Goal: Task Accomplishment & Management: Complete application form

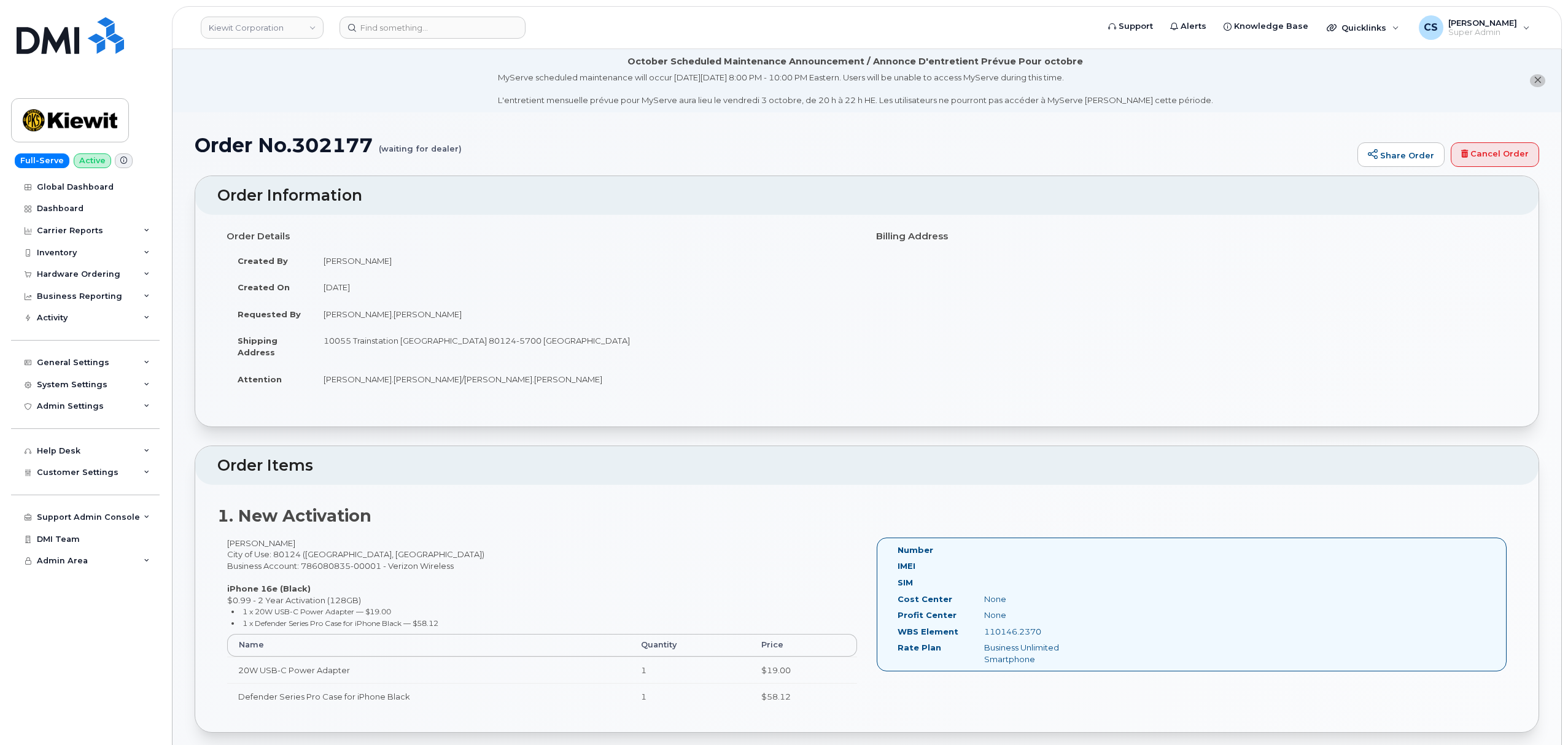
scroll to position [163, 0]
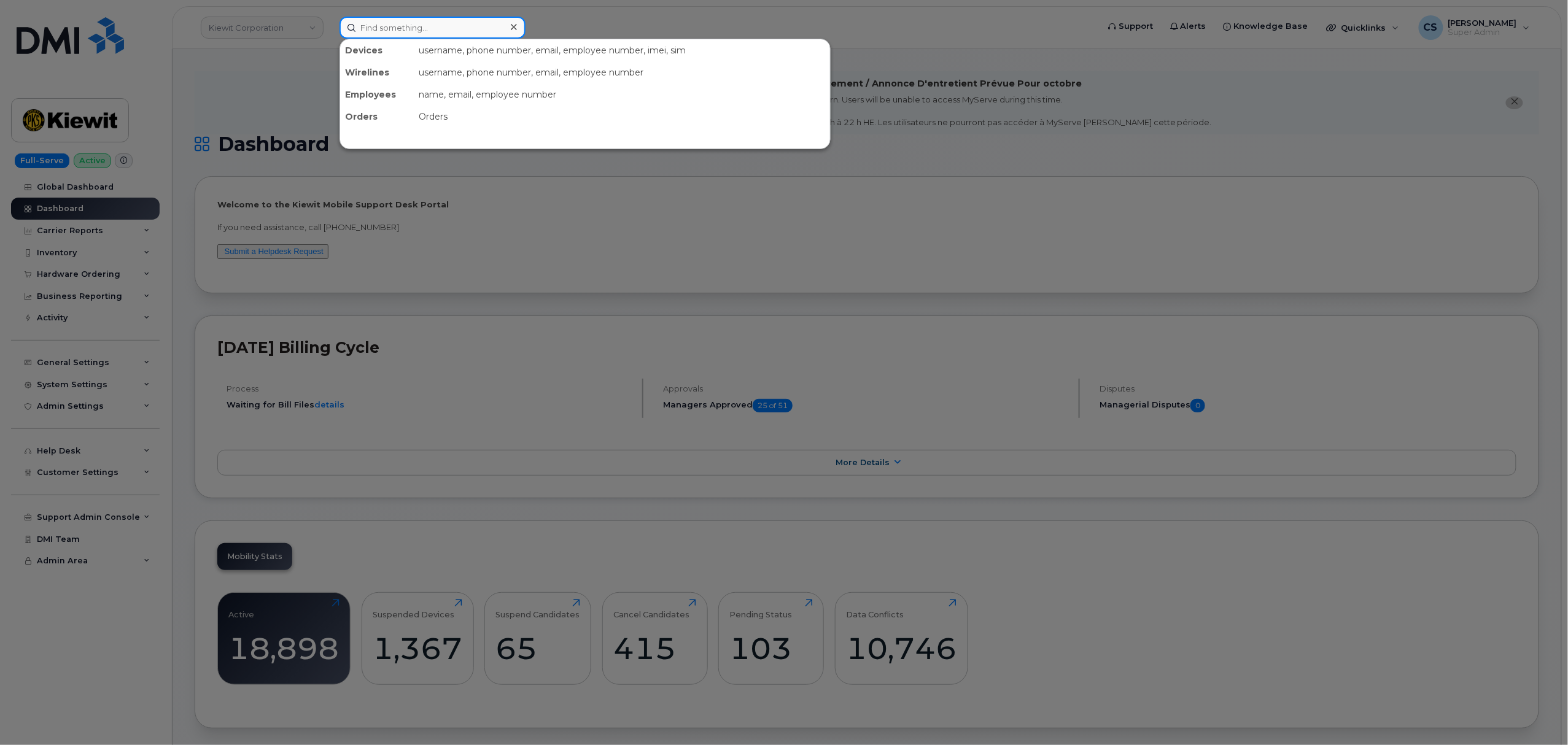
click at [420, 23] on input at bounding box center [431, 28] width 186 height 22
paste input "7208273337"
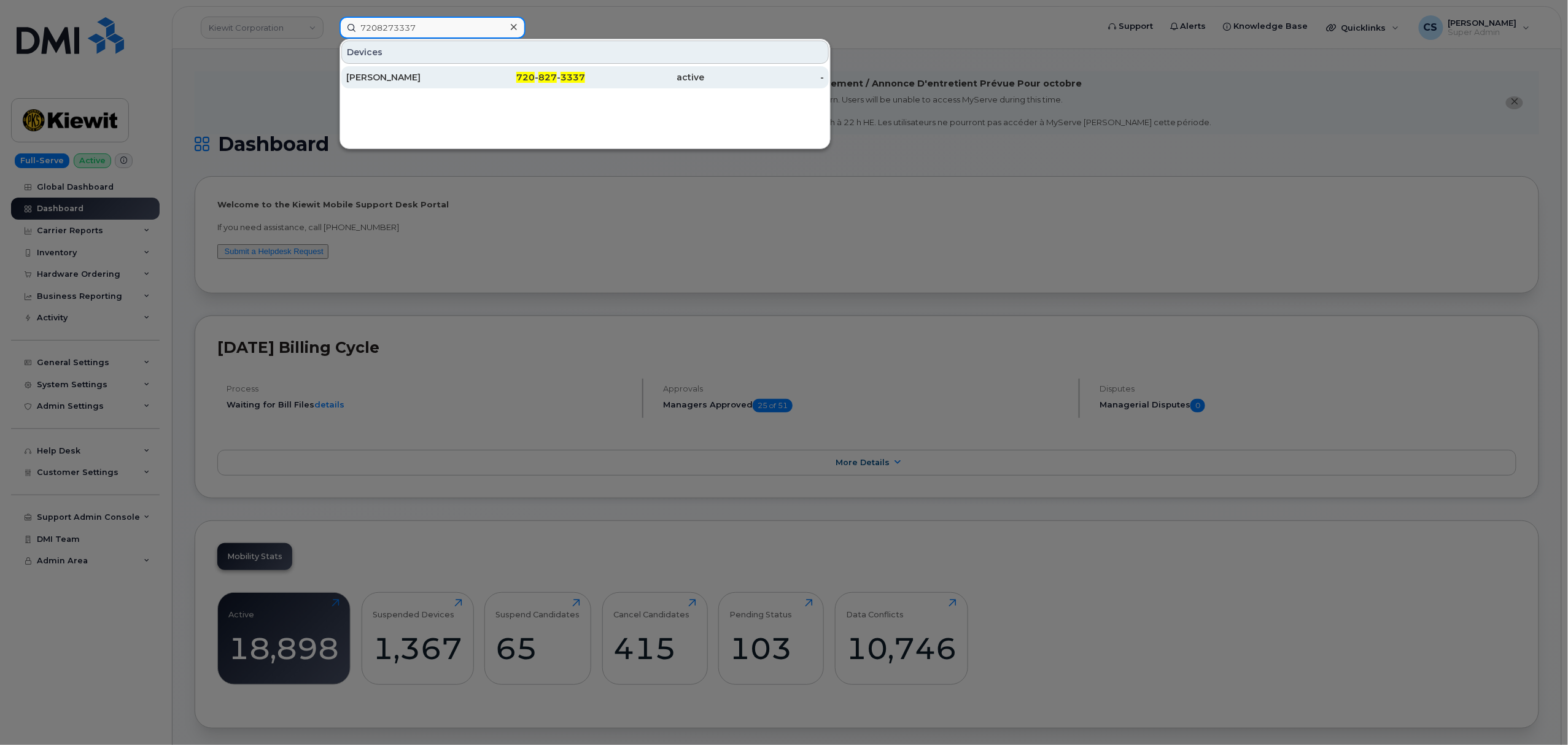
type input "7208273337"
click at [535, 75] on span "720" at bounding box center [526, 77] width 19 height 11
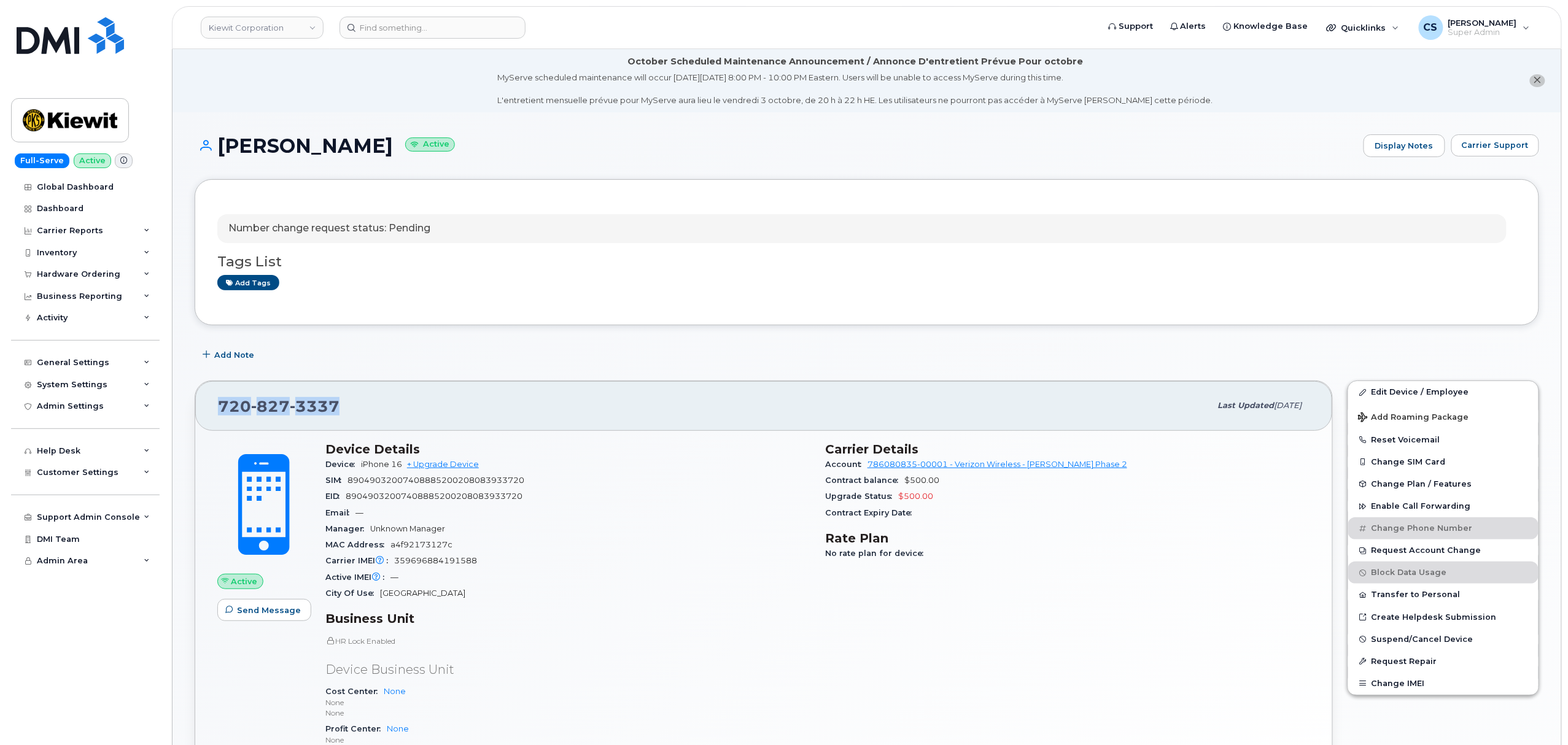
drag, startPoint x: 336, startPoint y: 413, endPoint x: 217, endPoint y: 408, distance: 119.1
click at [217, 408] on div "720 827 3337 Last updated Sep 03, 2025" at bounding box center [763, 405] width 1137 height 49
copy span "720 827 3337"
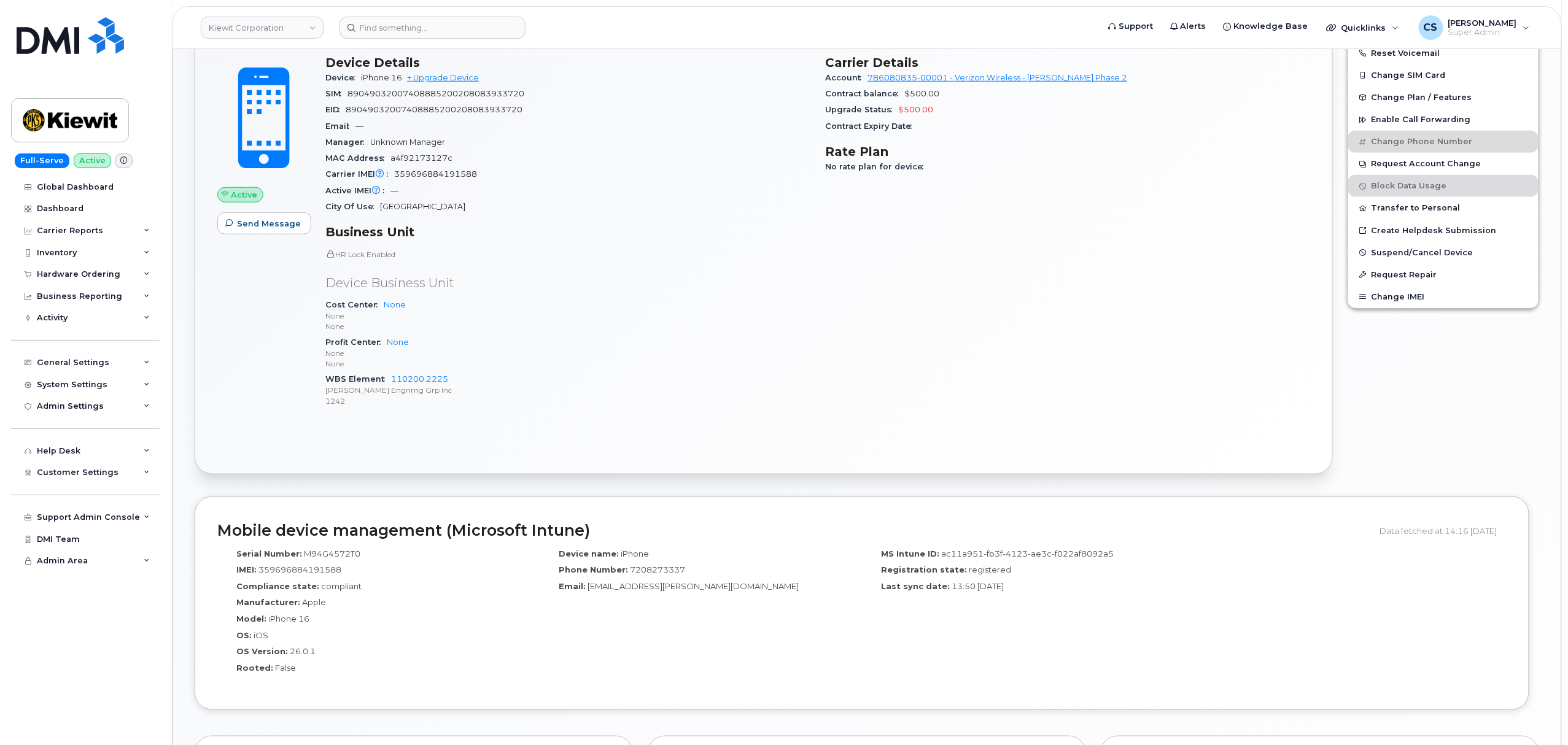
scroll to position [409, 0]
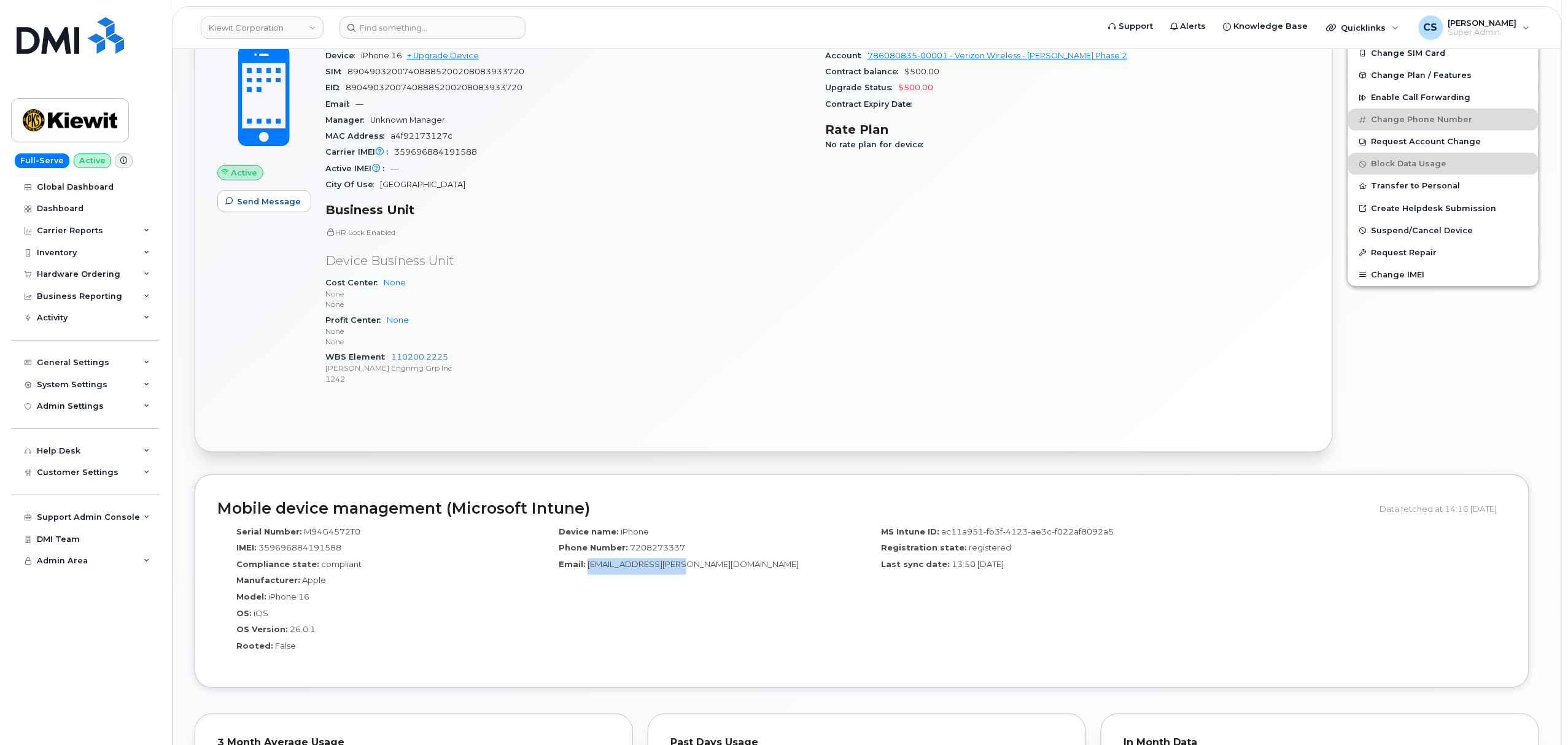
drag, startPoint x: 678, startPoint y: 569, endPoint x: 588, endPoint y: 572, distance: 90.0
click at [588, 572] on div "Email: Syed.Ali1@kiewit.com" at bounding box center [700, 567] width 304 height 17
copy span "Syed.Ali1@kiewit.com"
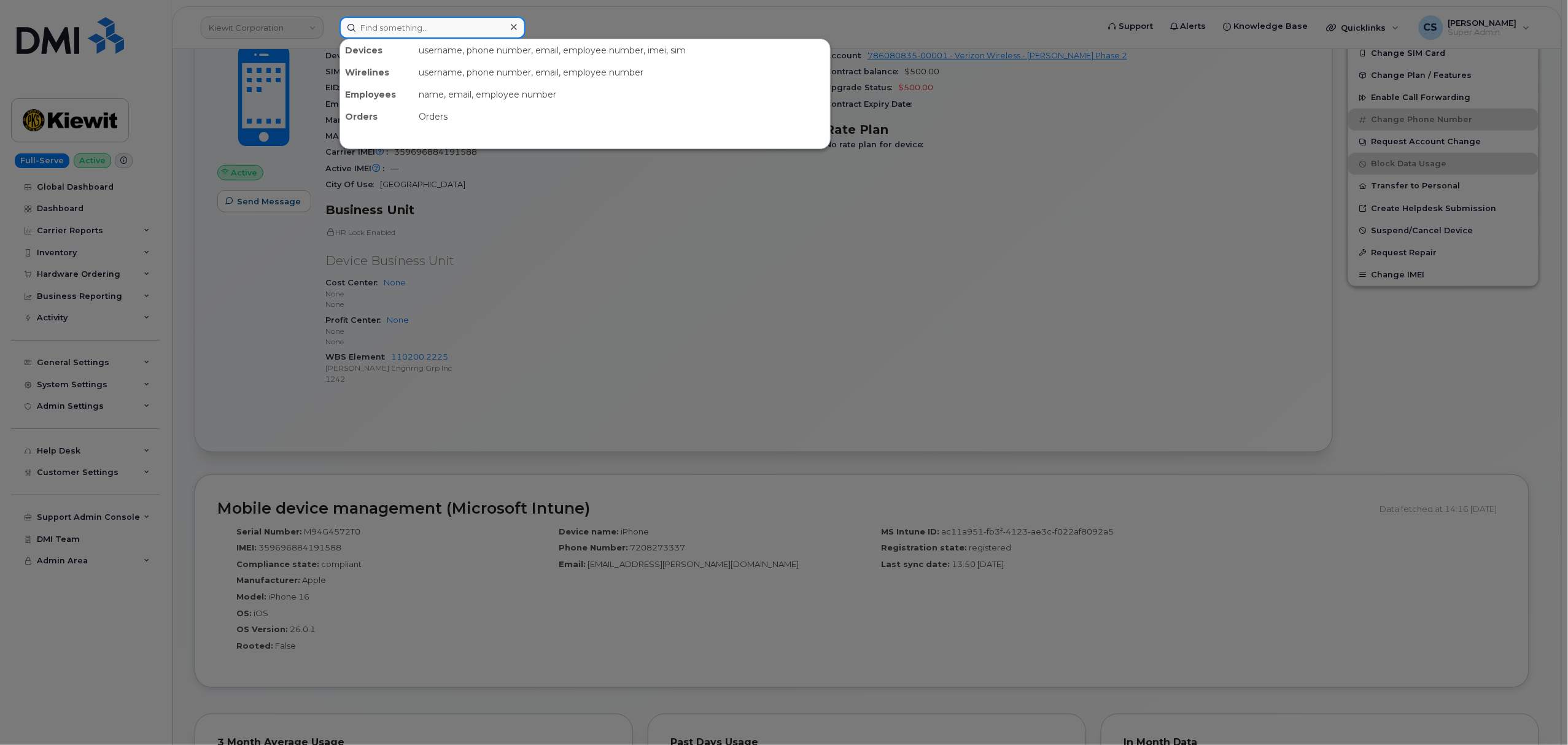
click at [431, 24] on input at bounding box center [431, 28] width 186 height 22
paste input "302177"
type input "302177"
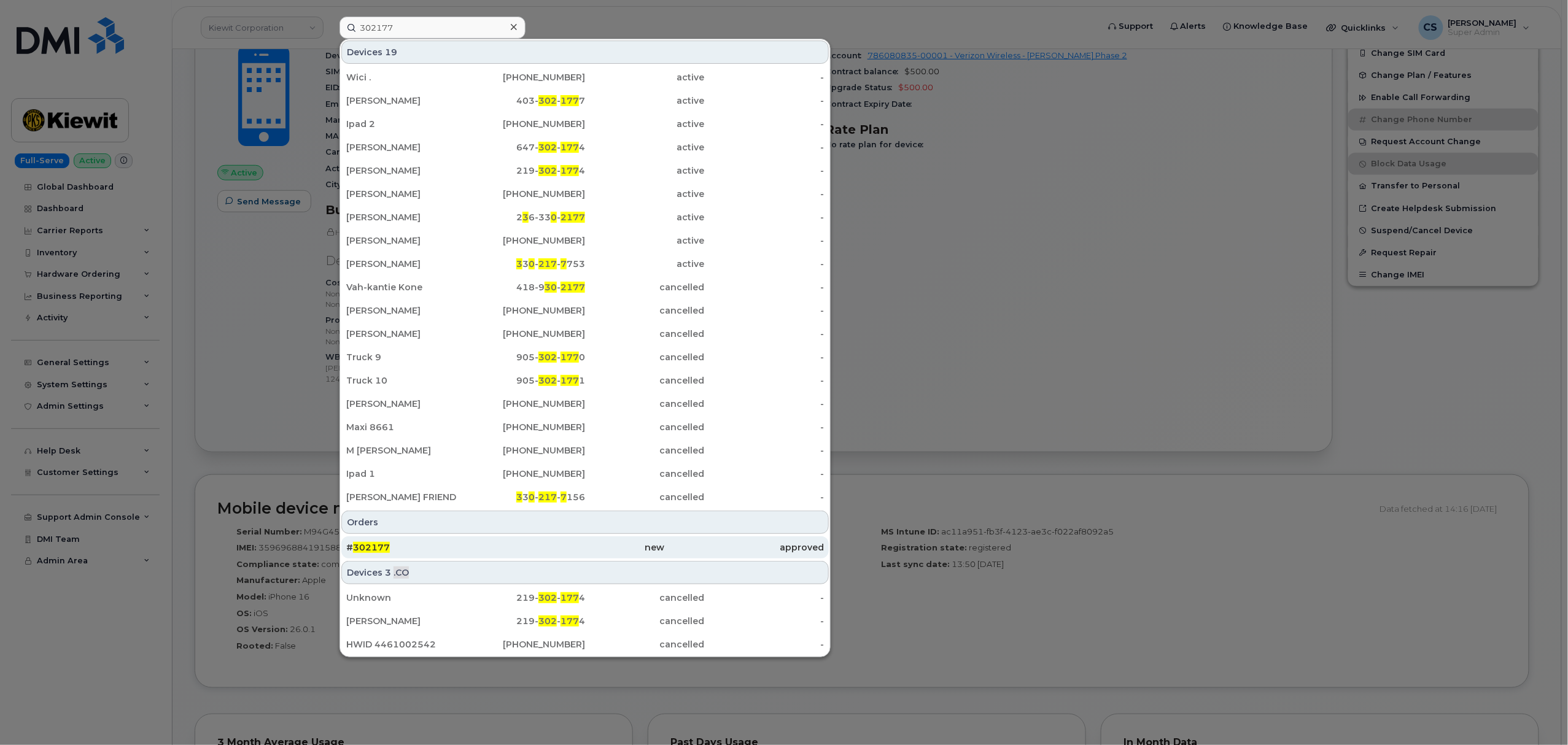
click at [375, 542] on div "# 302177" at bounding box center [426, 547] width 159 height 12
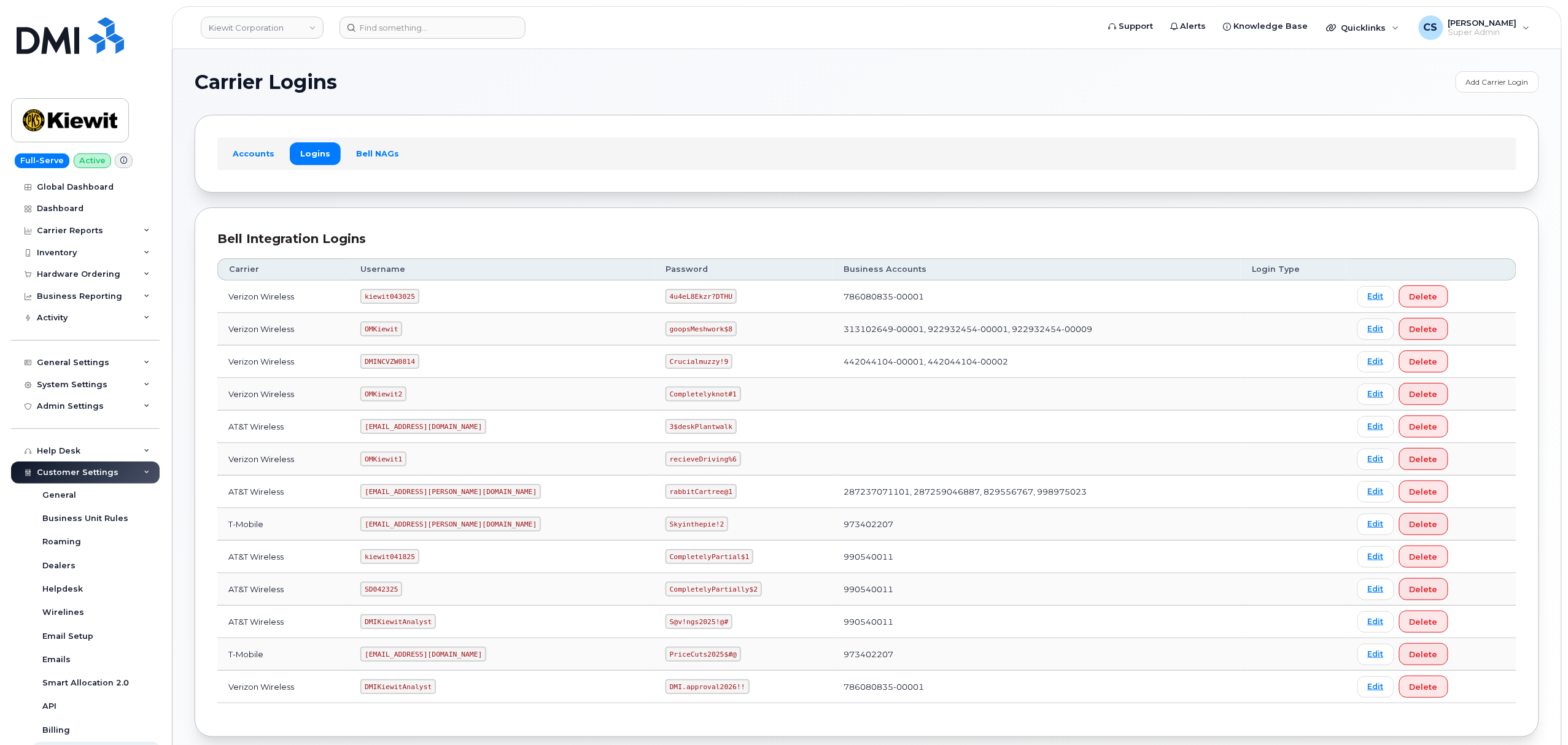
click at [391, 298] on code "kiewit043025" at bounding box center [389, 297] width 58 height 15
copy code "kiewit043025"
drag, startPoint x: 669, startPoint y: 298, endPoint x: 612, endPoint y: 295, distance: 57.1
click at [666, 295] on code "4u4eL8Ekzr?DTHU" at bounding box center [701, 297] width 71 height 15
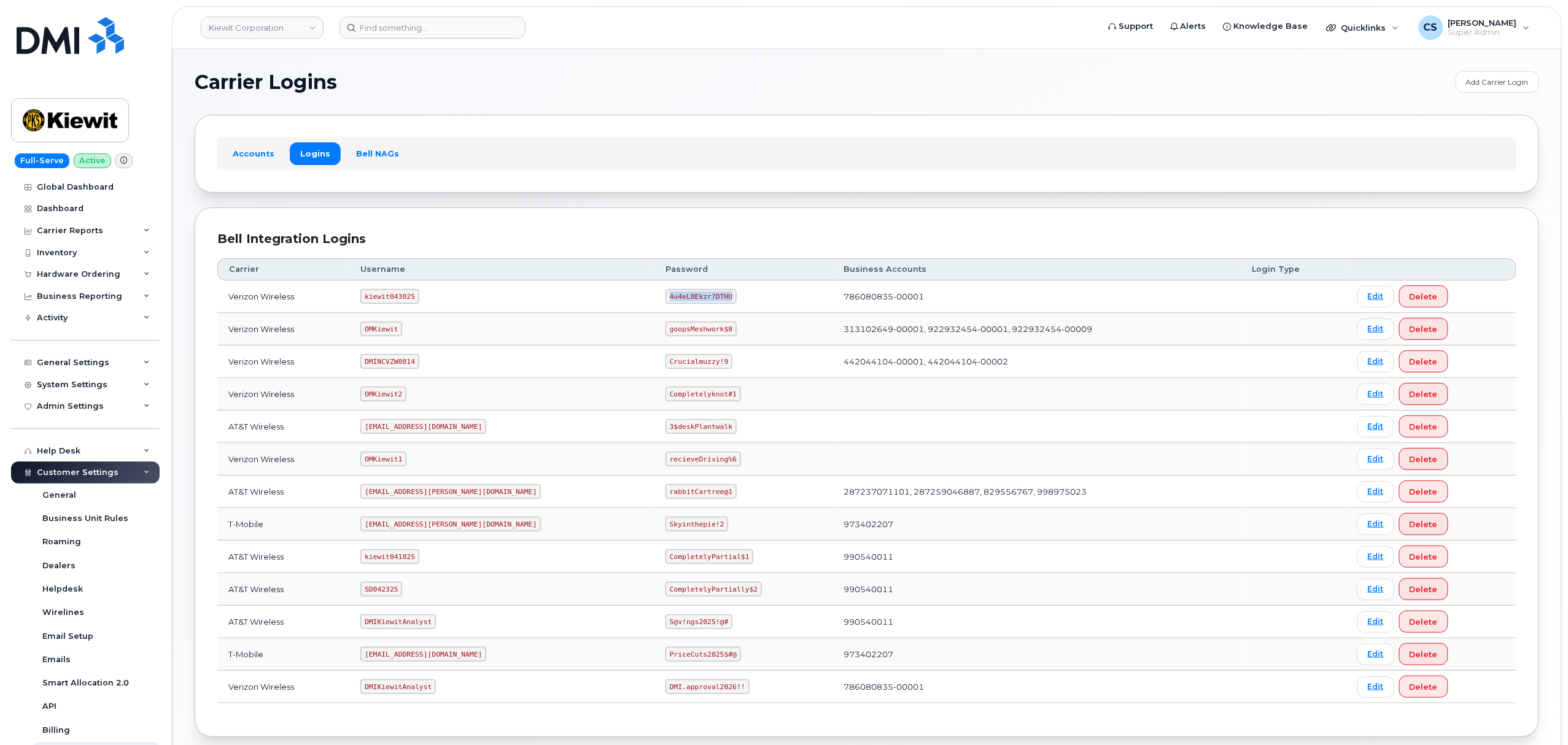
copy code "4u4eL8Ekzr?DTHU"
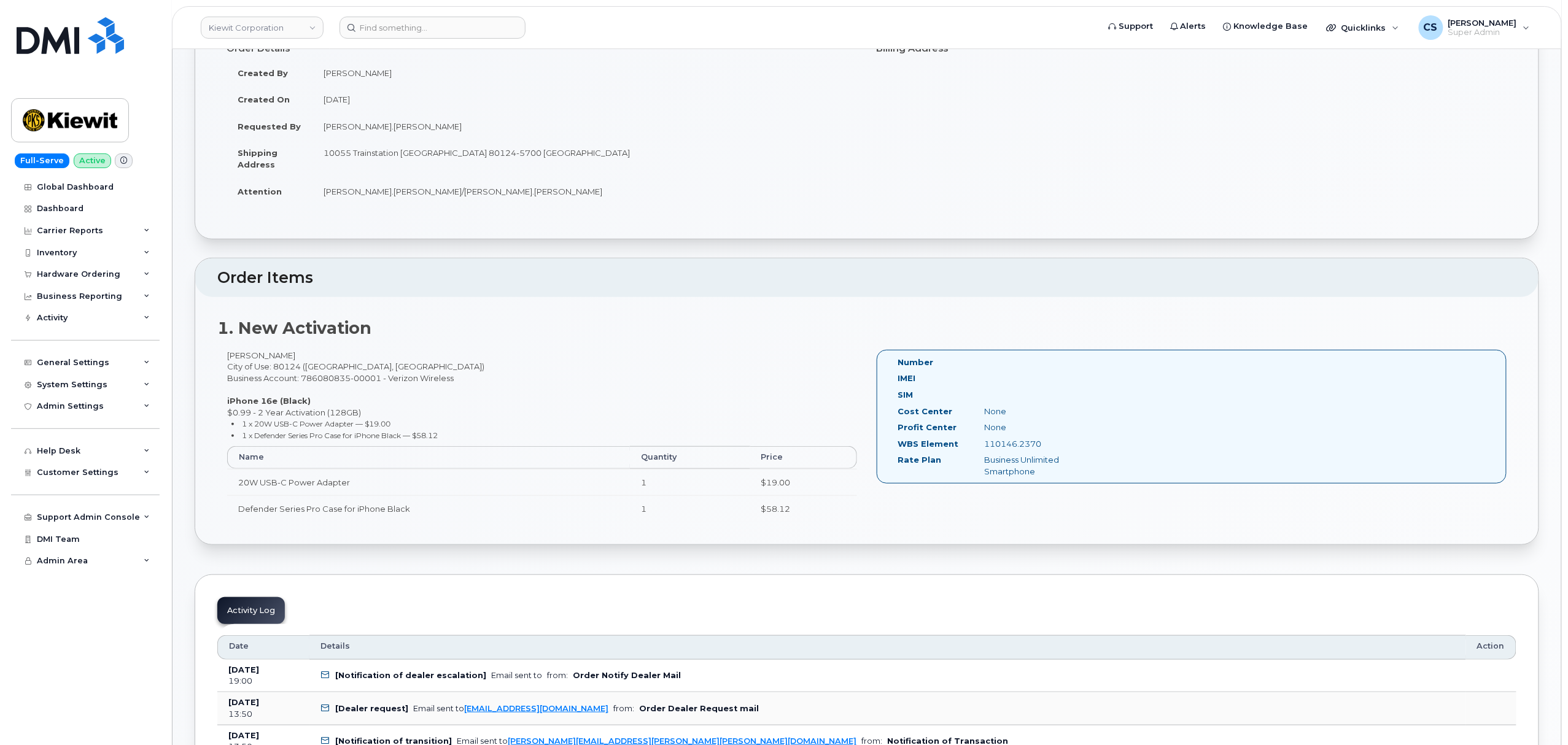
scroll to position [246, 0]
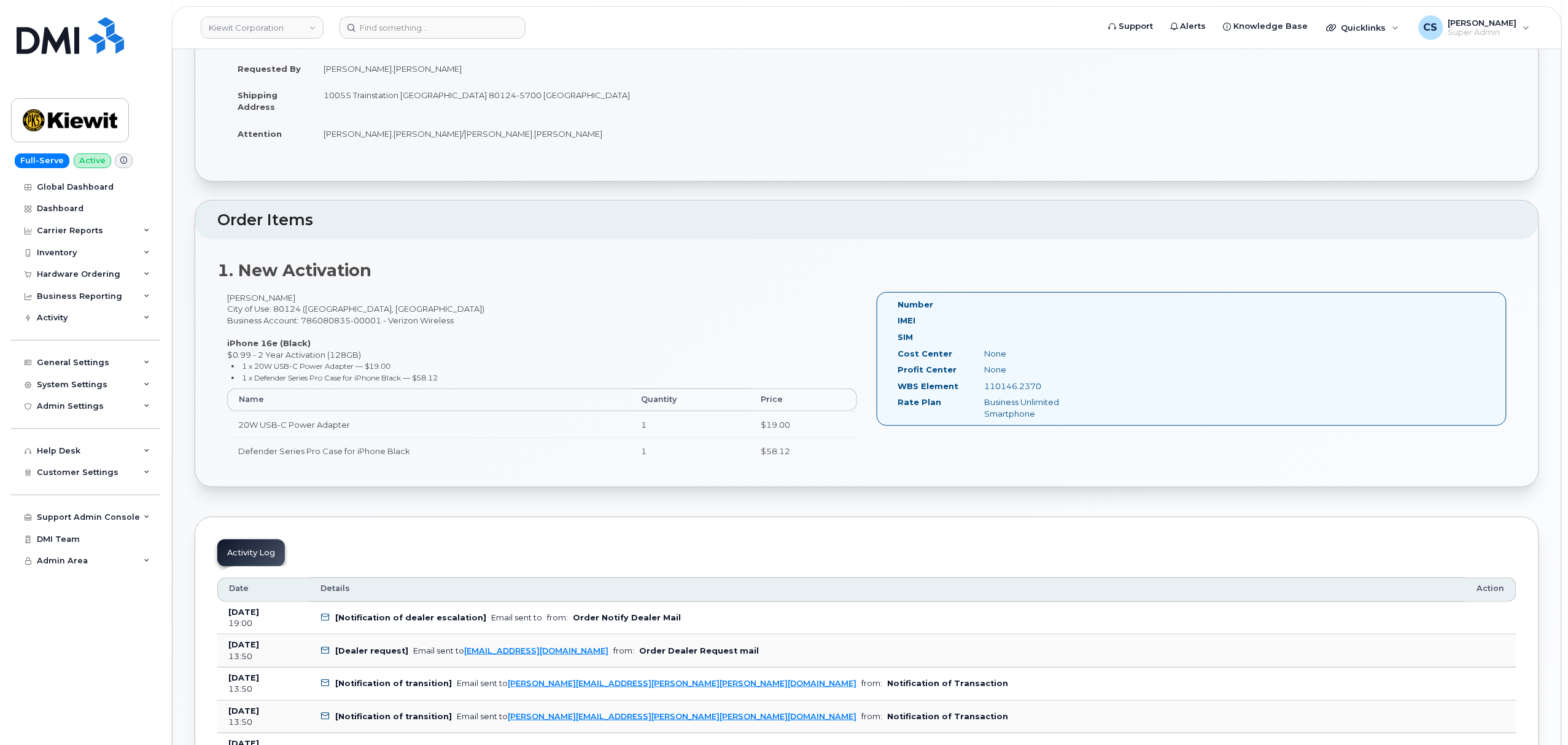
drag, startPoint x: 1045, startPoint y: 386, endPoint x: 981, endPoint y: 393, distance: 64.4
click at [981, 392] on div "110146.2370" at bounding box center [1036, 387] width 121 height 11
copy div "110146.2370"
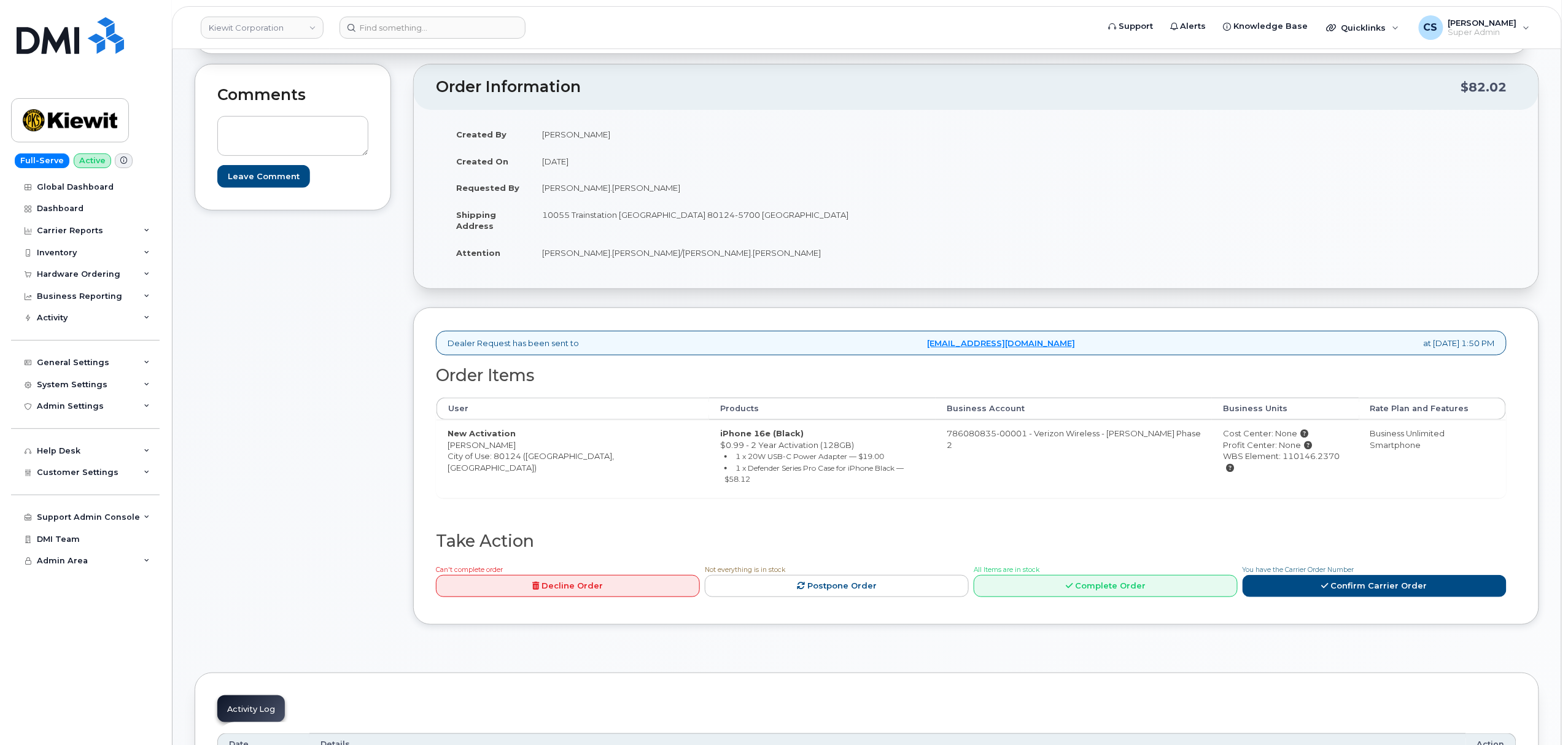
scroll to position [246, 0]
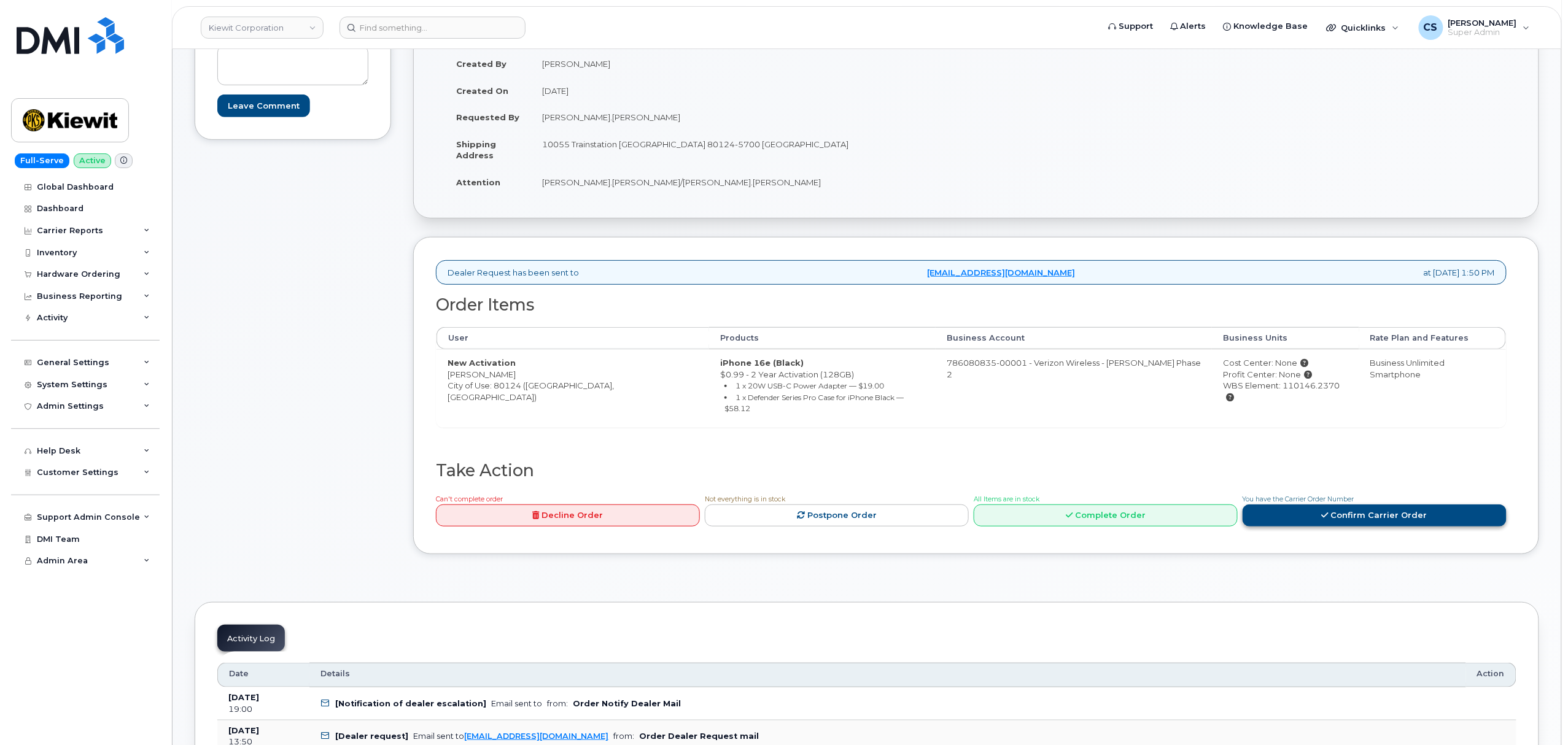
click at [1375, 508] on link "Confirm Carrier Order" at bounding box center [1374, 515] width 264 height 22
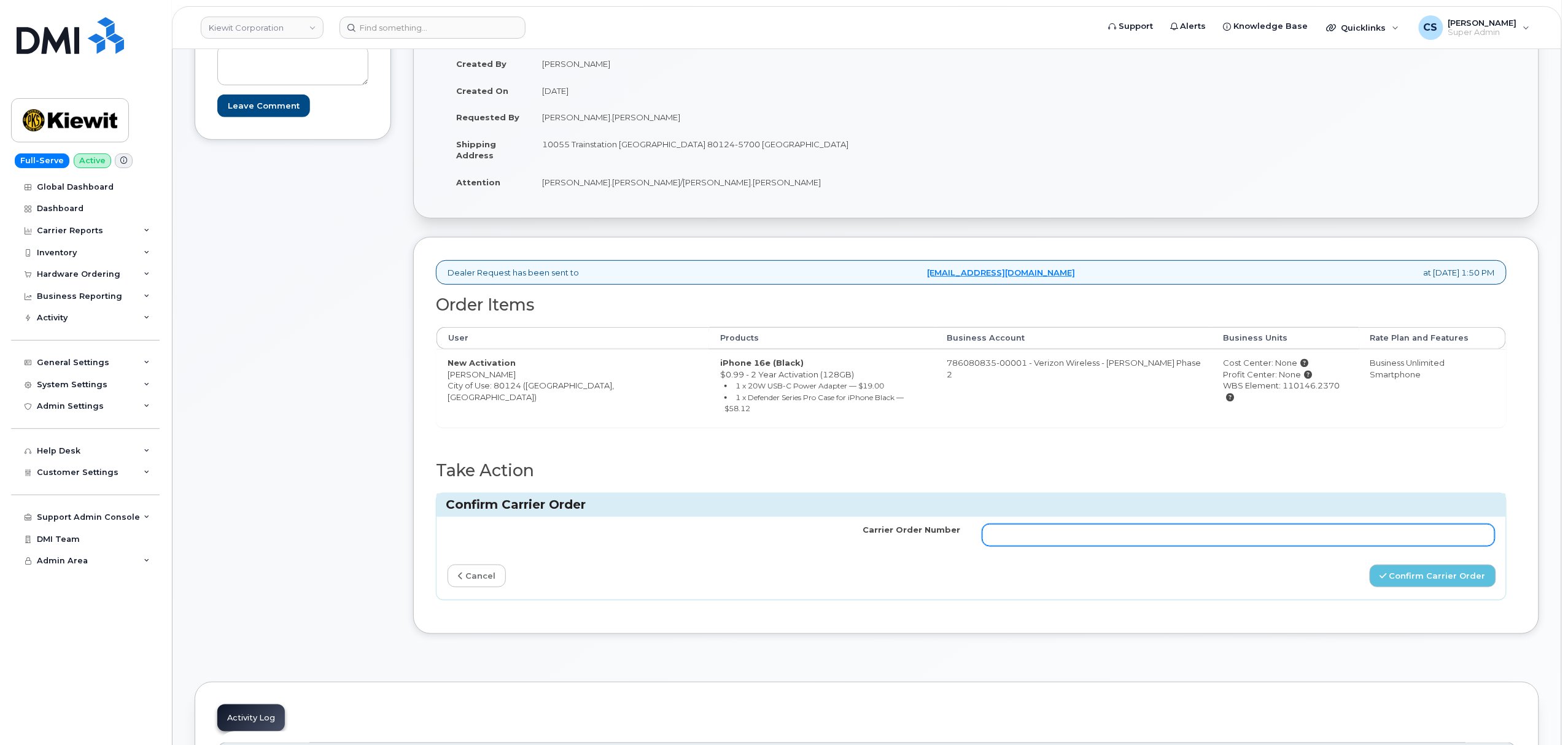
click at [1172, 536] on input "Carrier Order Number" at bounding box center [1238, 535] width 513 height 22
paste input "MB3000598116290"
type input "MB3000598116290"
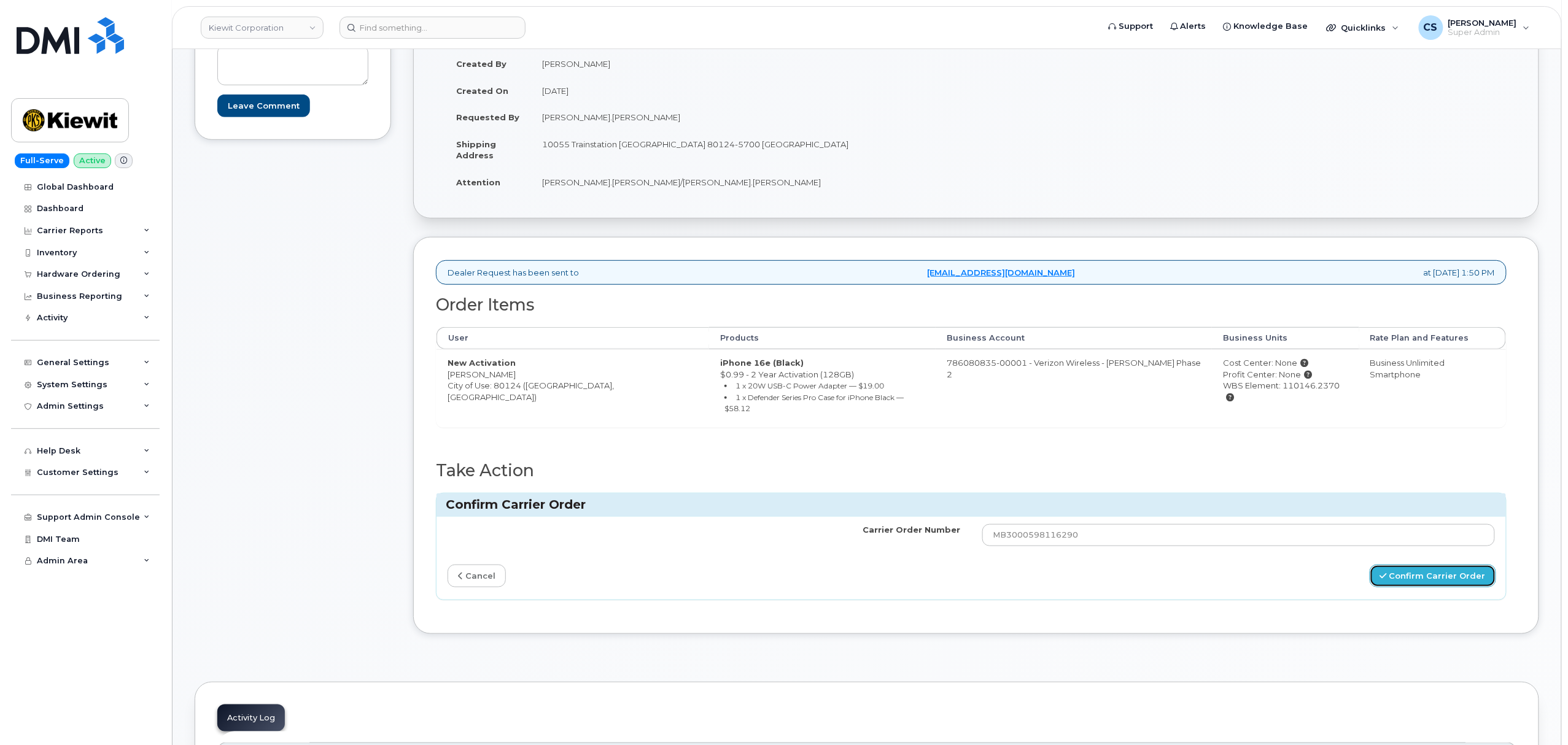
click at [1387, 572] on icon "submit" at bounding box center [1383, 576] width 7 height 8
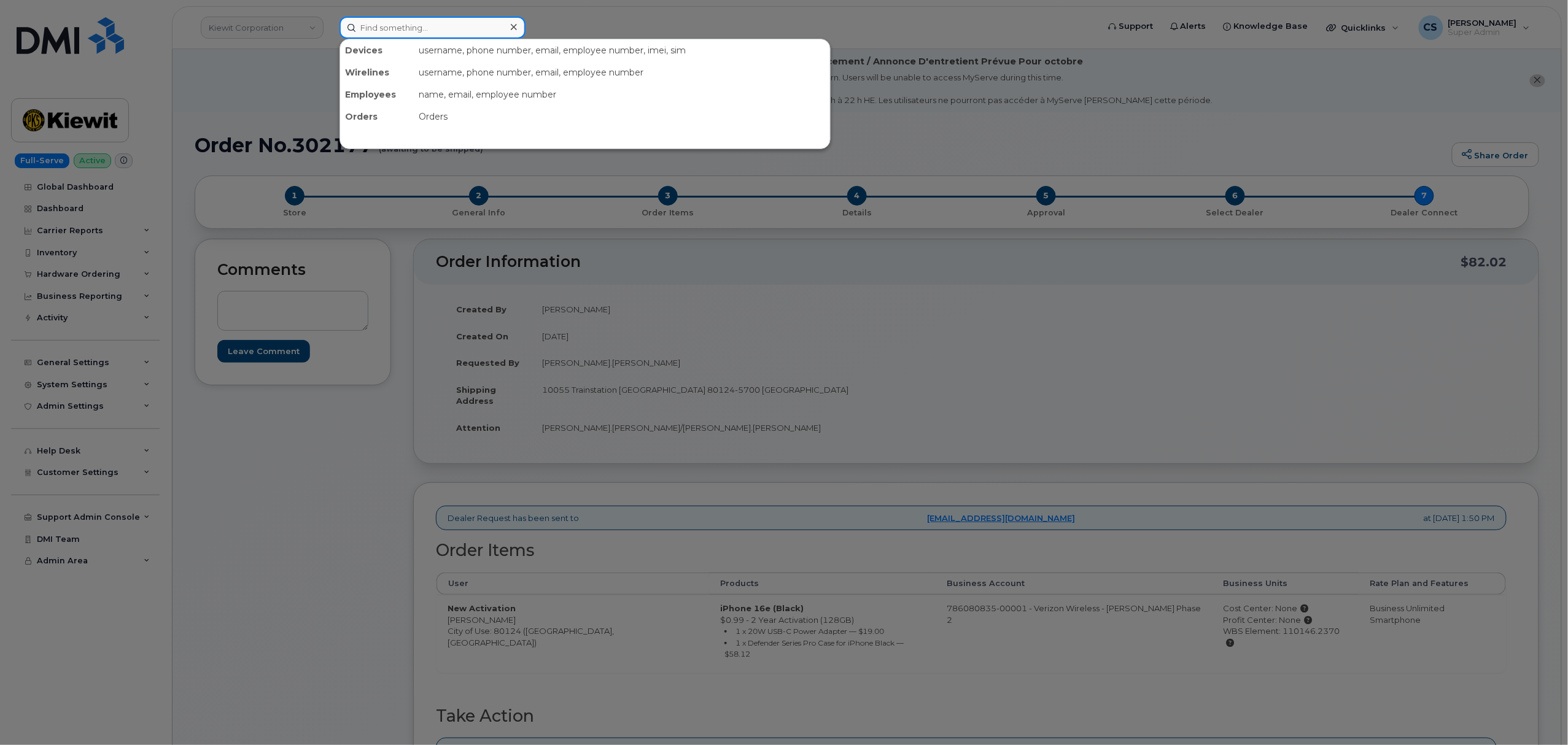
click at [433, 23] on input at bounding box center [431, 28] width 186 height 22
paste input "302178"
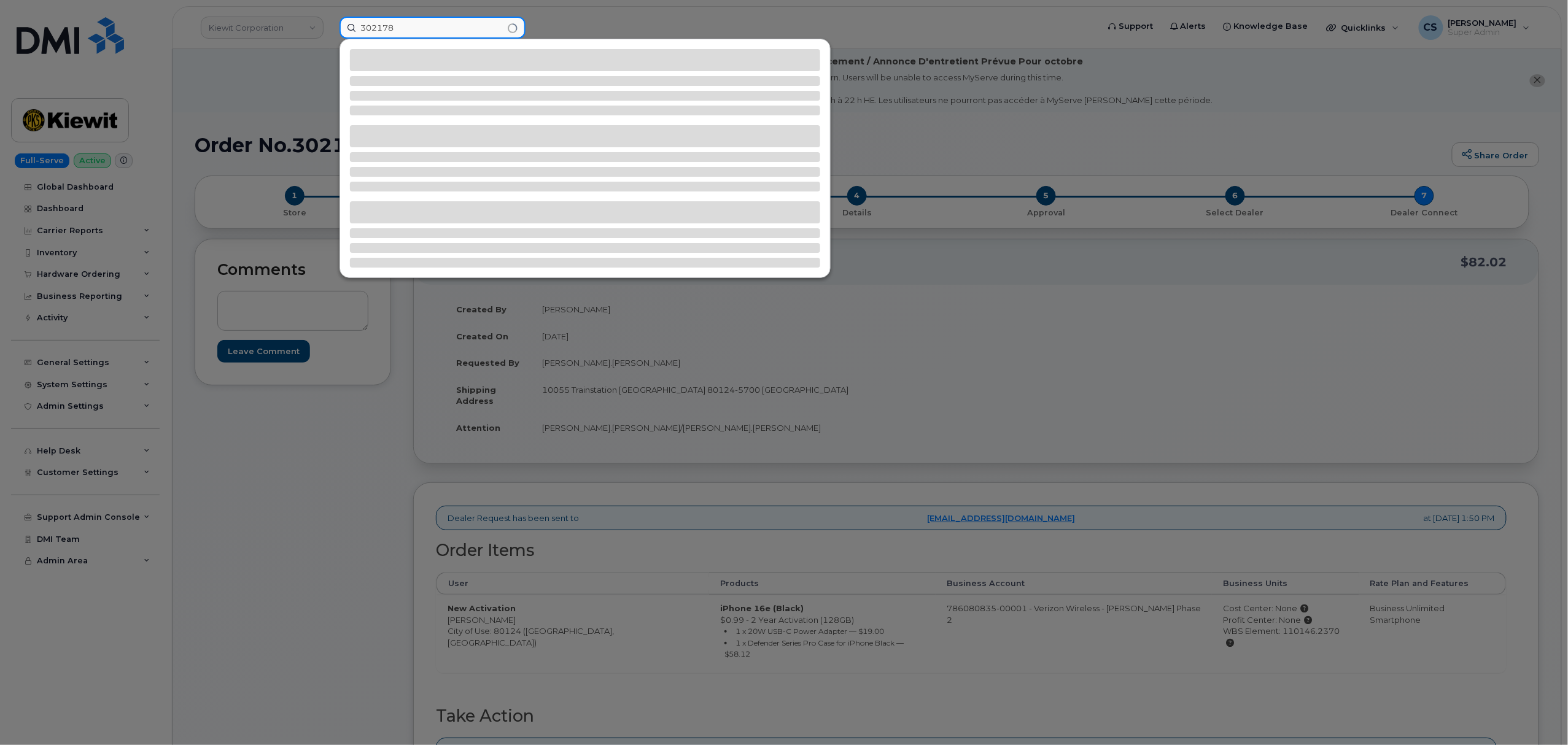
type input "302178"
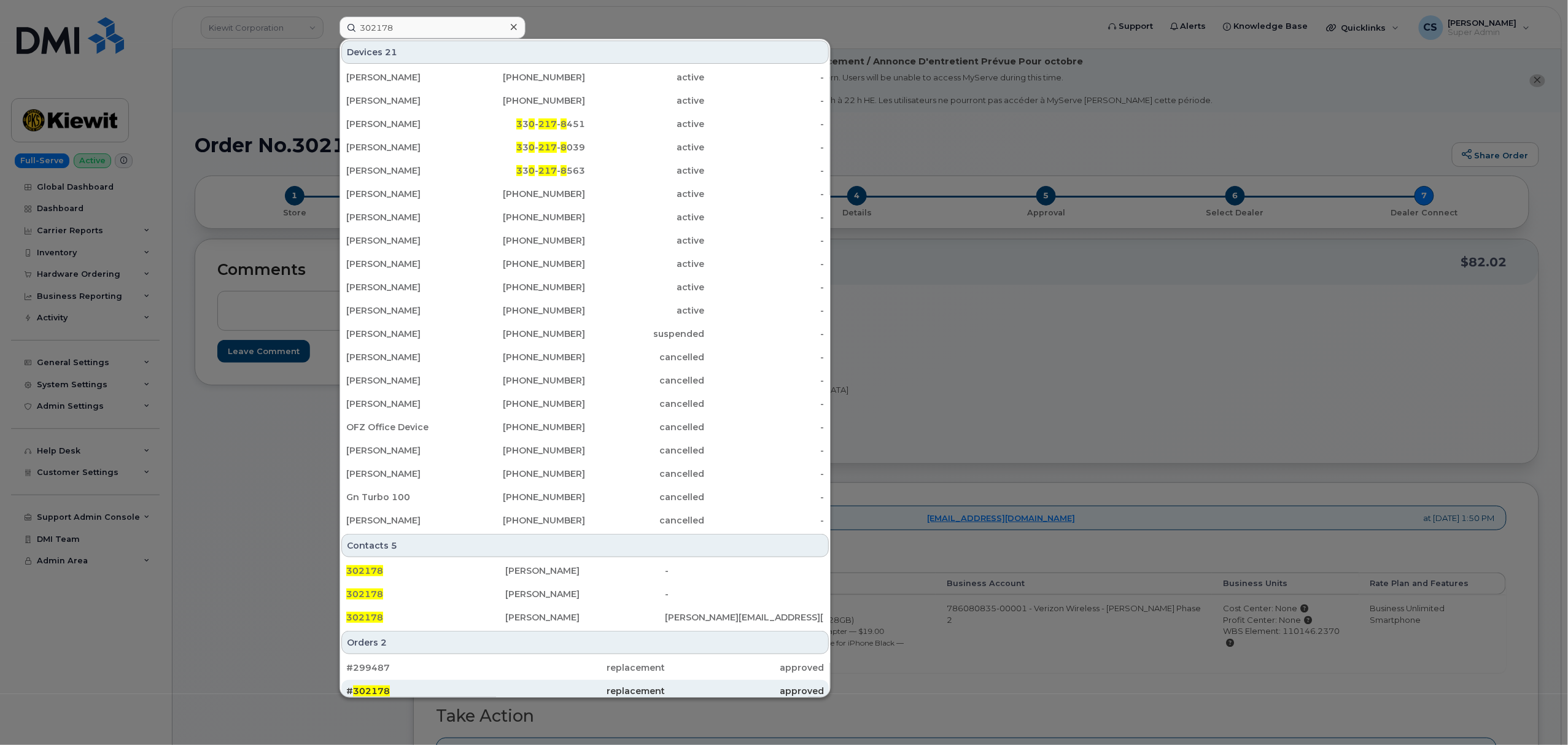
click at [372, 690] on span "302178" at bounding box center [371, 691] width 36 height 11
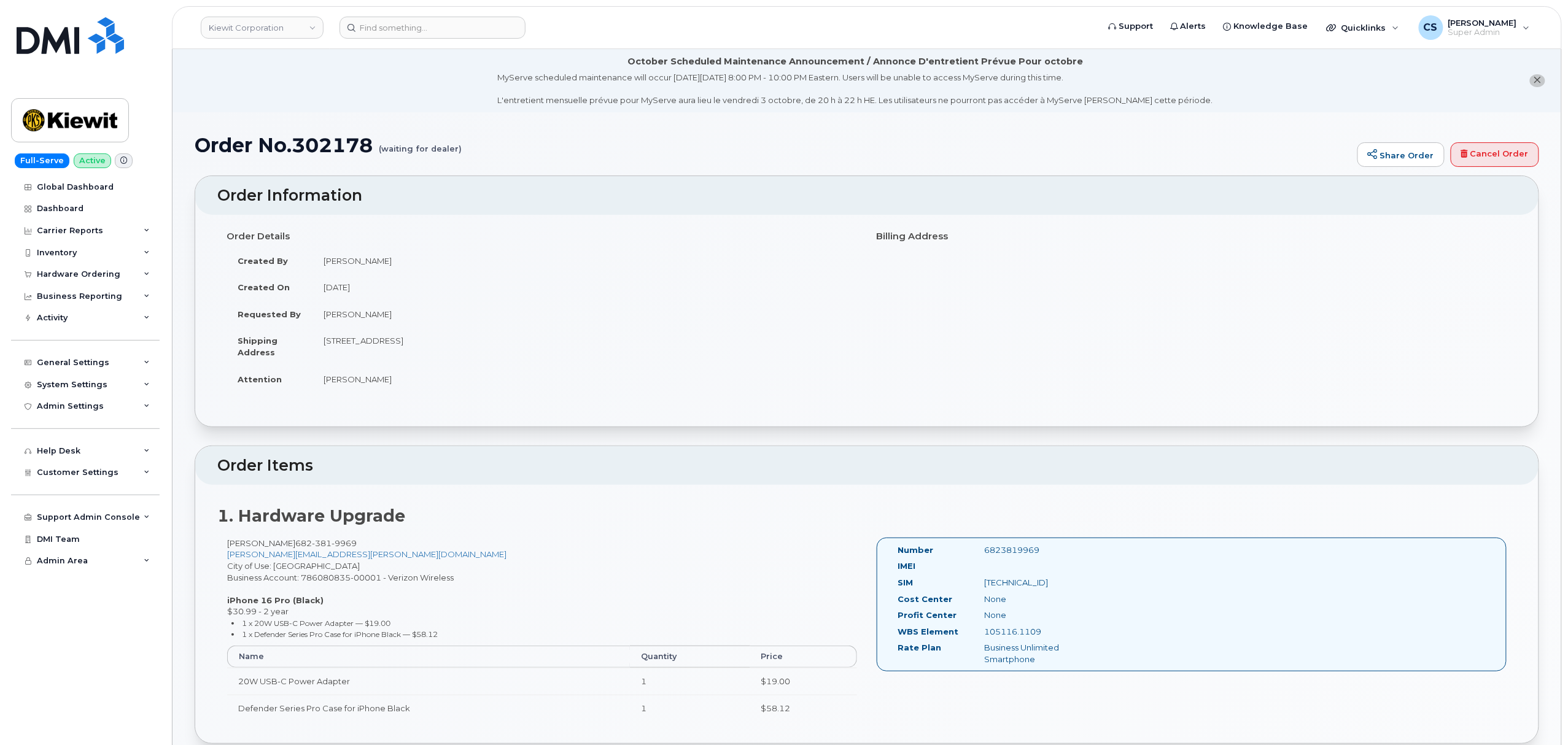
click at [1015, 551] on div "6823819969" at bounding box center [1036, 550] width 121 height 11
copy div "6823819969"
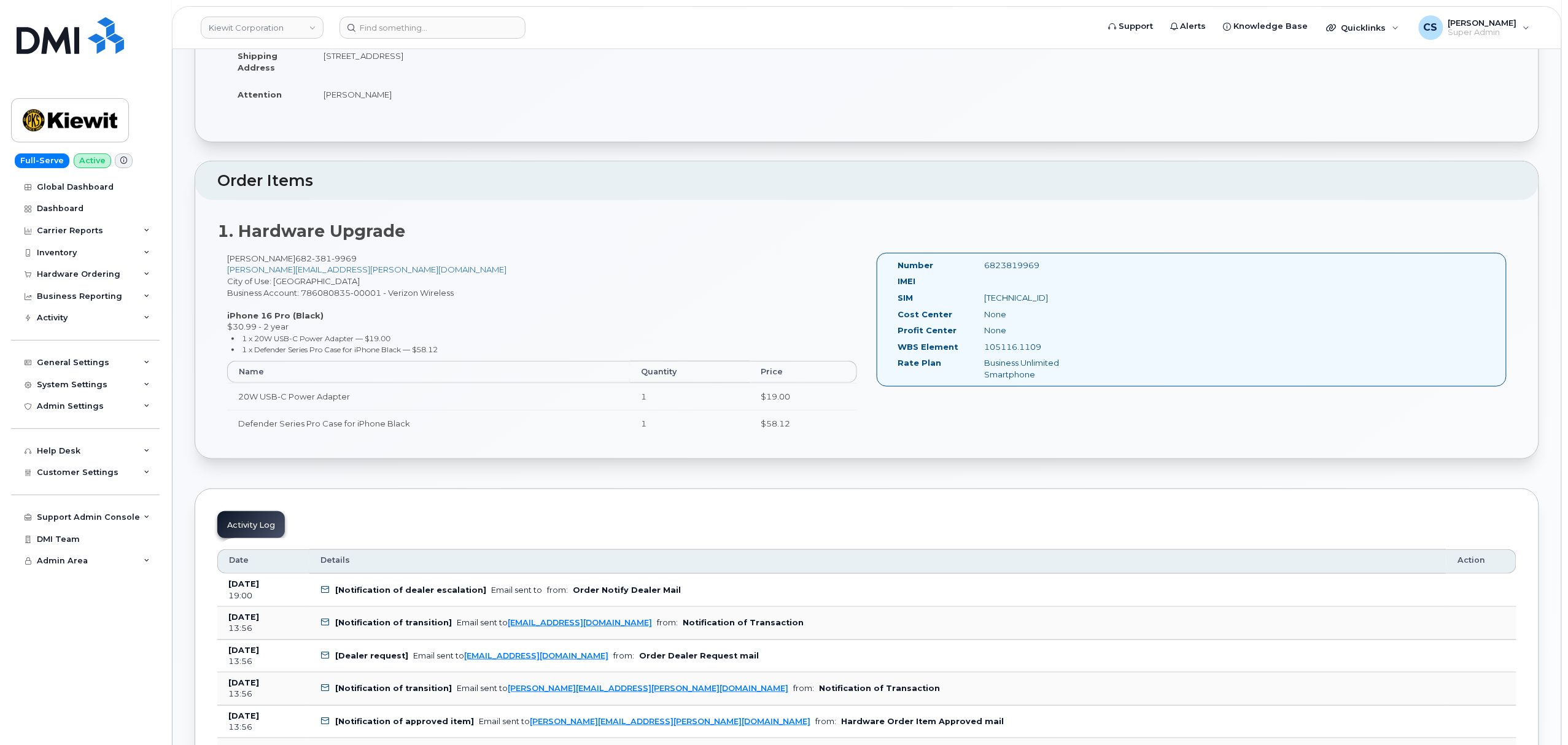
scroll to position [327, 0]
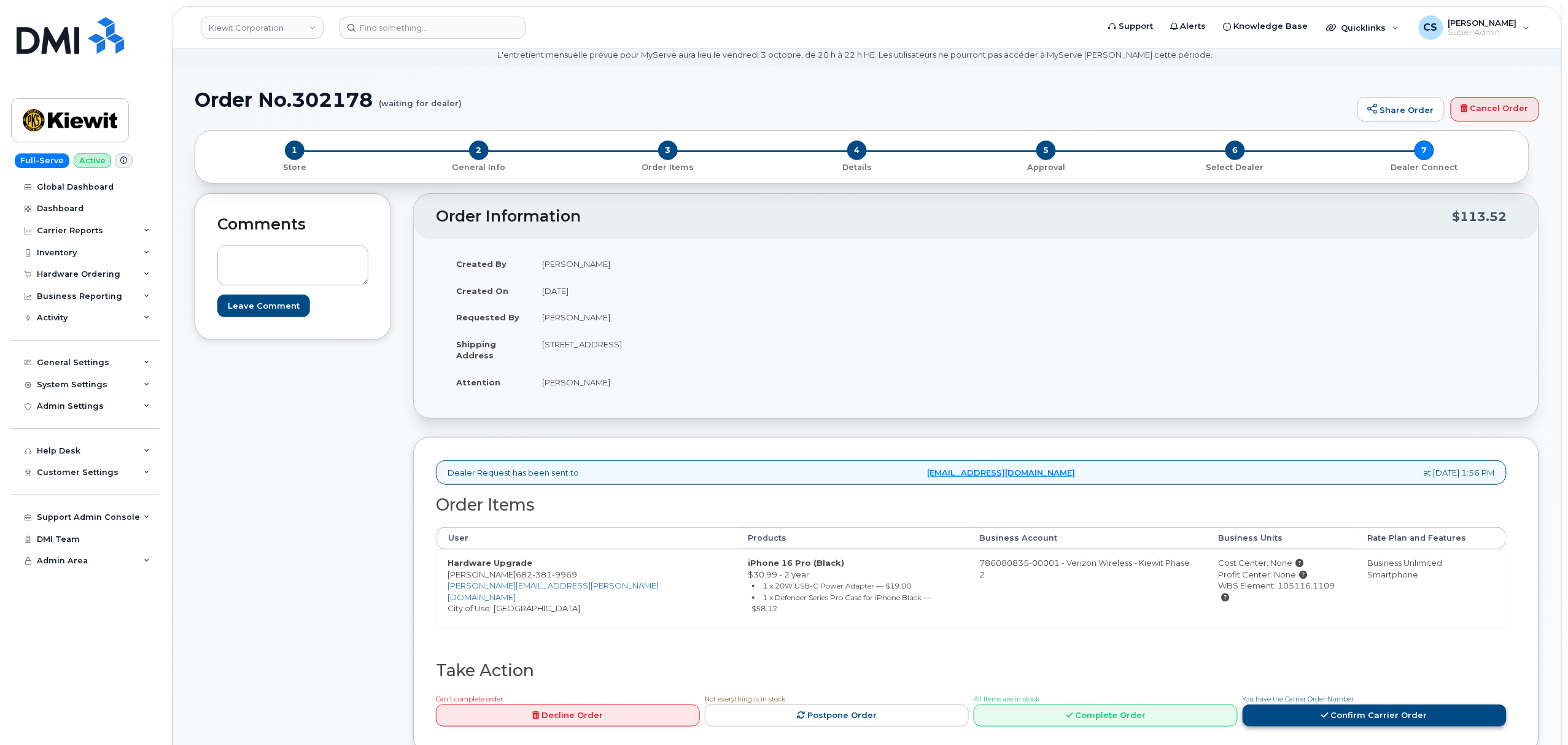
scroll to position [81, 0]
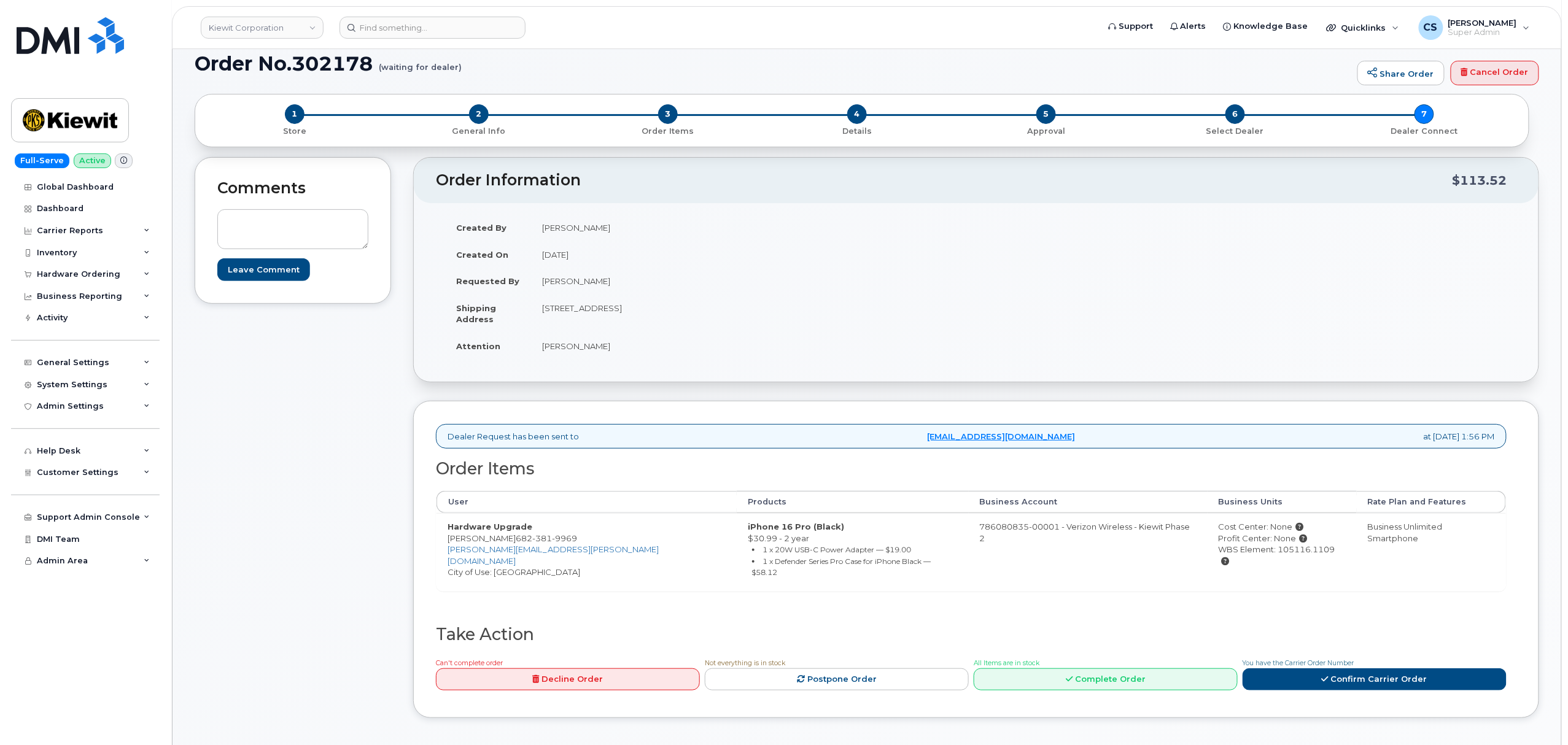
click at [1304, 659] on div "You have the Carrier Order Number Confirm Carrier Order" at bounding box center [1374, 673] width 264 height 35
click at [1299, 668] on link "Confirm Carrier Order" at bounding box center [1374, 680] width 264 height 22
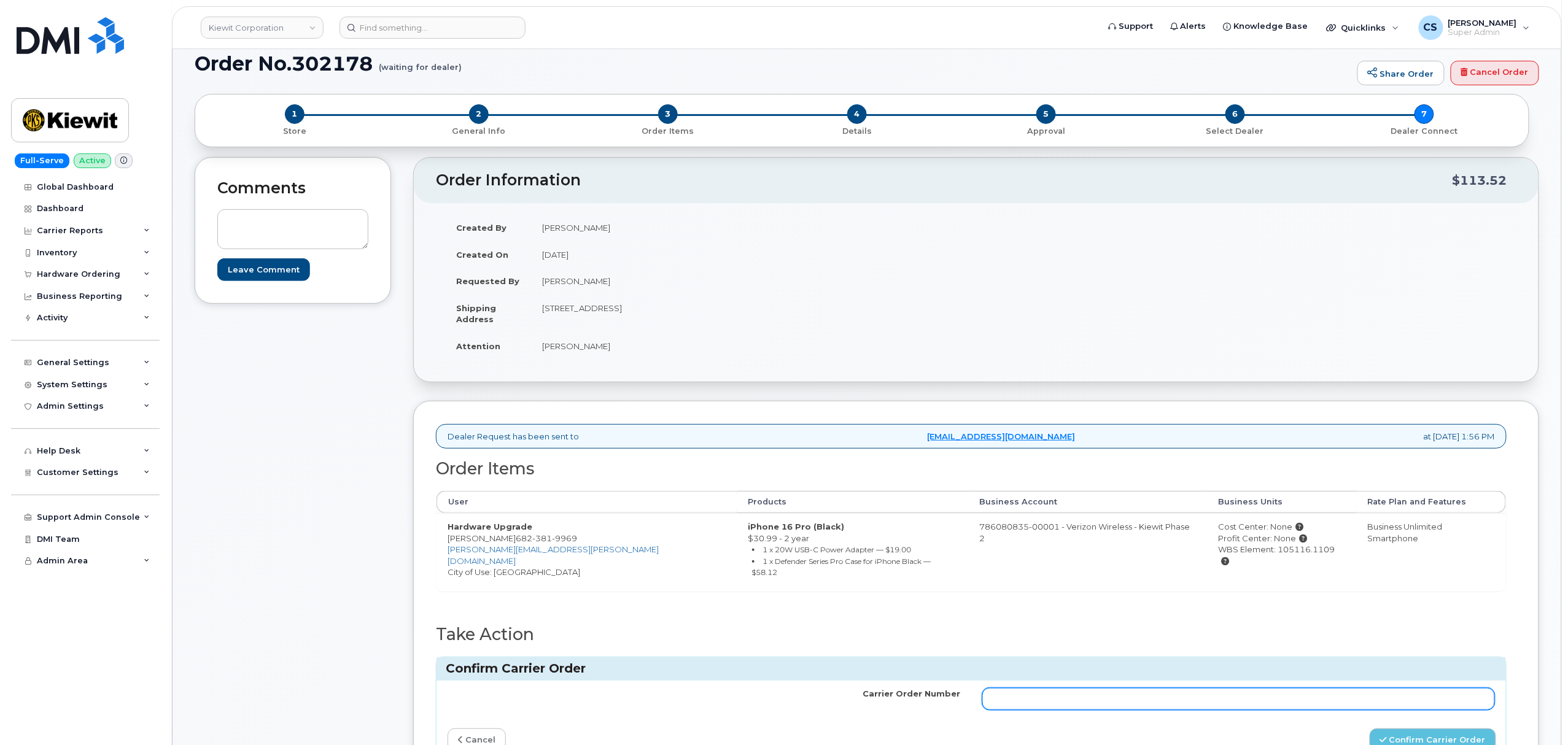
click at [1096, 688] on input "Carrier Order Number" at bounding box center [1238, 699] width 513 height 22
paste input "MB3000598117082"
type input "MB3000598117082"
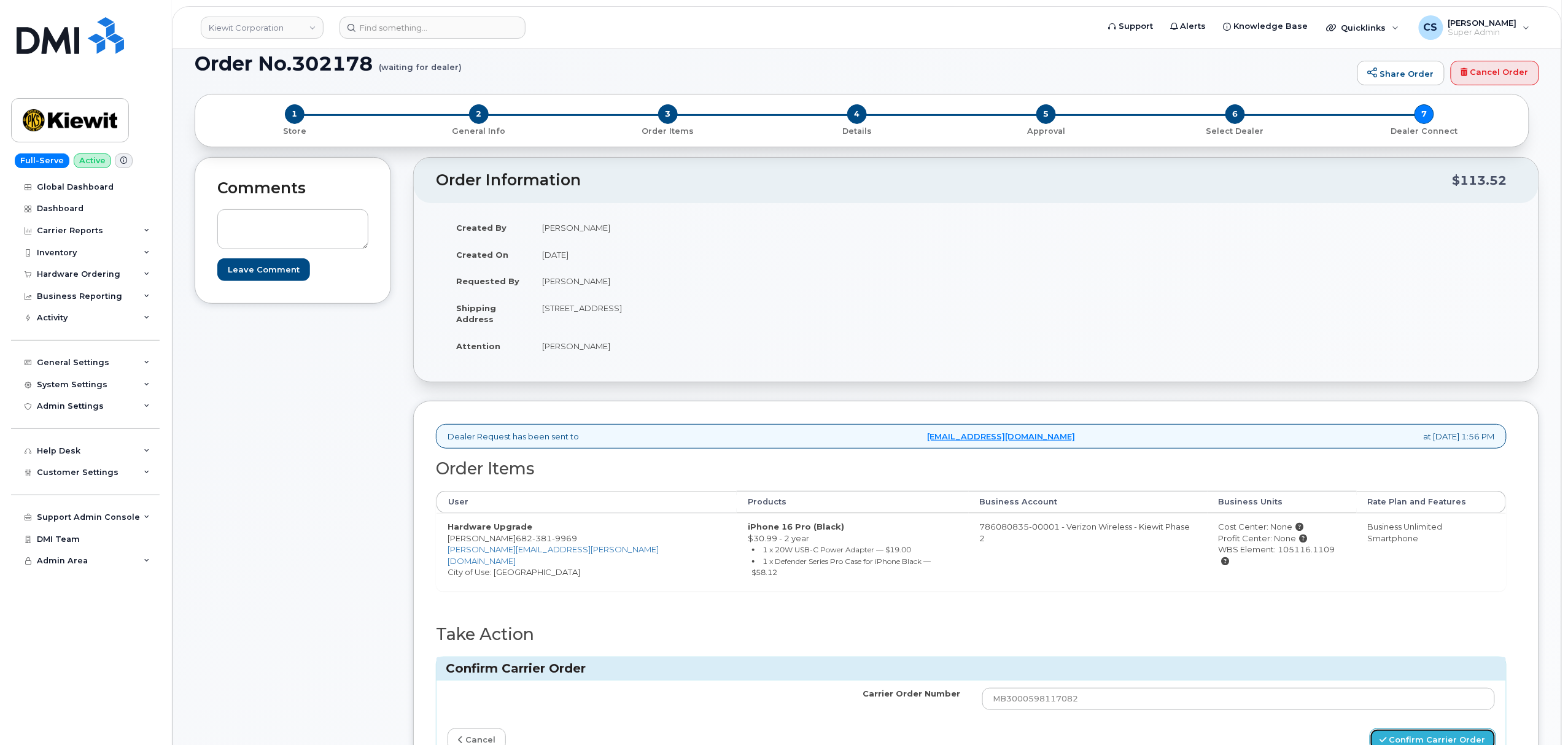
click at [1430, 737] on button "Confirm Carrier Order" at bounding box center [1432, 739] width 126 height 22
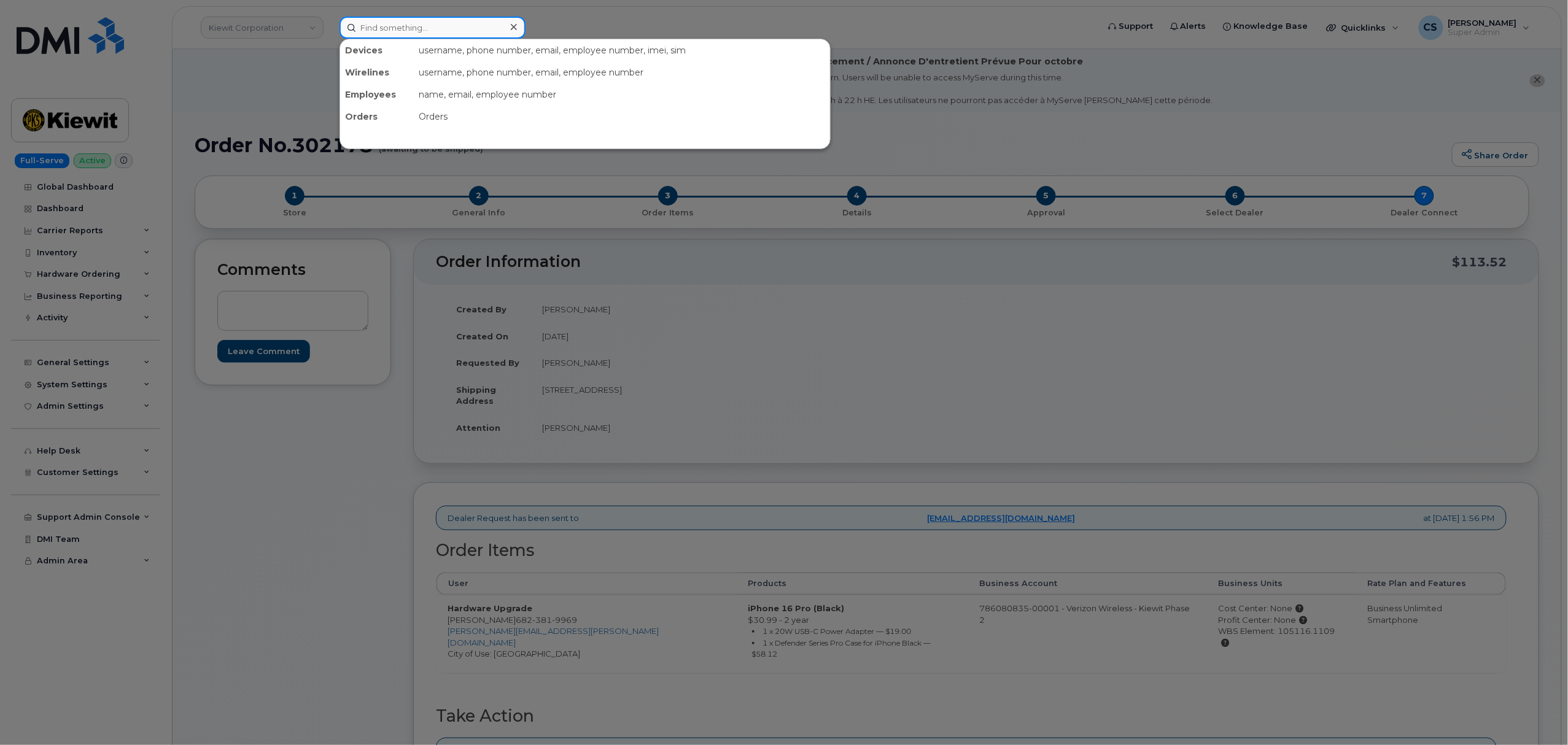
click at [407, 28] on input at bounding box center [431, 28] width 186 height 22
click at [406, 28] on input at bounding box center [431, 28] width 186 height 22
click at [401, 25] on input at bounding box center [431, 28] width 186 height 22
paste input "301737"
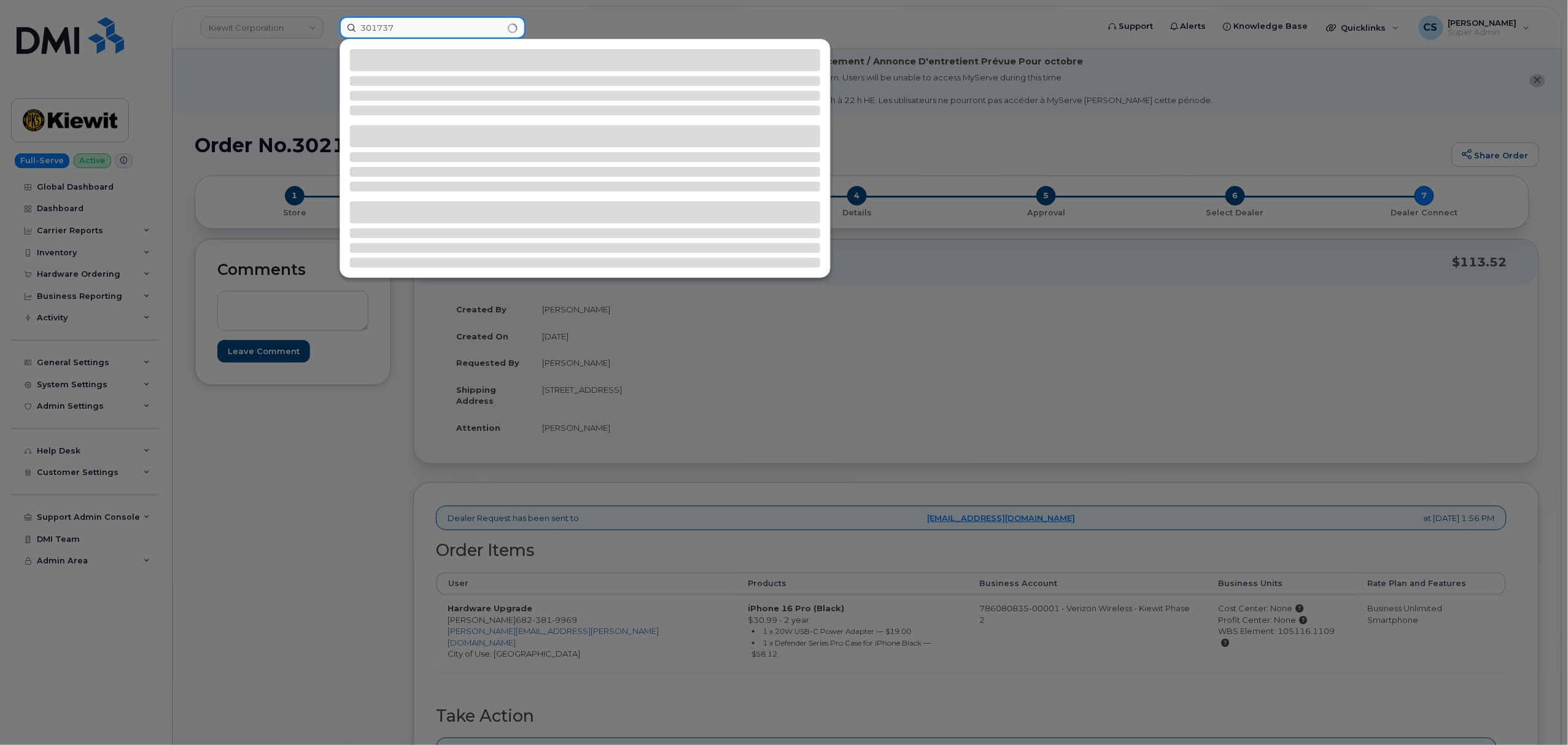
type input "301737"
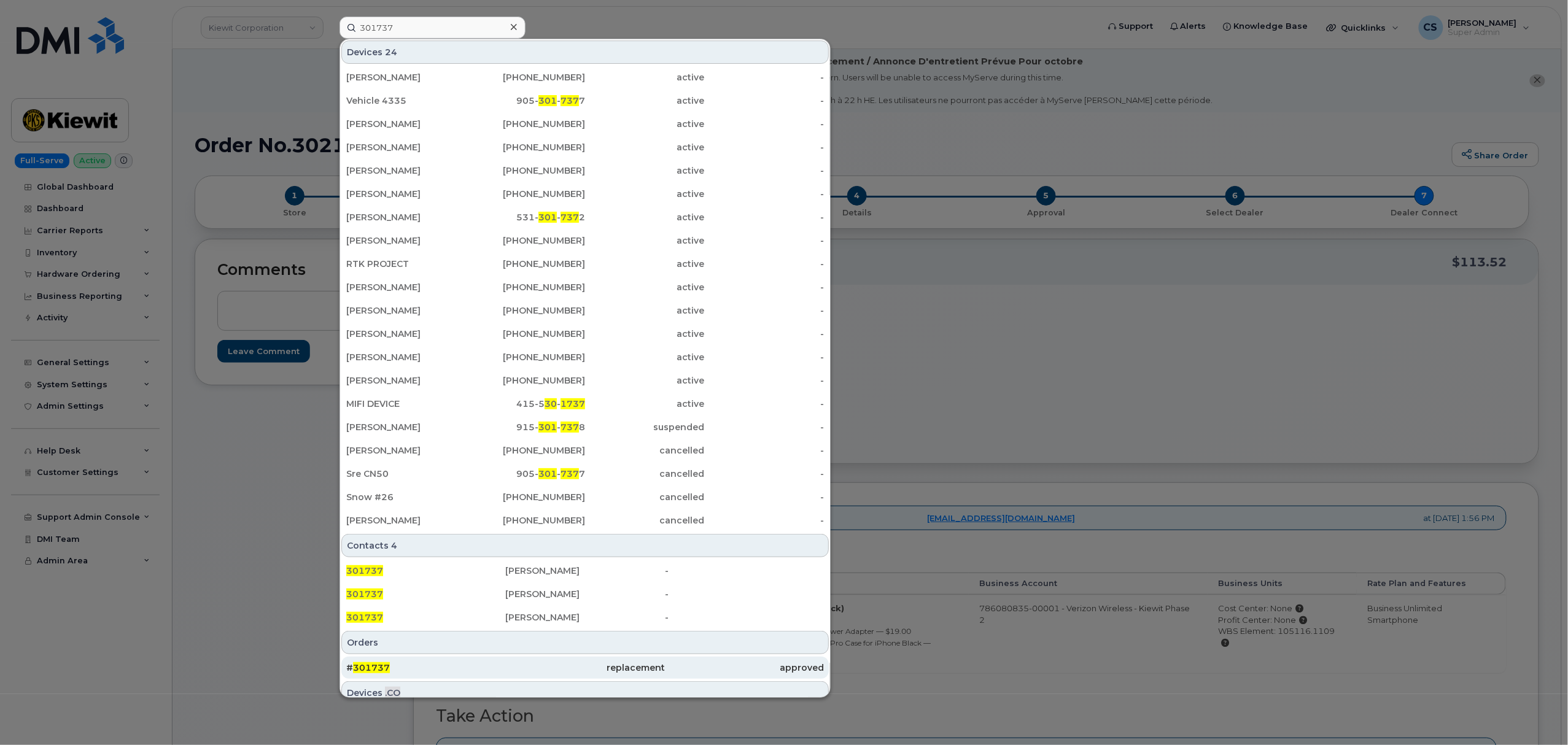
click at [363, 666] on span "301737" at bounding box center [371, 668] width 36 height 11
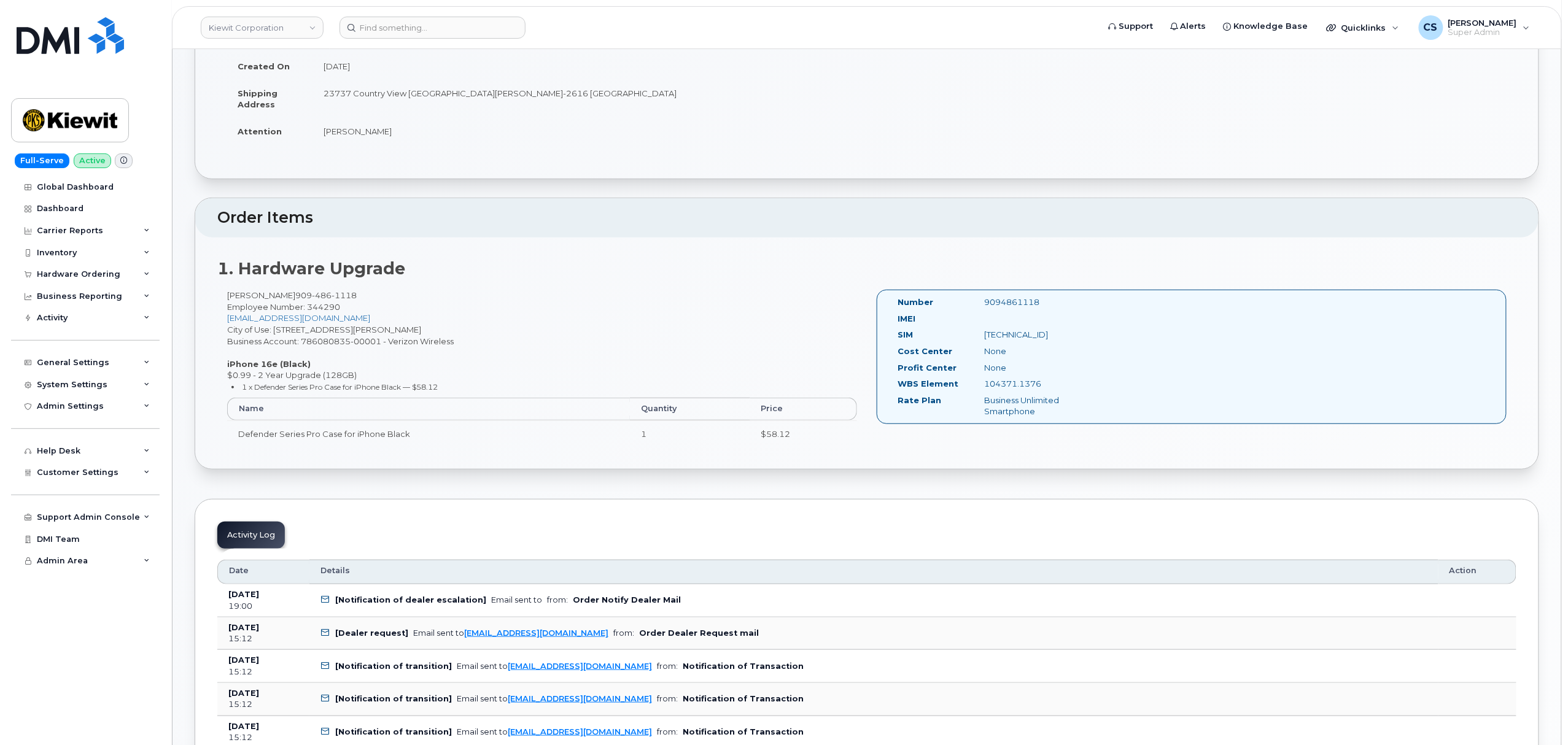
scroll to position [246, 0]
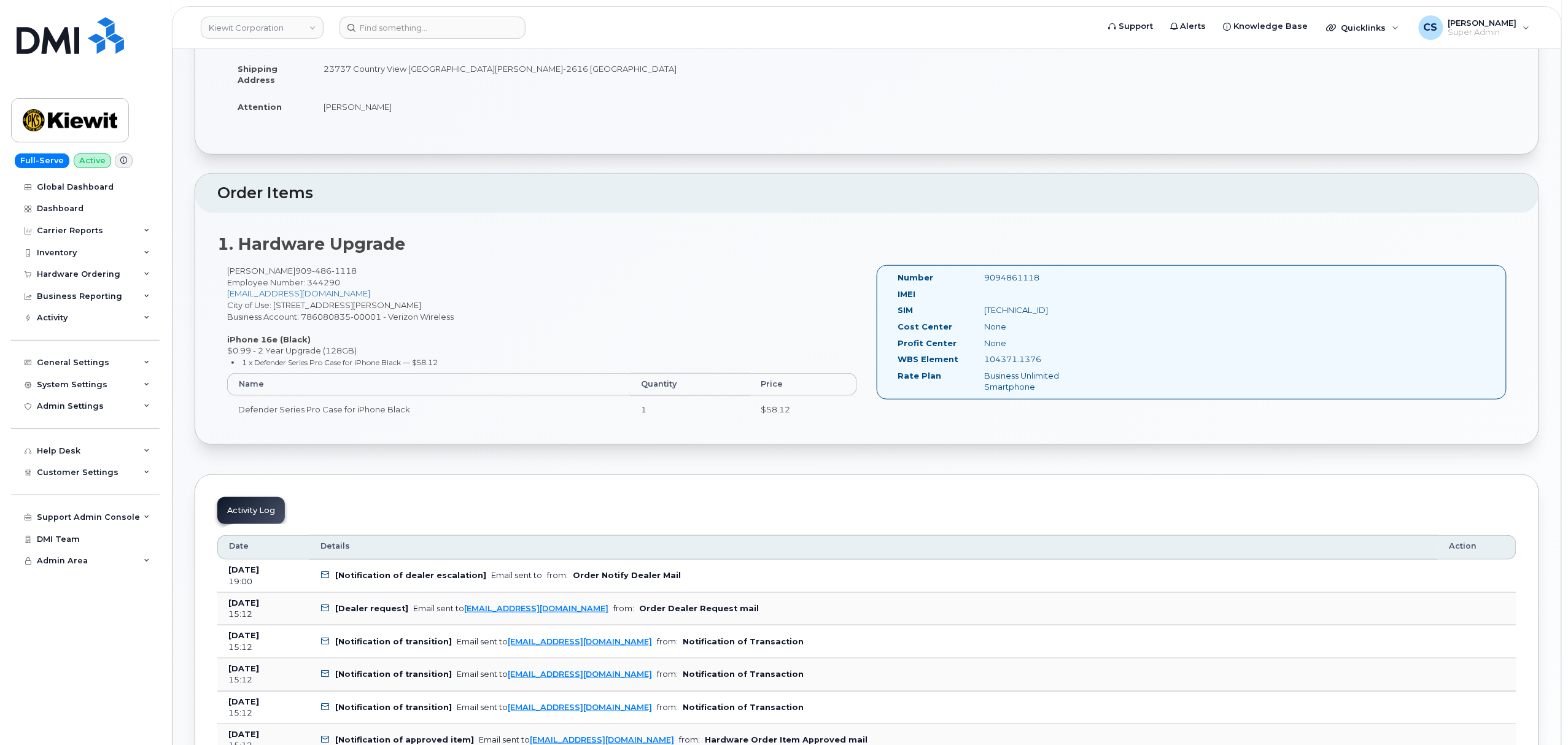
click at [1017, 274] on div "9094861118" at bounding box center [1036, 277] width 121 height 11
copy div "9094861118"
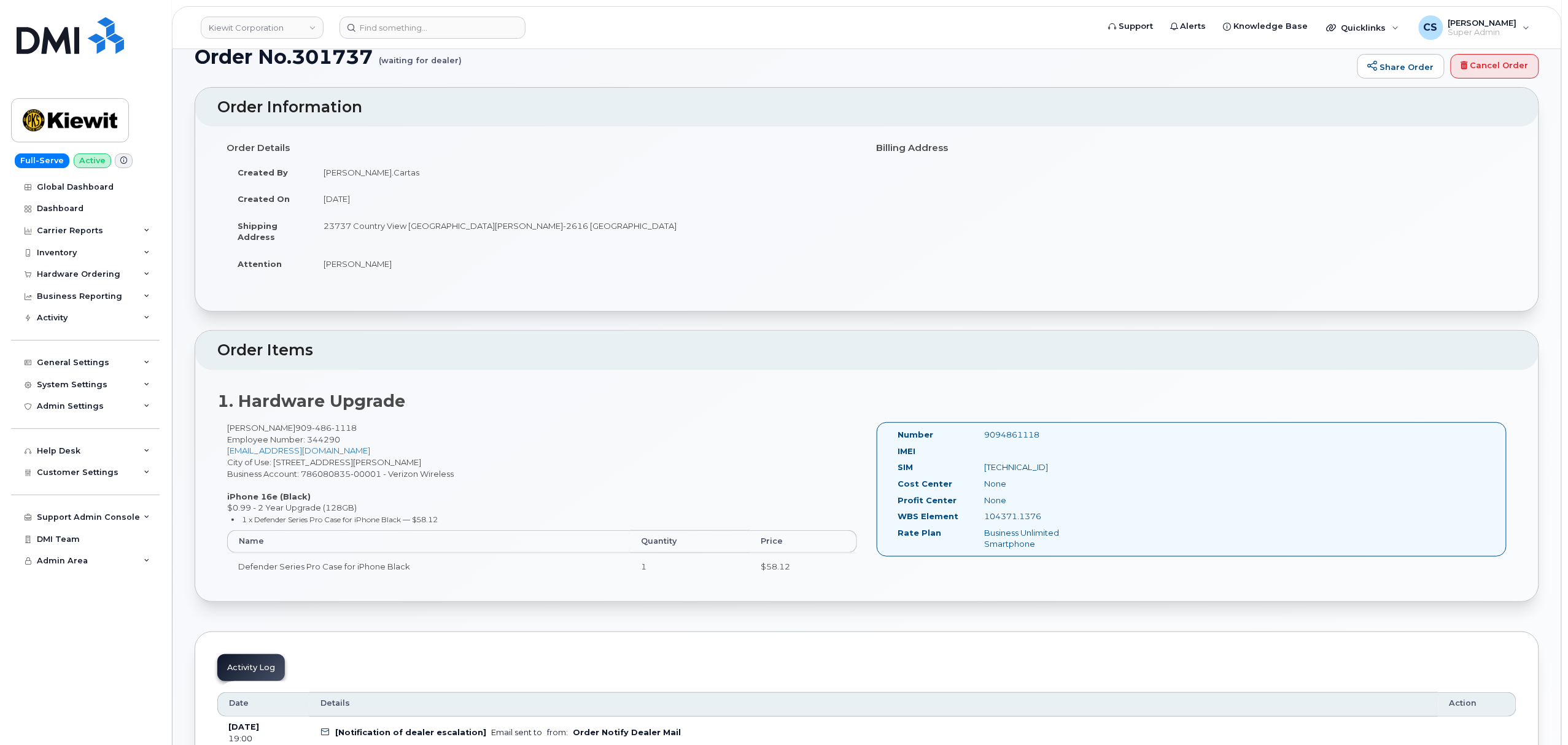
scroll to position [0, 0]
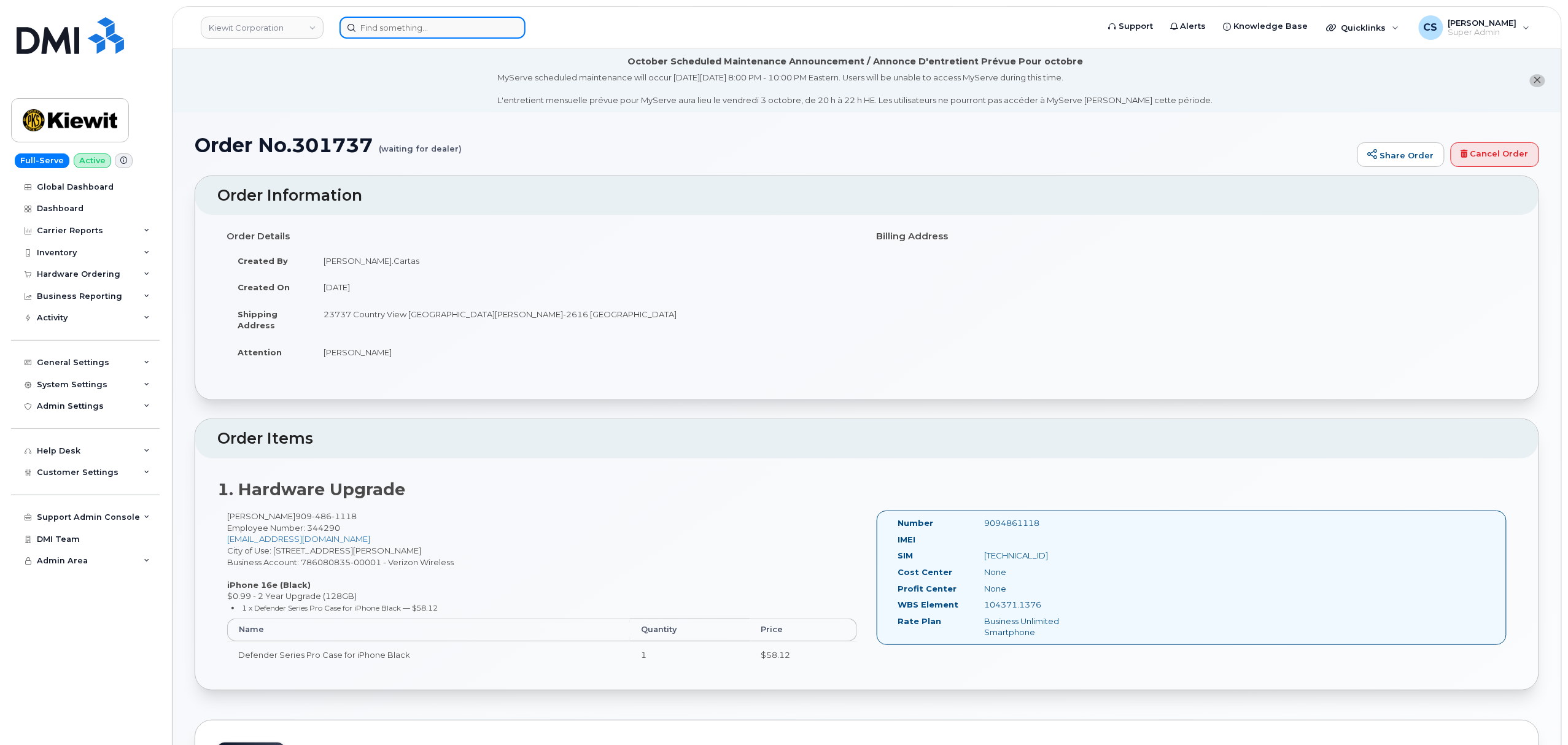
click at [401, 26] on input at bounding box center [431, 28] width 186 height 22
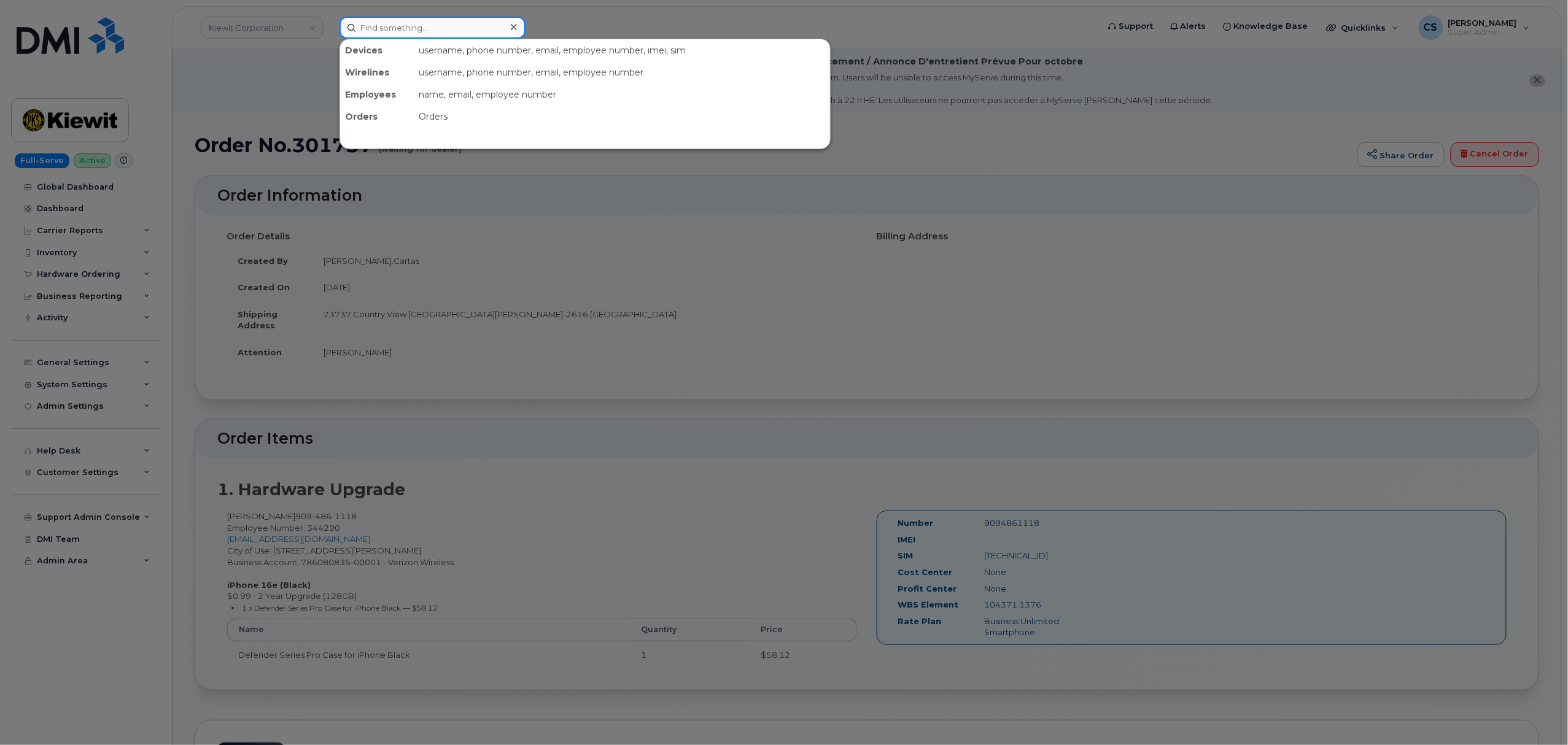
click at [401, 26] on input at bounding box center [431, 28] width 186 height 22
paste input "301932"
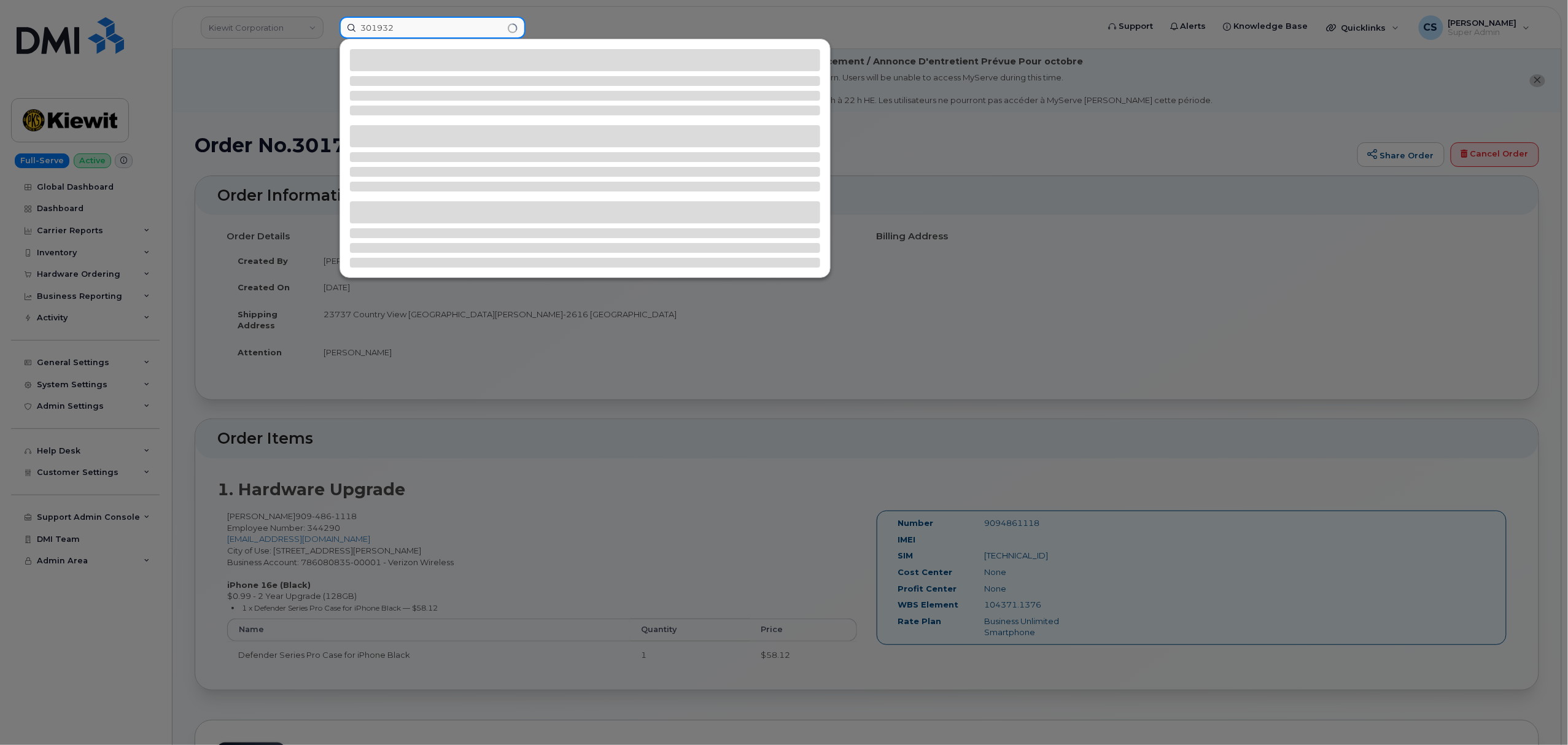
type input "301932"
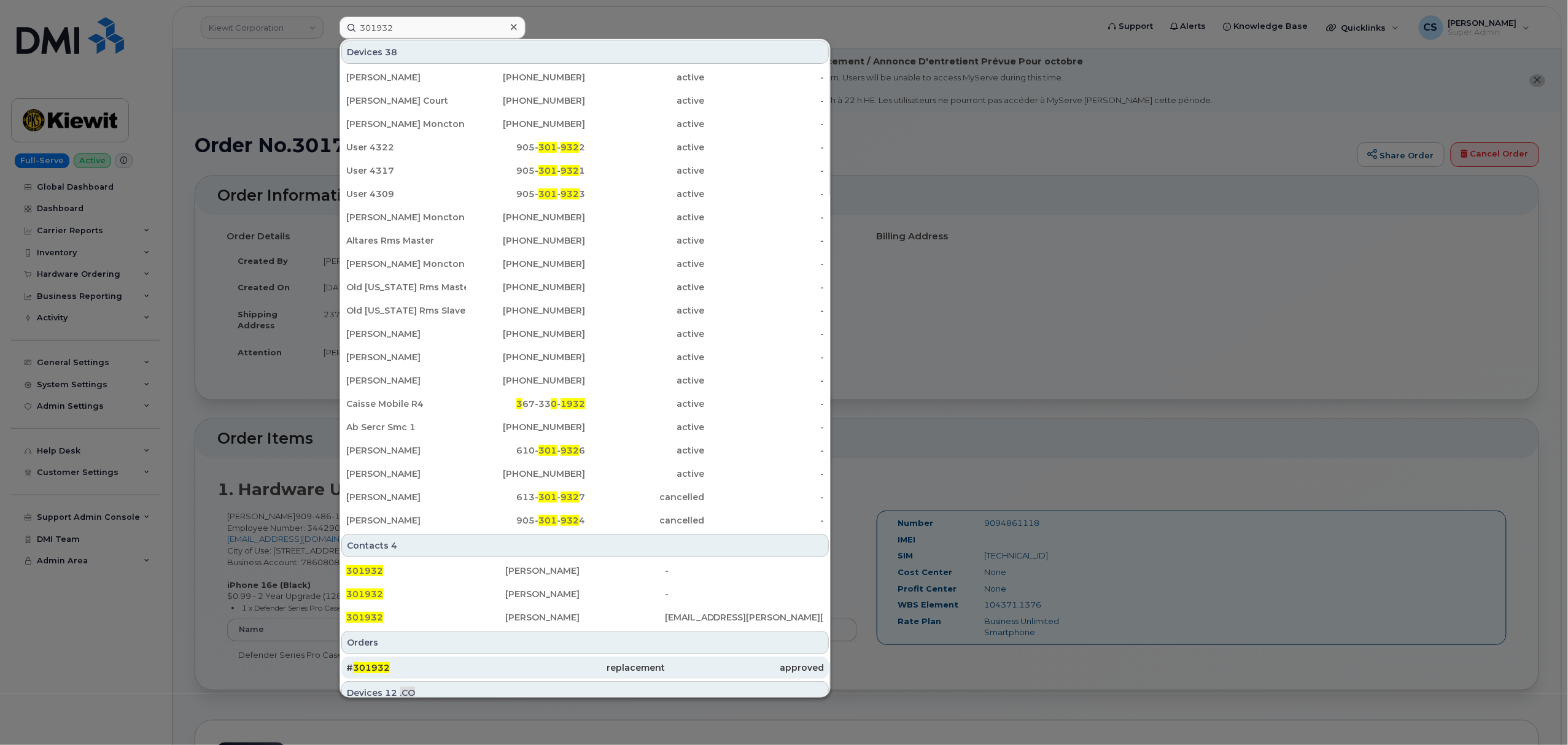
click at [364, 668] on span "301932" at bounding box center [371, 668] width 36 height 11
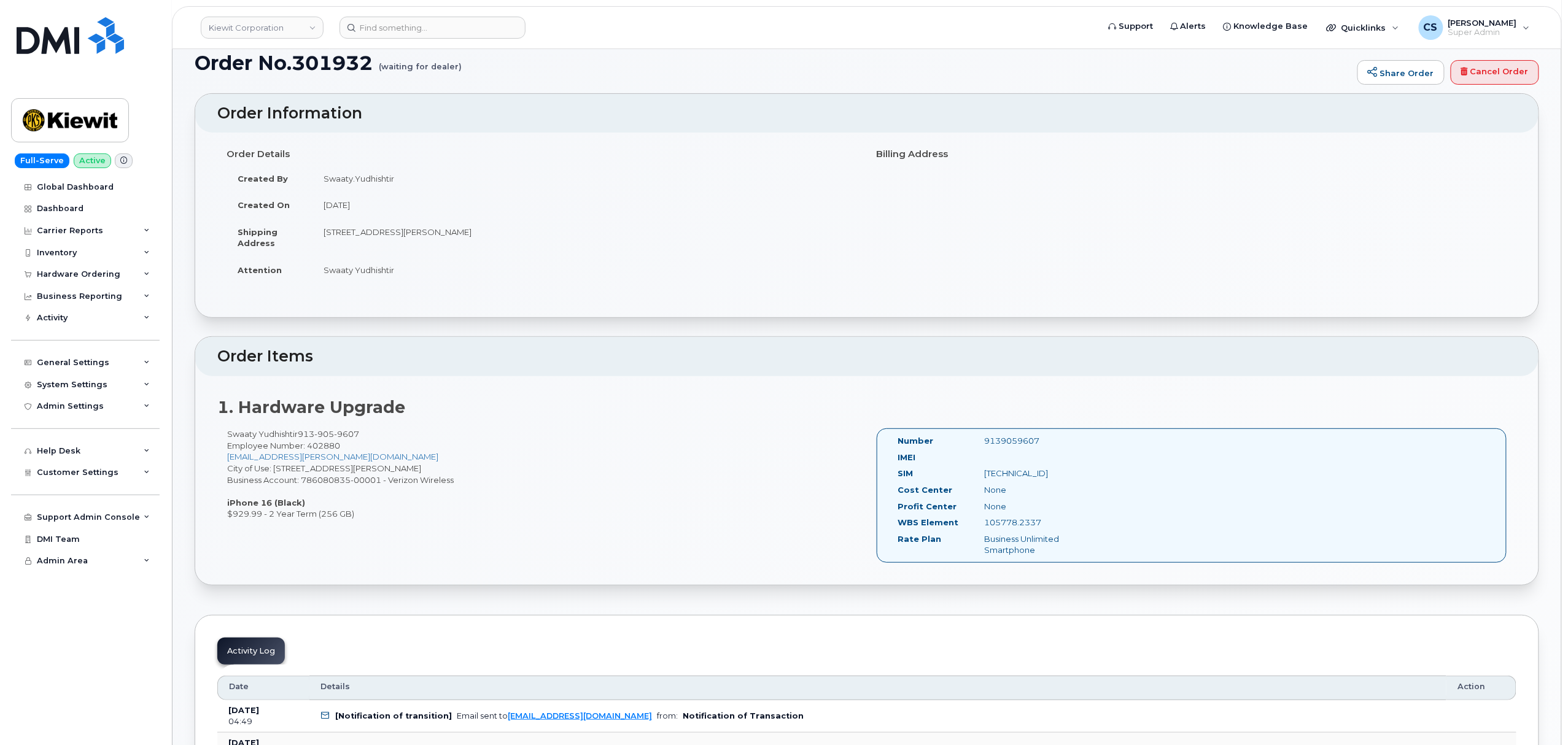
scroll to position [81, 0]
click at [1005, 443] on div "9139059607" at bounding box center [1036, 442] width 121 height 11
copy div "9139059607"
click at [394, 26] on input at bounding box center [431, 28] width 186 height 22
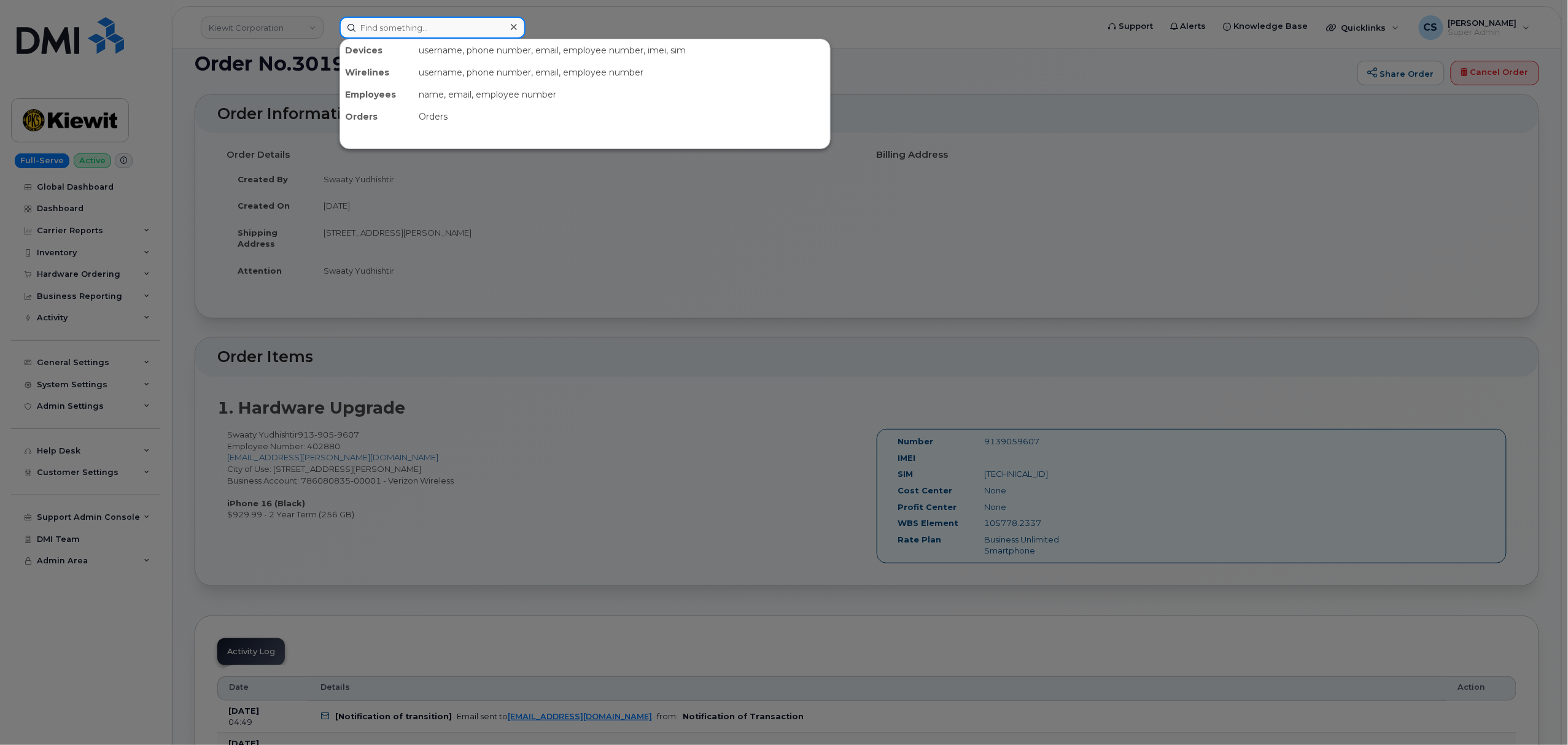
paste input "300841"
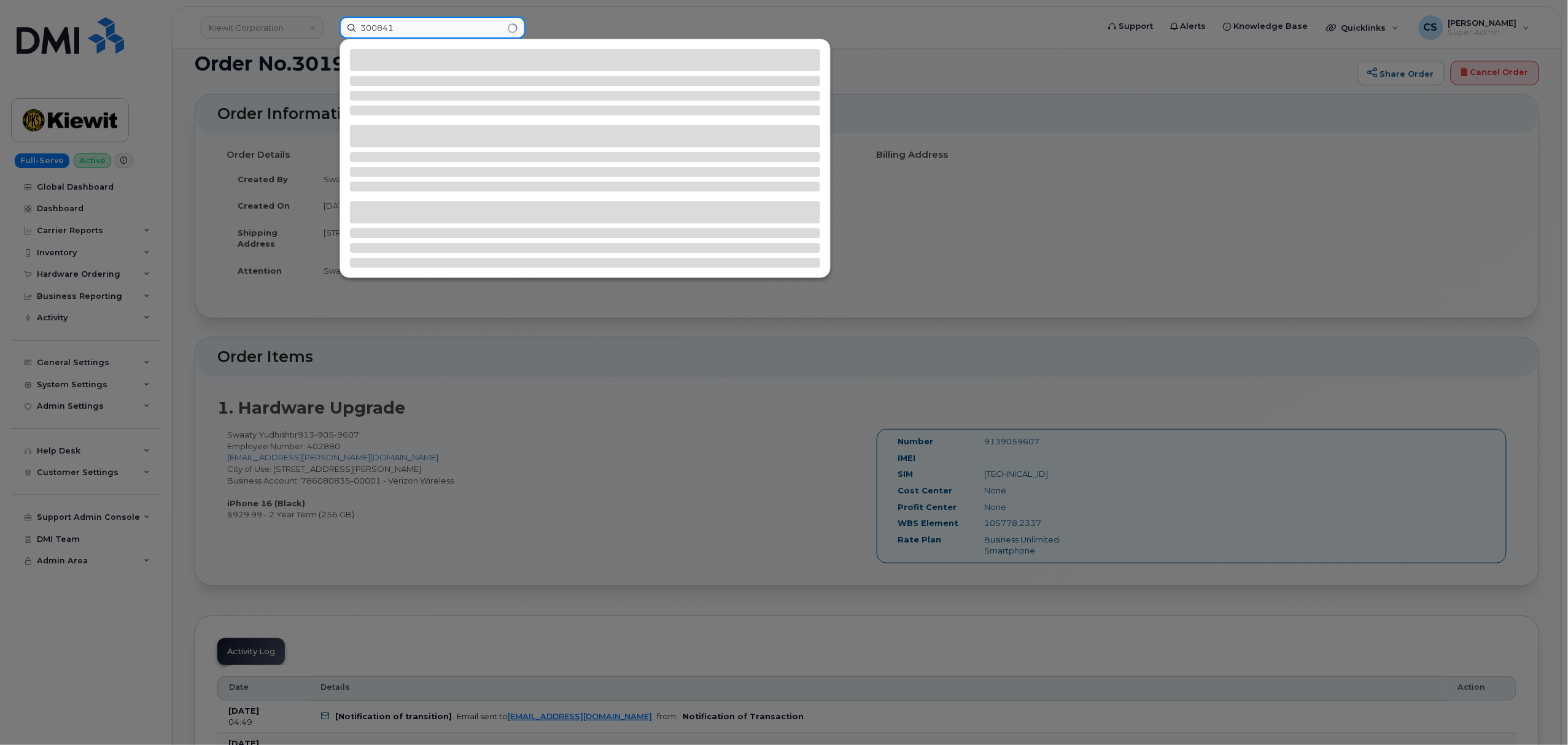
type input "300841"
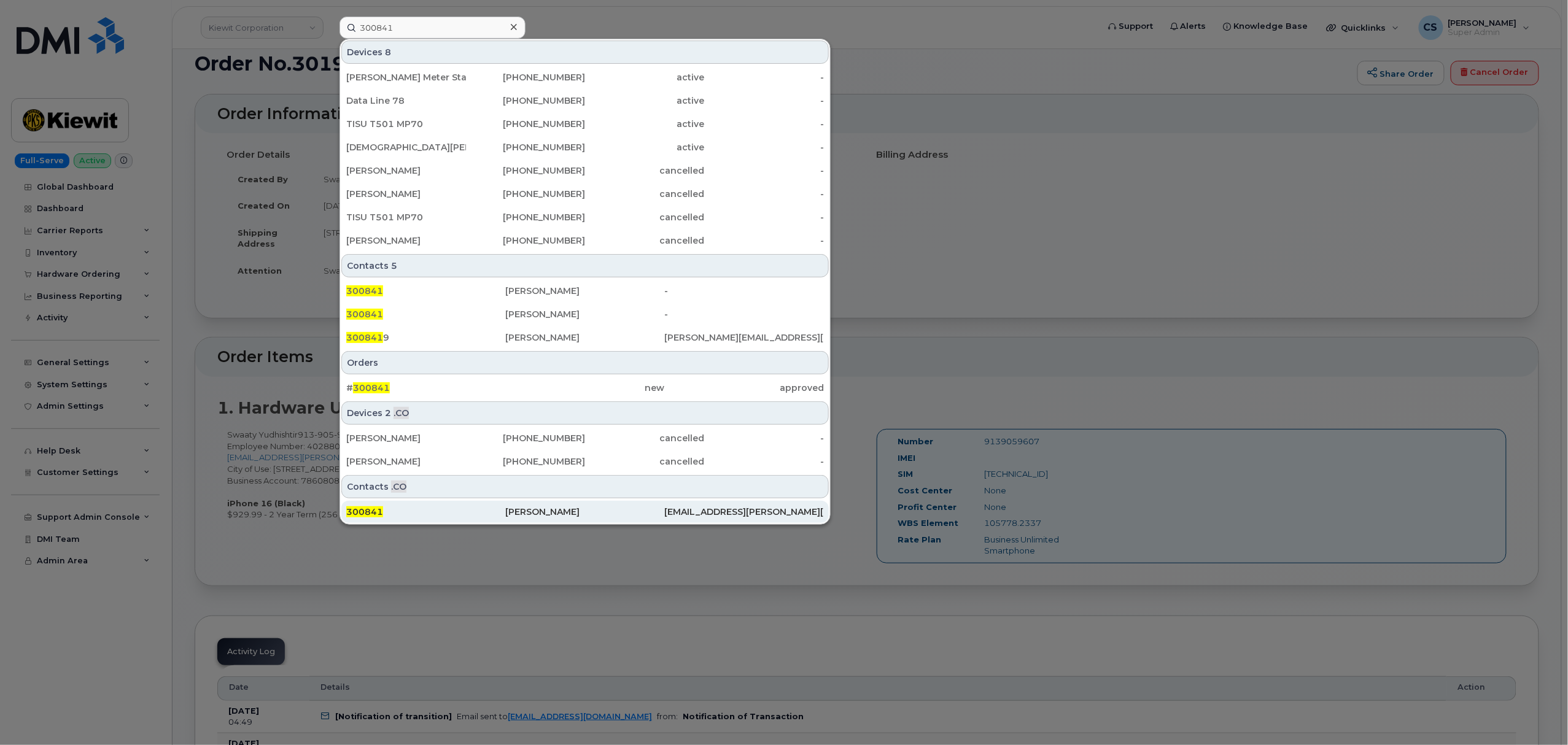
click at [370, 512] on span "300841" at bounding box center [364, 512] width 36 height 11
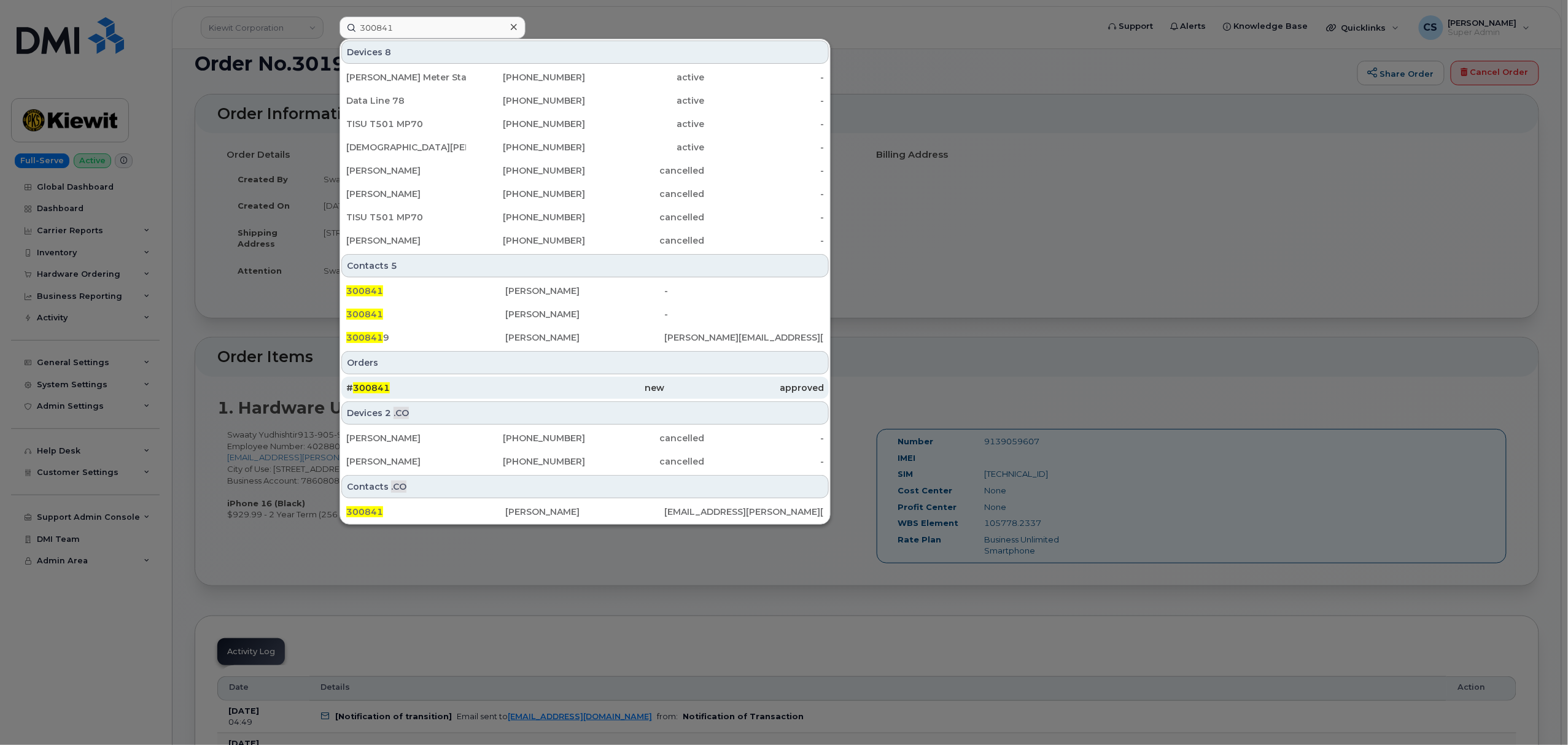
click at [366, 384] on div "# 300841" at bounding box center [426, 387] width 159 height 12
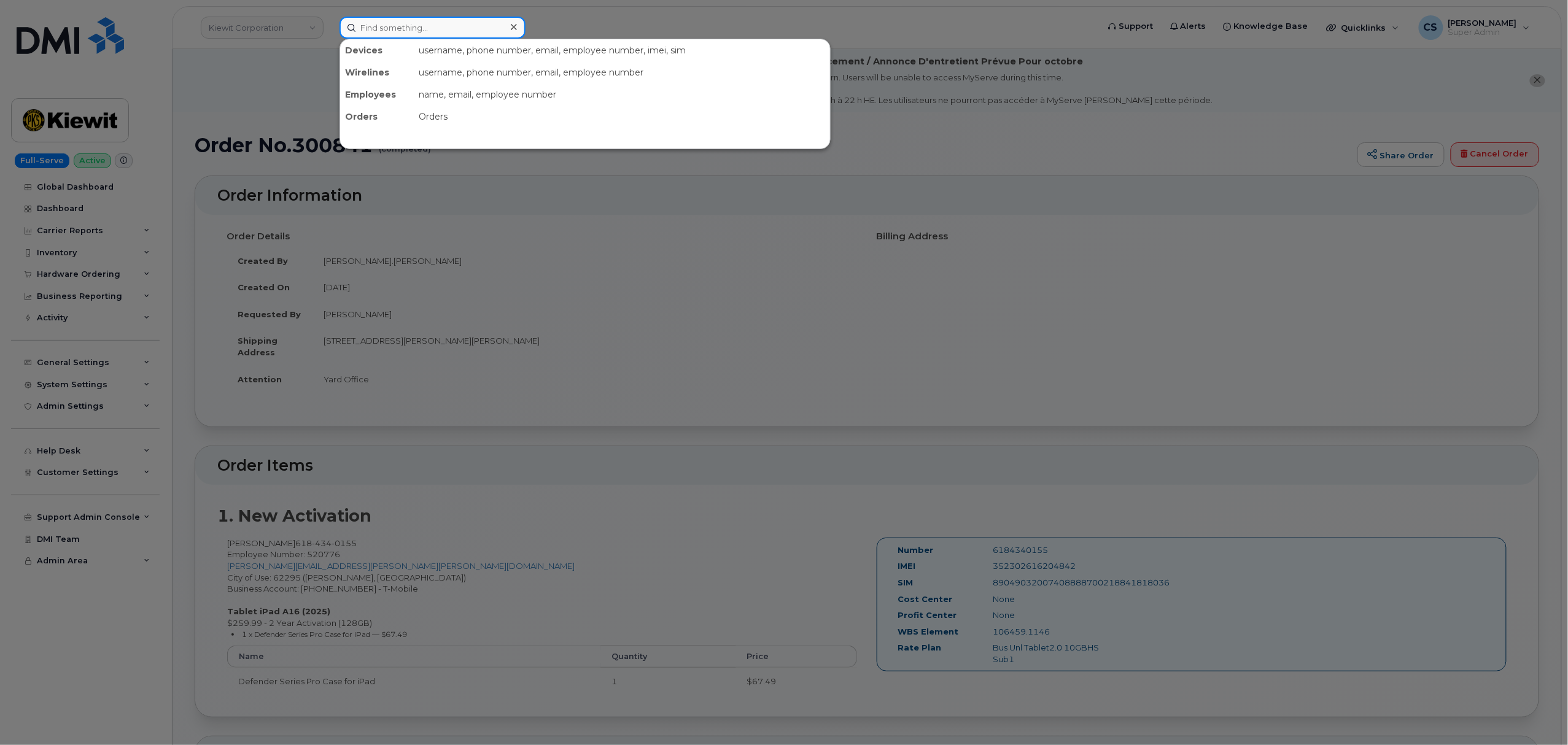
click at [390, 28] on input at bounding box center [431, 28] width 186 height 22
paste input "Sean Keenan"
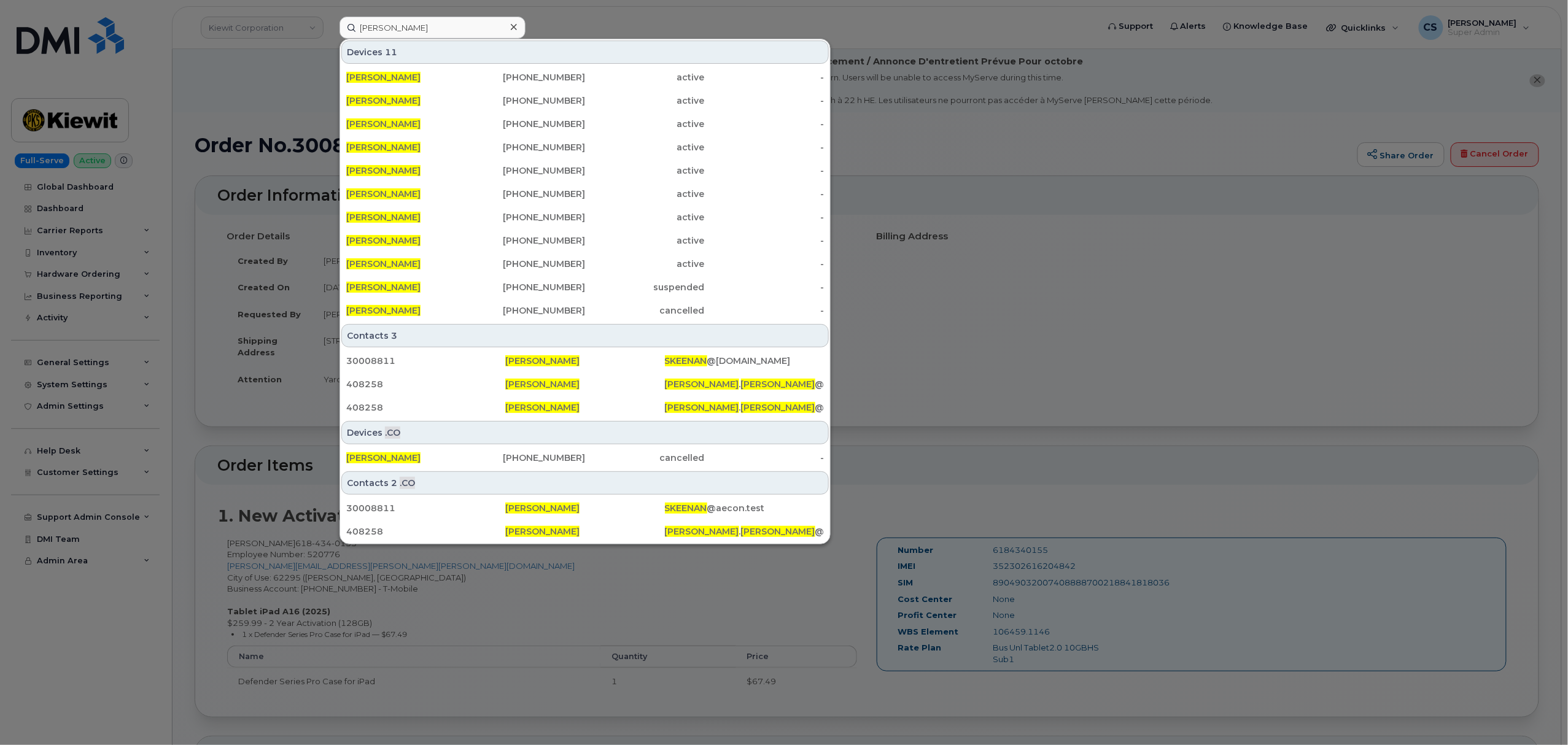
click at [1251, 265] on div at bounding box center [784, 372] width 1568 height 745
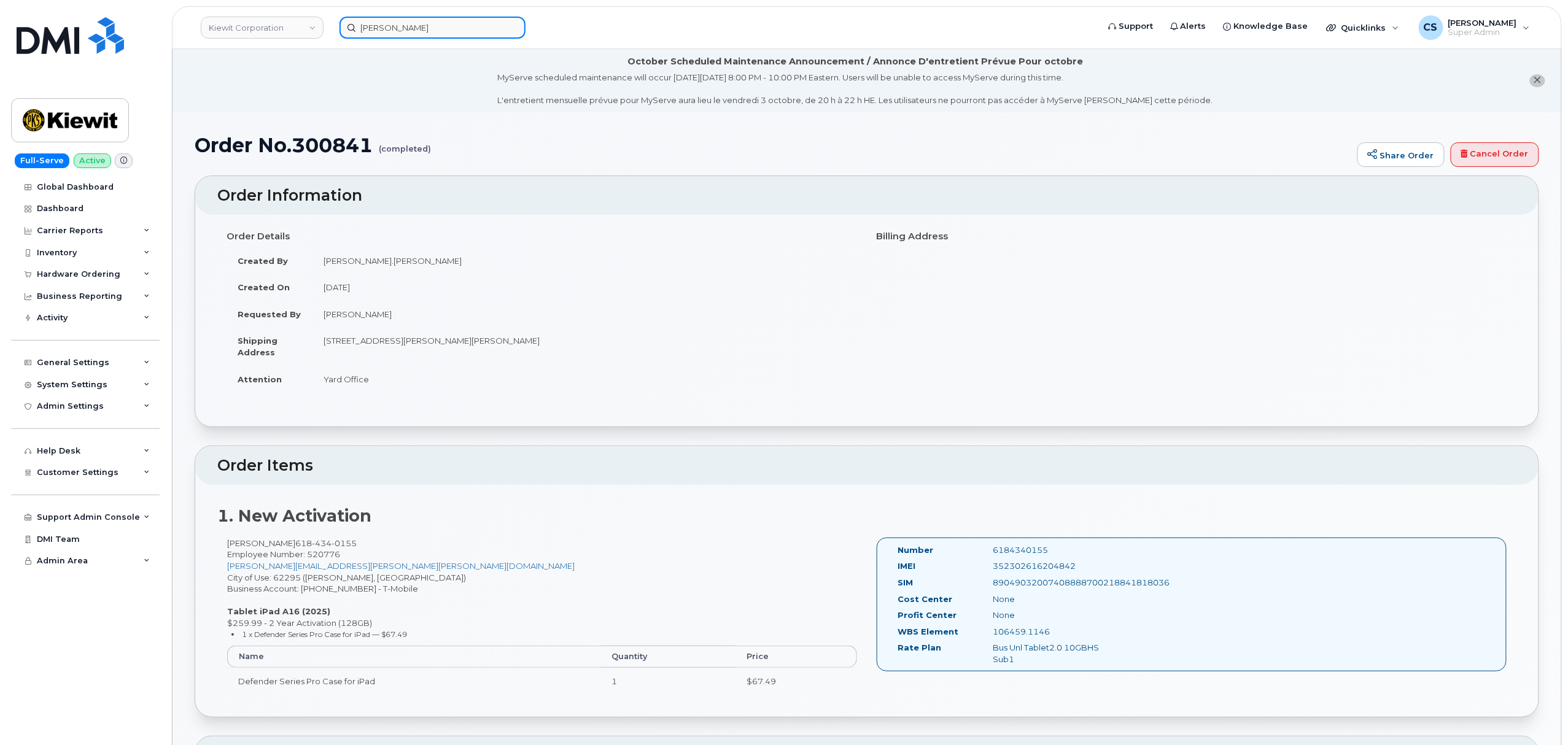
click at [449, 35] on input "Sean Keenan" at bounding box center [431, 28] width 186 height 22
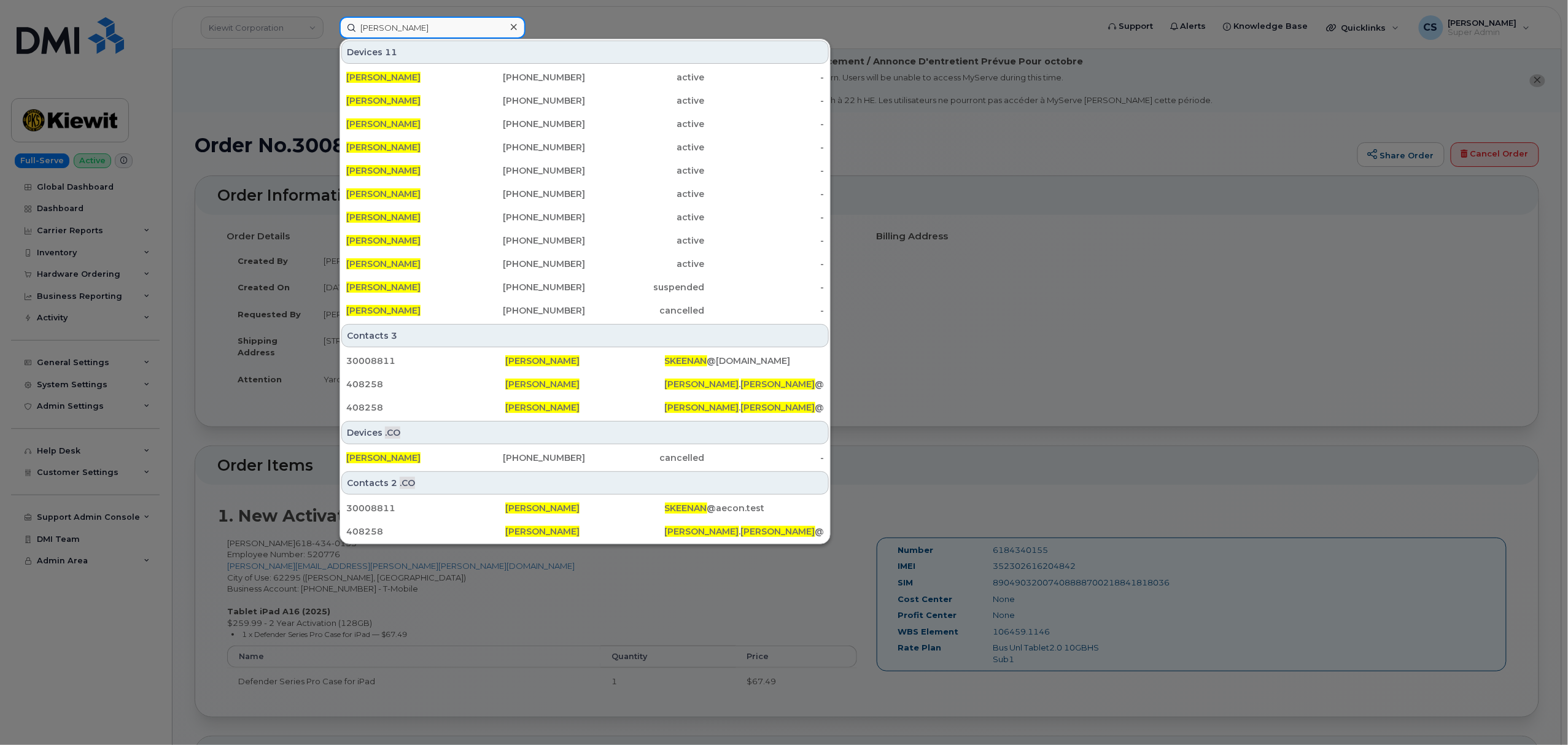
paste input "301609"
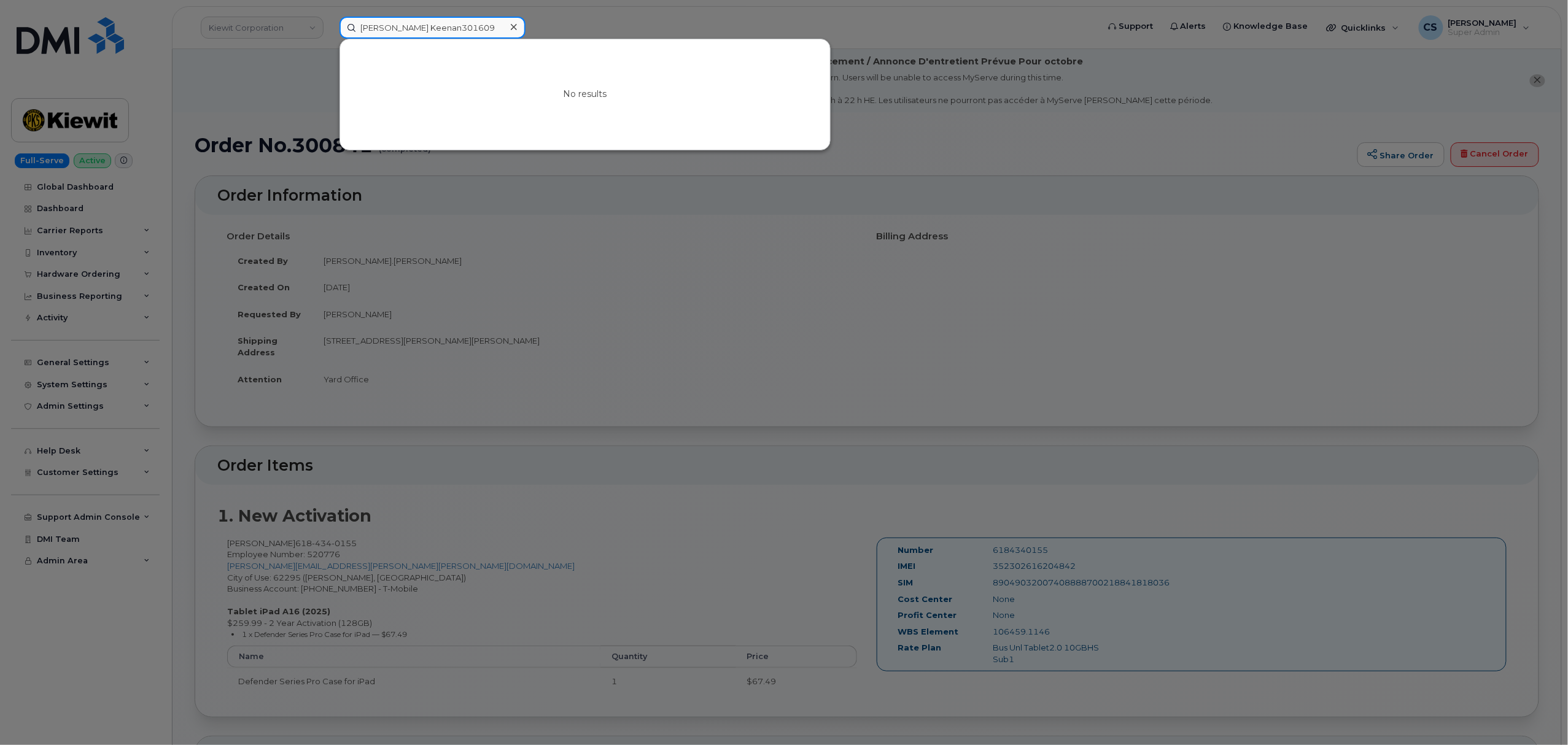
click at [411, 27] on input "Sean Keenan301609" at bounding box center [431, 28] width 186 height 22
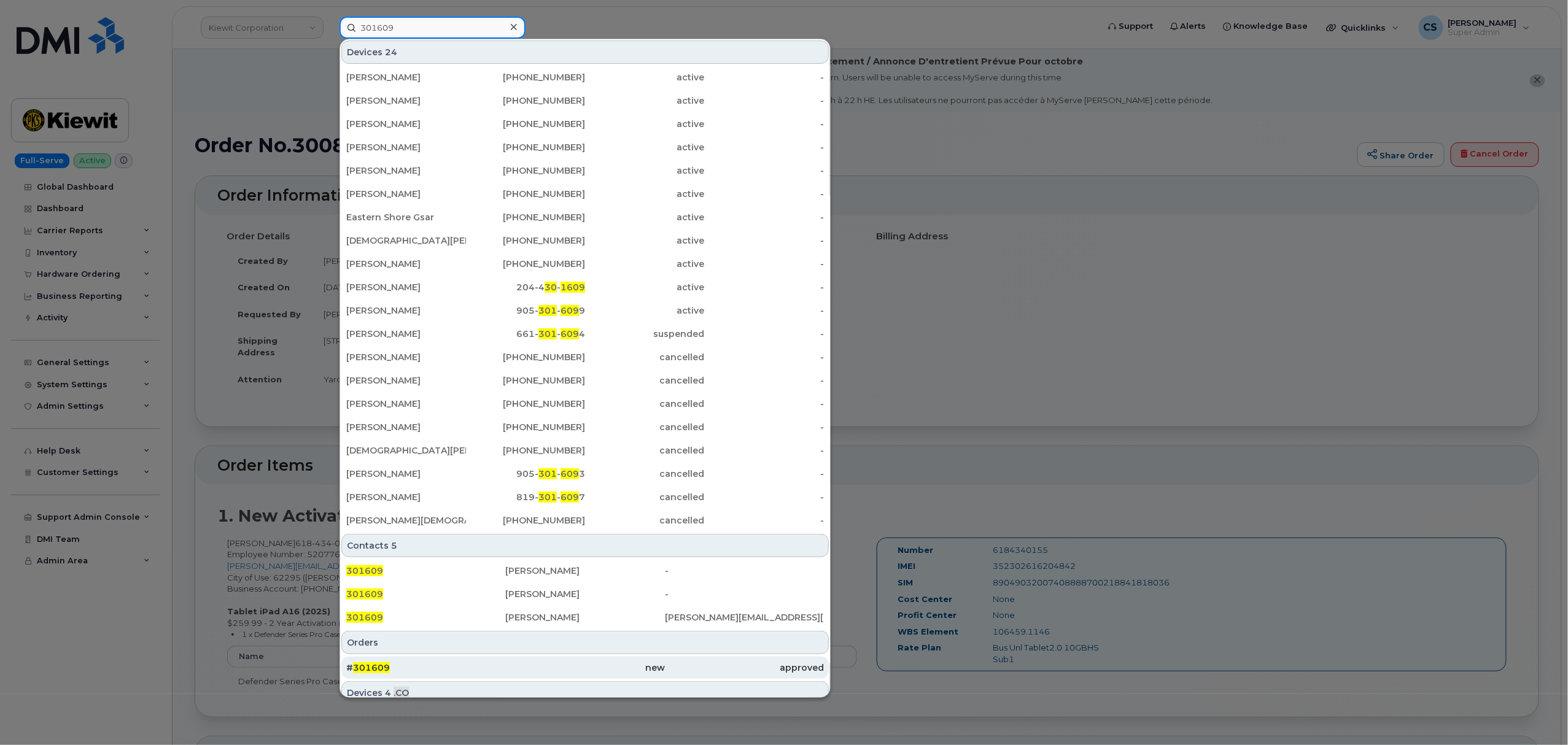
type input "301609"
click at [384, 668] on span "301609" at bounding box center [371, 668] width 36 height 11
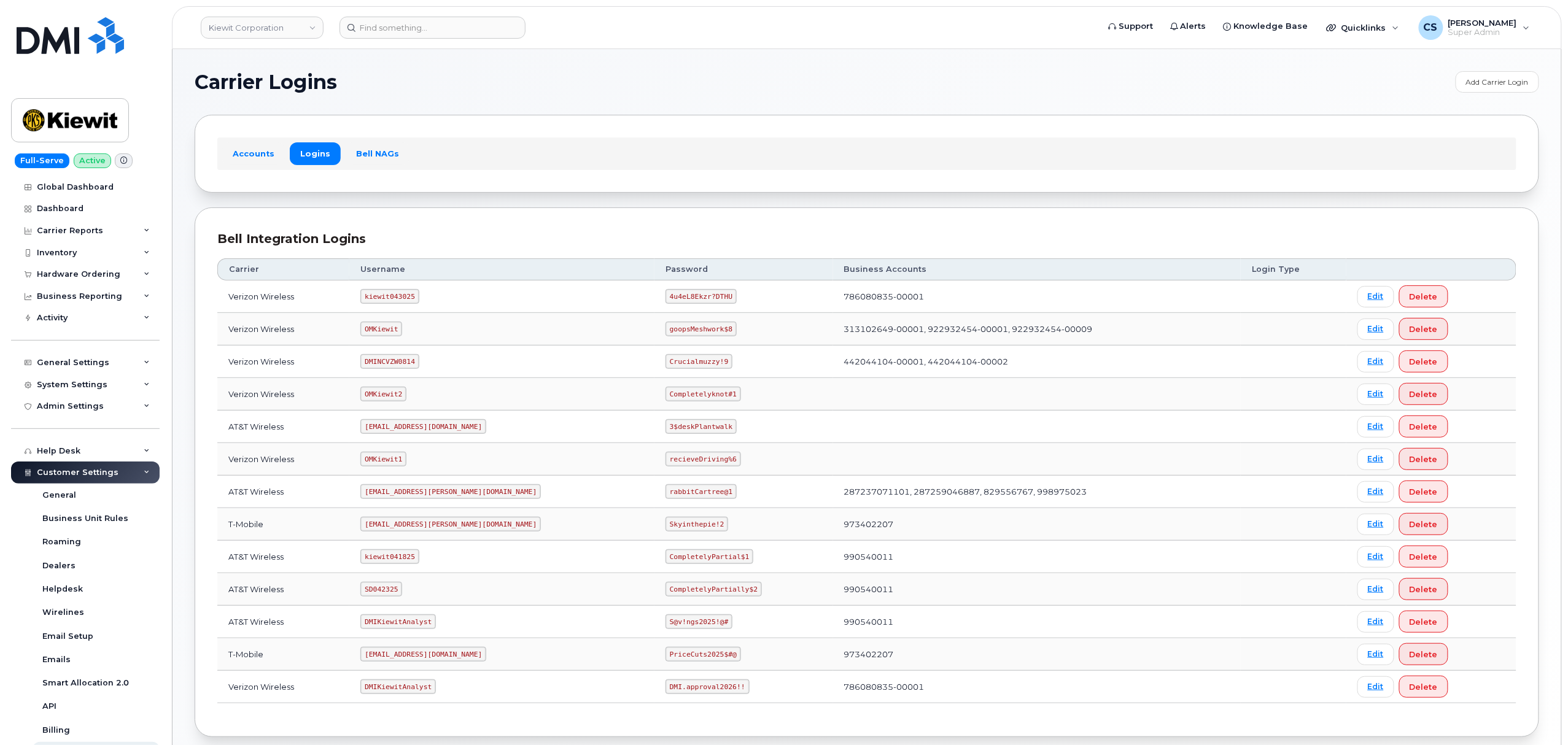
click at [405, 528] on code "[EMAIL_ADDRESS][PERSON_NAME][DOMAIN_NAME]" at bounding box center [450, 524] width 180 height 15
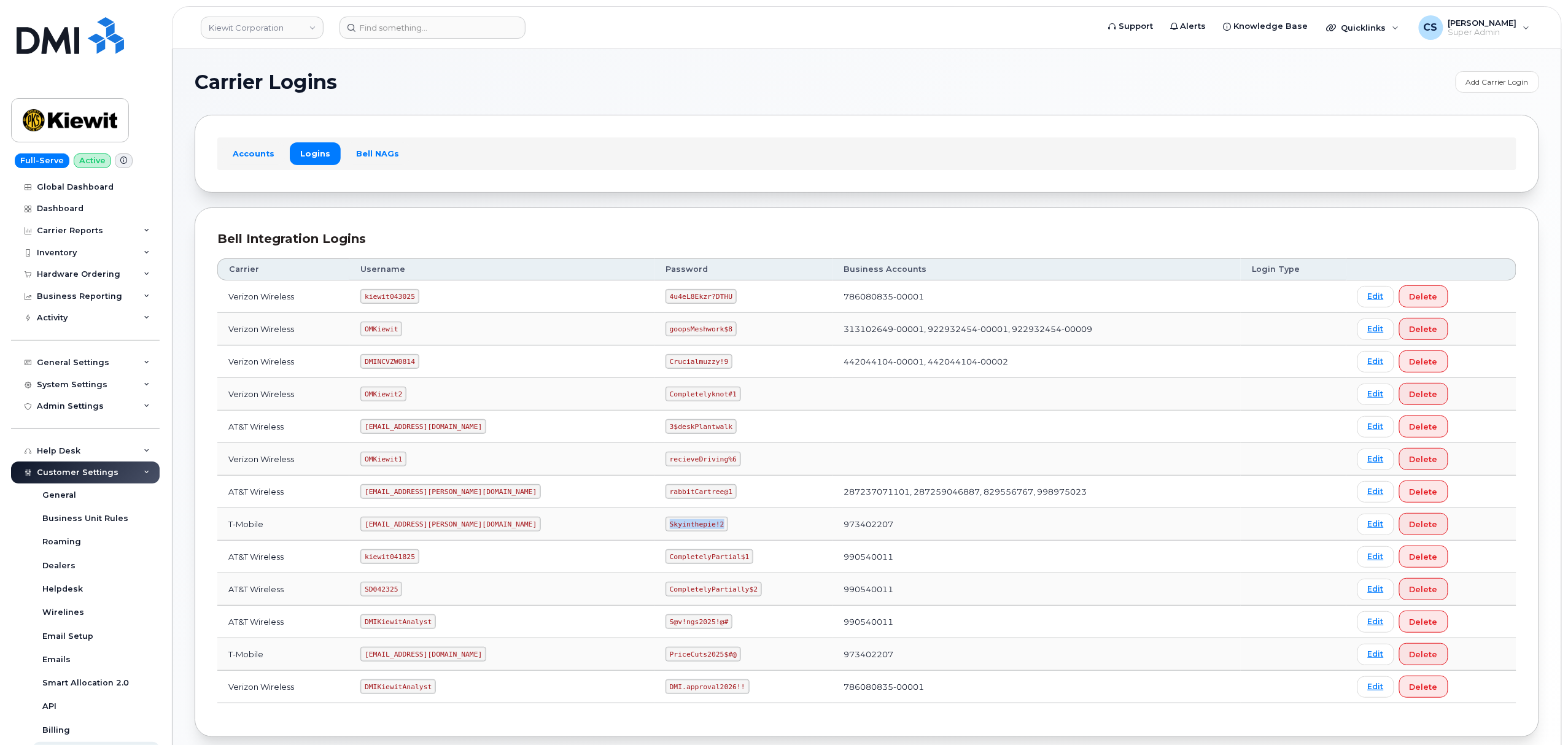
drag, startPoint x: 662, startPoint y: 526, endPoint x: 602, endPoint y: 526, distance: 60.0
click at [655, 526] on td "Skyinthepie!2" at bounding box center [743, 524] width 178 height 33
copy code "Skyinthepie!2"
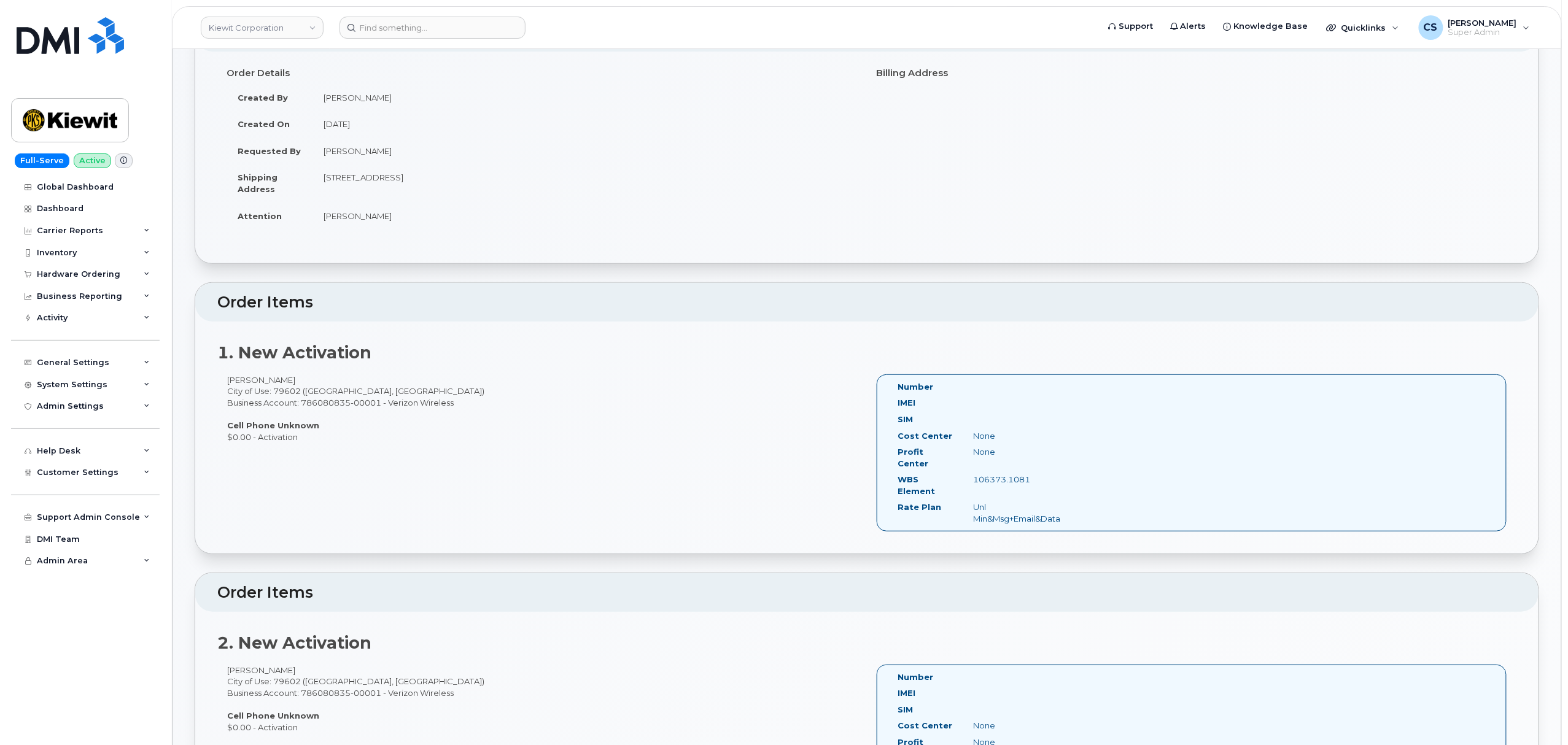
scroll to position [246, 0]
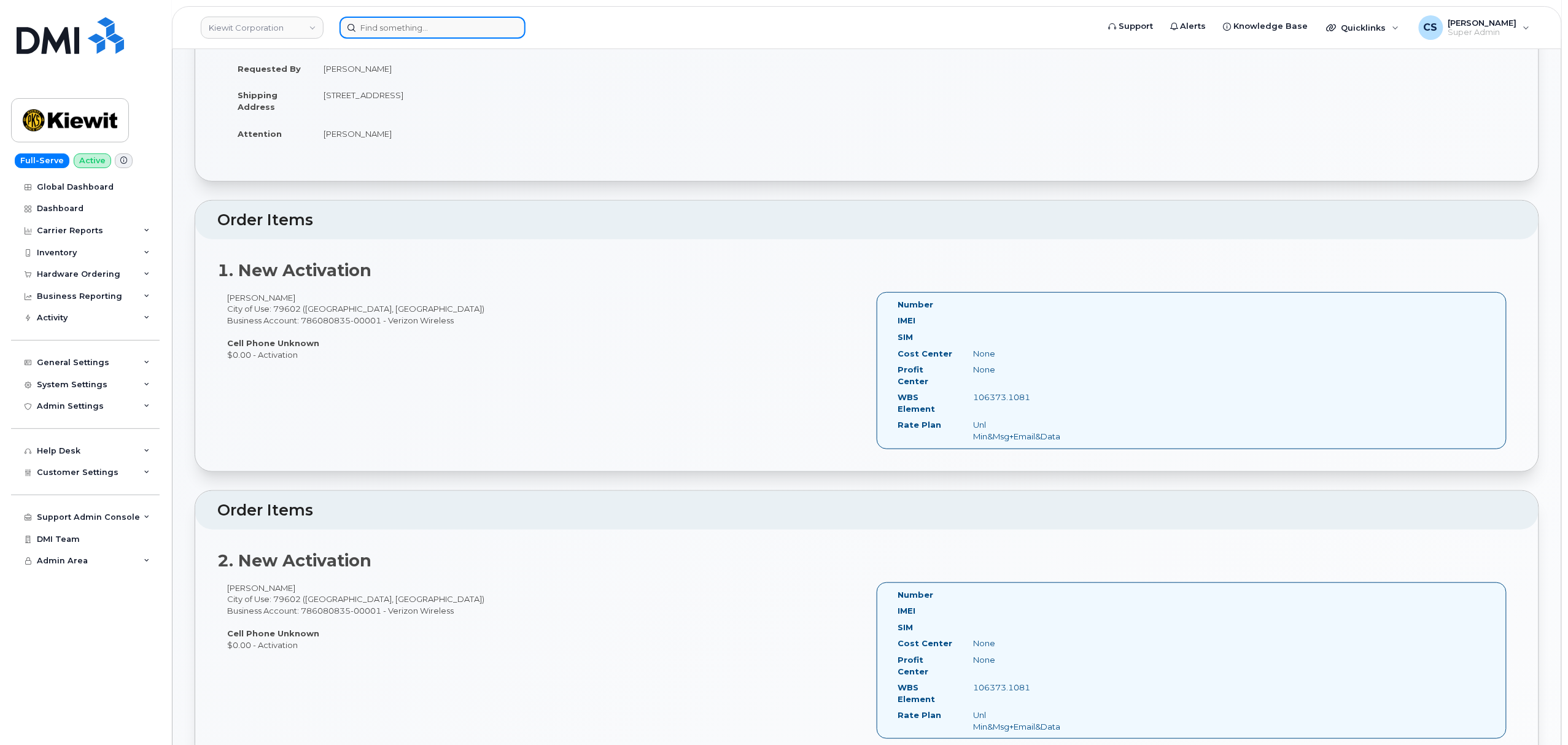
click at [411, 24] on input at bounding box center [431, 28] width 186 height 22
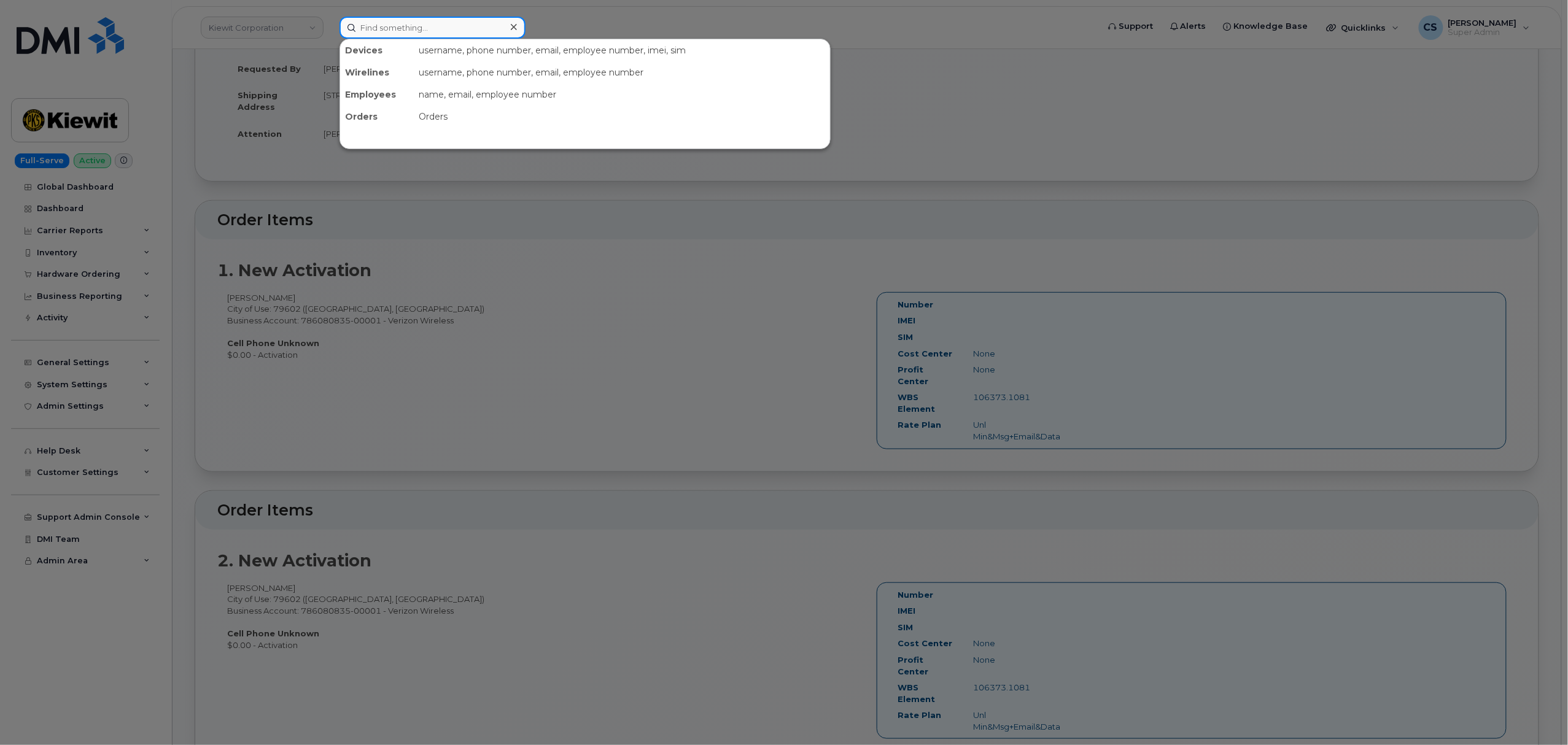
paste input "301700"
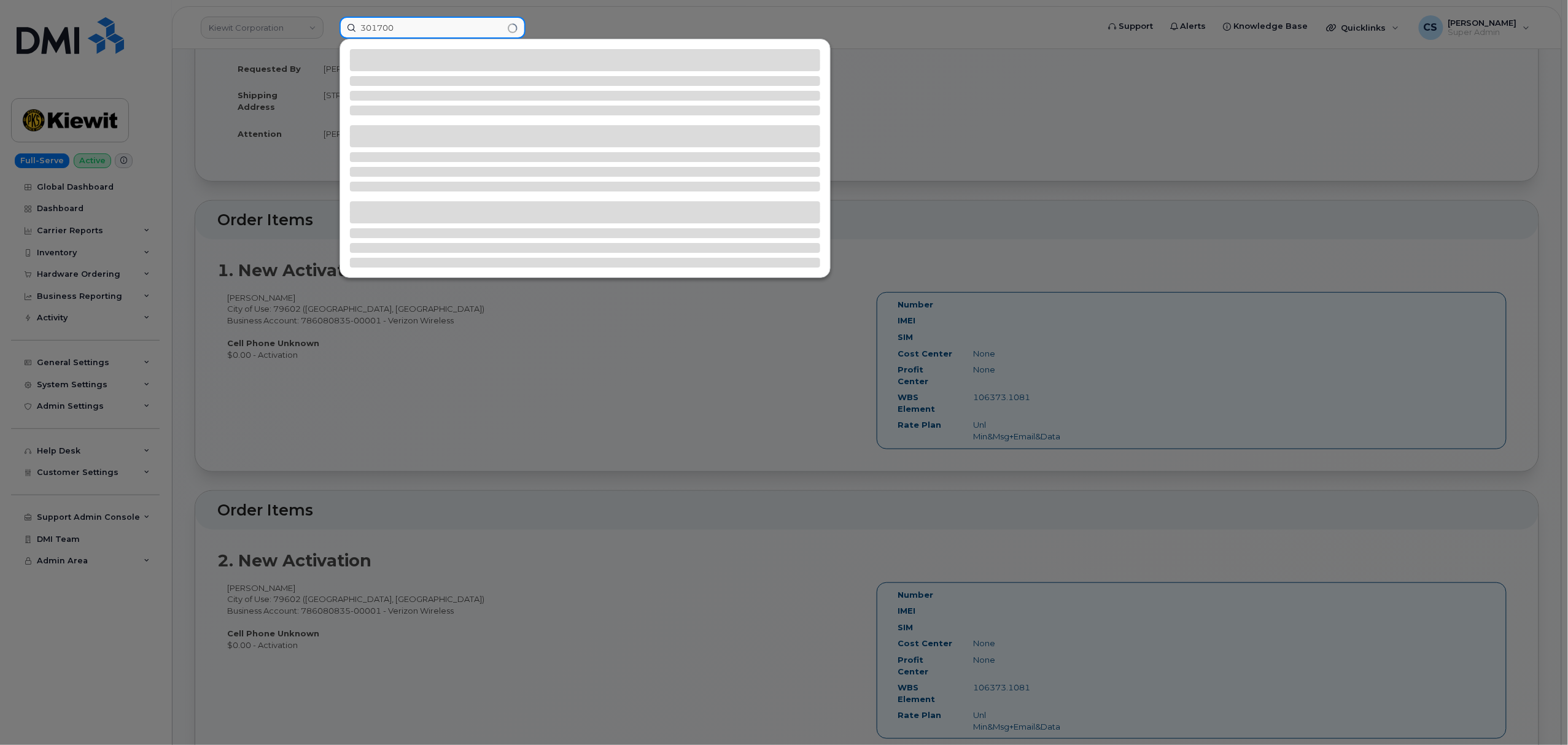
type input "301700"
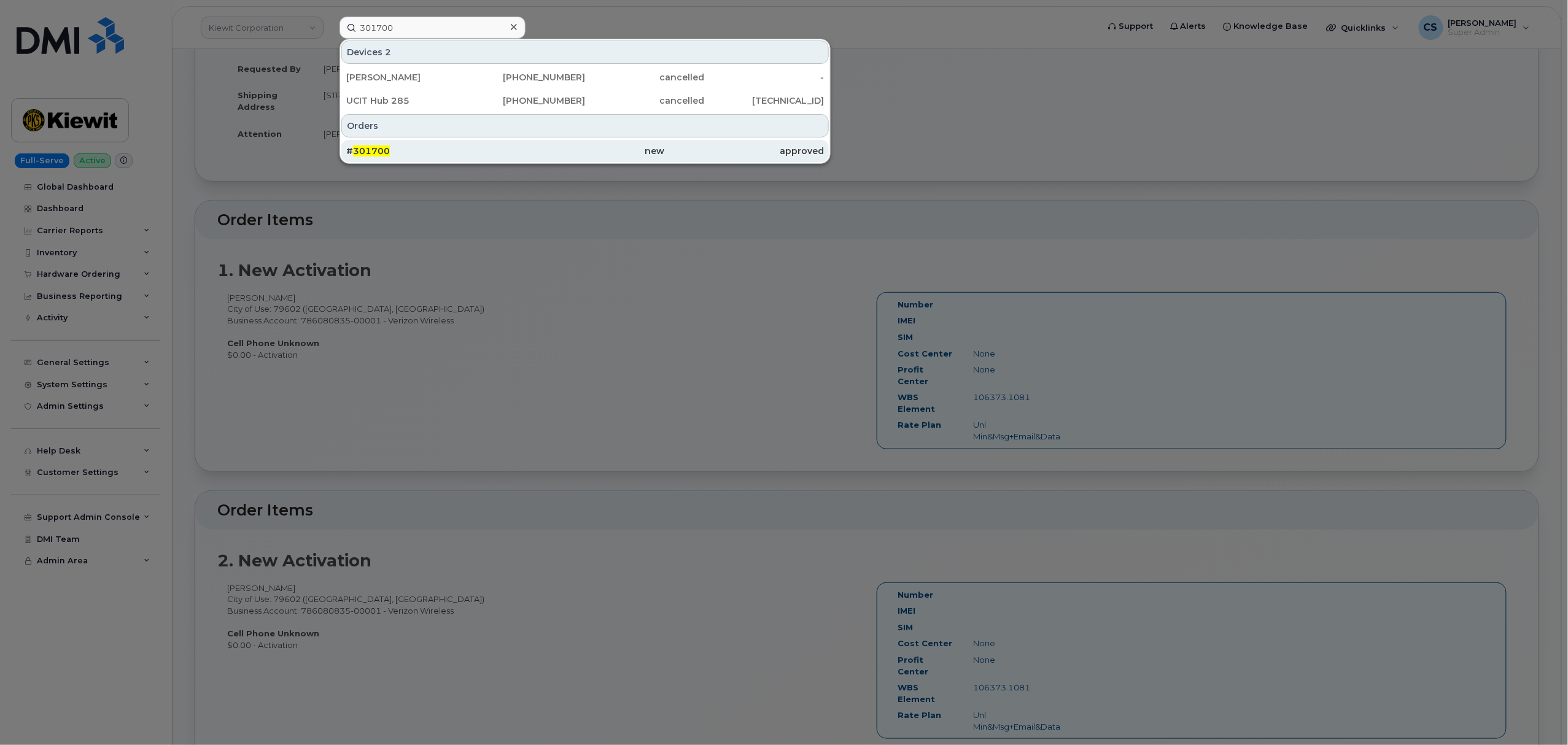
click at [367, 148] on span "301700" at bounding box center [371, 151] width 36 height 11
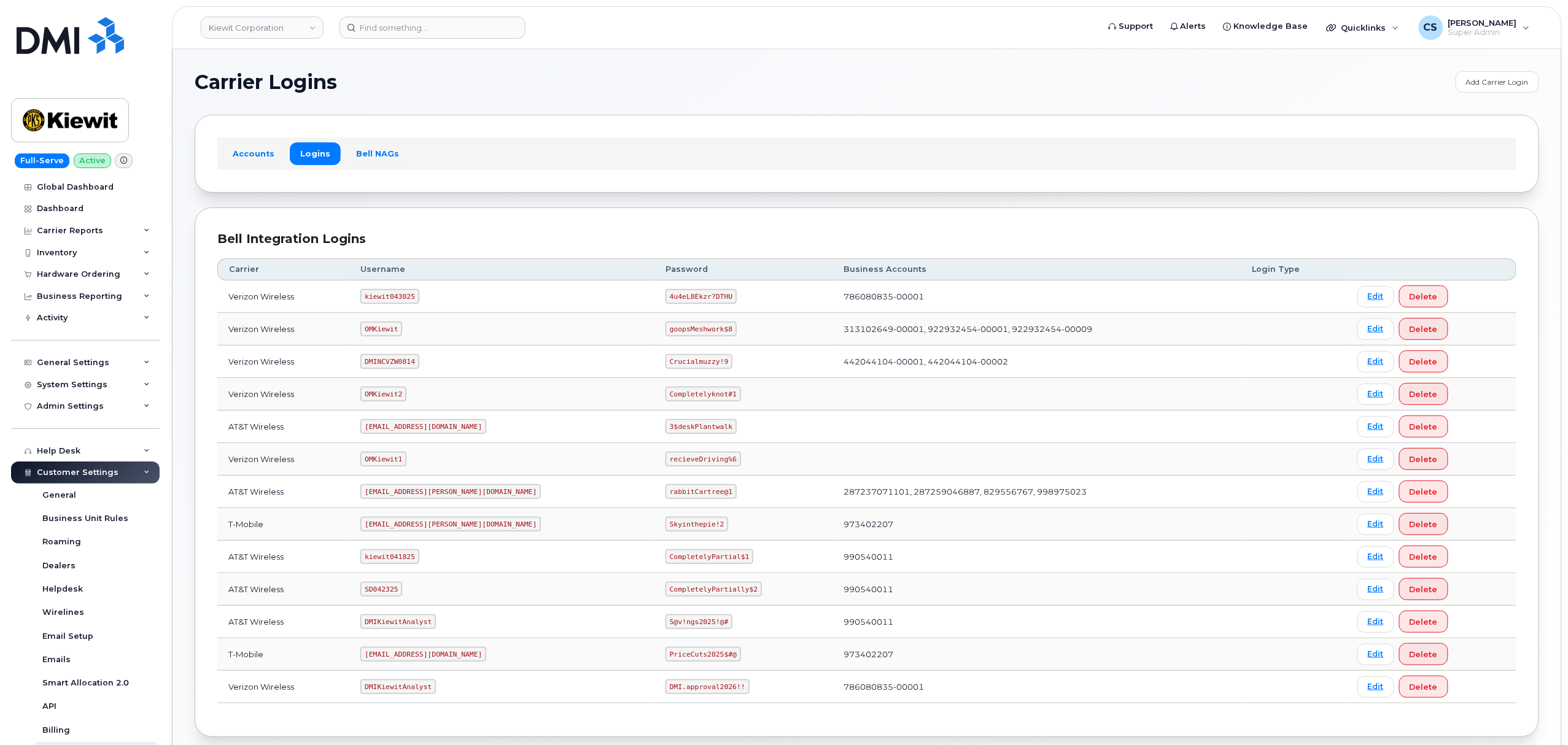
click at [395, 300] on code "kiewit043025" at bounding box center [389, 297] width 58 height 15
copy code "kiewit043025"
drag, startPoint x: 671, startPoint y: 300, endPoint x: 614, endPoint y: 296, distance: 57.1
click at [666, 296] on code "4u4eL8Ekzr?DTHU" at bounding box center [701, 297] width 71 height 15
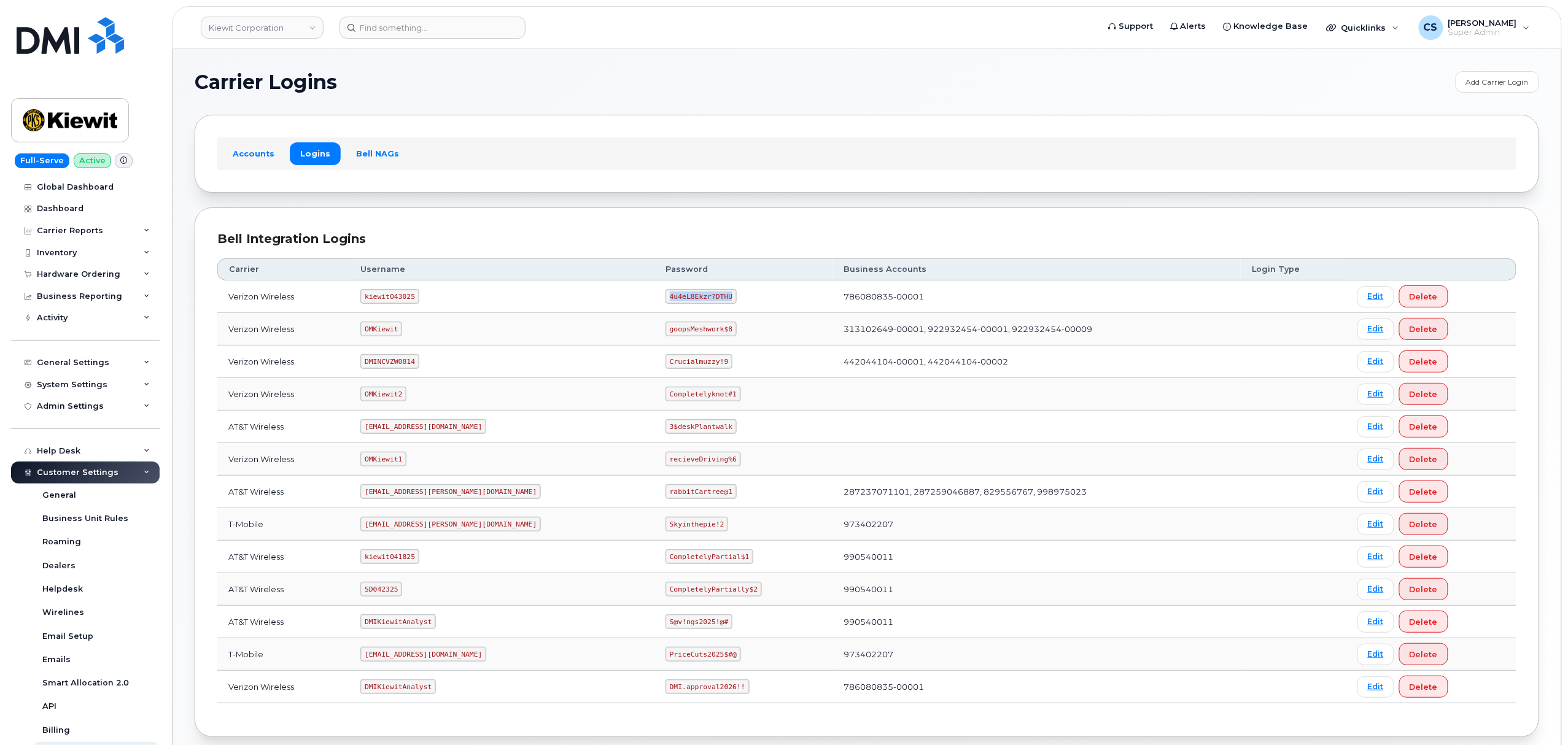
copy code "4u4eL8Ekzr?DTHU"
click at [405, 558] on code "kiewit041825" at bounding box center [389, 556] width 58 height 15
click at [388, 589] on code "SD042325" at bounding box center [381, 589] width 42 height 15
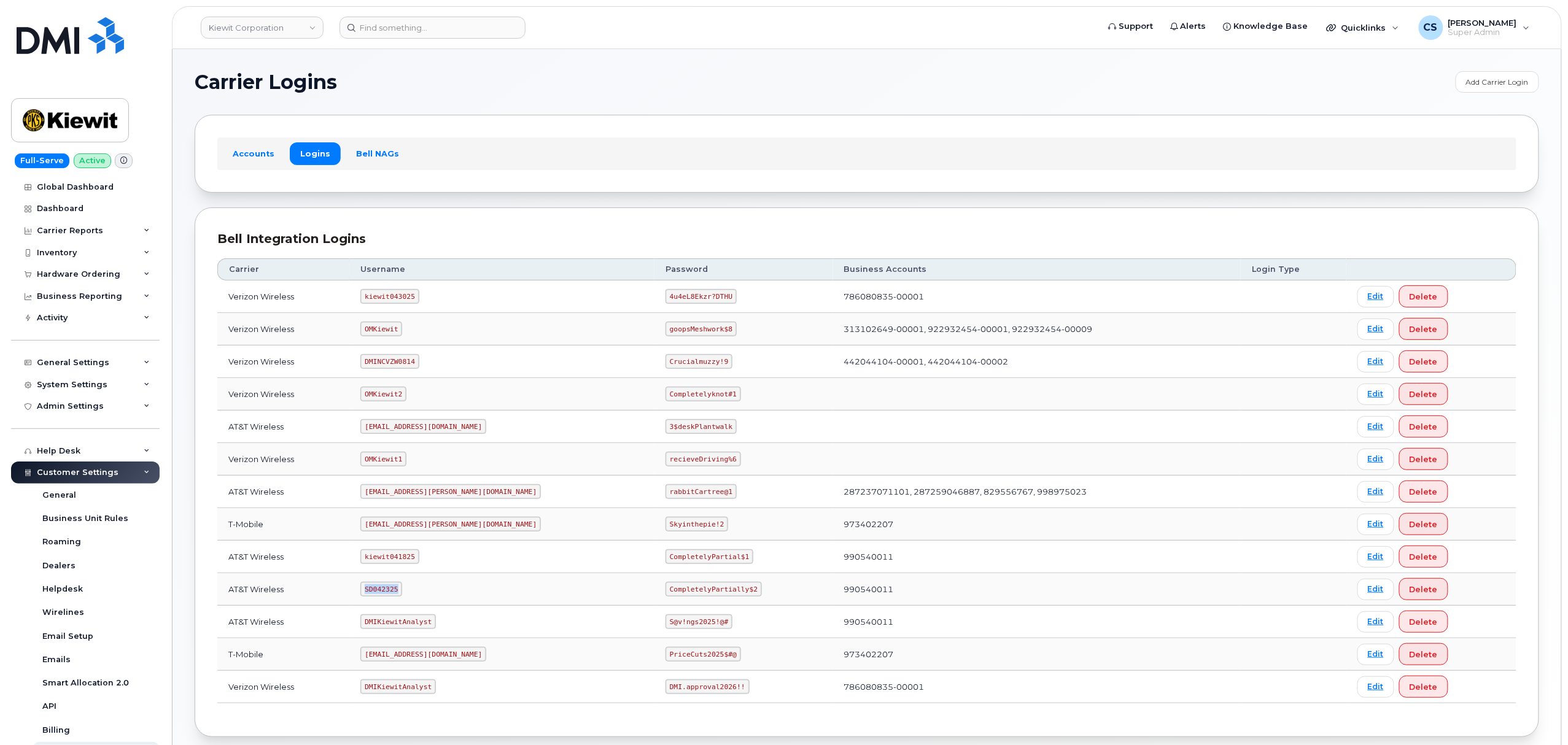
copy code "SD042325"
drag, startPoint x: 691, startPoint y: 596, endPoint x: 635, endPoint y: 588, distance: 56.6
click at [666, 588] on code "CompletelyPartially$2" at bounding box center [713, 589] width 96 height 15
drag, startPoint x: 695, startPoint y: 592, endPoint x: 609, endPoint y: 592, distance: 86.0
click at [666, 592] on code "CompletelyPartially$2" at bounding box center [713, 589] width 96 height 15
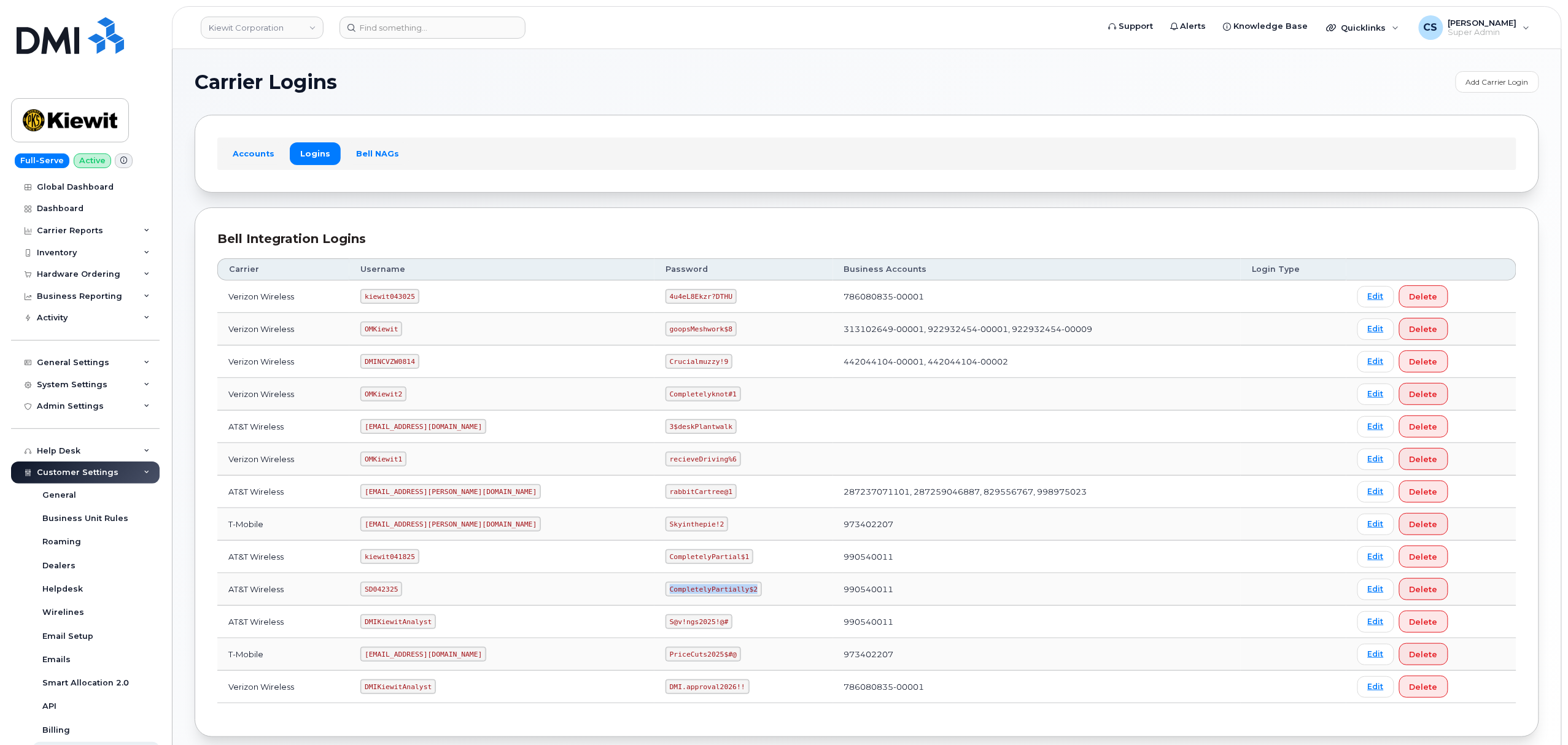
copy code "CompletelyPartially$2"
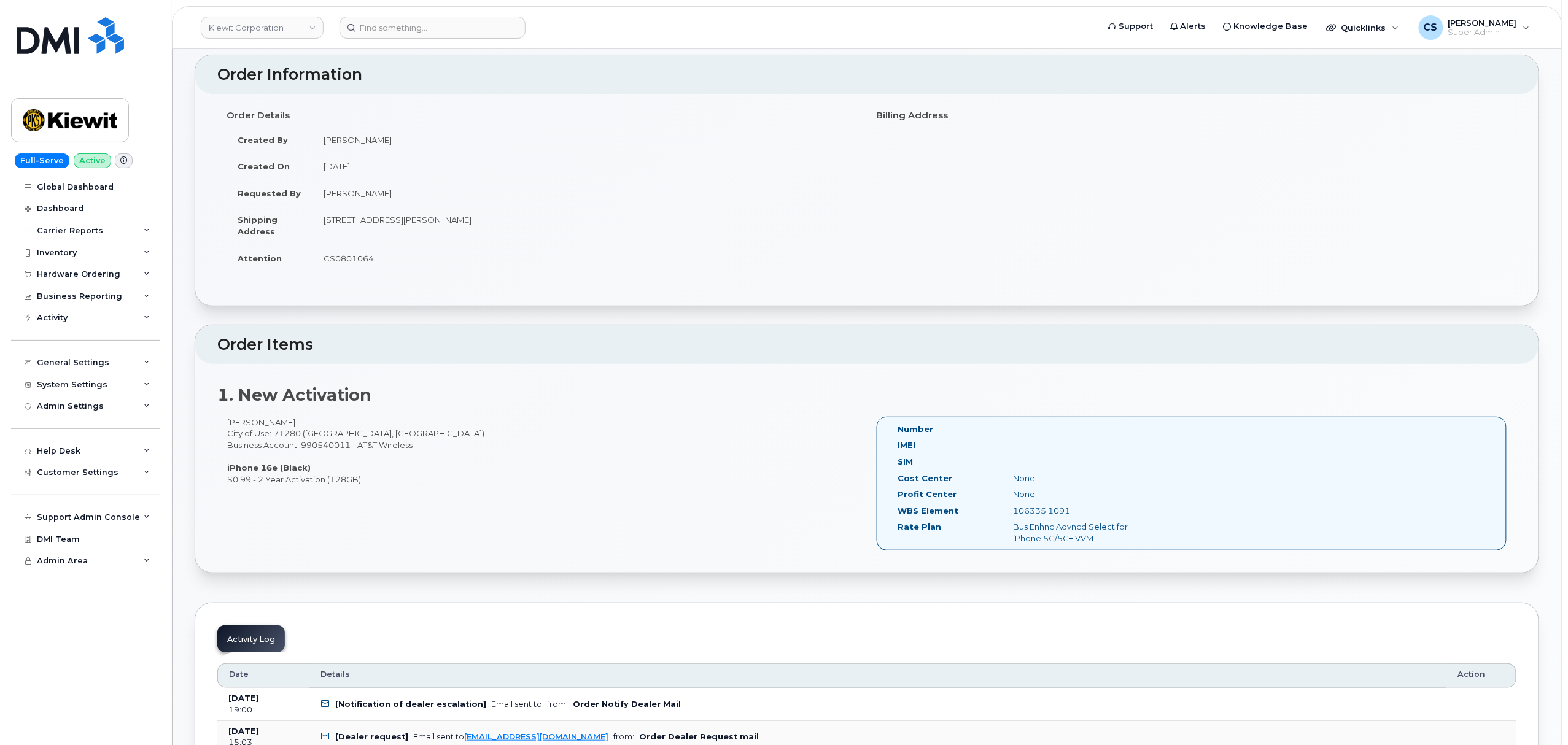
scroll to position [163, 0]
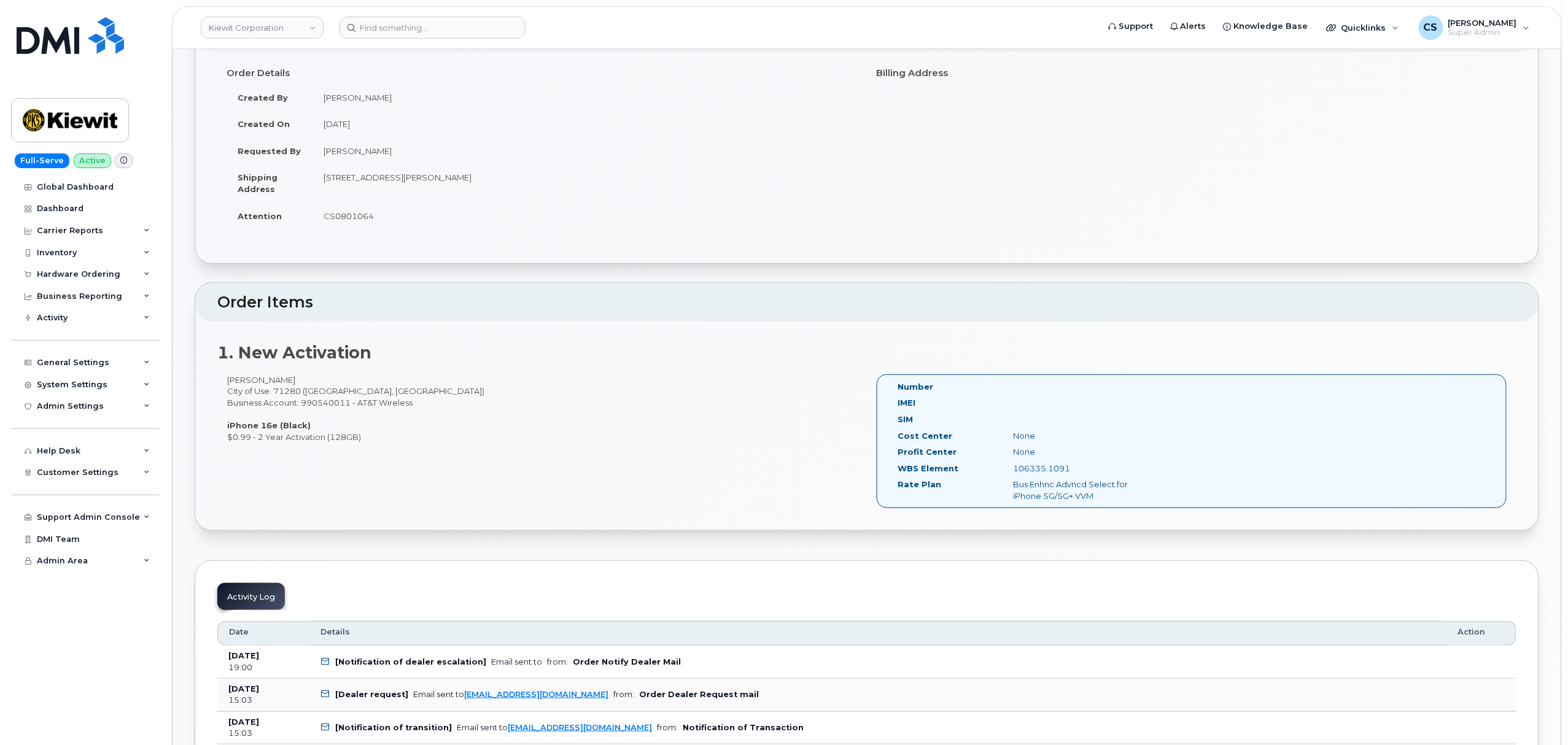
click at [1039, 467] on div "106335.1091" at bounding box center [1085, 469] width 162 height 11
copy div "106335.1091"
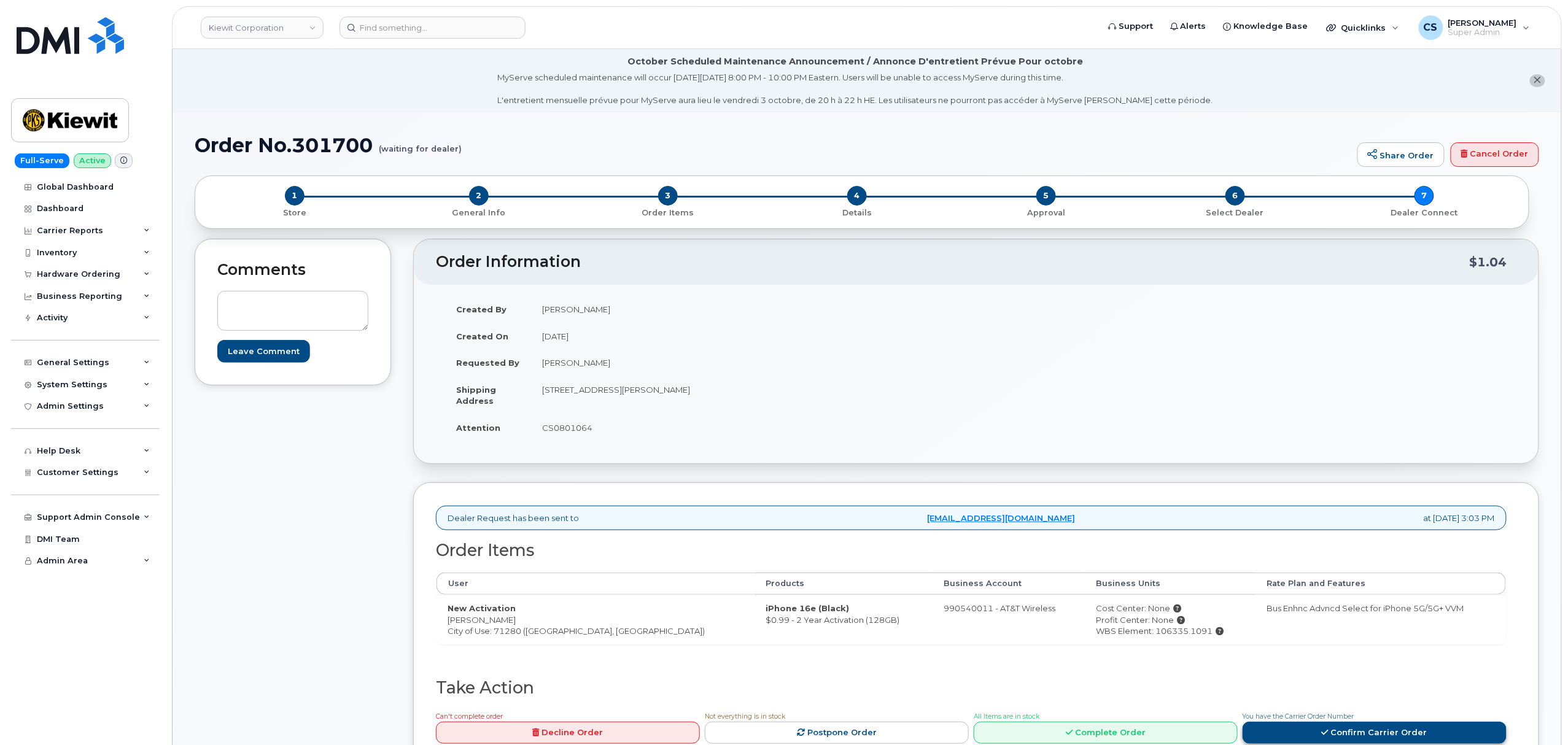
click at [1294, 732] on link "Confirm Carrier Order" at bounding box center [1374, 733] width 264 height 22
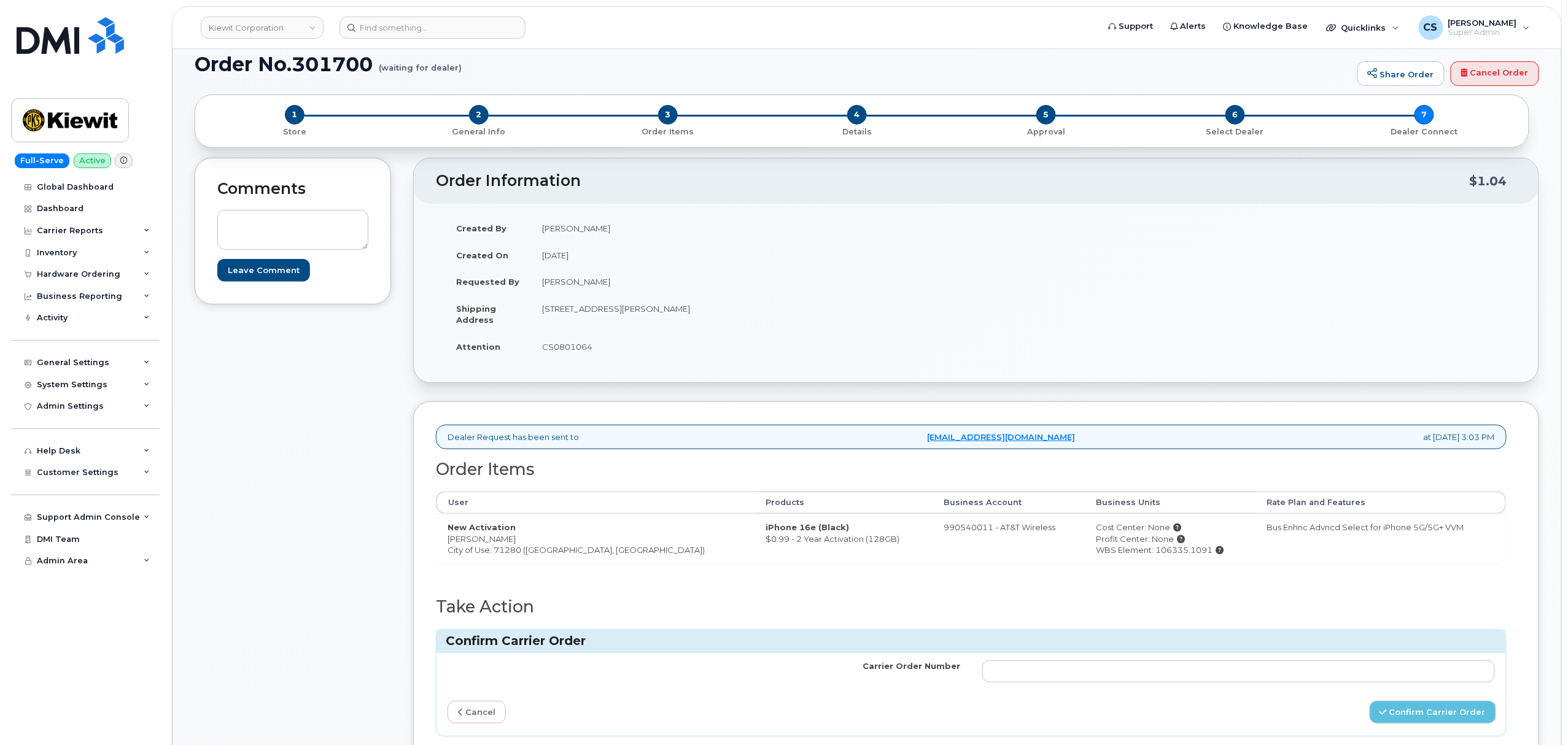
scroll to position [327, 0]
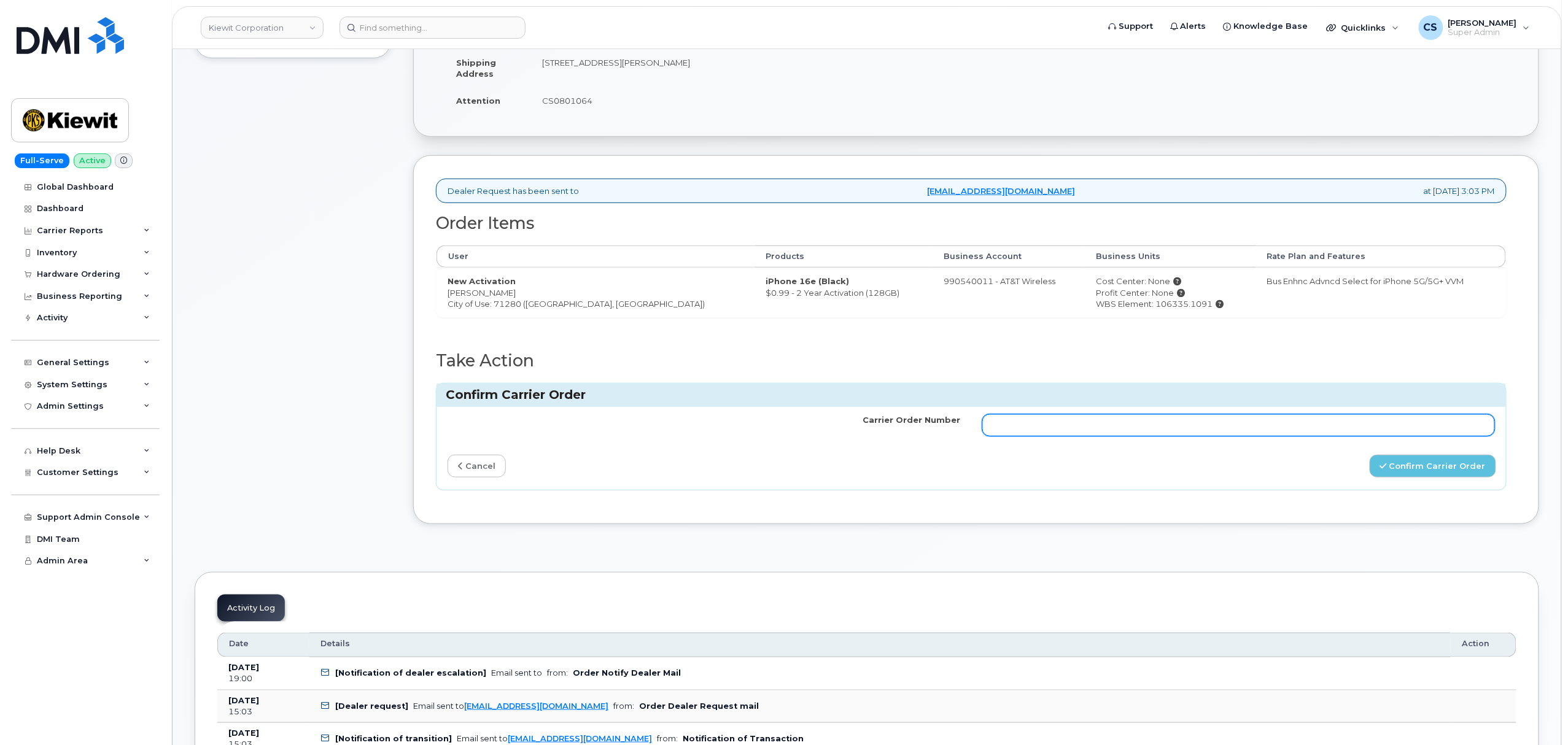
click at [1127, 427] on input "Carrier Order Number" at bounding box center [1238, 426] width 513 height 22
paste input "10-154226808409369"
type input "10-154226808409369"
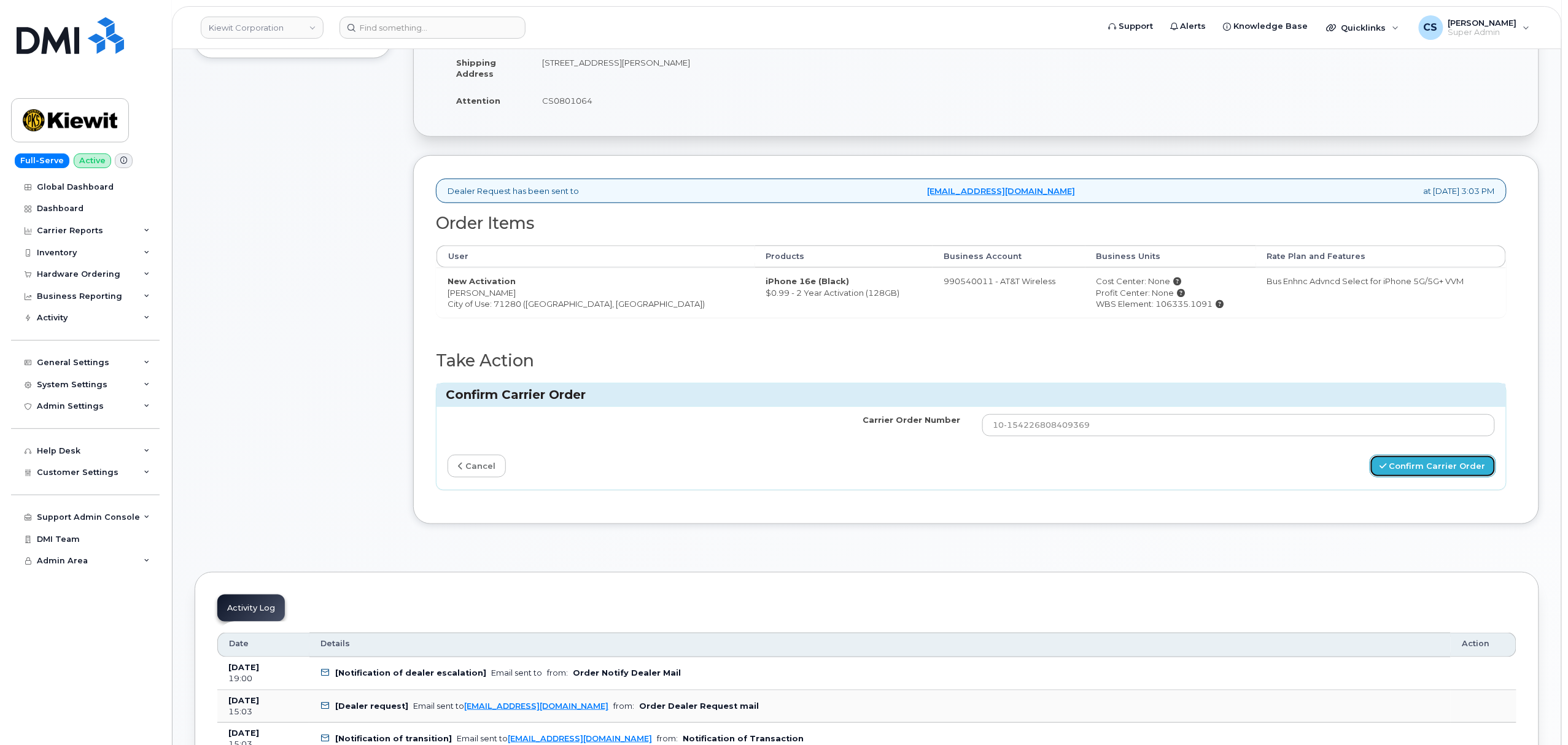
click at [1445, 471] on button "Confirm Carrier Order" at bounding box center [1432, 466] width 126 height 22
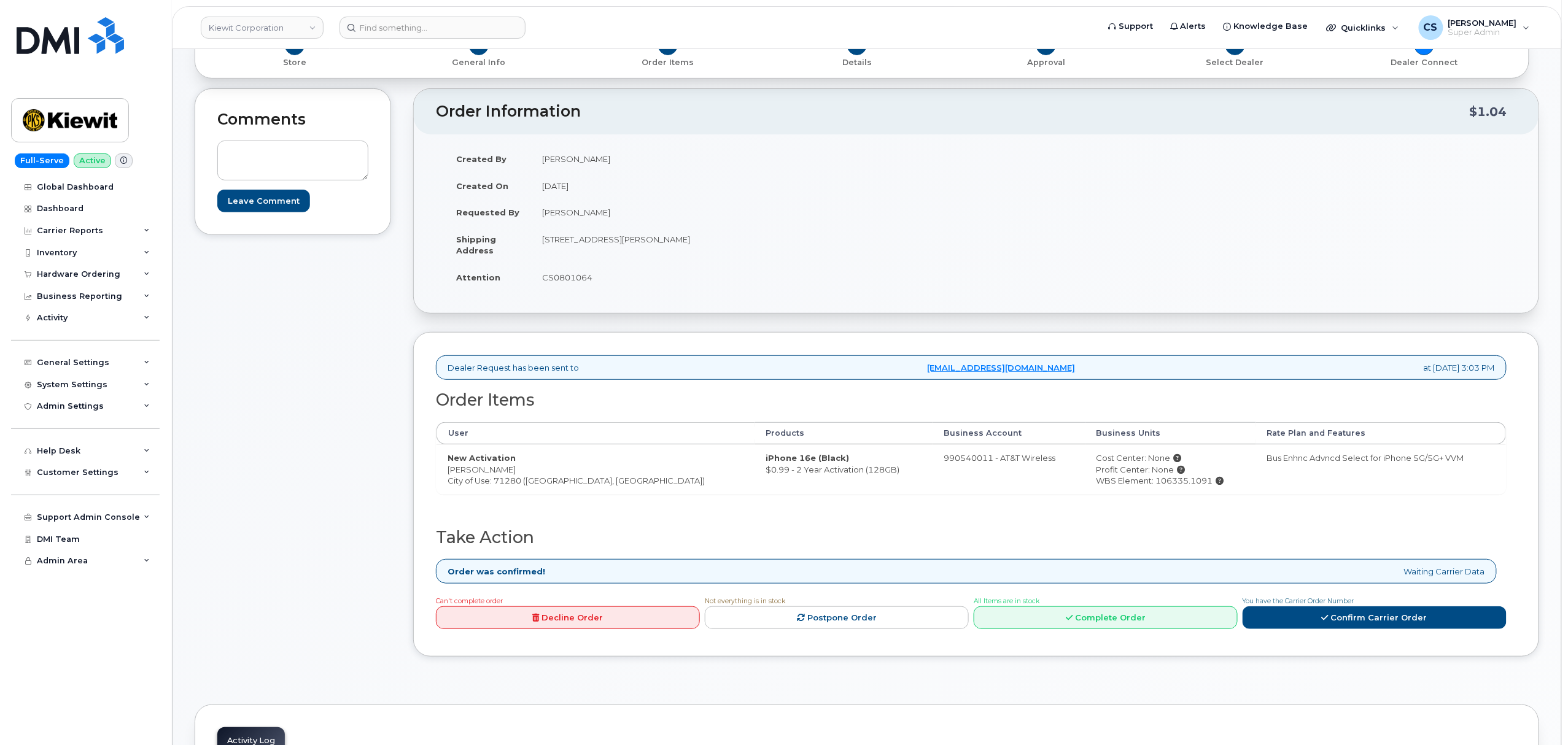
scroll to position [163, 0]
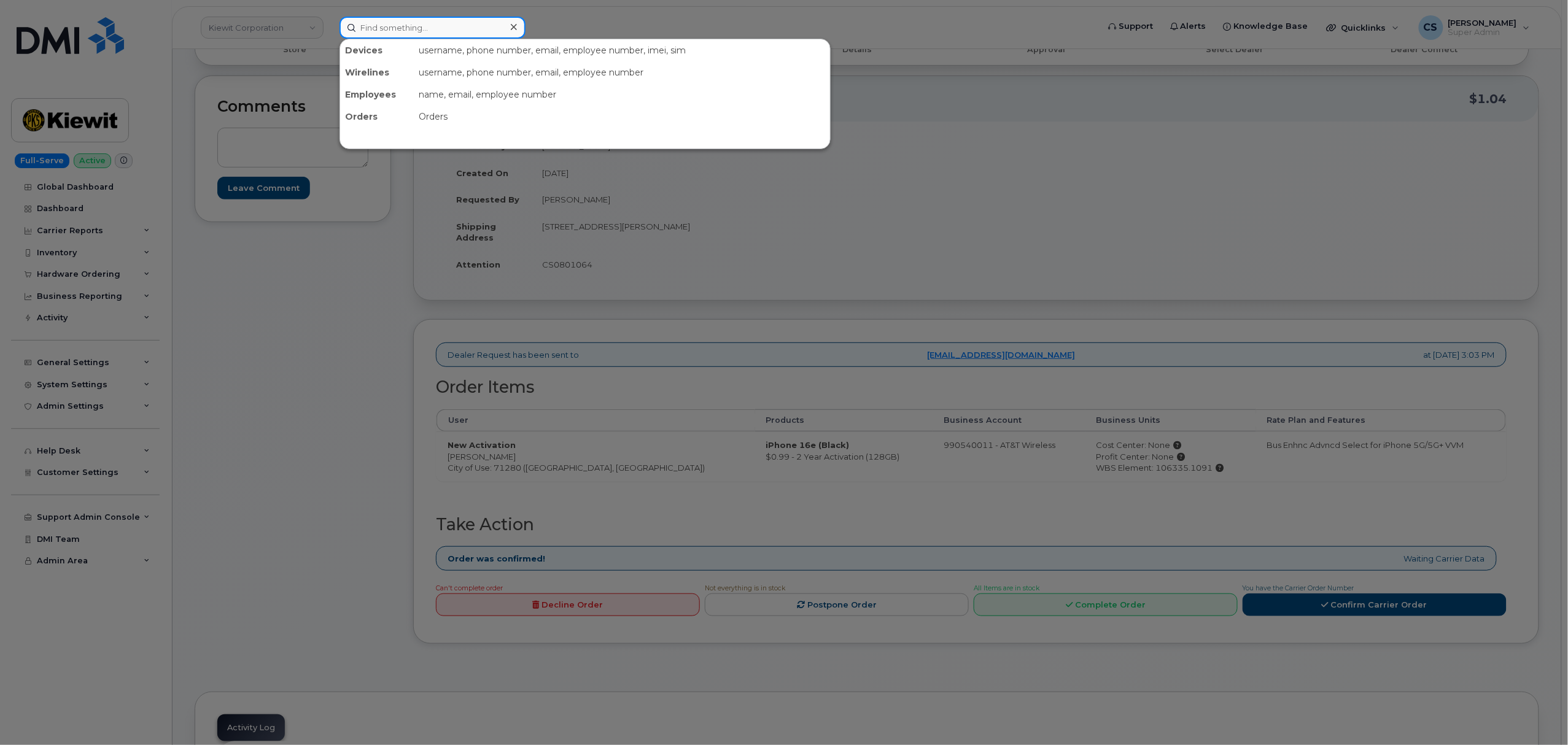
click at [427, 31] on input at bounding box center [431, 28] width 186 height 22
paste input "302134"
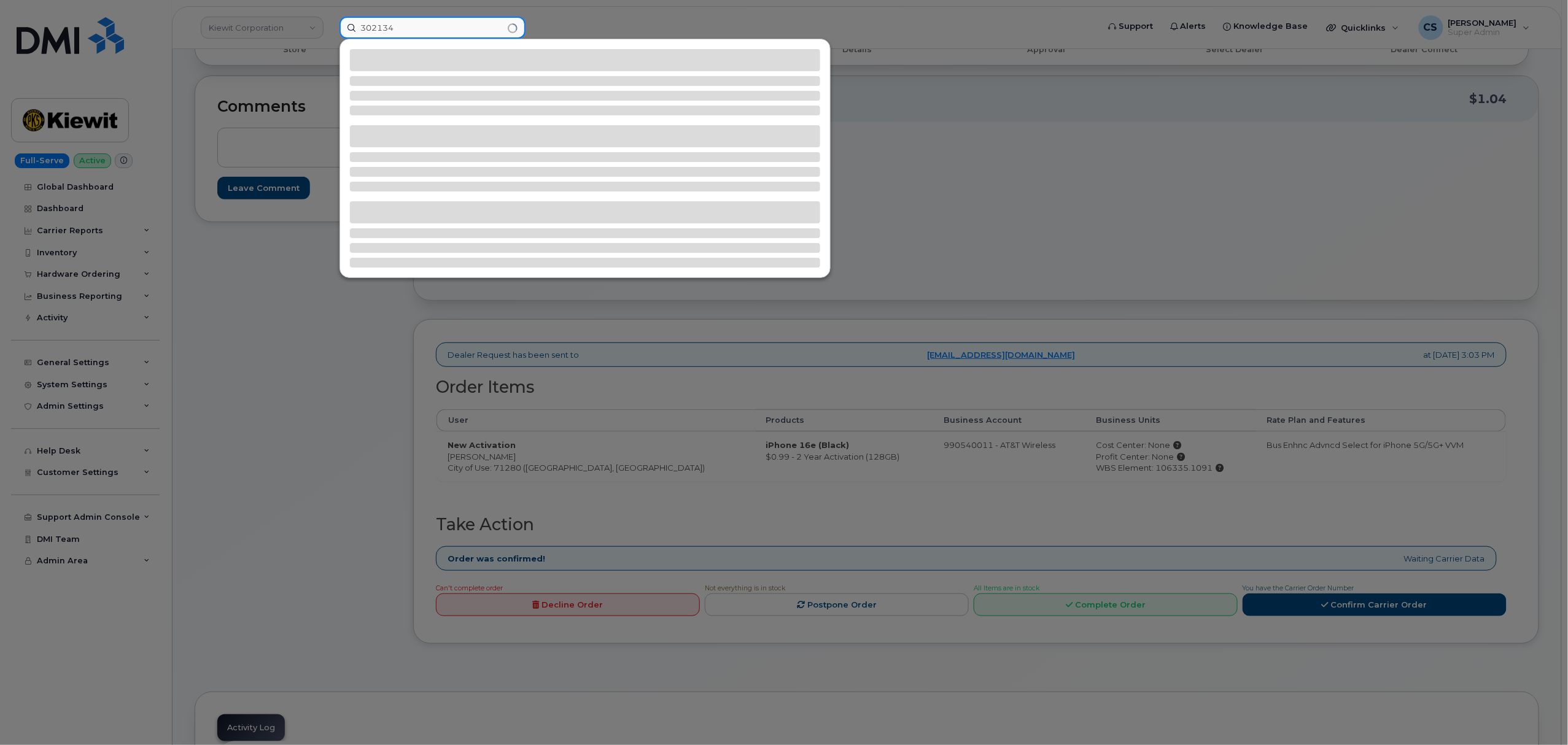
type input "302134"
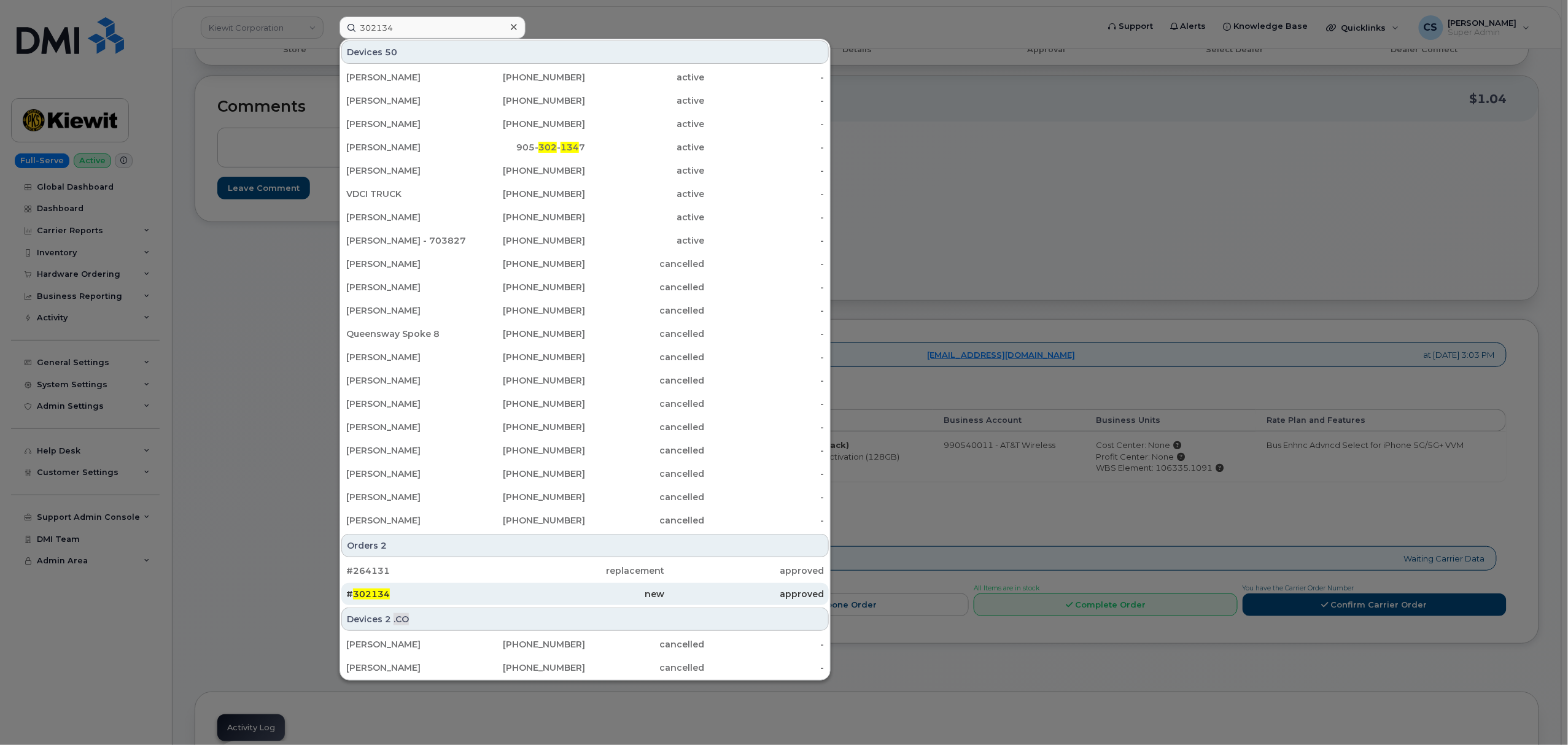
click at [370, 597] on span "302134" at bounding box center [371, 594] width 36 height 11
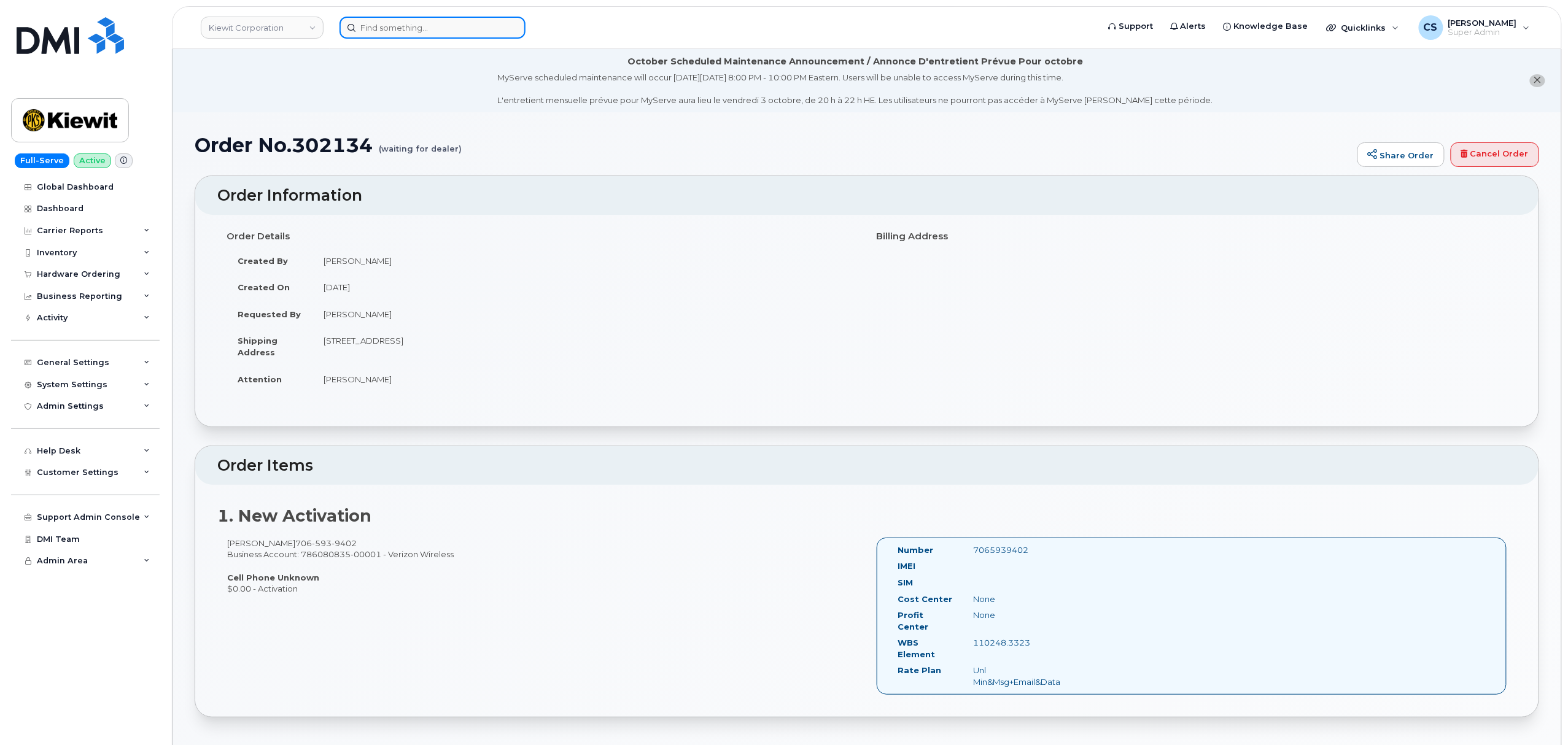
click at [421, 24] on input at bounding box center [431, 28] width 186 height 22
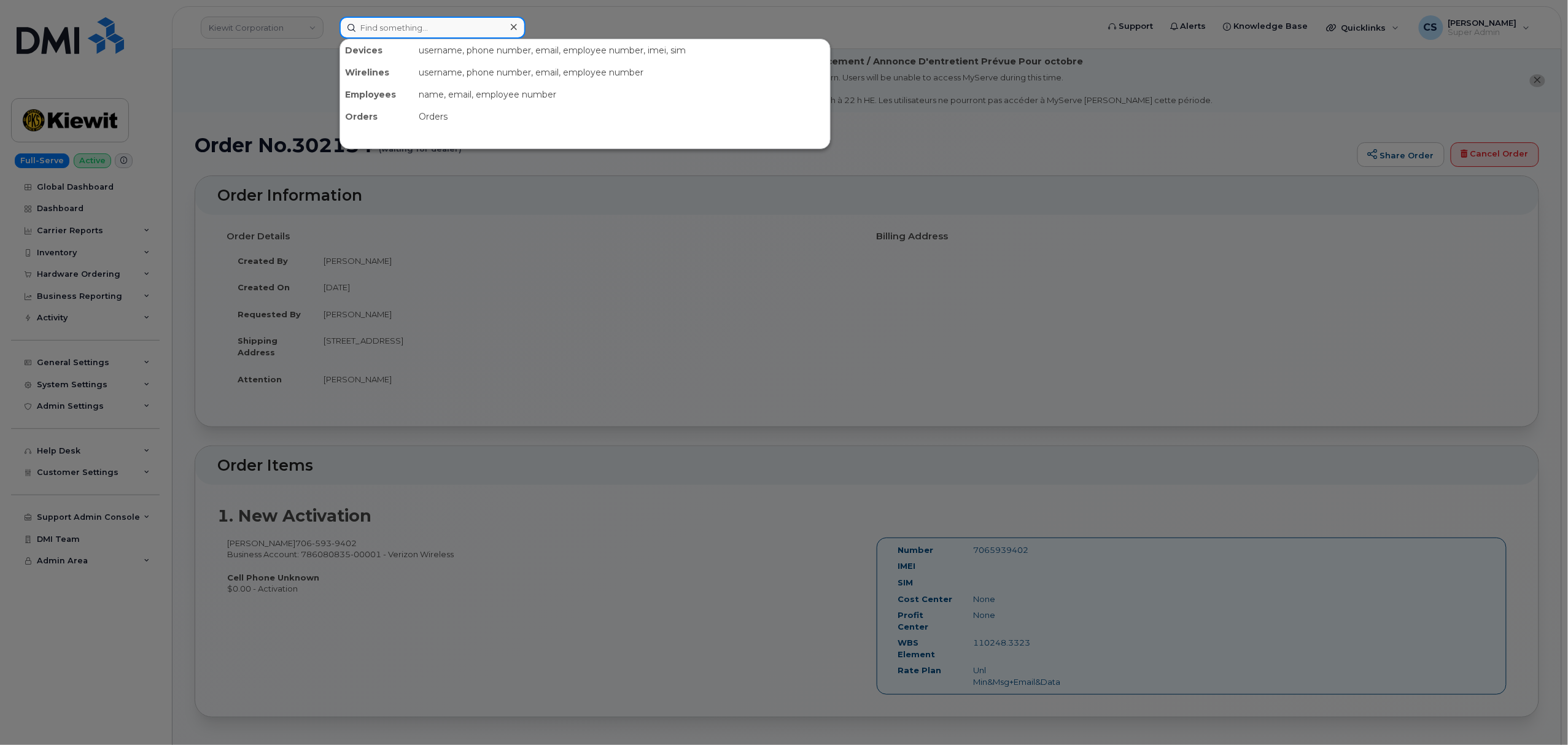
paste input "7208273337"
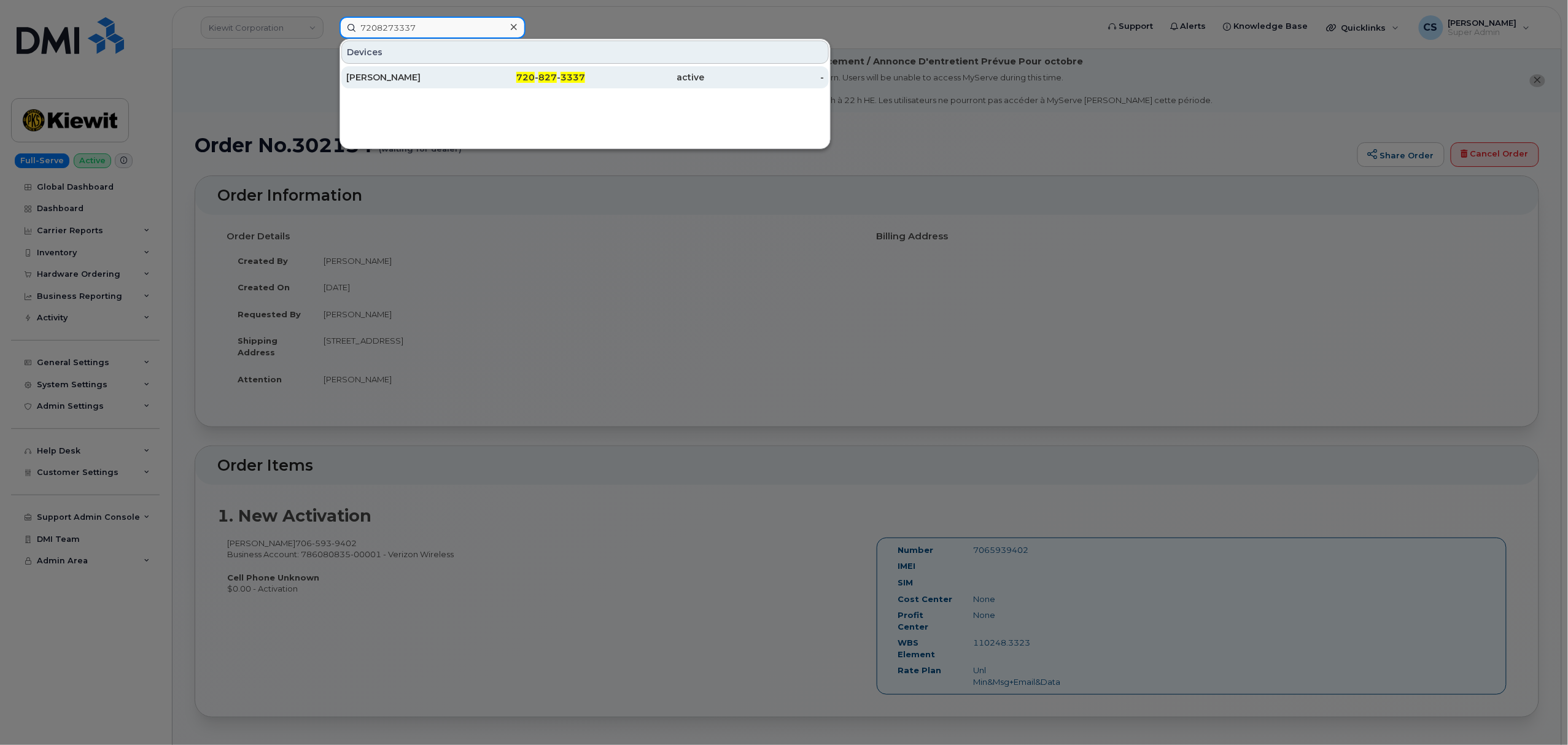
type input "7208273337"
click at [545, 79] on span "827" at bounding box center [547, 77] width 19 height 11
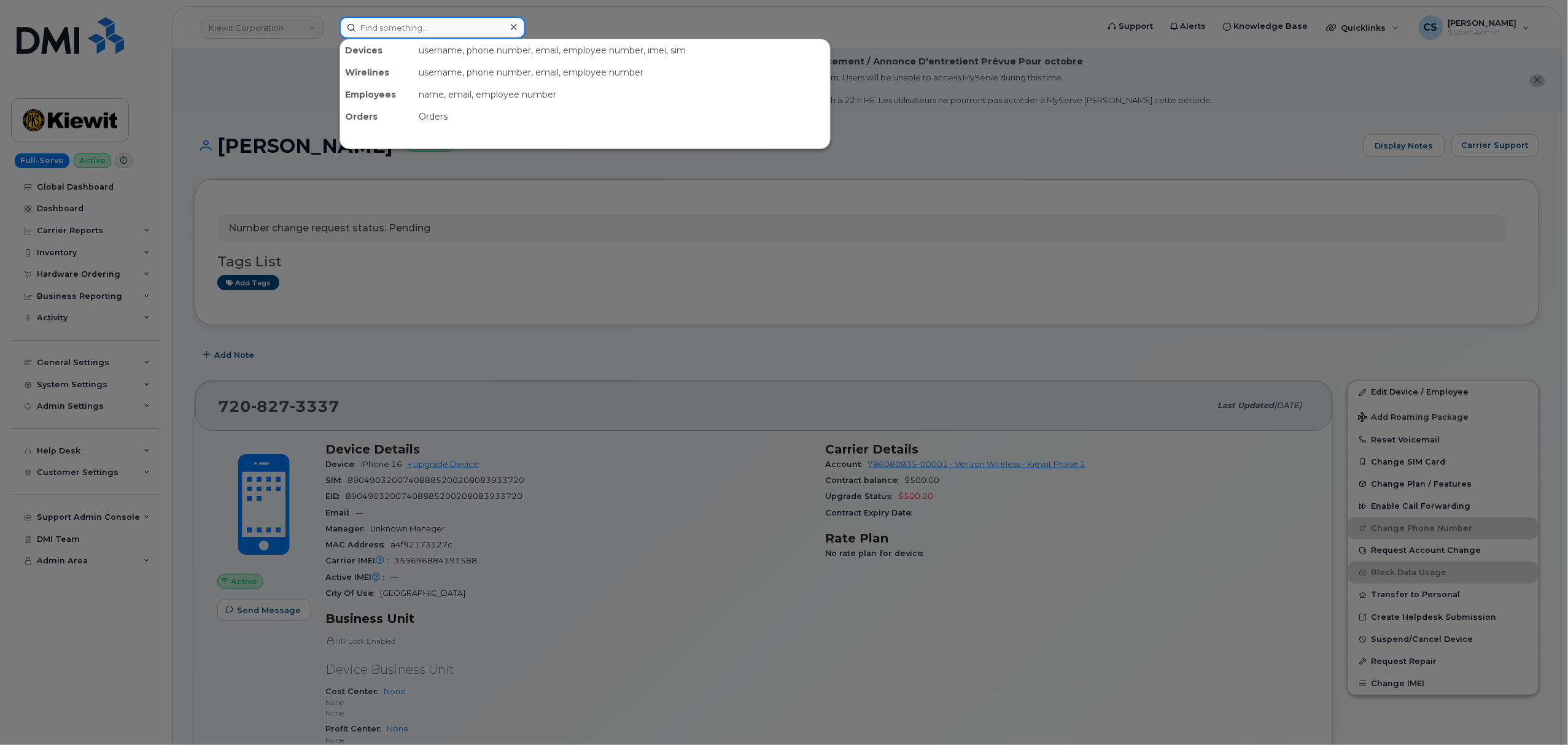
drag, startPoint x: 406, startPoint y: 21, endPoint x: 410, endPoint y: 30, distance: 9.8
click at [410, 27] on input at bounding box center [431, 28] width 186 height 22
paste input "3103105137"
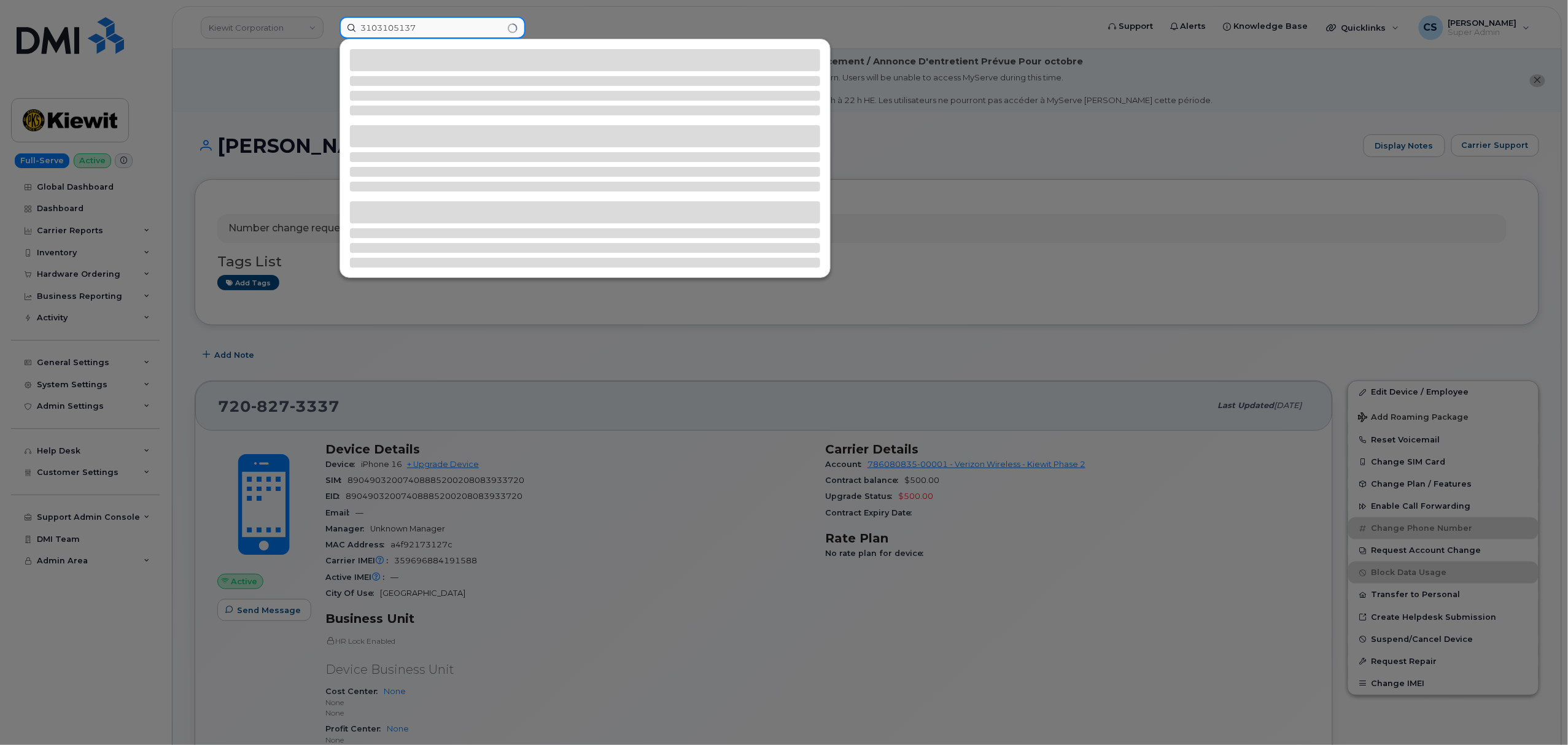
type input "3103105137"
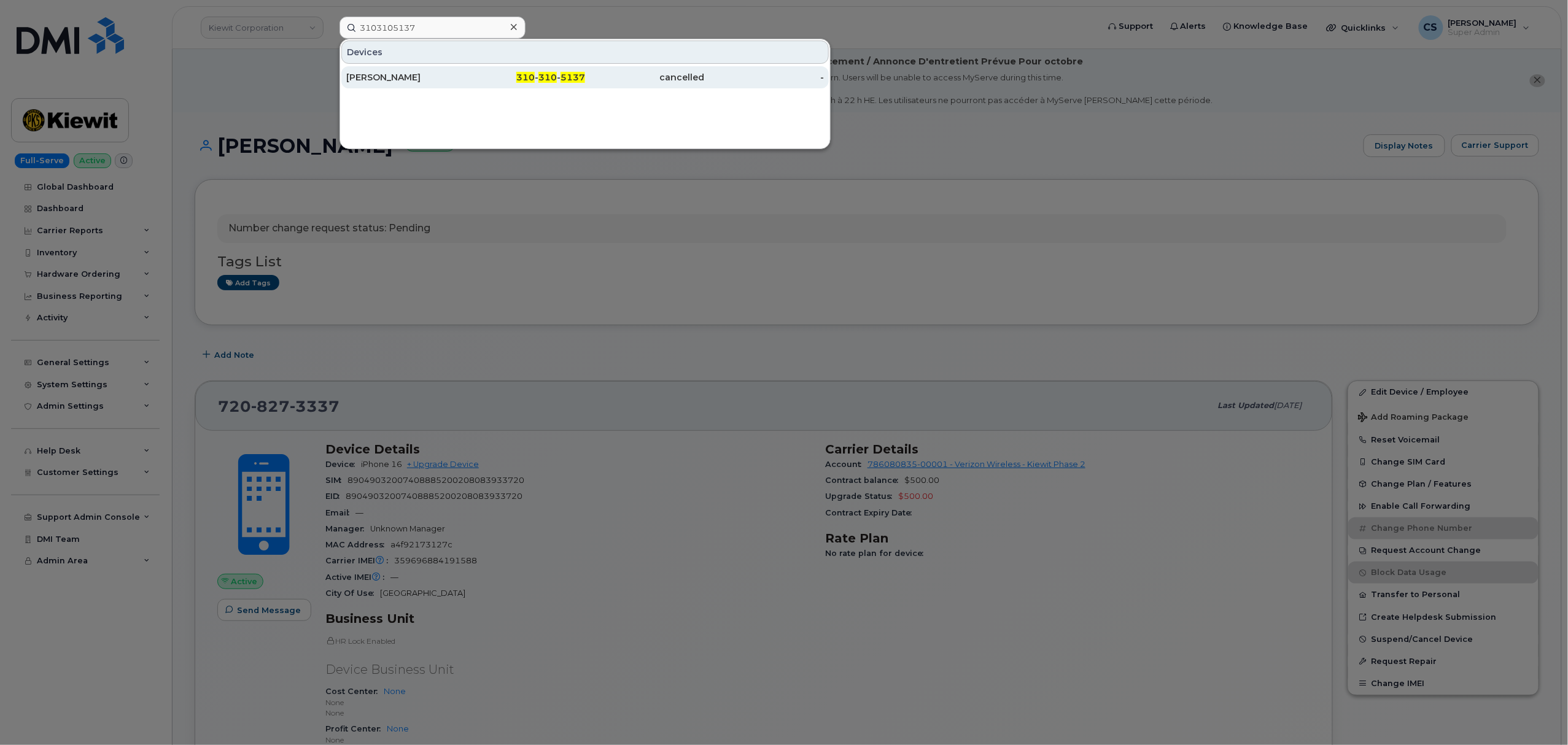
click at [548, 74] on span "310" at bounding box center [547, 77] width 19 height 11
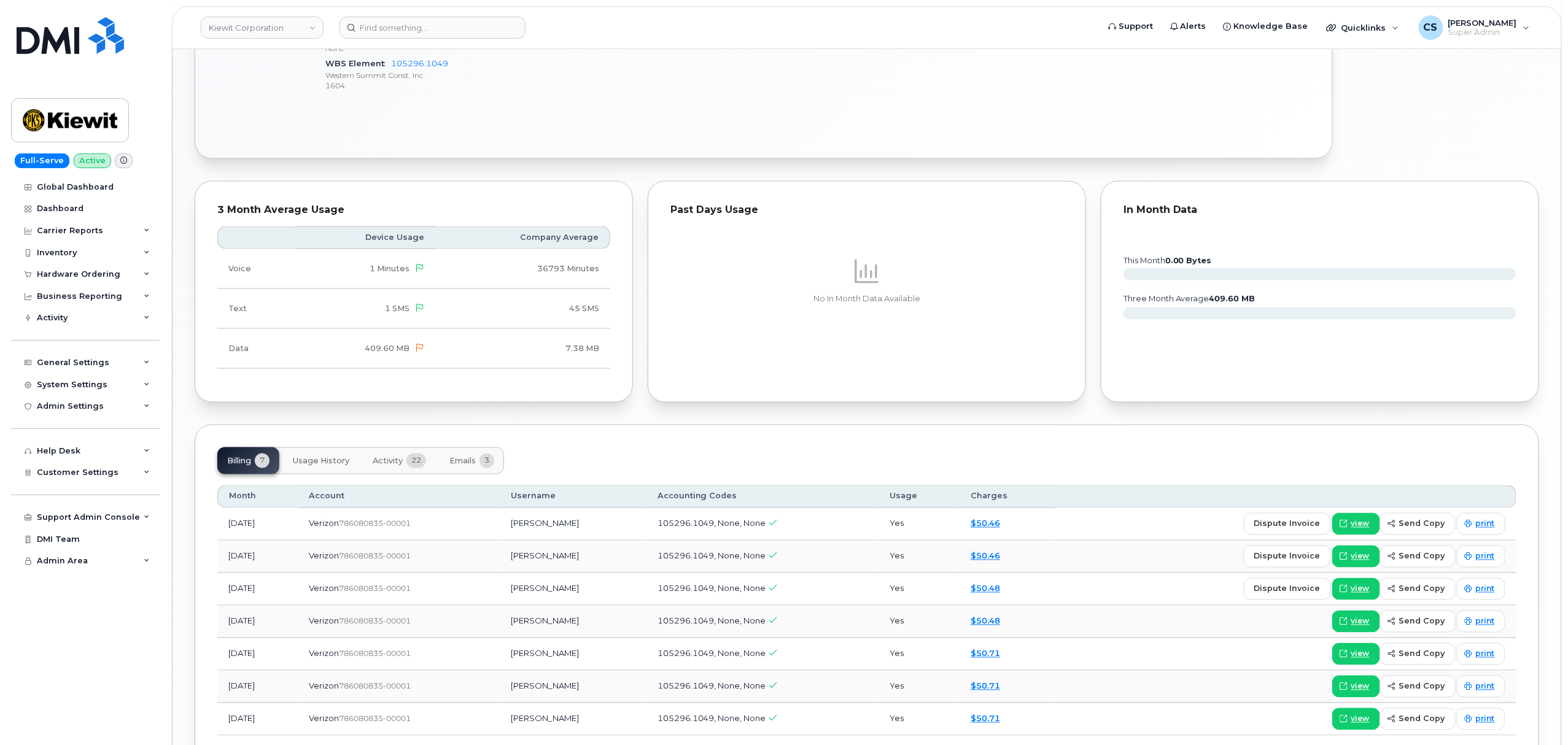
scroll to position [818, 0]
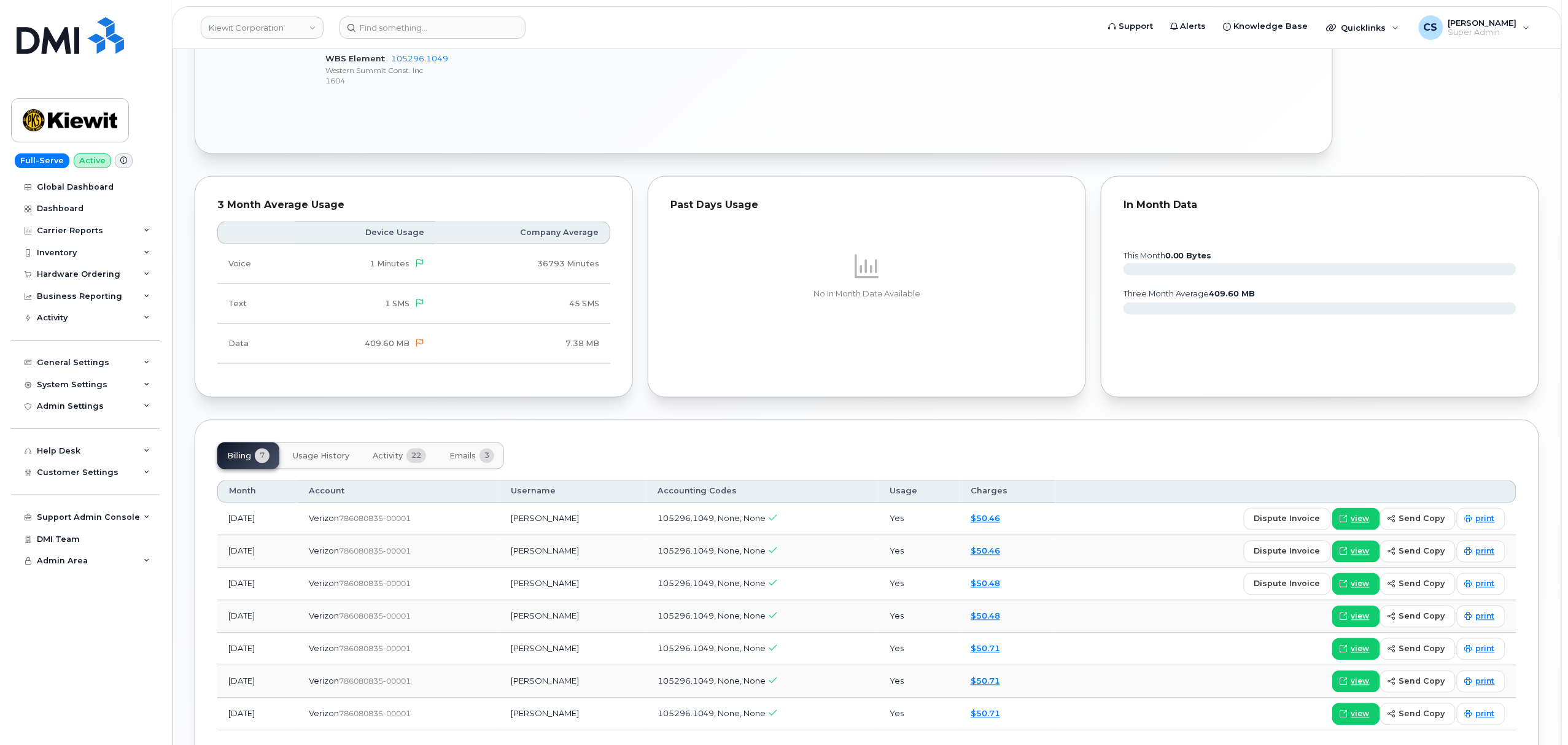
click at [391, 460] on span "Activity" at bounding box center [388, 457] width 30 height 10
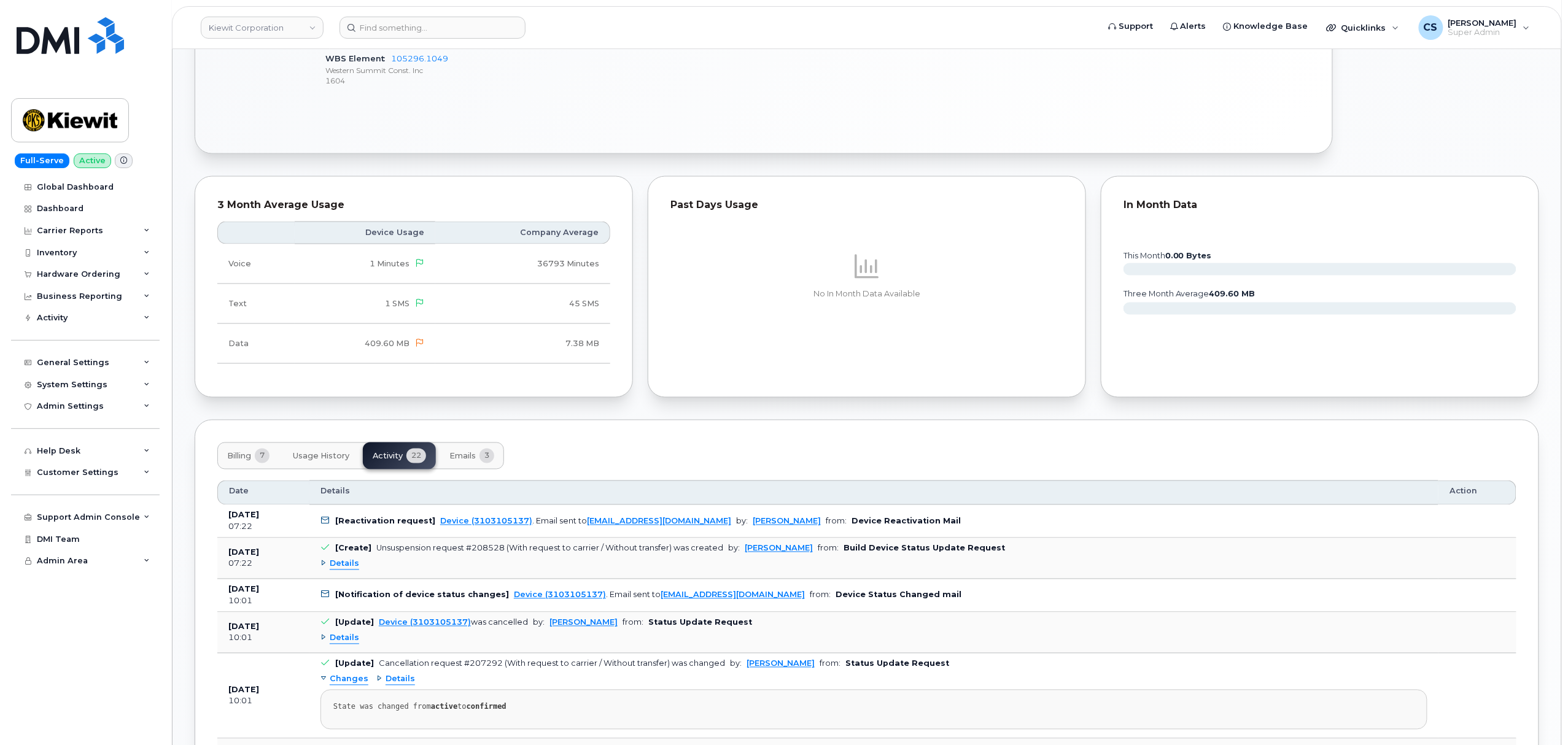
click at [345, 643] on span "Details" at bounding box center [345, 639] width 30 height 11
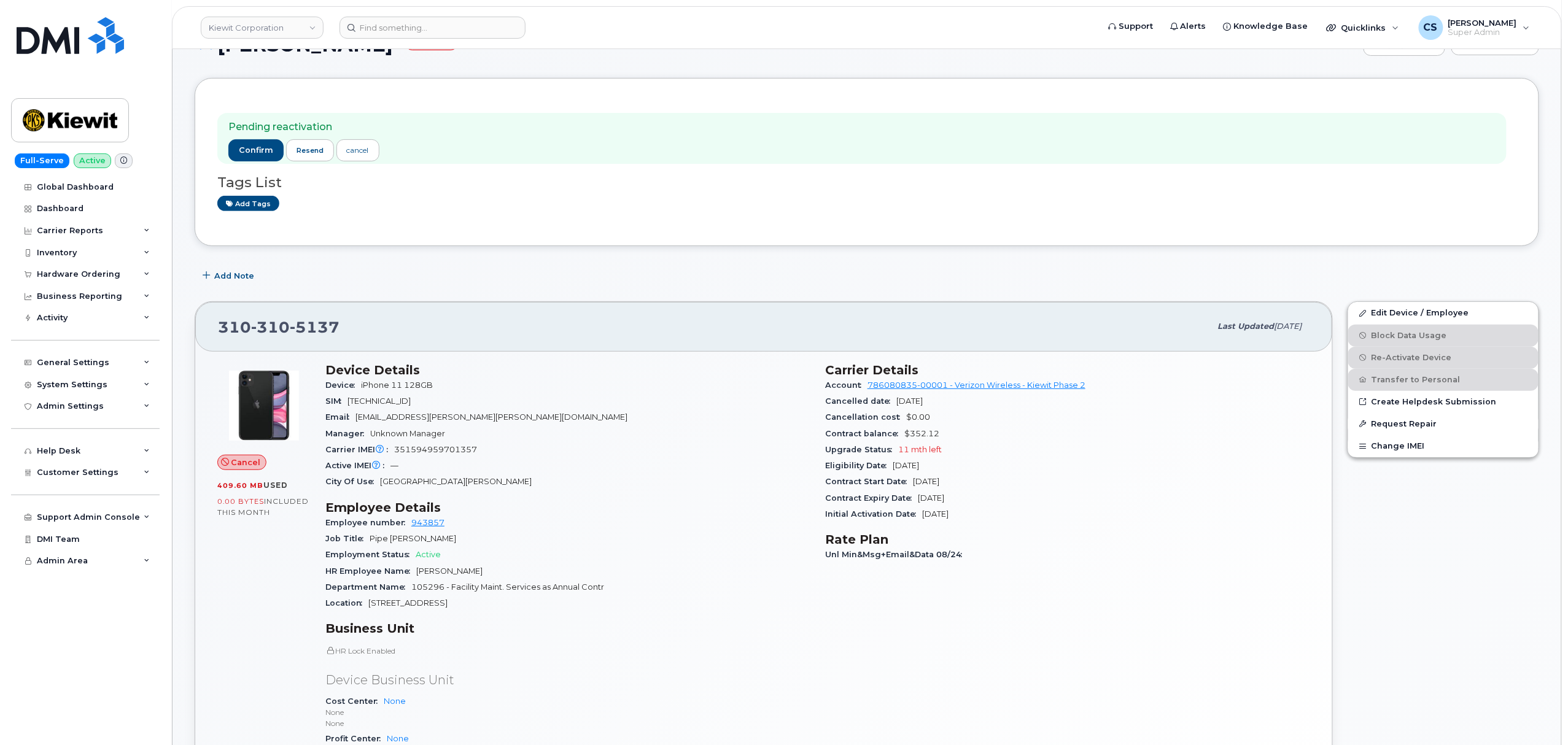
scroll to position [81, 0]
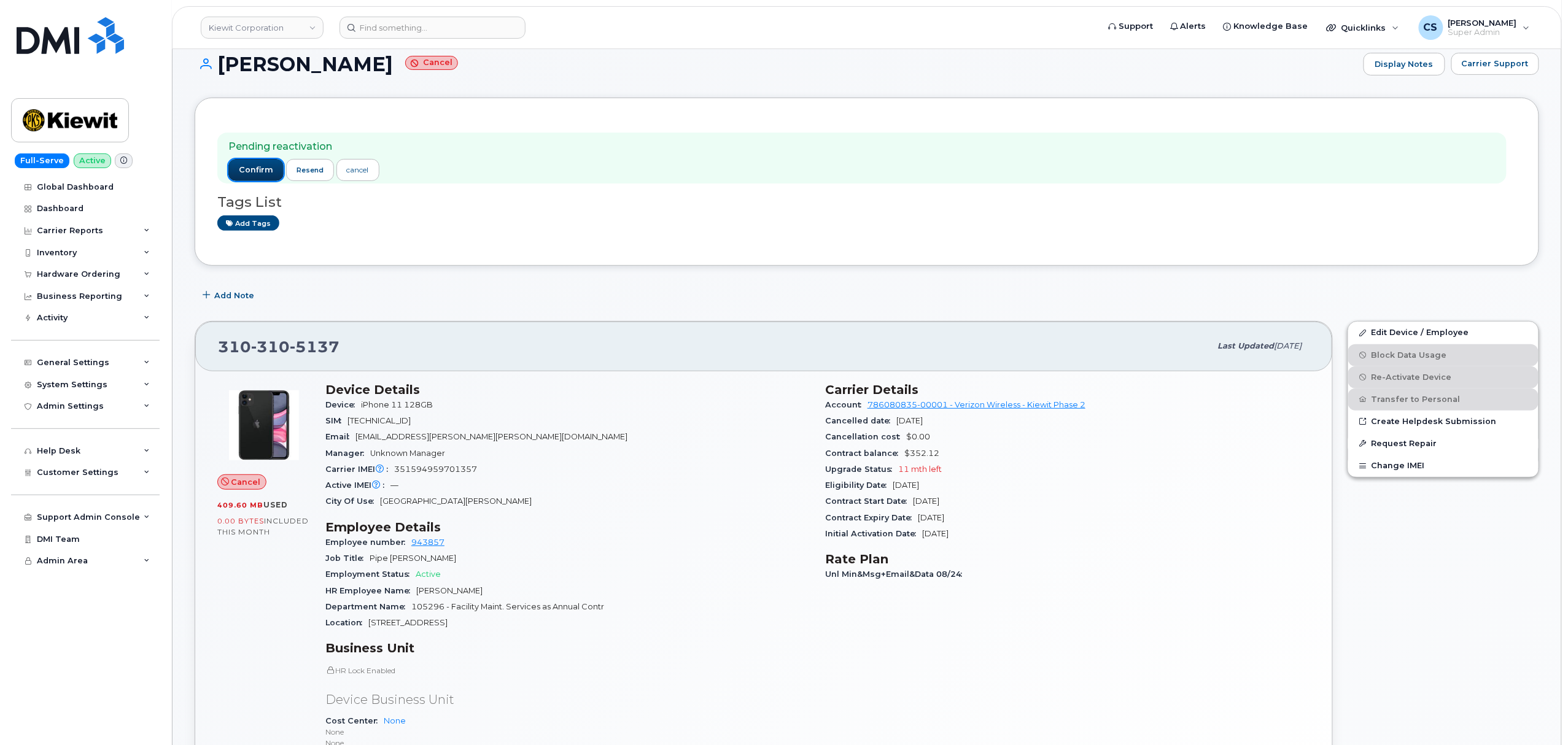
click at [248, 161] on button "confirm" at bounding box center [256, 170] width 55 height 22
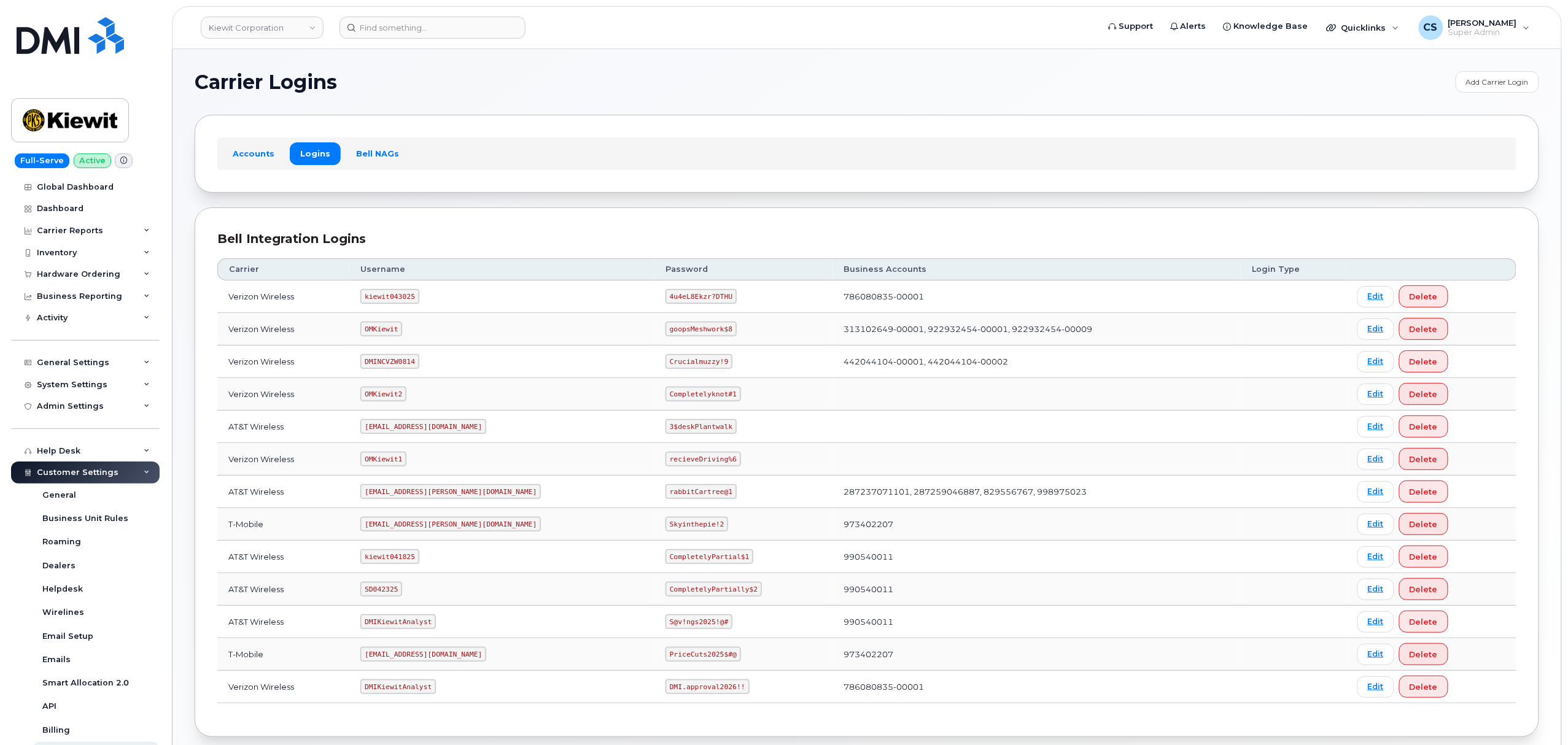
click at [379, 293] on code "kiewit043025" at bounding box center [389, 297] width 58 height 15
click at [381, 293] on code "kiewit043025" at bounding box center [389, 297] width 58 height 15
copy code "kiewit043025"
drag, startPoint x: 669, startPoint y: 298, endPoint x: 608, endPoint y: 298, distance: 61.0
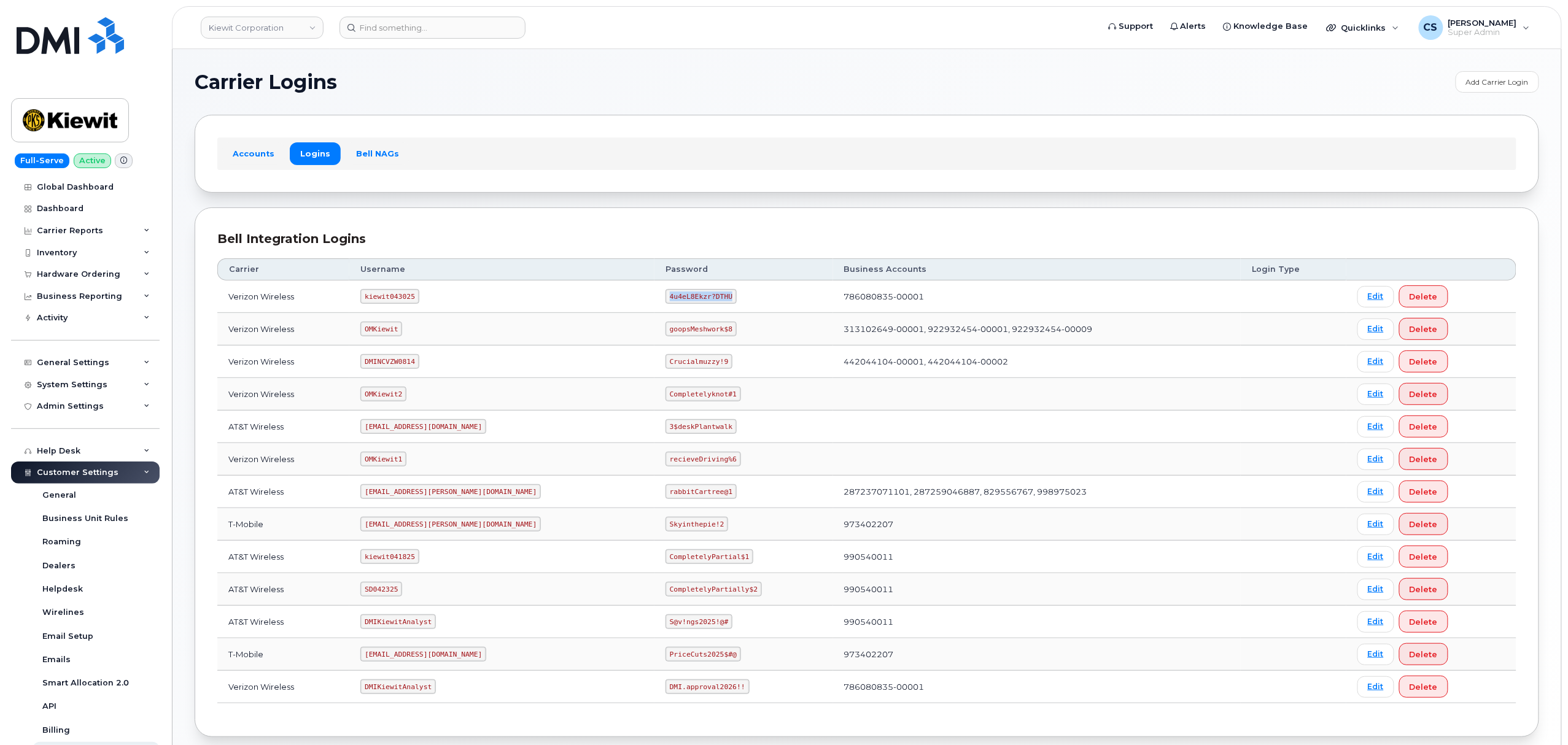
click at [655, 298] on td "4u4eL8Ekzr?DTHU" at bounding box center [743, 296] width 178 height 33
copy code "4u4eL8Ekzr?DTHU"
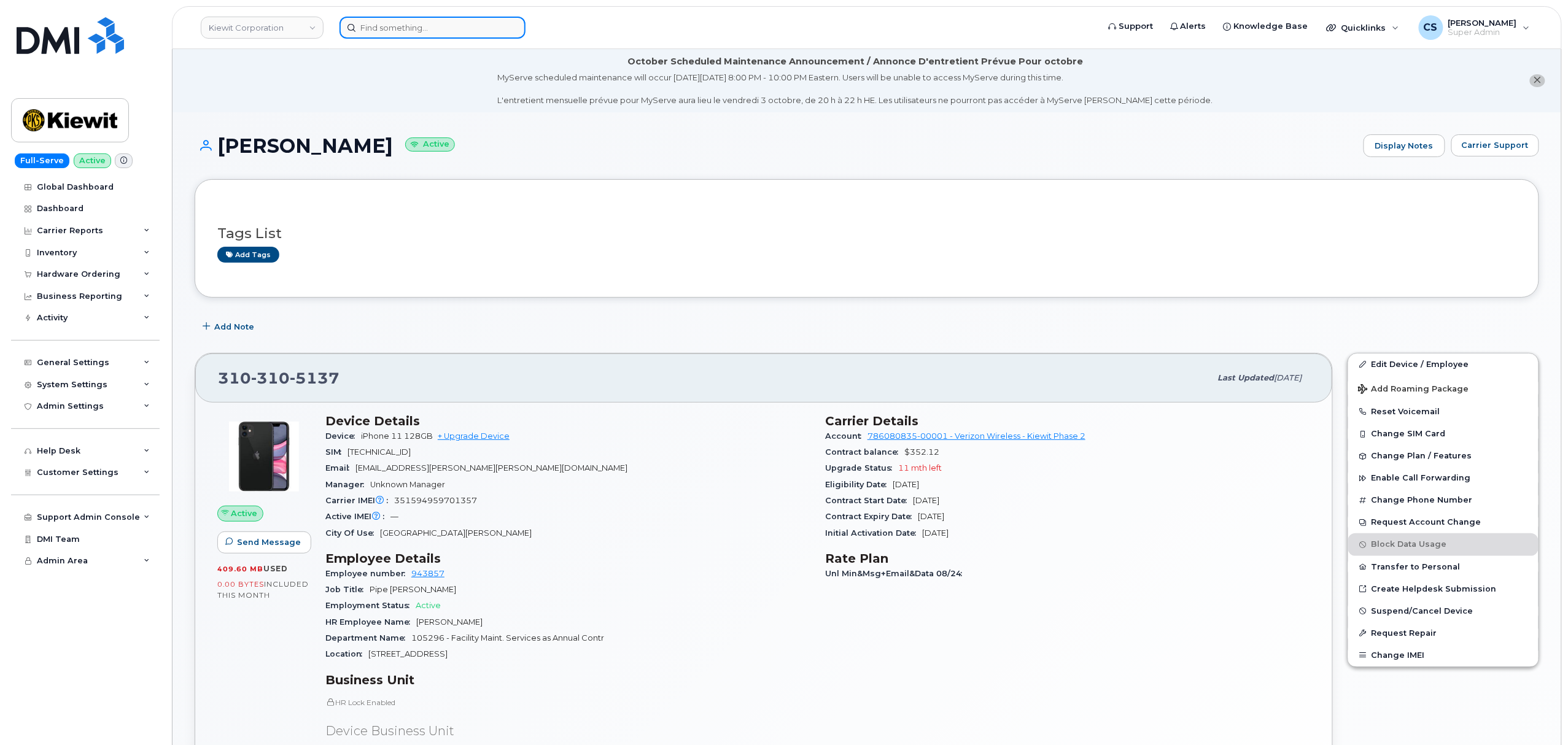
click at [415, 26] on input at bounding box center [431, 28] width 186 height 22
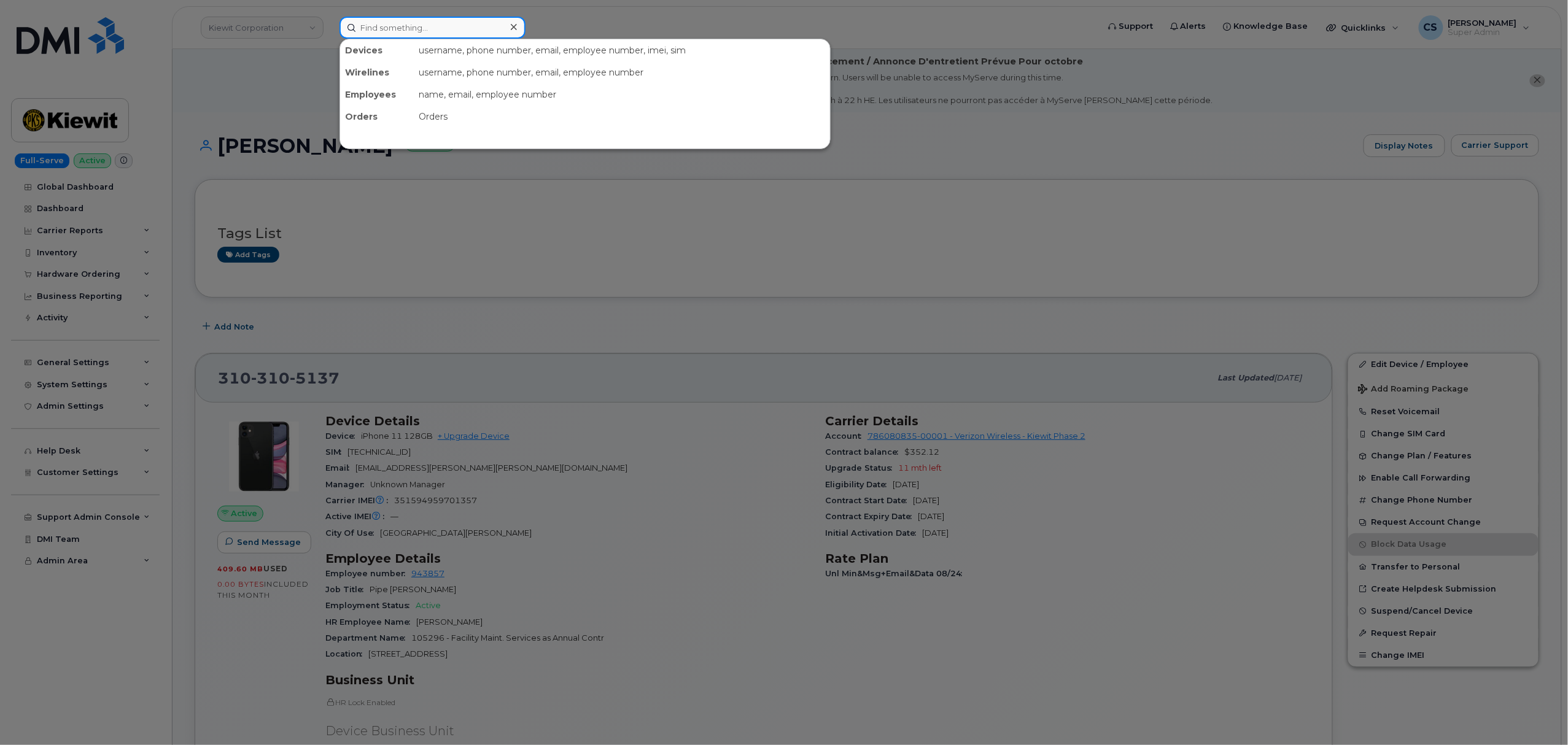
paste input "301747"
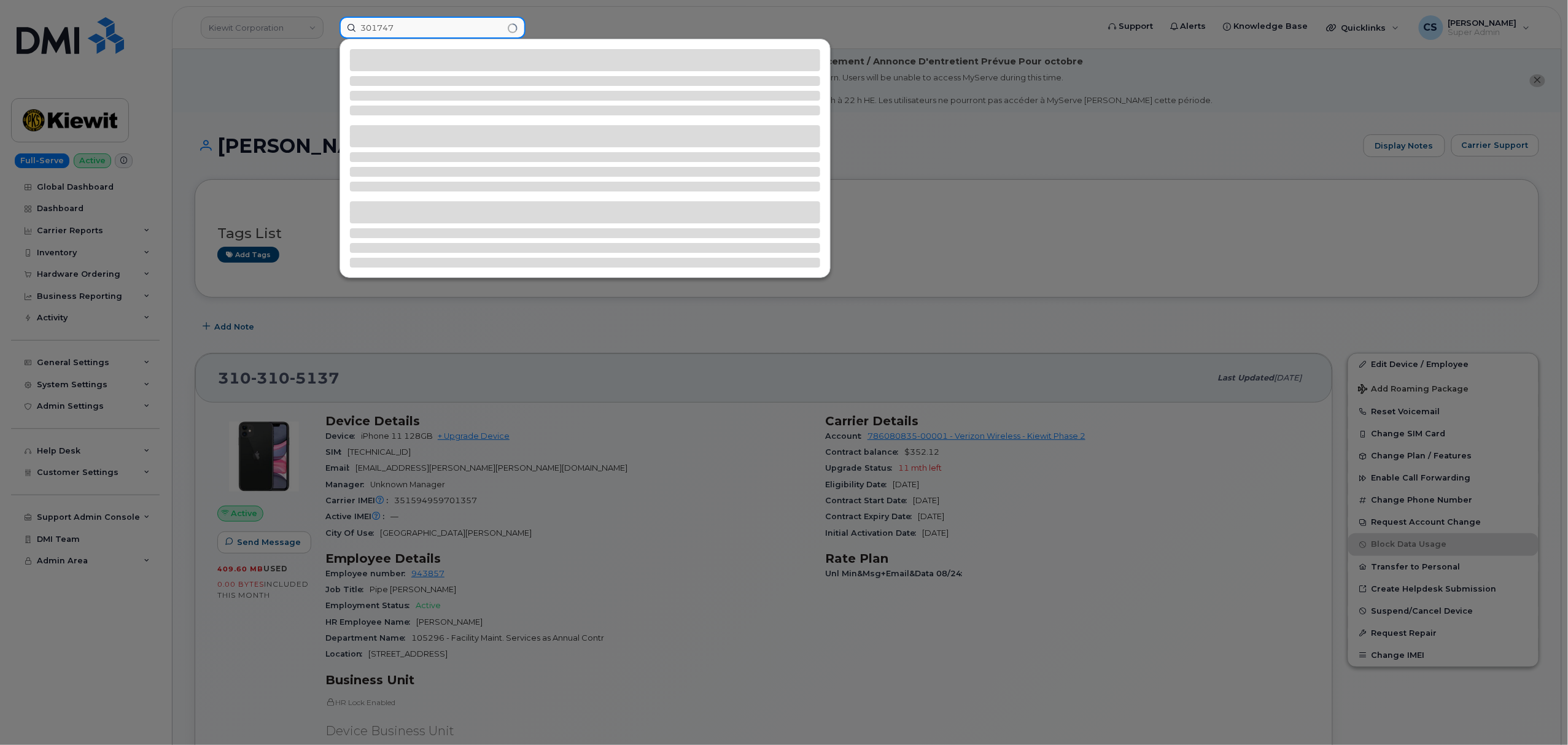
type input "301747"
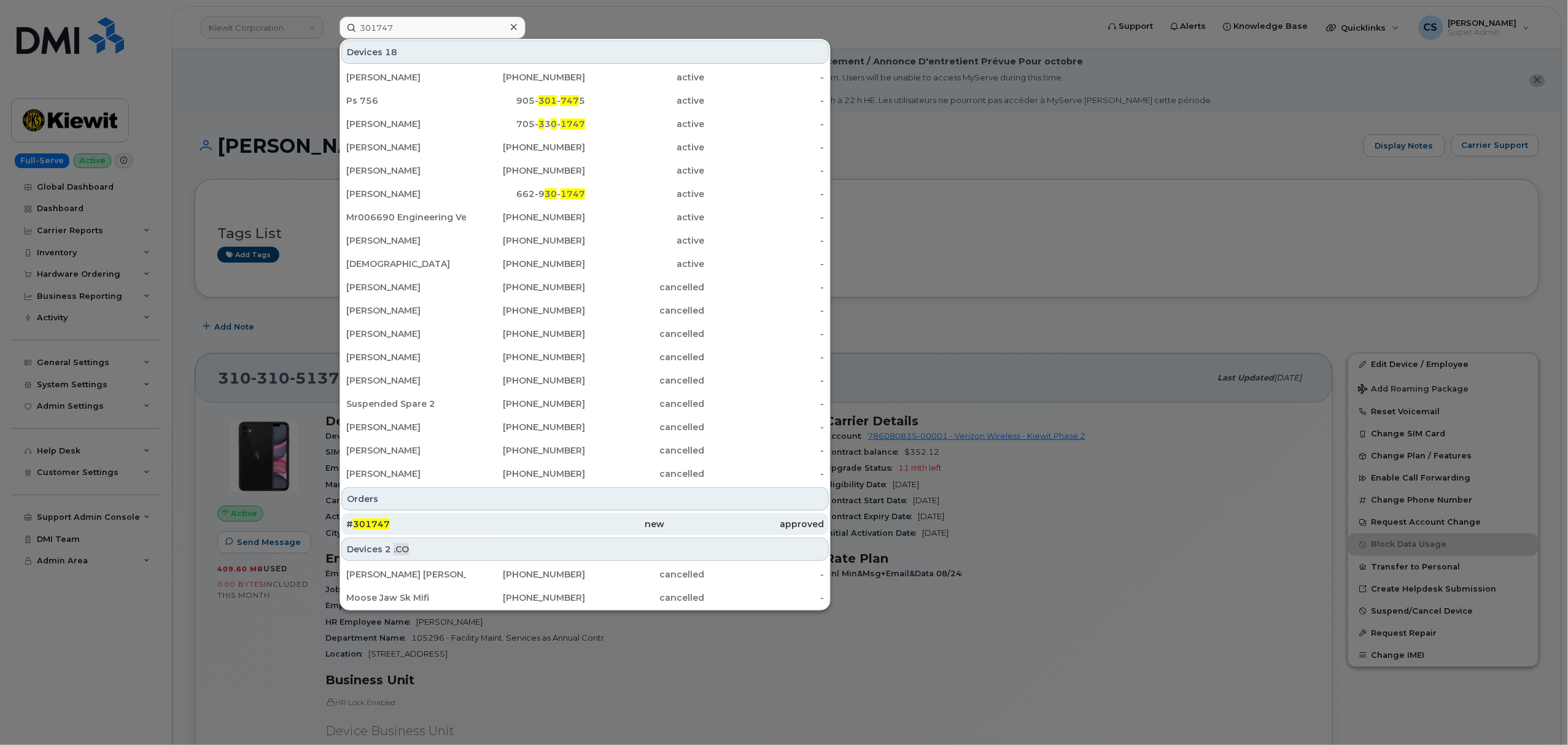
click at [382, 521] on span "301747" at bounding box center [371, 524] width 36 height 11
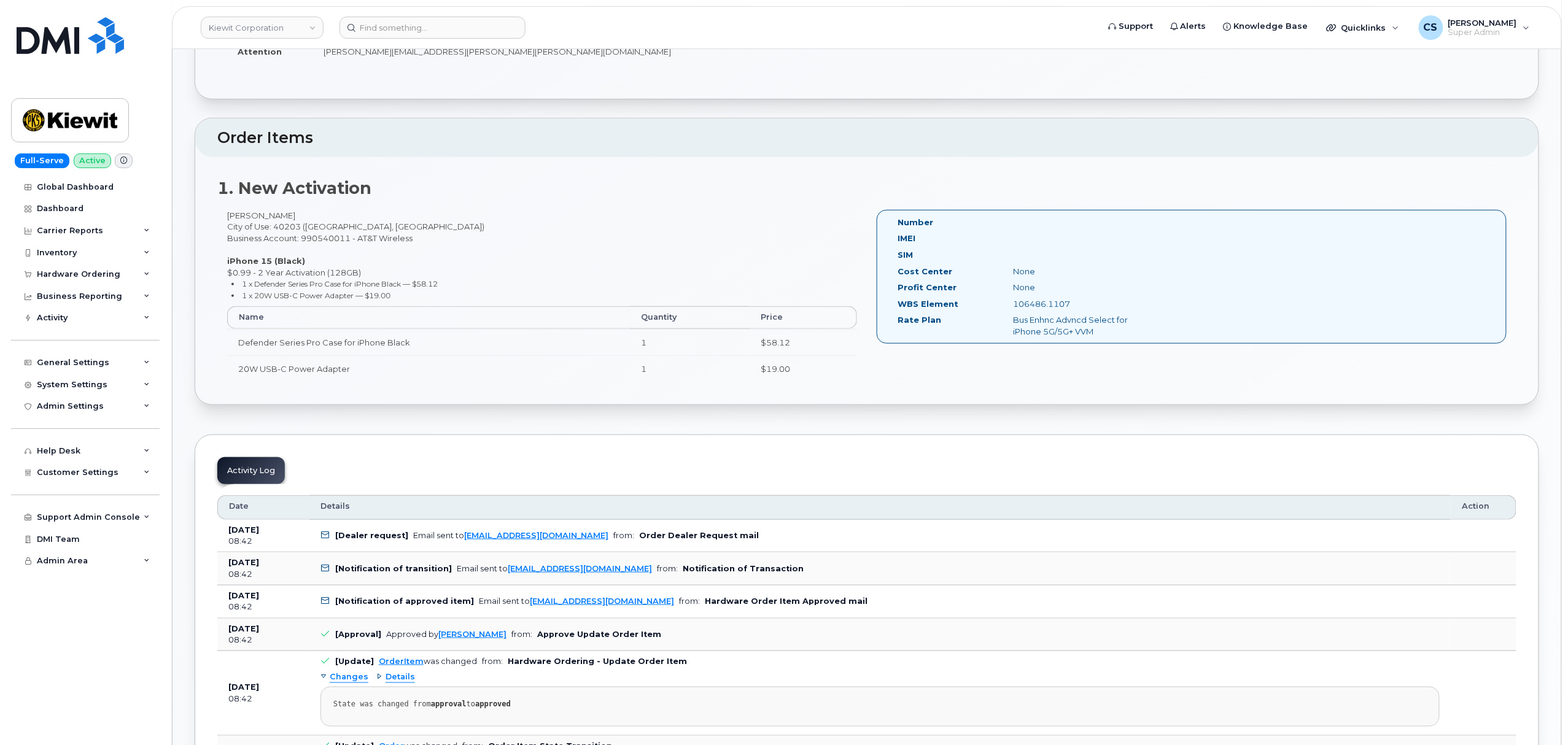
scroll to position [327, 0]
drag, startPoint x: 1073, startPoint y: 305, endPoint x: 1012, endPoint y: 309, distance: 61.1
click at [1012, 309] on div "106486.1107" at bounding box center [1085, 304] width 162 height 11
copy div "106486.1107"
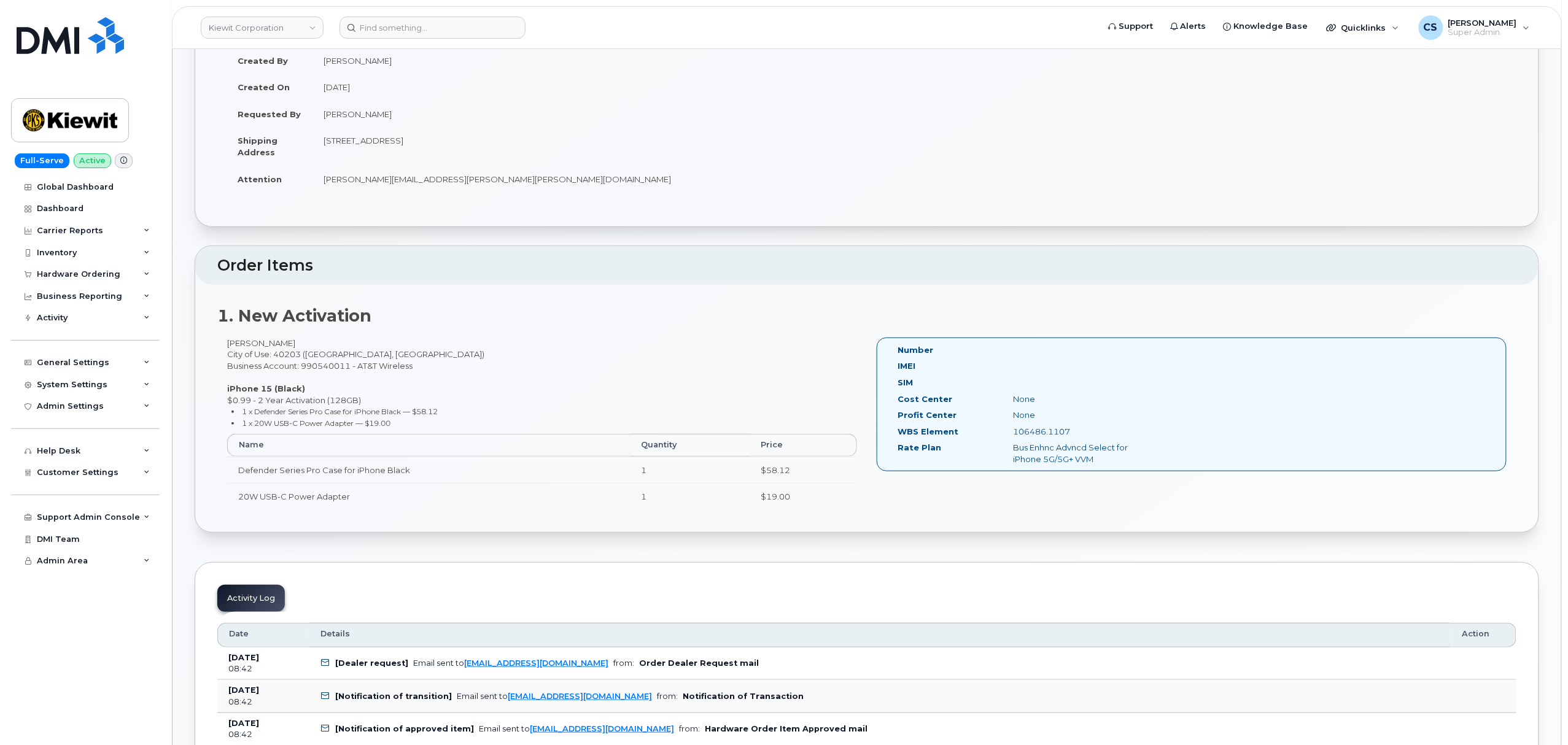
scroll to position [0, 0]
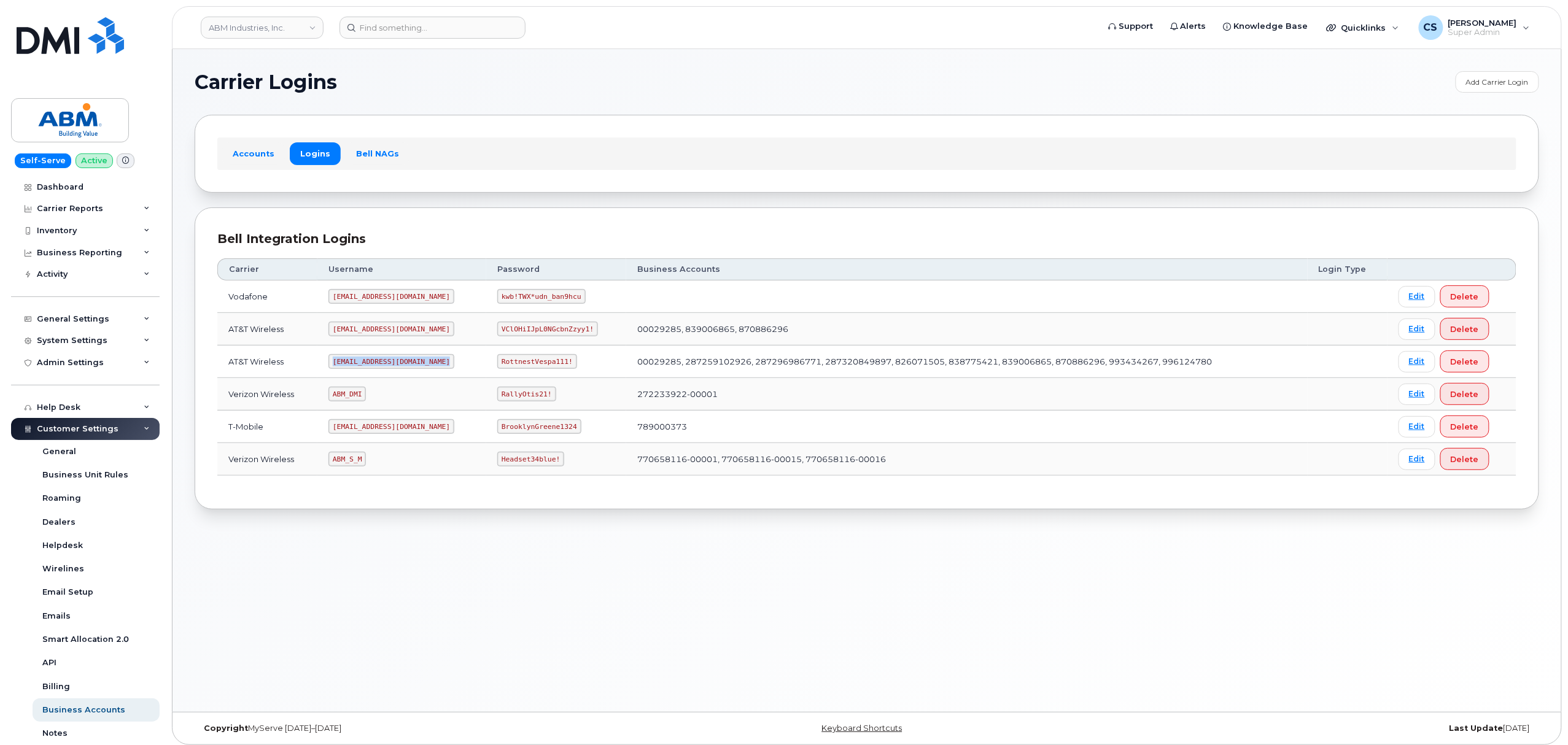
scroll to position [134, 0]
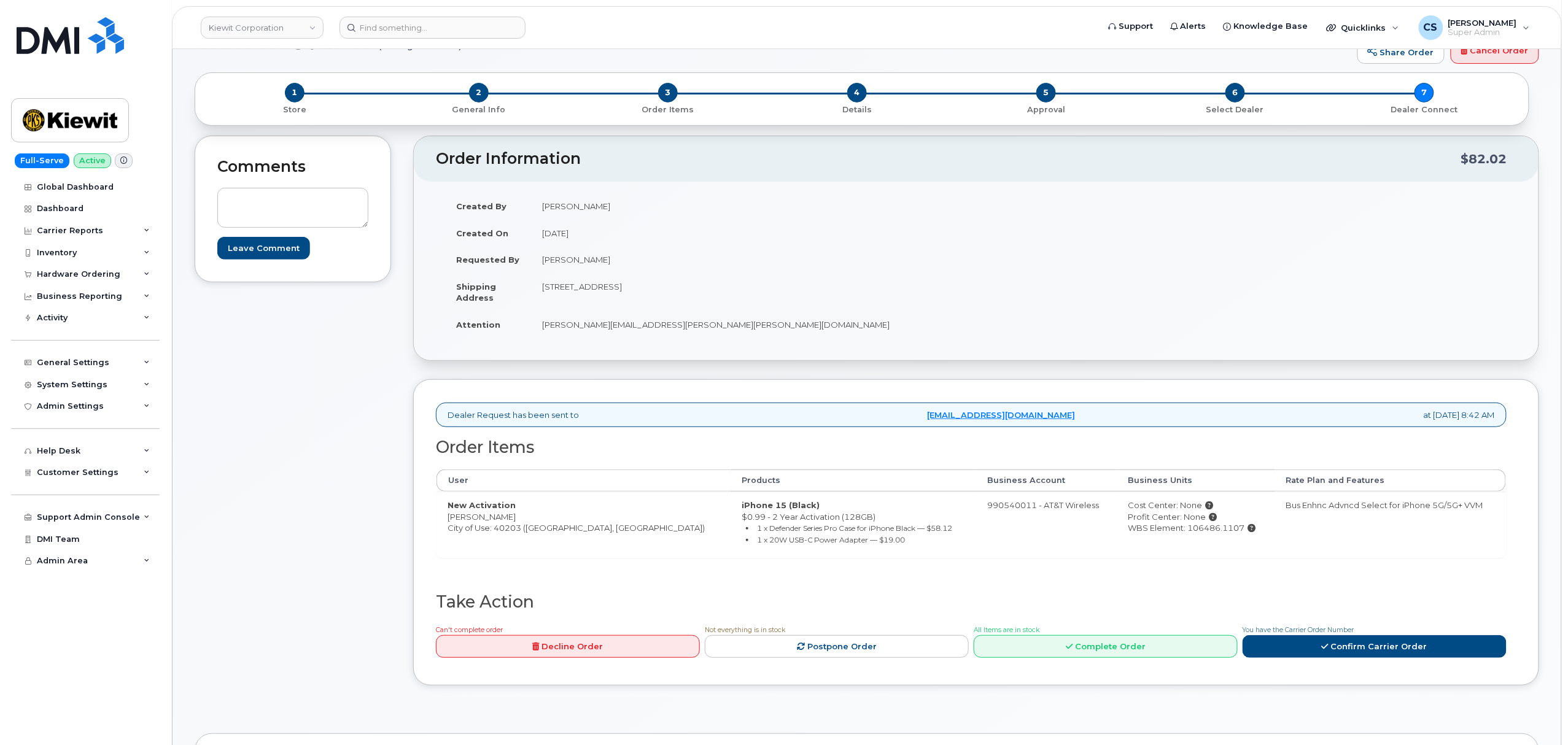
scroll to position [327, 0]
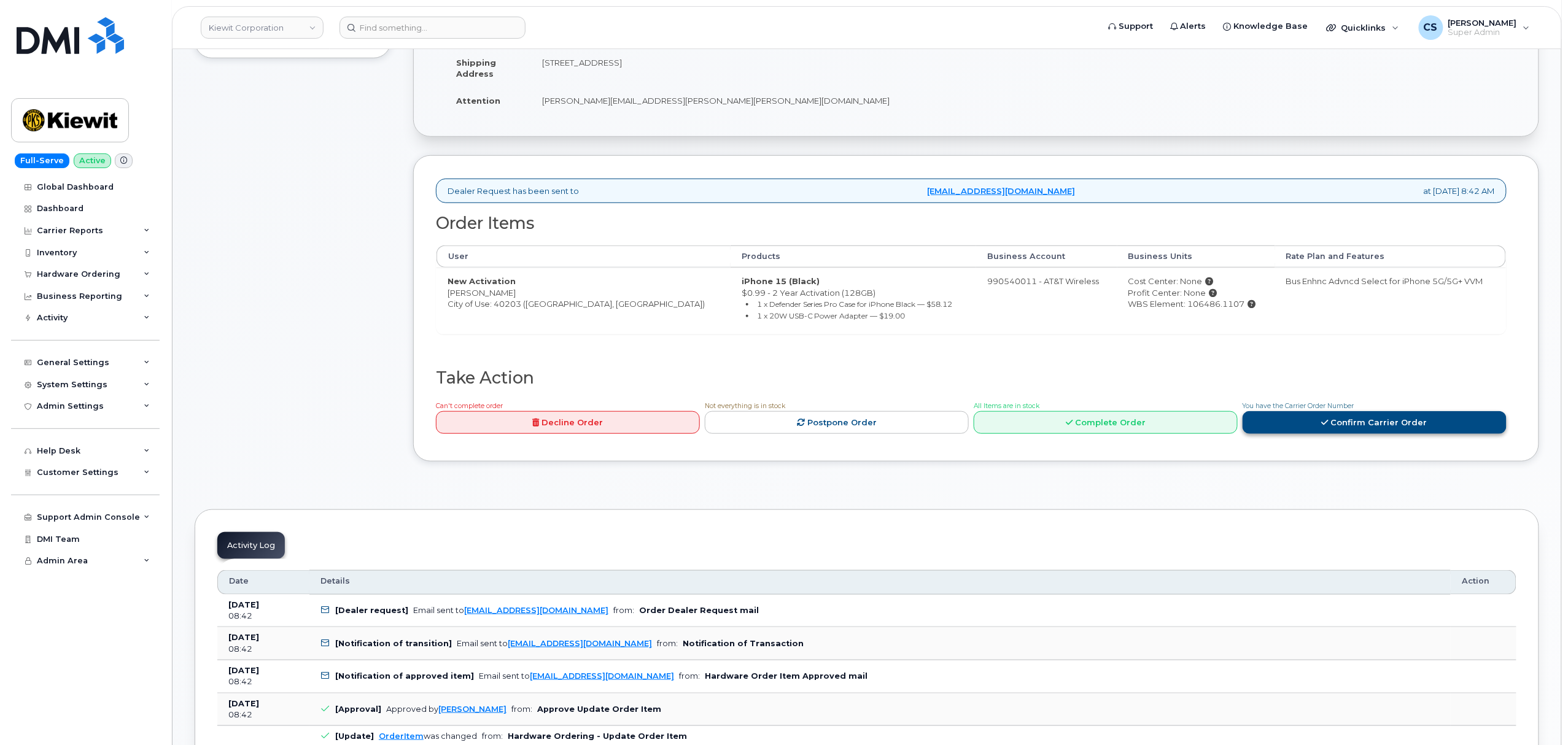
click at [1290, 424] on link "Confirm Carrier Order" at bounding box center [1374, 422] width 264 height 22
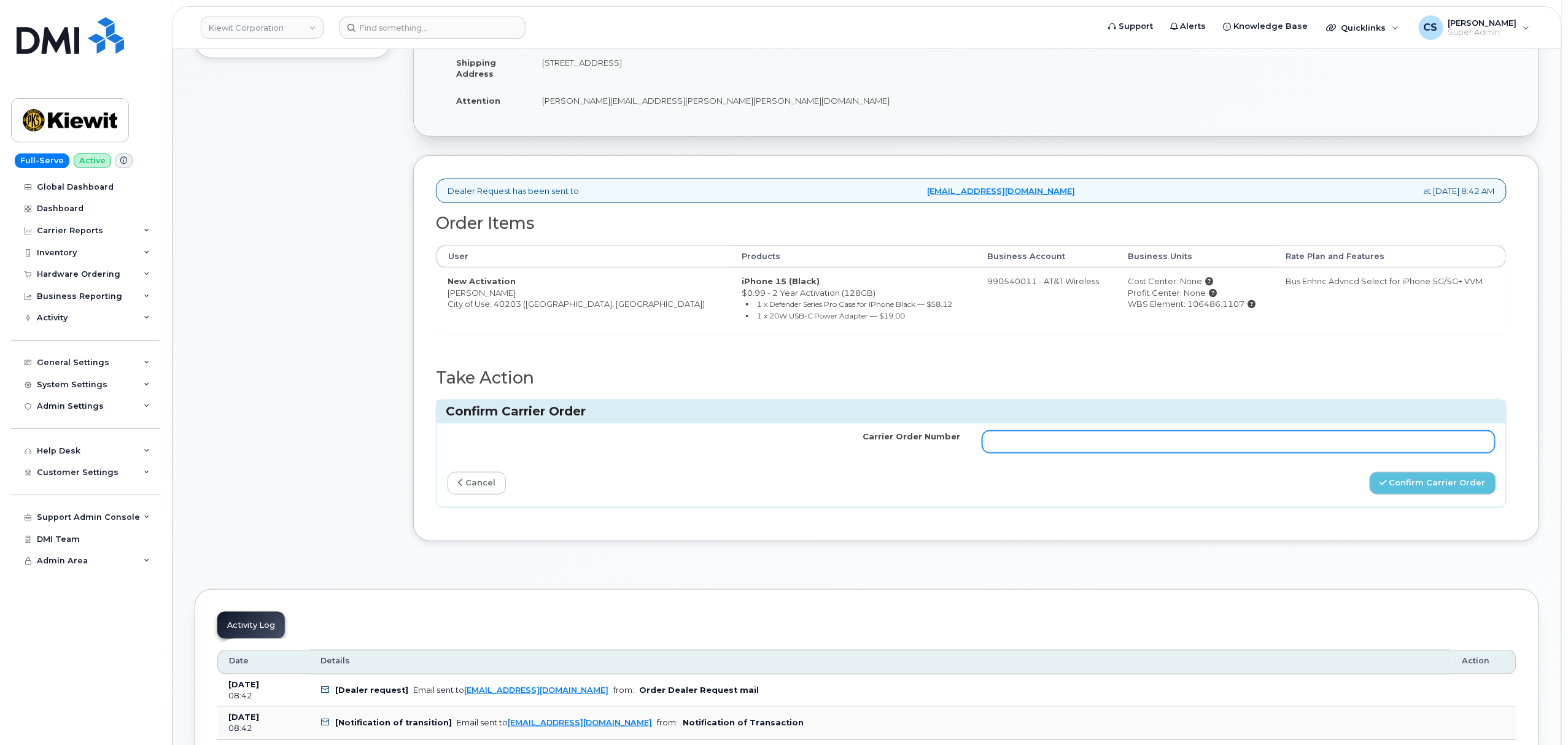
click at [1224, 441] on input "Carrier Order Number" at bounding box center [1238, 442] width 513 height 22
paste input "10-154226808057528"
type input "10-154226808057528"
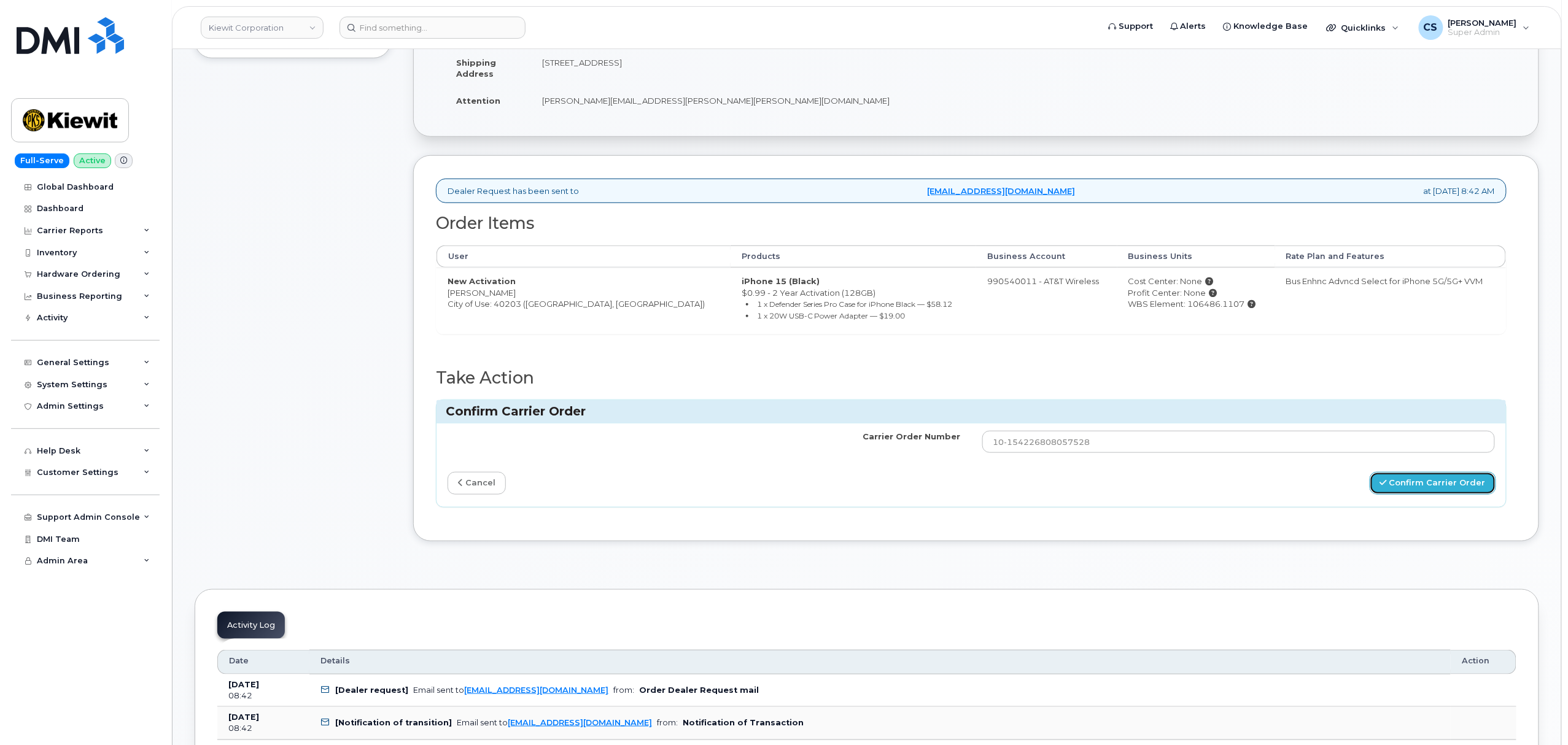
click at [1418, 490] on button "Confirm Carrier Order" at bounding box center [1432, 483] width 126 height 22
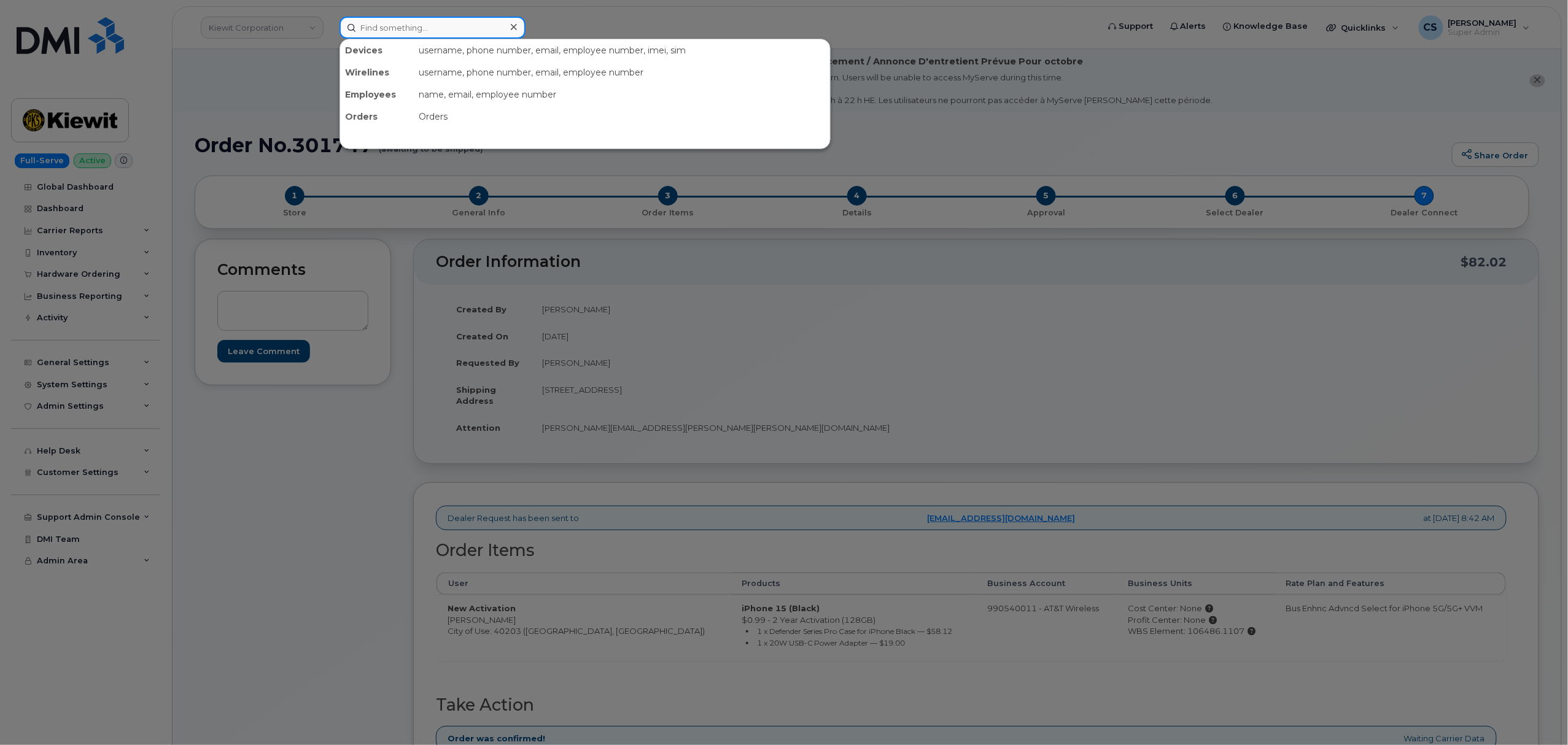
click at [384, 27] on input at bounding box center [431, 28] width 186 height 22
paste input "8083570761"
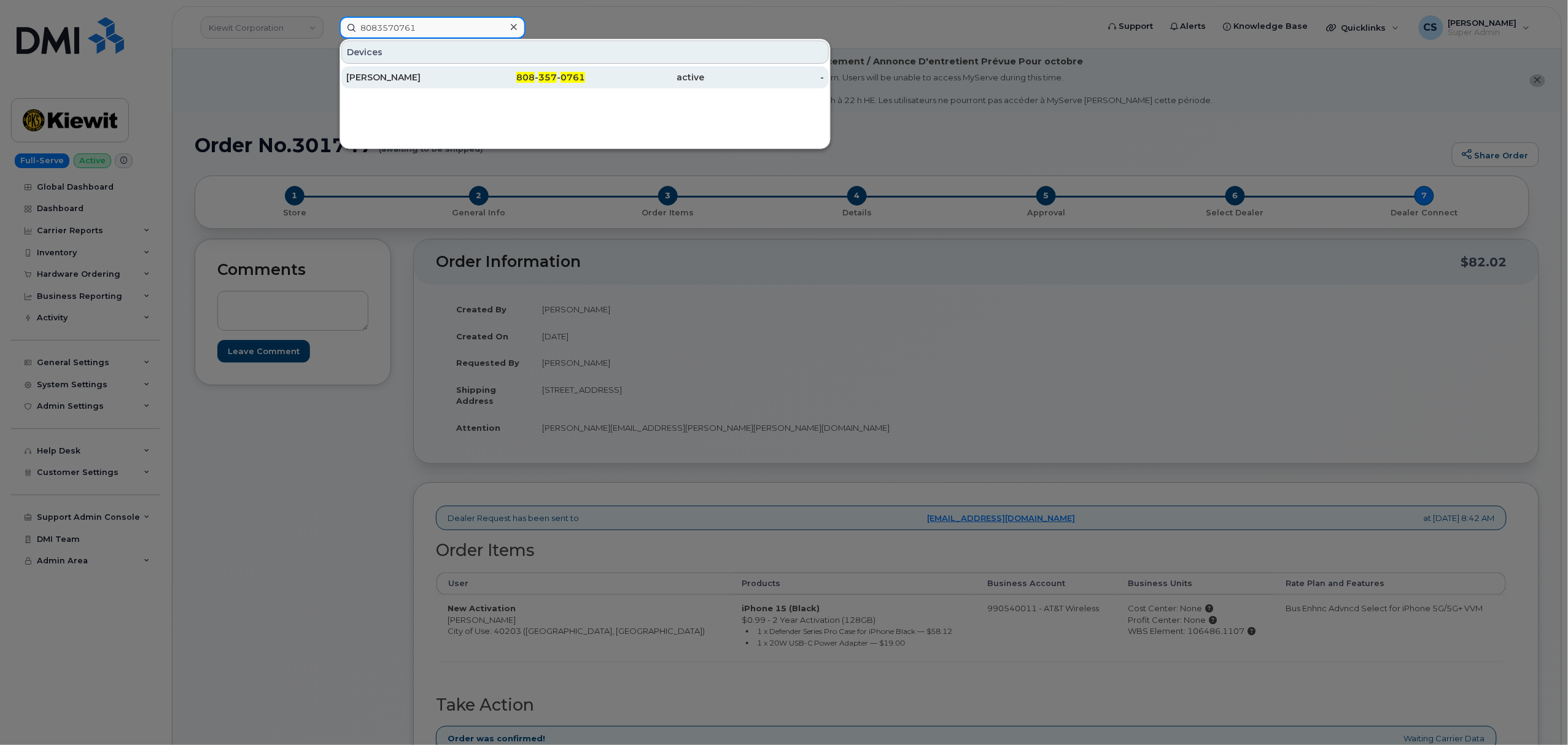
type input "8083570761"
click at [567, 77] on span "0761" at bounding box center [572, 77] width 24 height 11
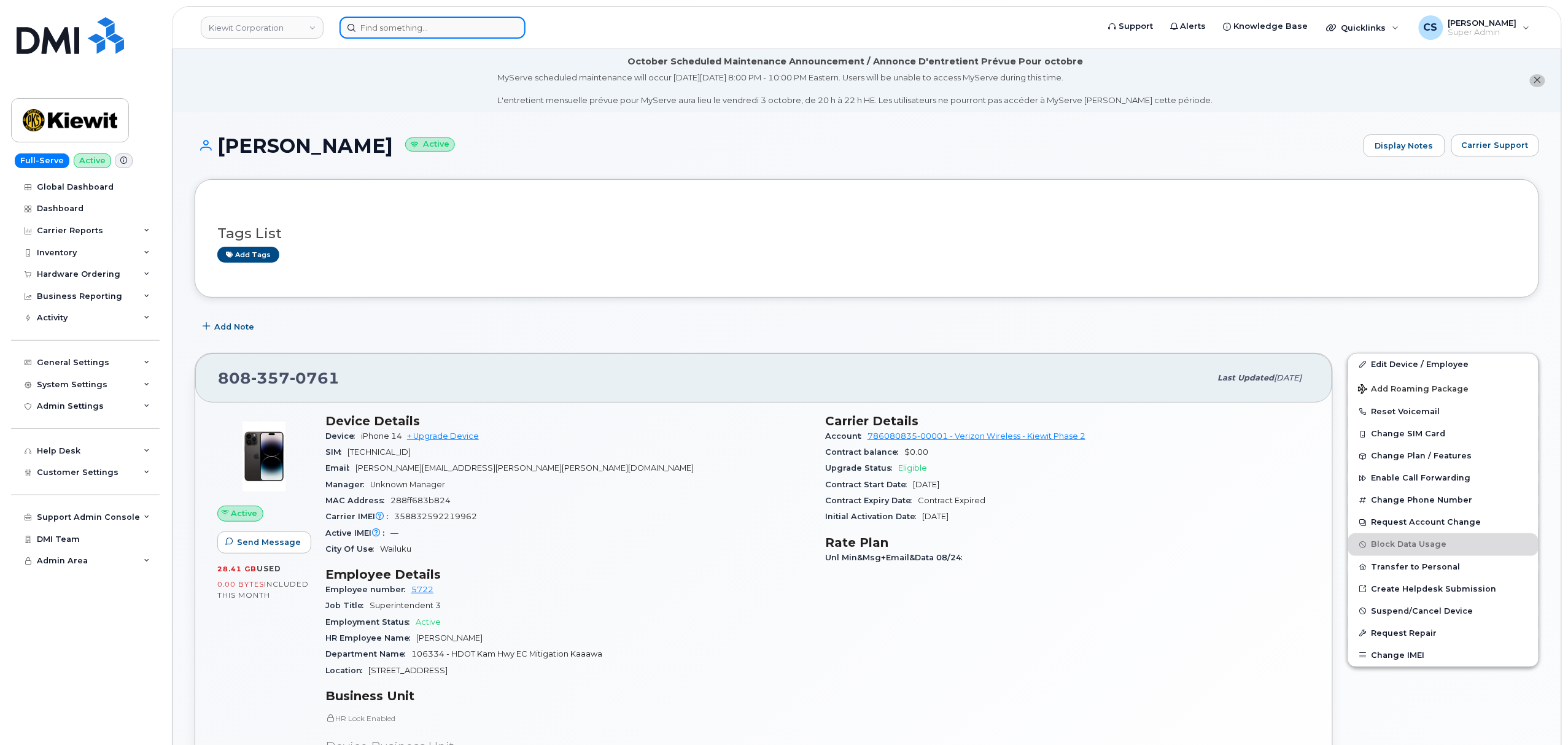
click at [409, 23] on input at bounding box center [431, 28] width 186 height 22
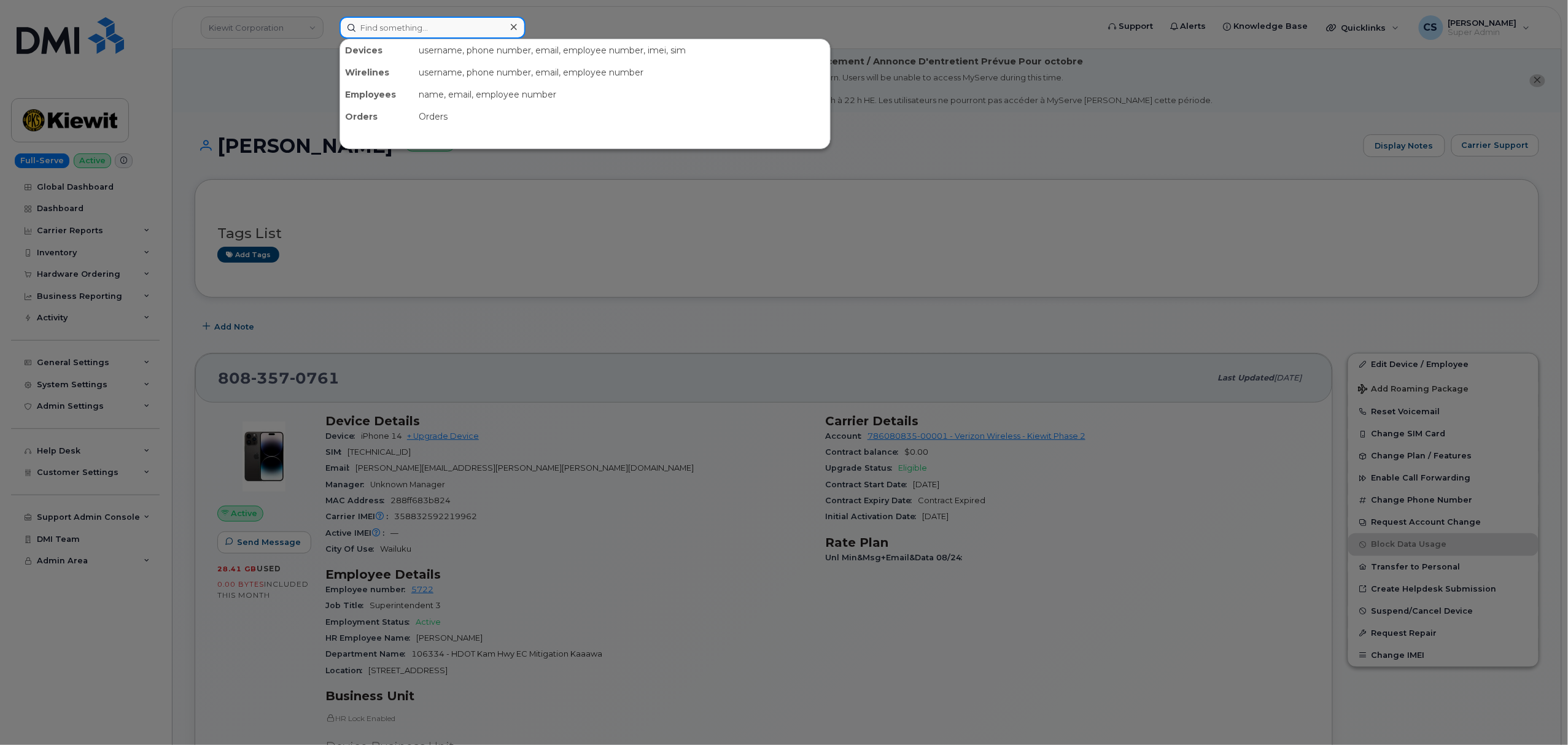
paste input "3435733270"
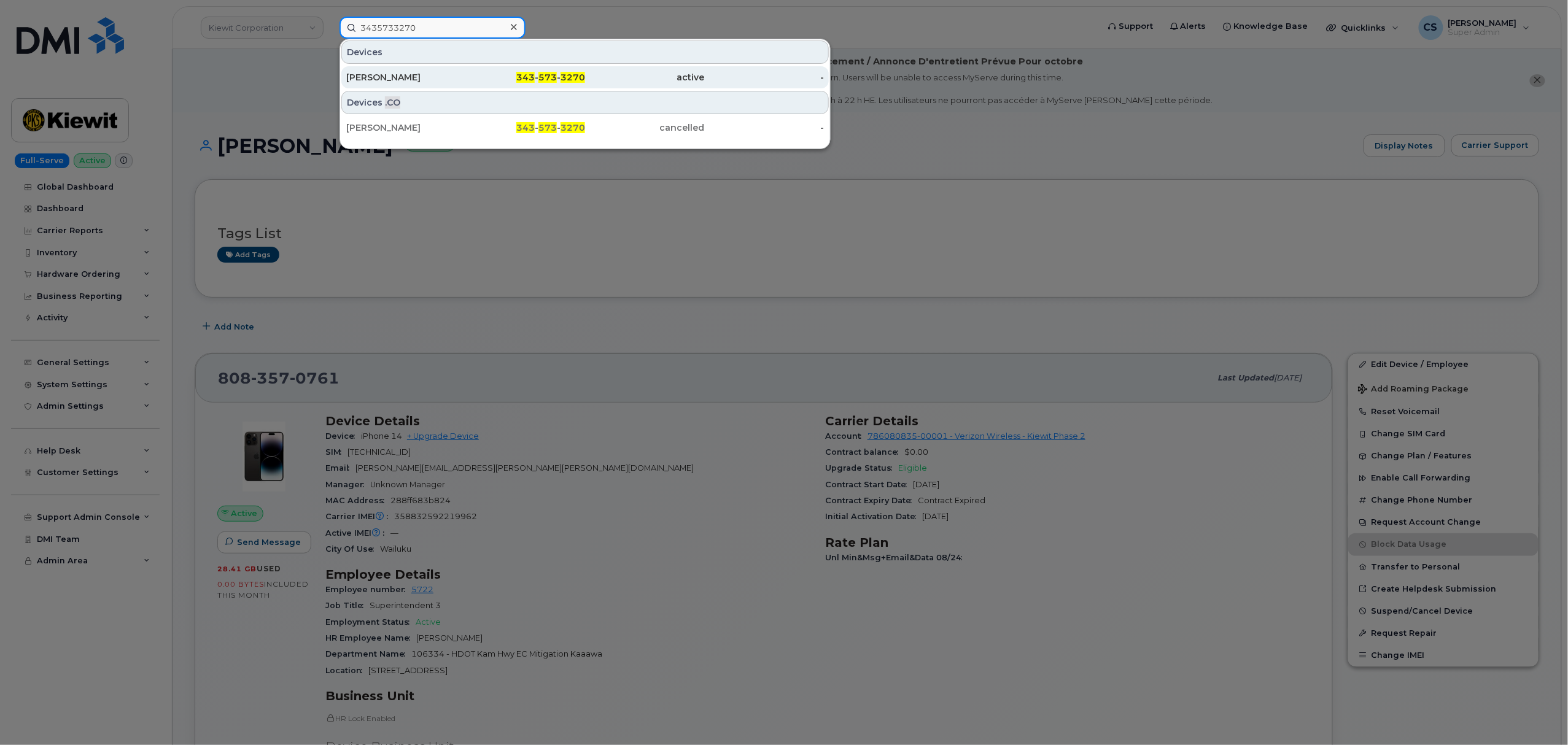
type input "3435733270"
click at [539, 83] on div "343 - 573 - 3270" at bounding box center [526, 77] width 120 height 12
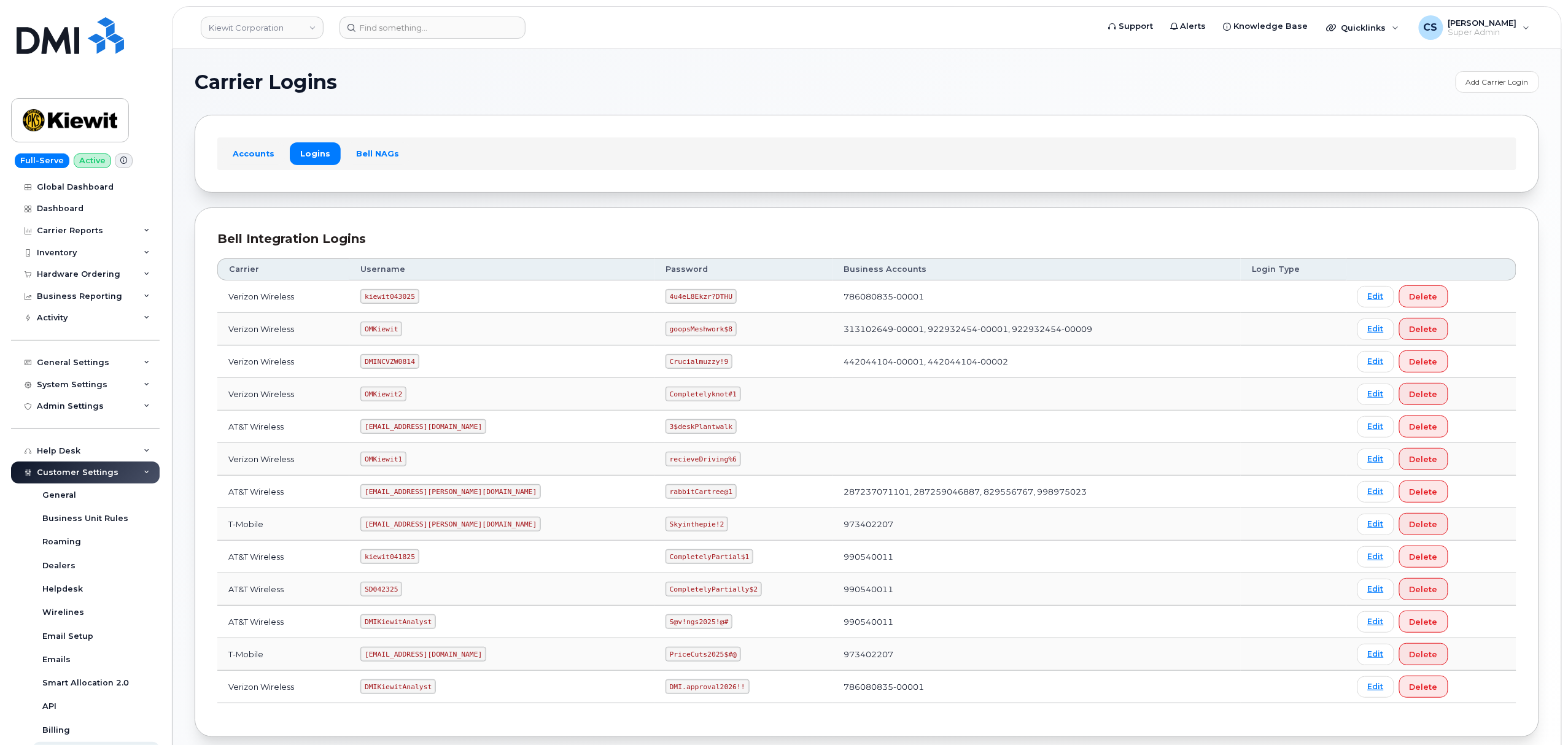
click at [404, 298] on code "kiewit043025" at bounding box center [389, 297] width 58 height 15
copy code "kiewit043025"
drag, startPoint x: 671, startPoint y: 297, endPoint x: 614, endPoint y: 298, distance: 57.0
click at [666, 298] on code "4u4eL8Ekzr?DTHU" at bounding box center [701, 297] width 71 height 15
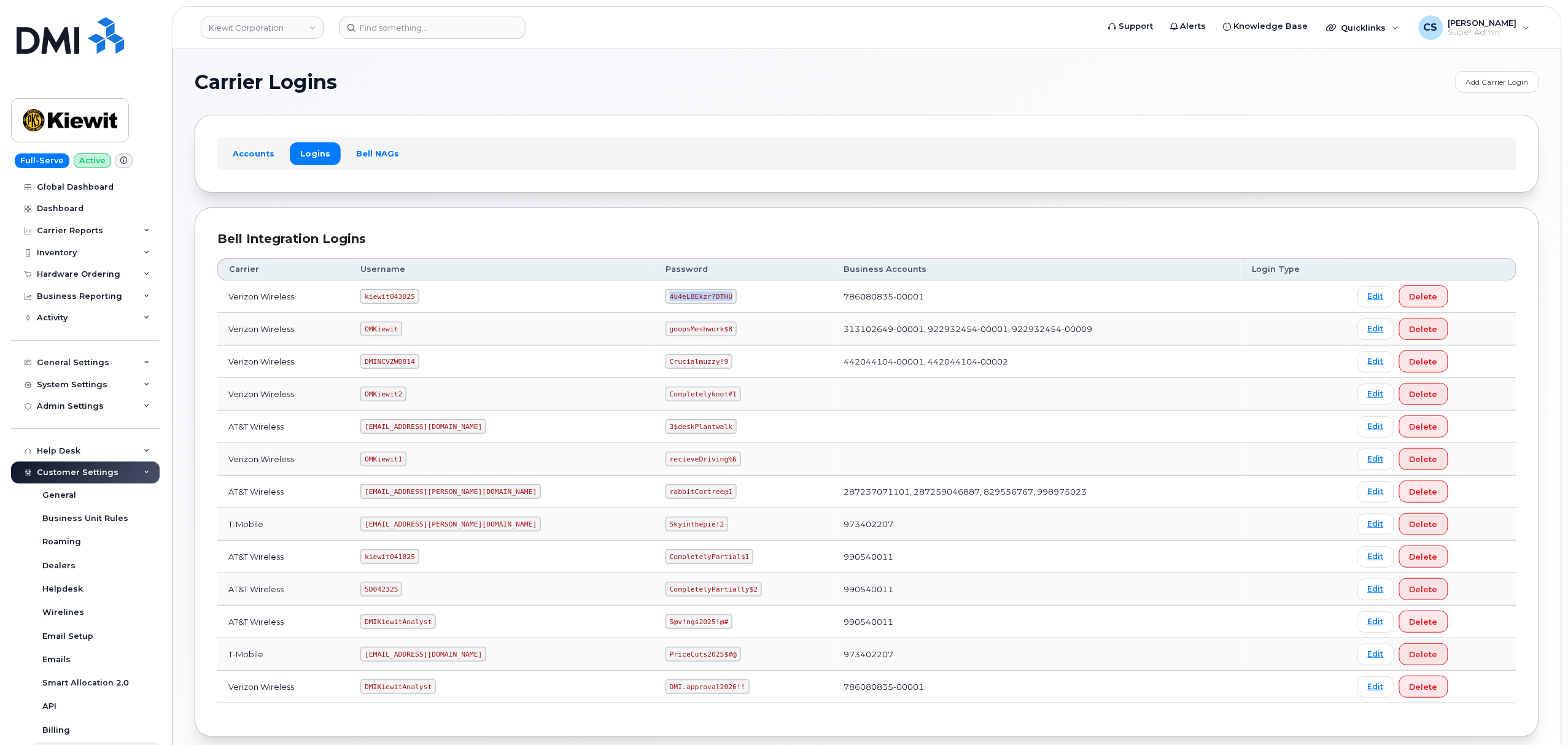
copy code "4u4eL8Ekzr?DTHU"
click at [386, 332] on code "OMKiewit" at bounding box center [381, 329] width 42 height 15
click at [386, 329] on code "OMKiewit" at bounding box center [381, 329] width 42 height 15
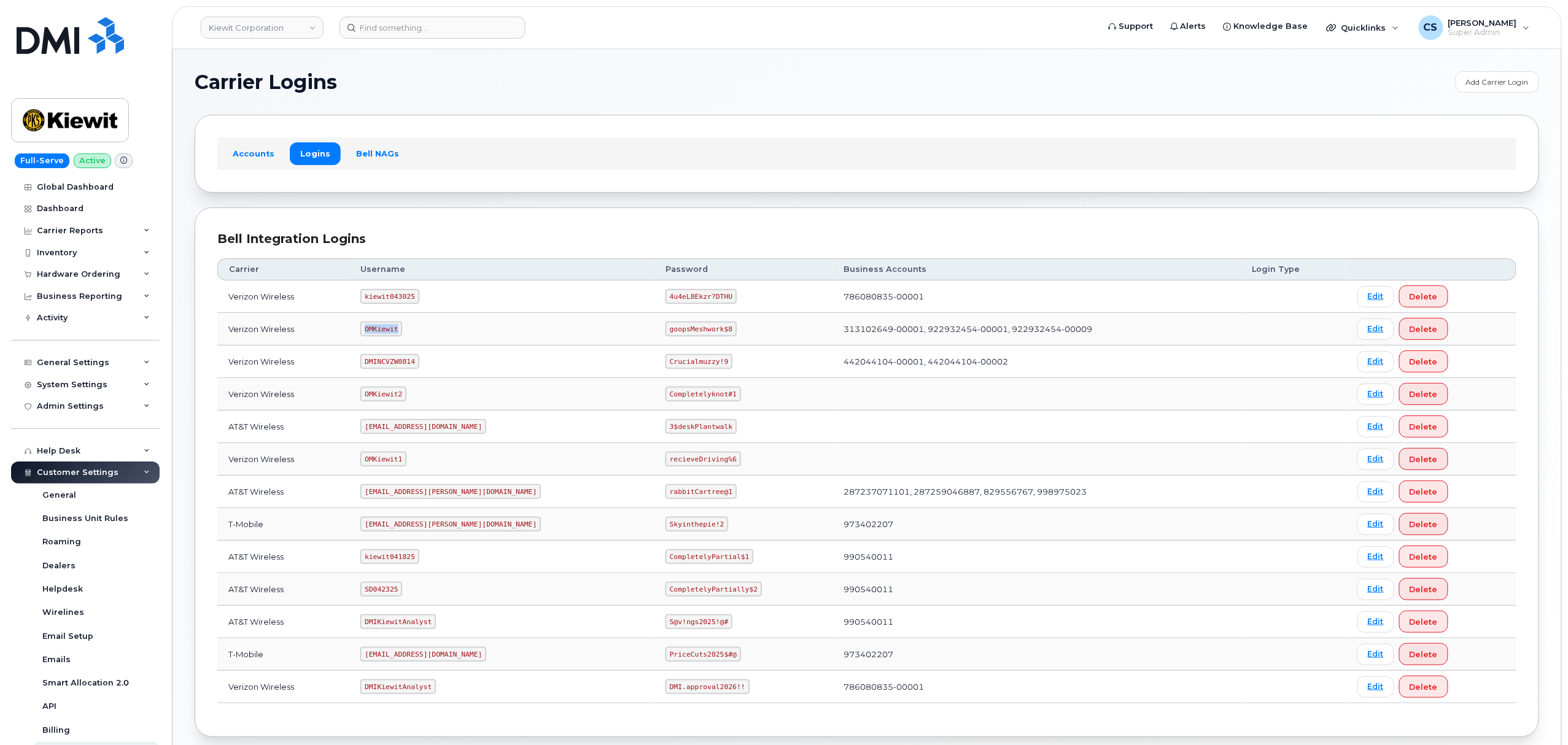
copy code "OMKiewit"
click at [666, 327] on code "goopsMeshwork$8" at bounding box center [701, 329] width 71 height 15
click at [666, 325] on code "goopsMeshwork$8" at bounding box center [701, 329] width 71 height 15
copy code "goopsMeshwork$8"
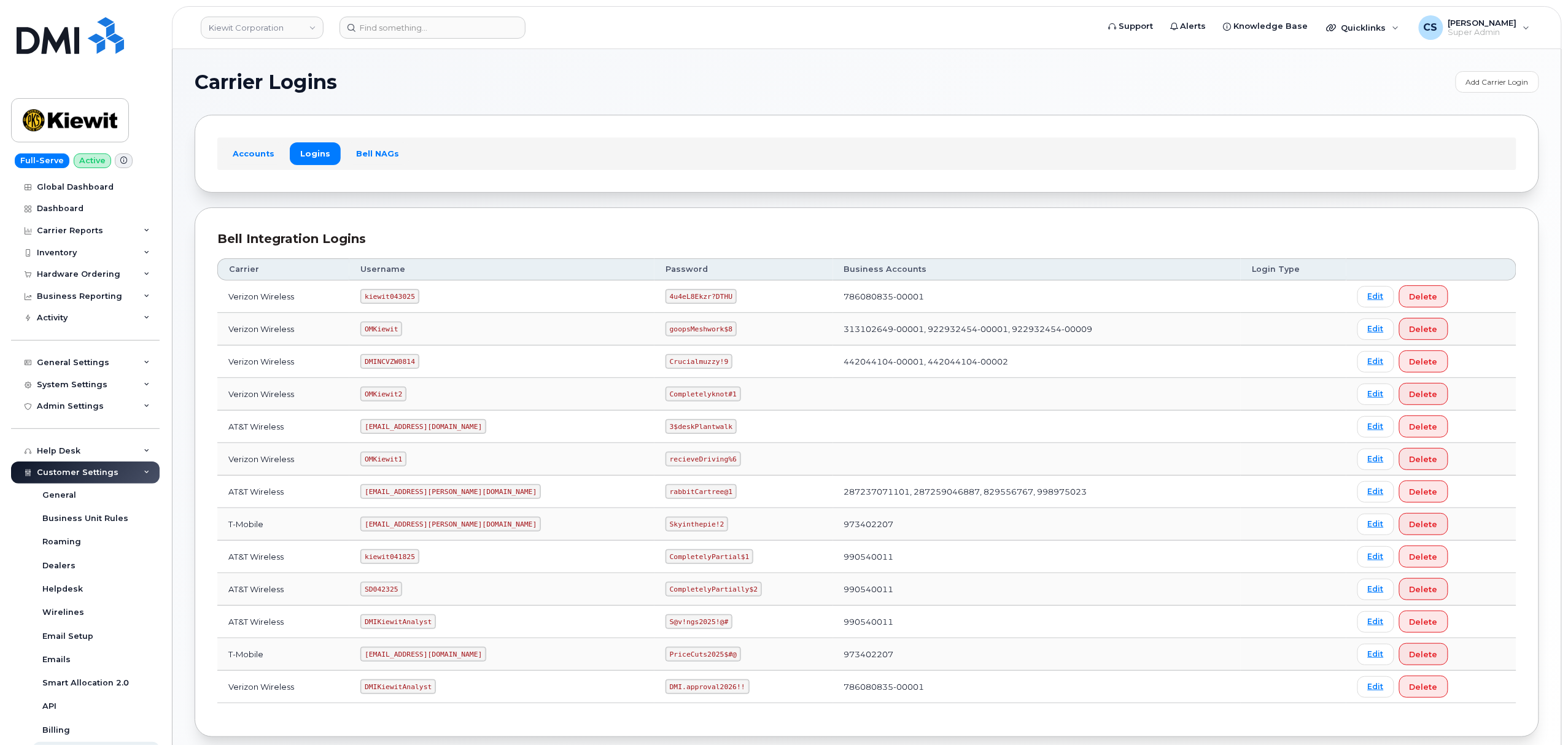
click at [388, 330] on code "OMKiewit" at bounding box center [381, 329] width 42 height 15
click at [388, 330] on code "OMKiewit" at bounding box center [381, 329] width 42 height 15
click at [387, 328] on code "OMKiewit" at bounding box center [381, 329] width 42 height 15
click at [666, 331] on code "goopsMeshwork$8" at bounding box center [701, 329] width 71 height 15
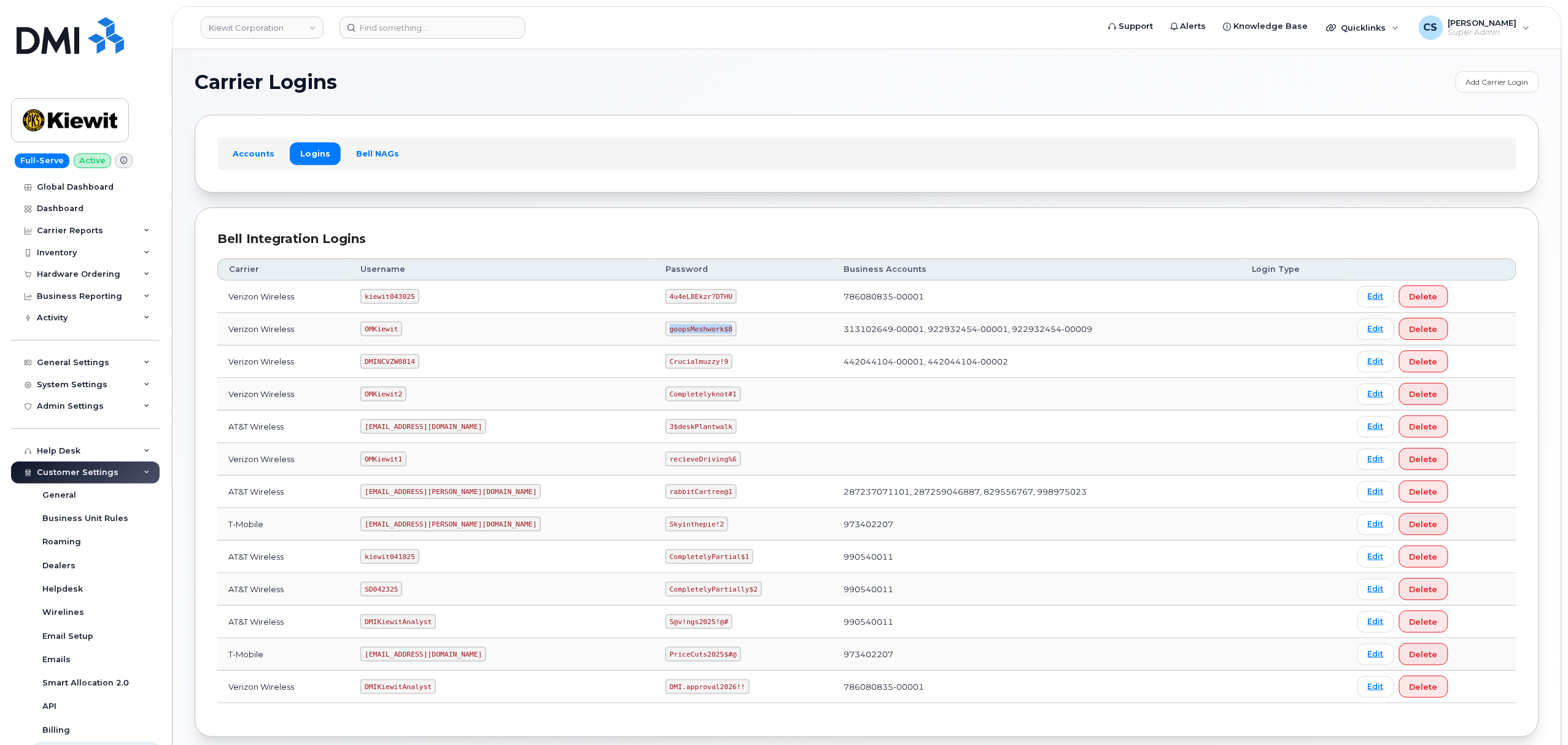
drag, startPoint x: 671, startPoint y: 332, endPoint x: 612, endPoint y: 327, distance: 59.2
click at [666, 327] on code "goopsMeshwork$8" at bounding box center [701, 329] width 71 height 15
copy code "goopsMeshwork$8"
click at [376, 330] on code "OMKiewit" at bounding box center [381, 329] width 42 height 15
click at [378, 330] on code "OMKiewit" at bounding box center [381, 329] width 42 height 15
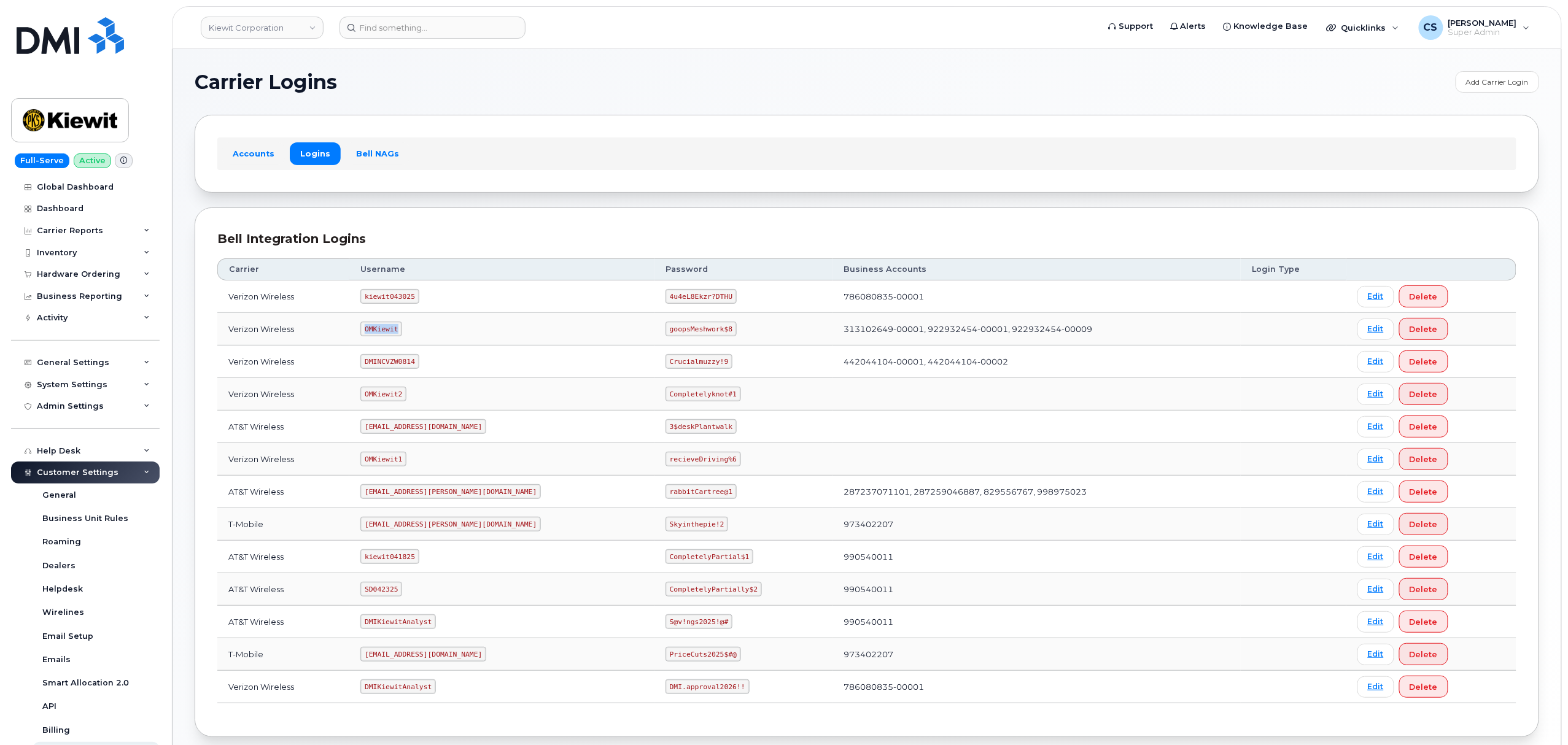
copy code "OMKiewit"
drag, startPoint x: 671, startPoint y: 330, endPoint x: 585, endPoint y: 332, distance: 86.0
click at [585, 332] on tr "Verizon Wireless OMKiewit goopsMeshwork$8 313102649-00001, 922932454-00001, 922…" at bounding box center [867, 329] width 1299 height 33
copy tr "goopsMeshwork$8"
click at [401, 298] on code "kiewit043025" at bounding box center [389, 297] width 58 height 15
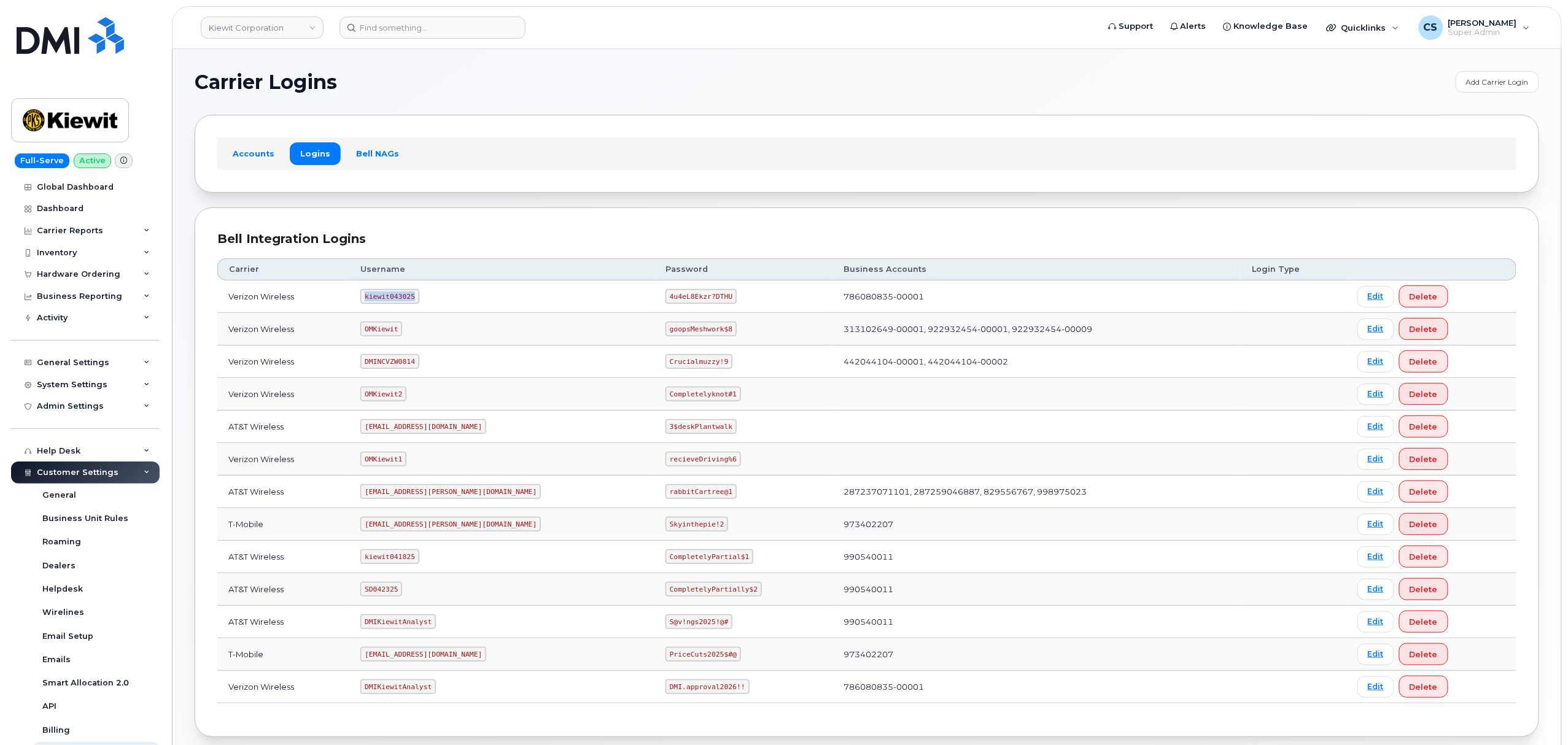
click at [401, 298] on code "kiewit043025" at bounding box center [389, 297] width 58 height 15
copy code "kiewit043025"
drag, startPoint x: 671, startPoint y: 295, endPoint x: 613, endPoint y: 300, distance: 58.2
click at [666, 300] on code "4u4eL8Ekzr?DTHU" at bounding box center [701, 297] width 71 height 15
copy code "4u4eL8Ekzr?DTHU"
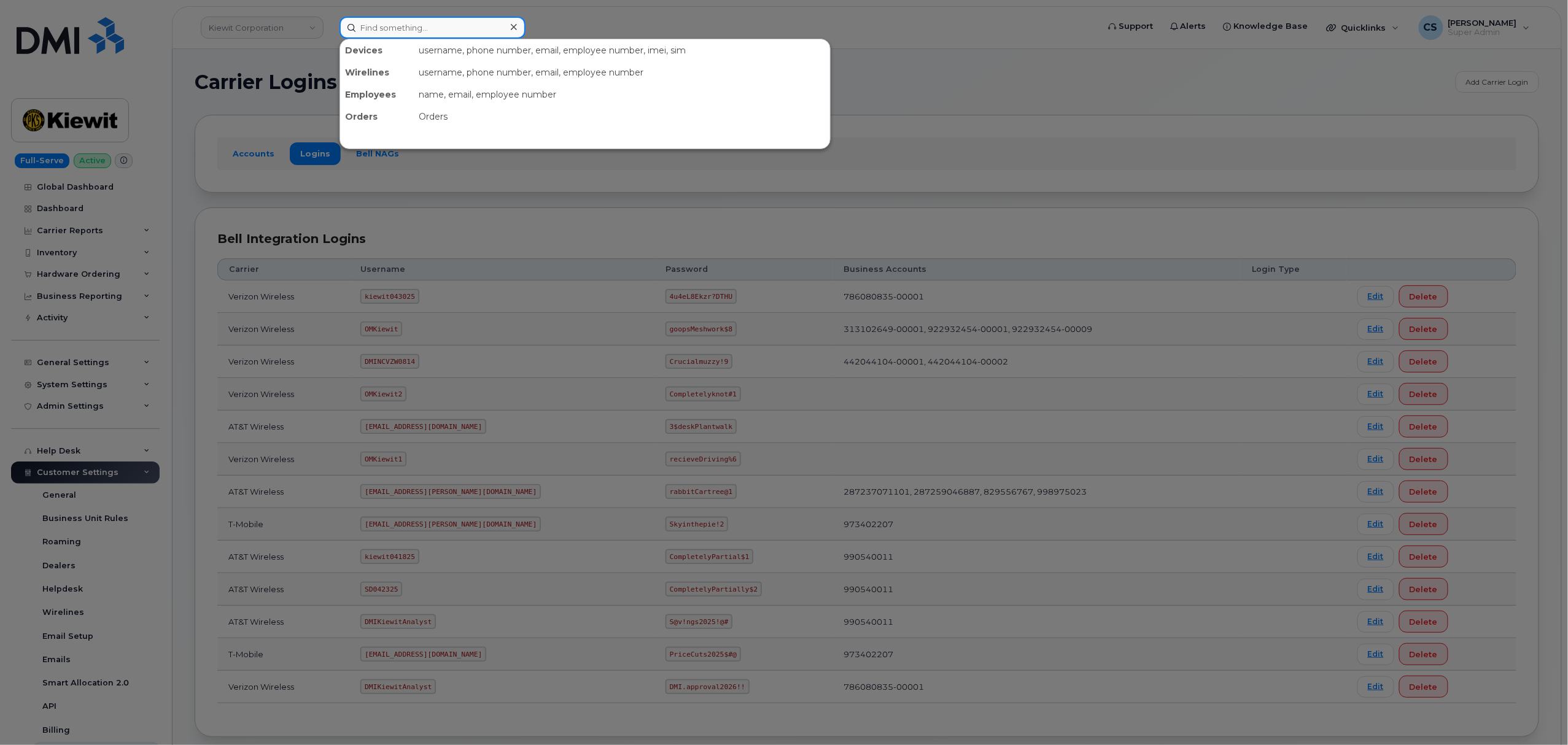
click at [432, 31] on input at bounding box center [431, 28] width 186 height 22
paste input "8322051552"
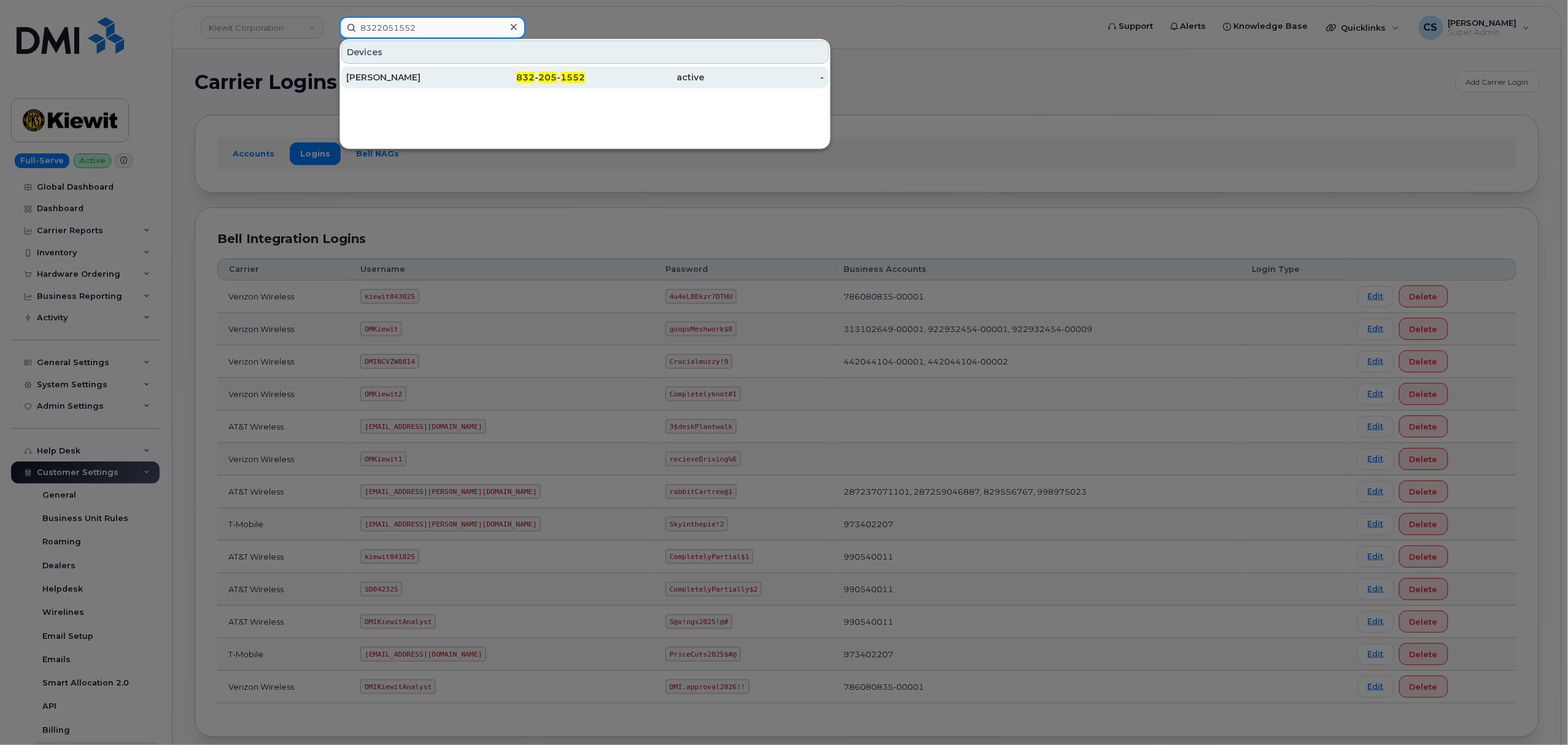
type input "8322051552"
click at [569, 78] on span "1552" at bounding box center [572, 77] width 24 height 11
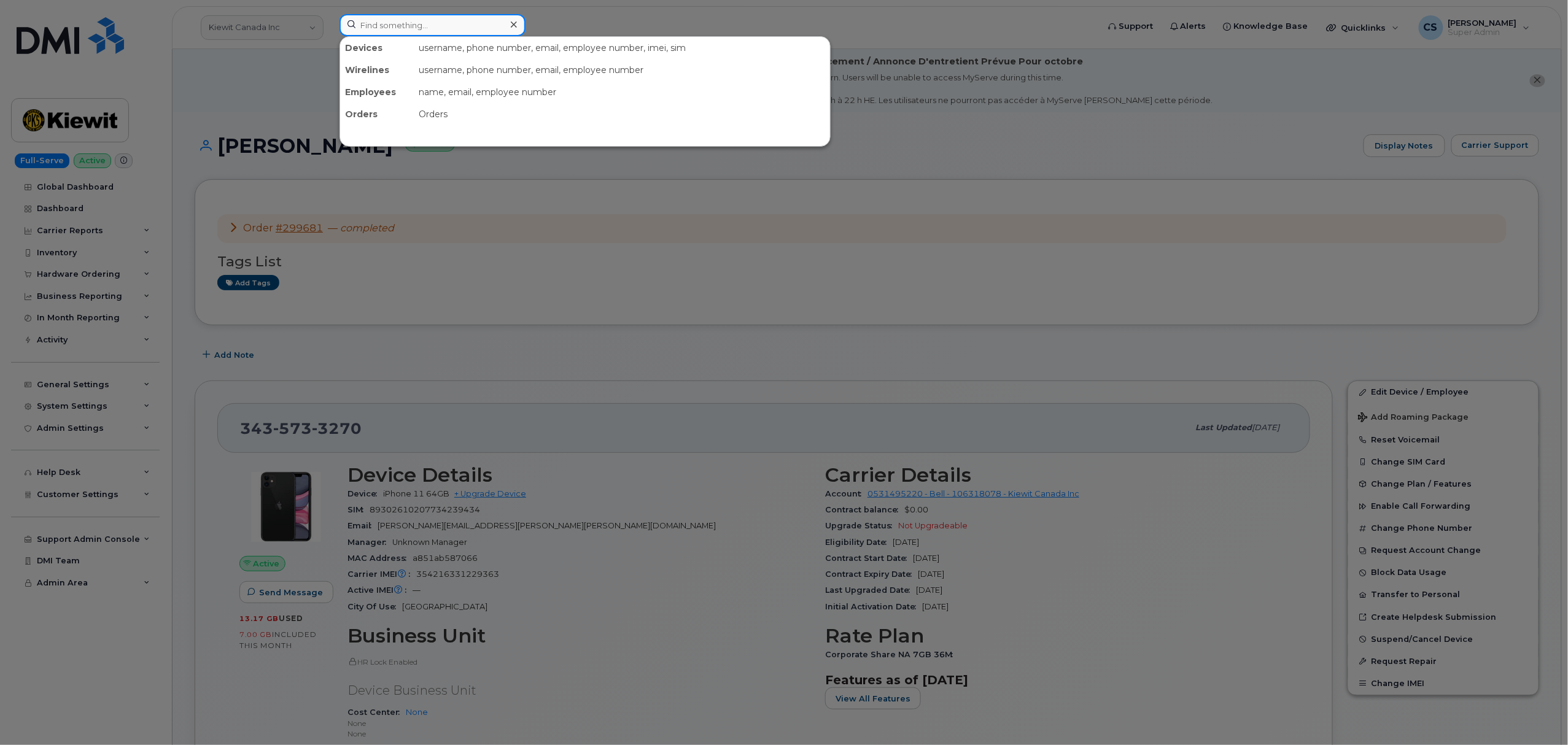
click at [391, 25] on input at bounding box center [431, 25] width 186 height 22
paste input "[PHONE_NUMBER]"
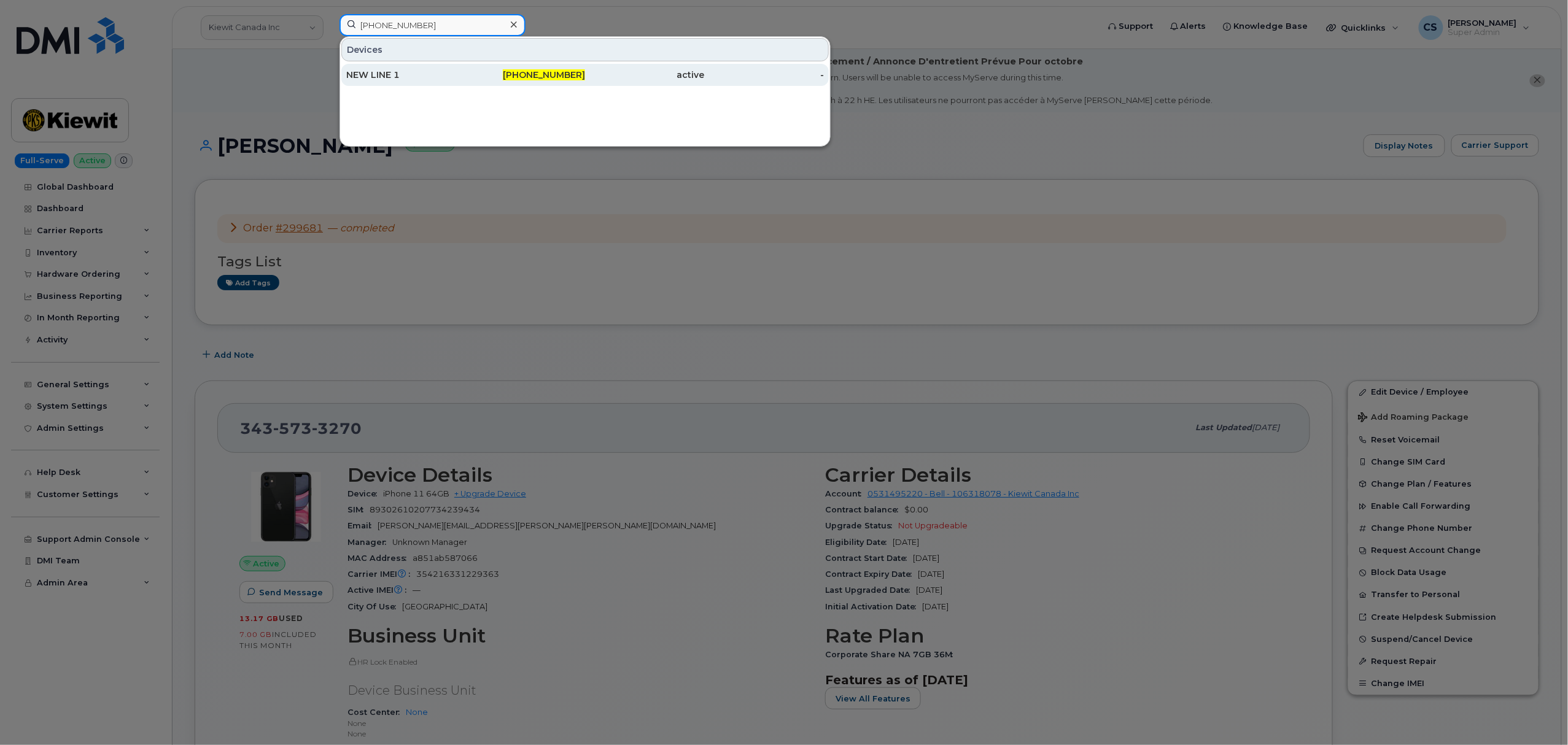
type input "[PHONE_NUMBER]"
click at [565, 75] on span "[PHONE_NUMBER]" at bounding box center [544, 75] width 82 height 11
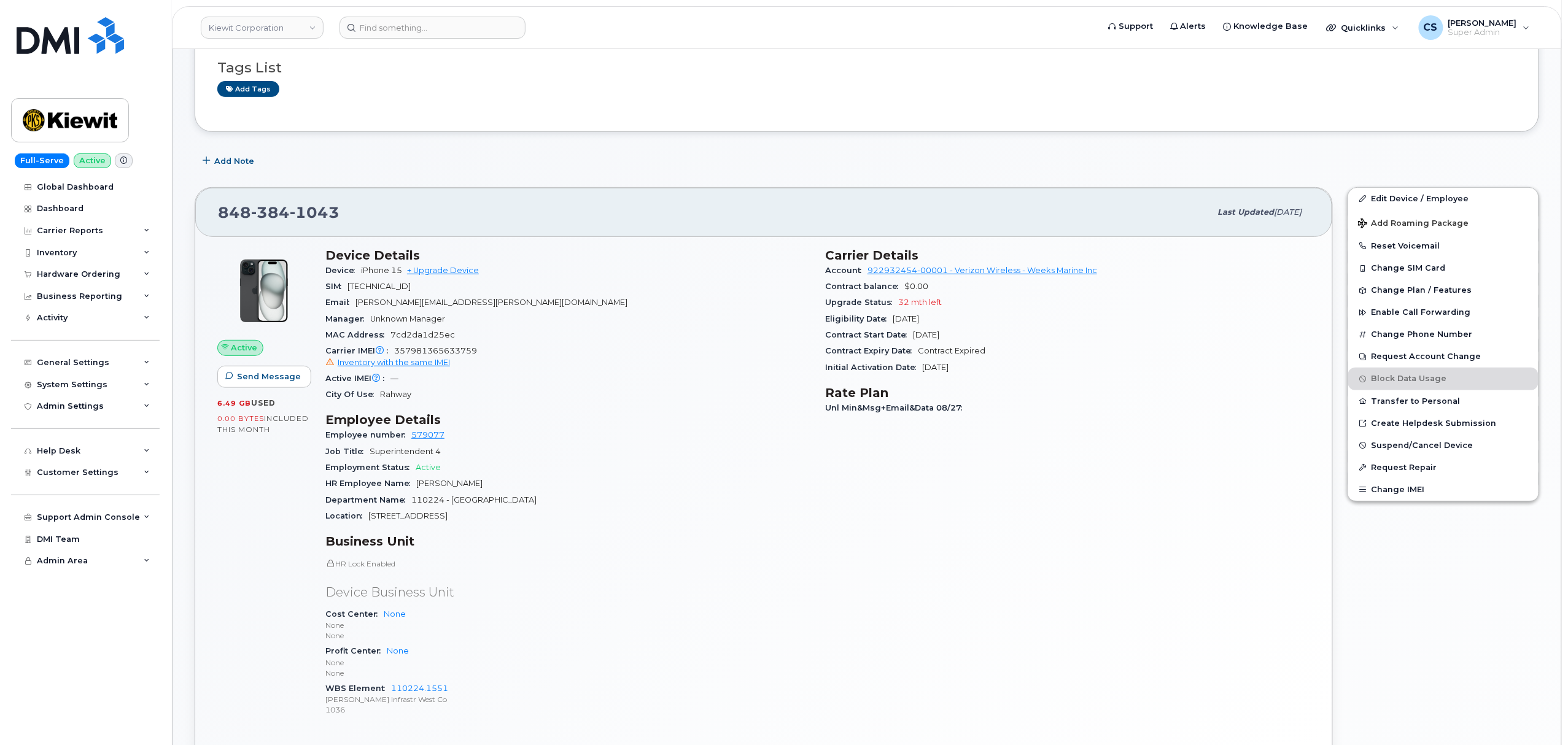
scroll to position [246, 0]
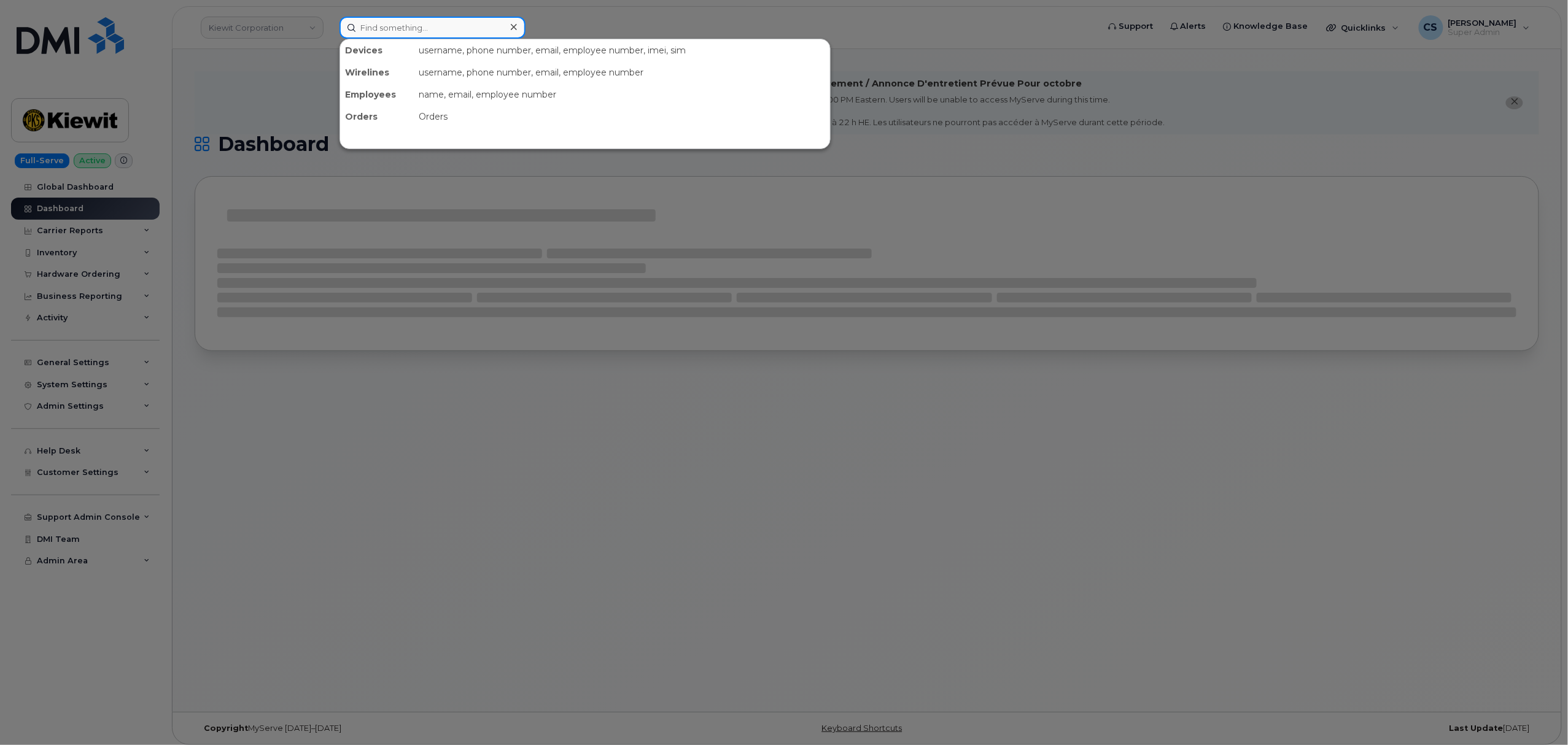
click at [444, 27] on input at bounding box center [431, 28] width 186 height 22
paste input "8018243100"
type input "8018243100"
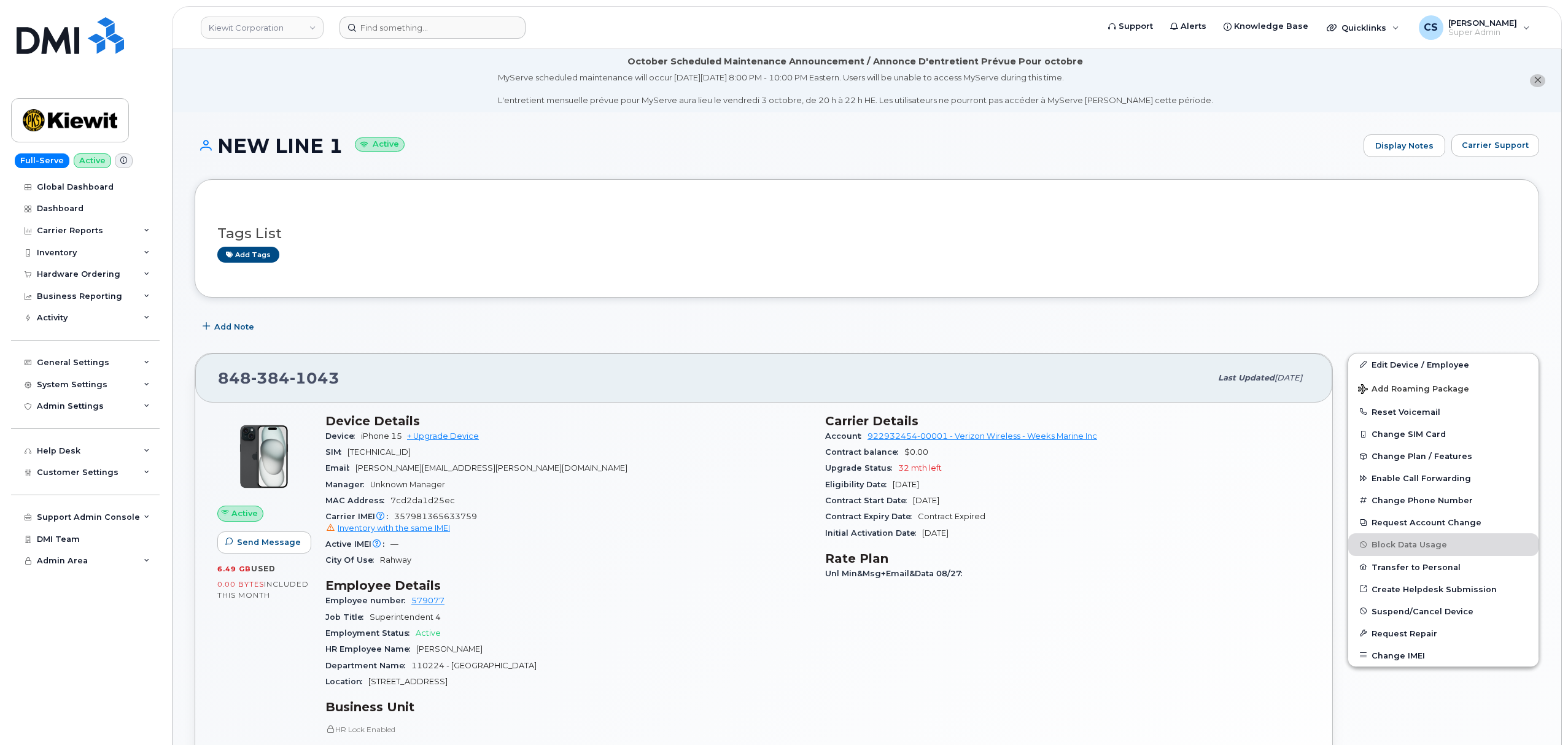
scroll to position [246, 0]
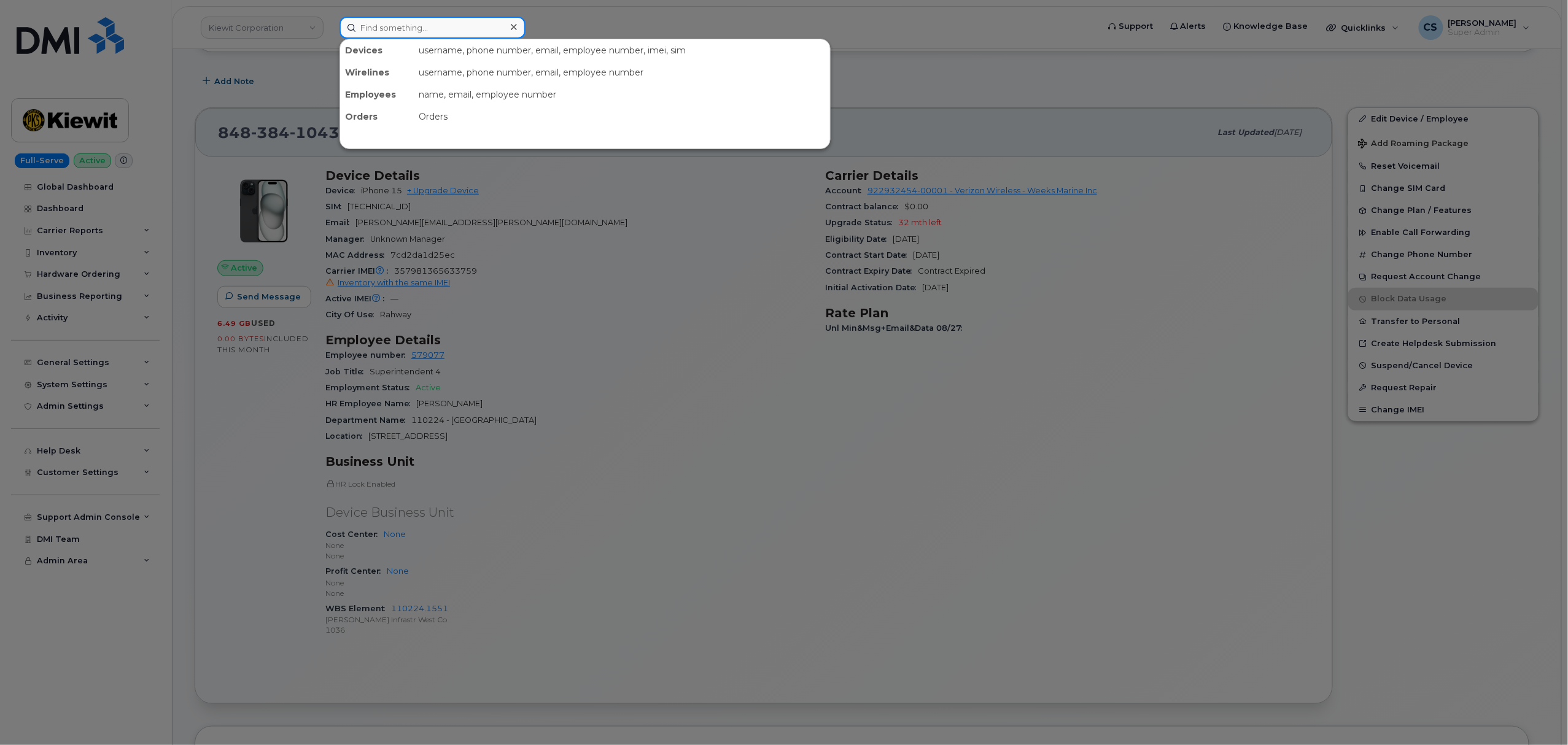
click at [398, 33] on input at bounding box center [431, 28] width 186 height 22
paste input "[PHONE_NUMBER]"
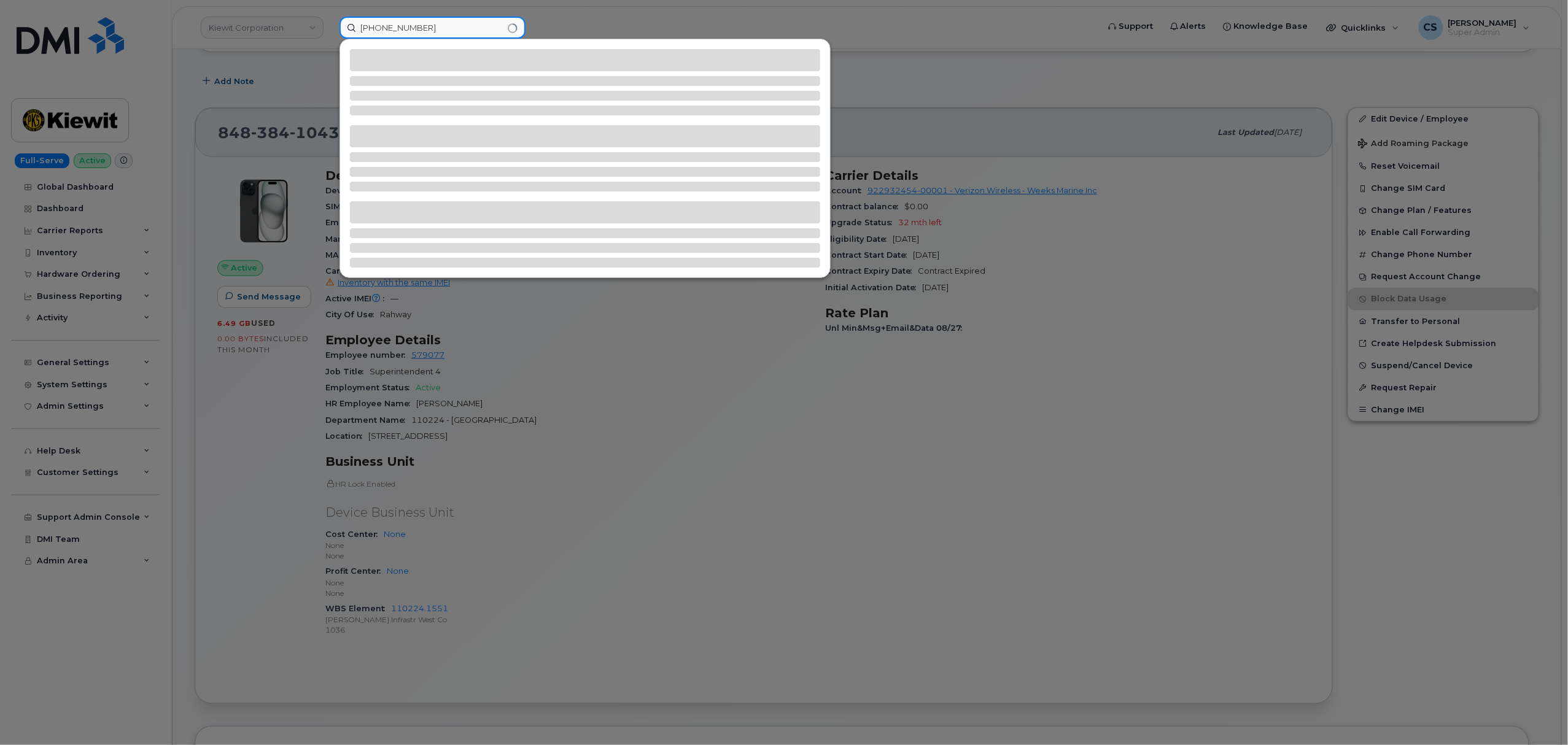
type input "[PHONE_NUMBER]"
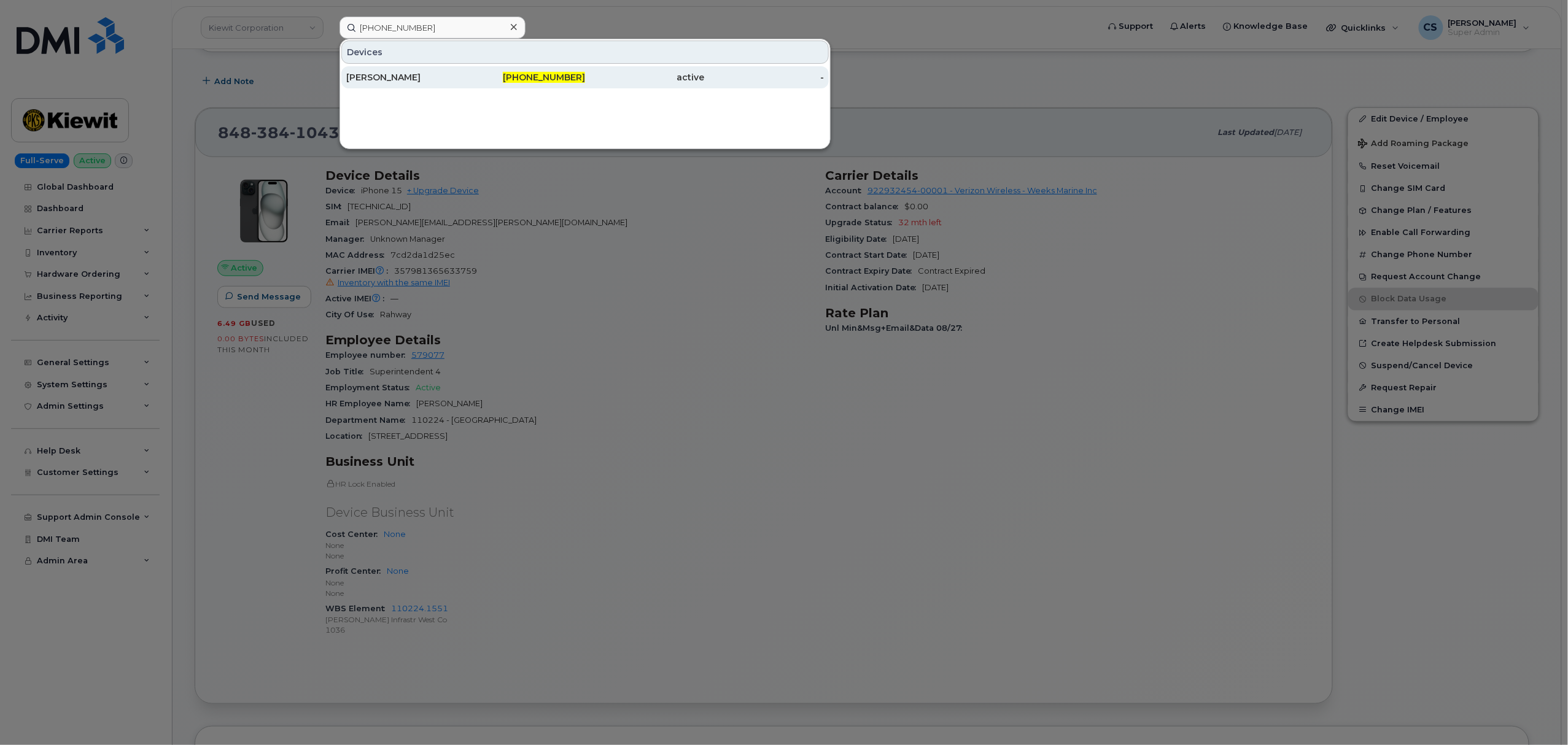
click at [528, 81] on span "[PHONE_NUMBER]" at bounding box center [544, 77] width 82 height 11
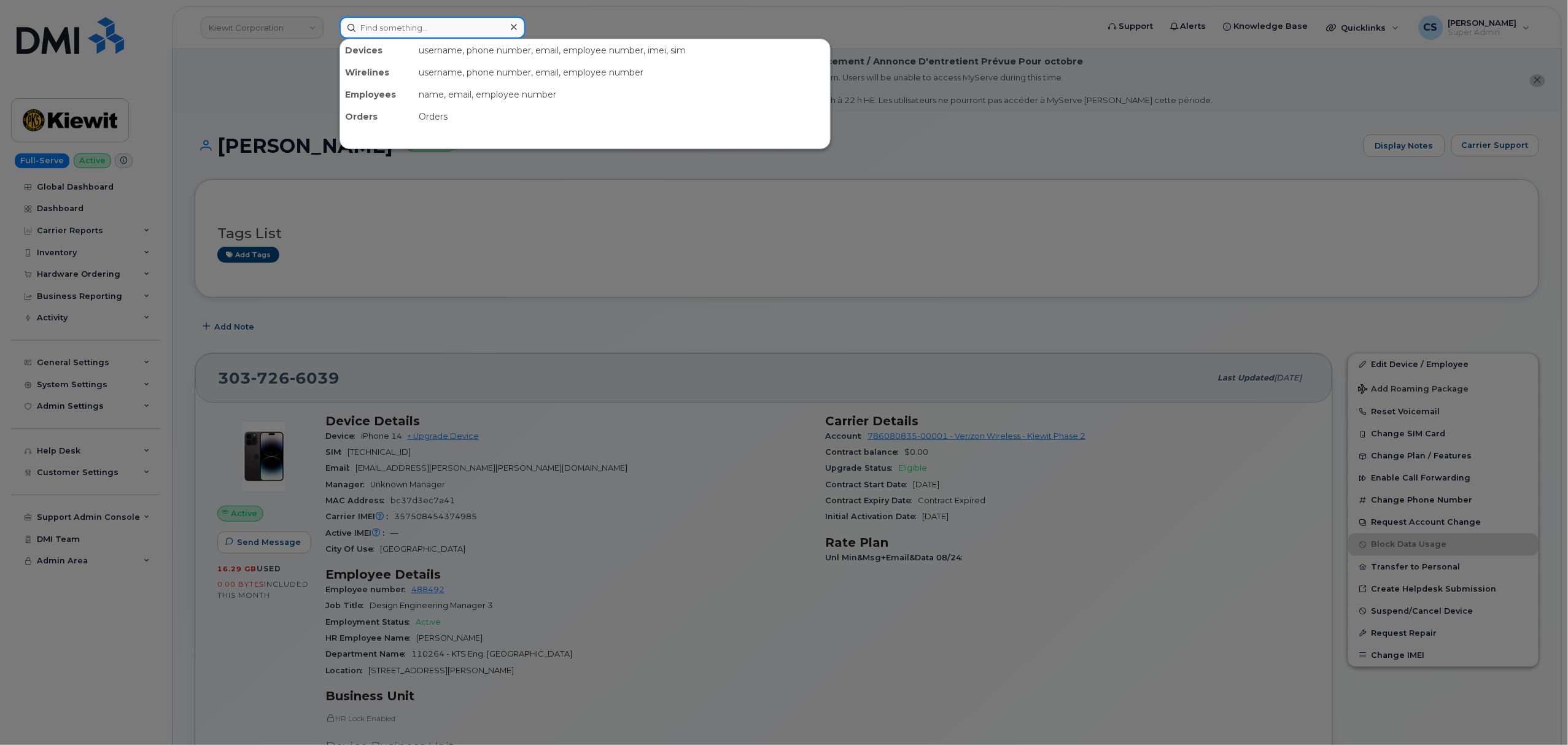
click at [445, 30] on input at bounding box center [431, 28] width 186 height 22
paste input "[PERSON_NAME]"
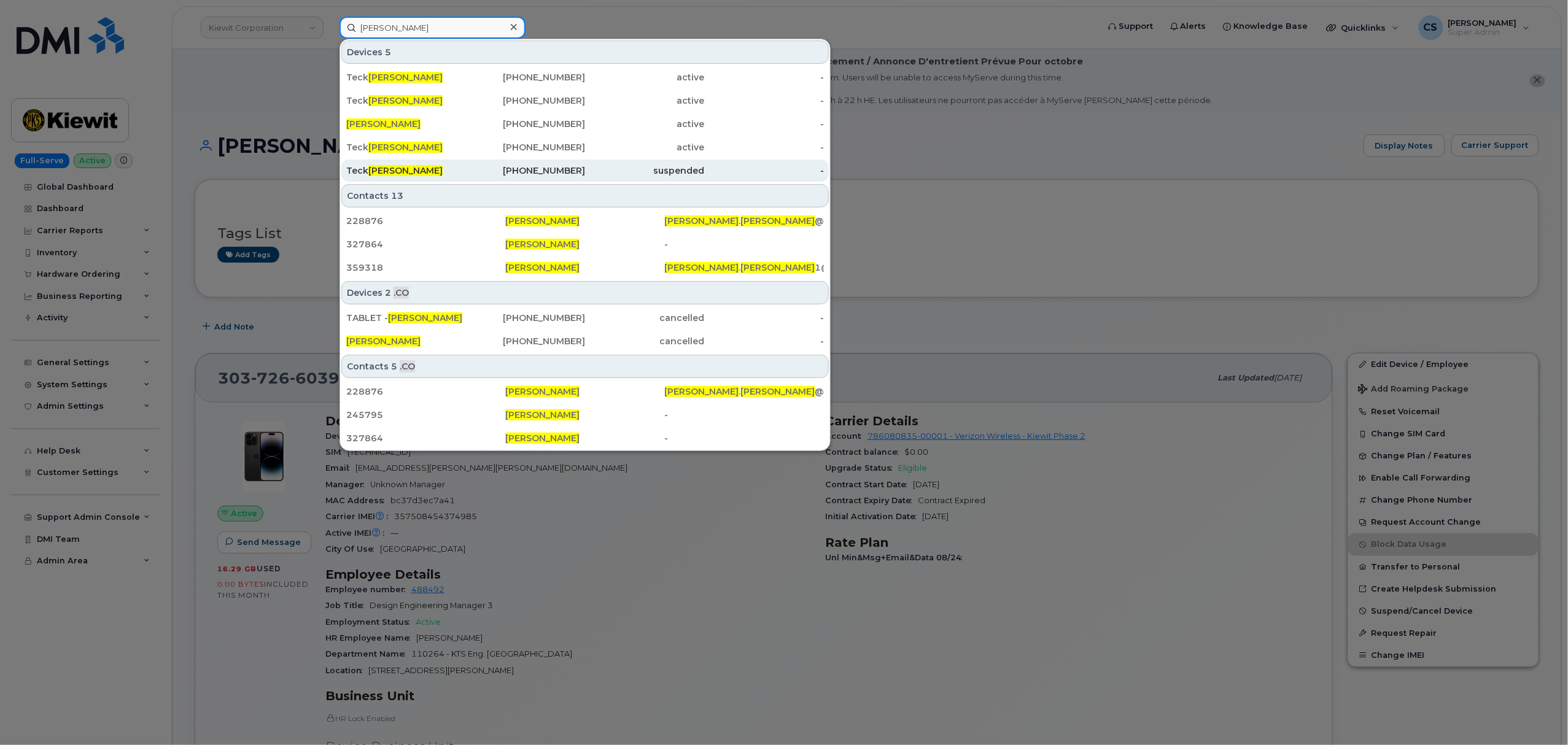
type input "[PERSON_NAME]"
click at [570, 173] on div "[PHONE_NUMBER]" at bounding box center [526, 170] width 120 height 12
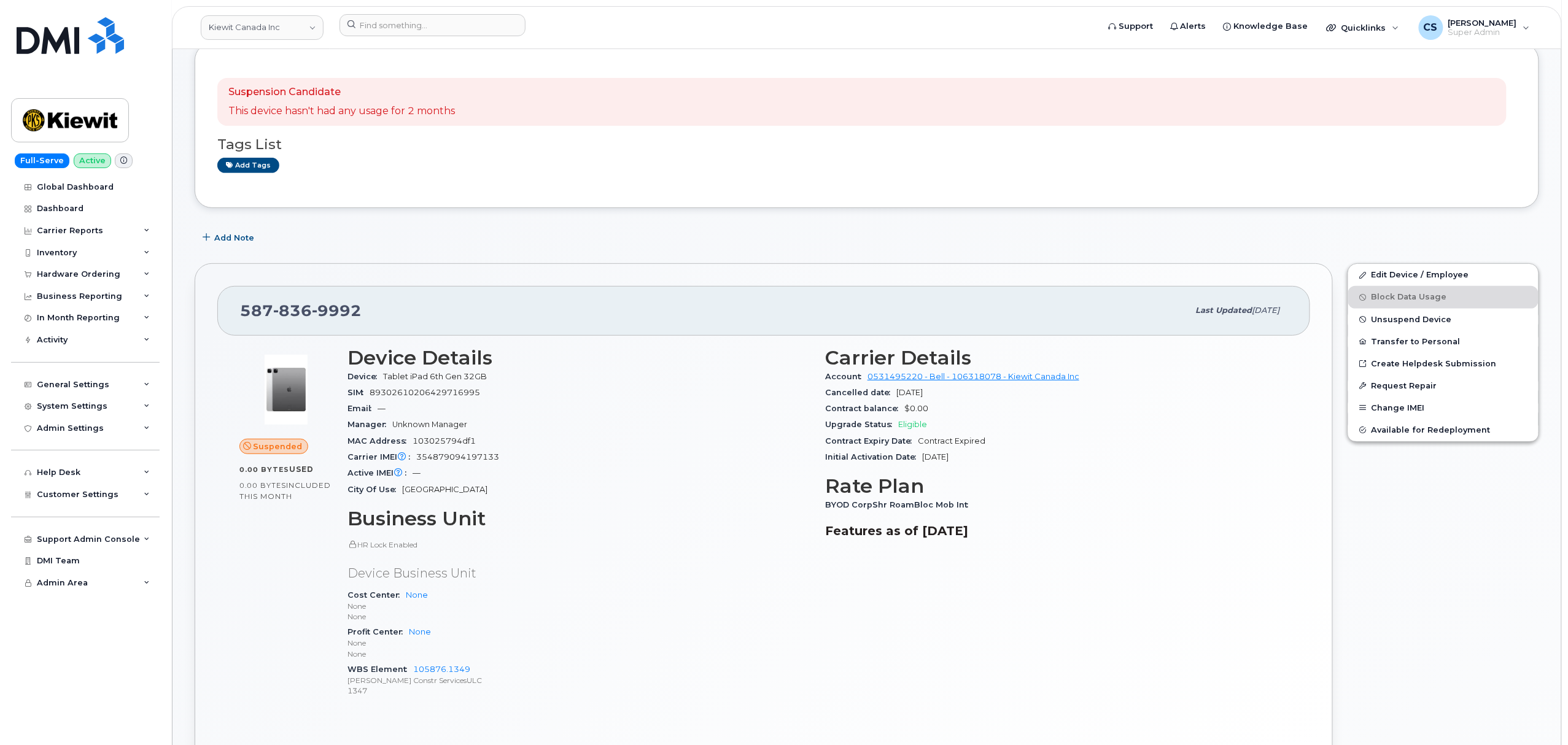
scroll to position [163, 0]
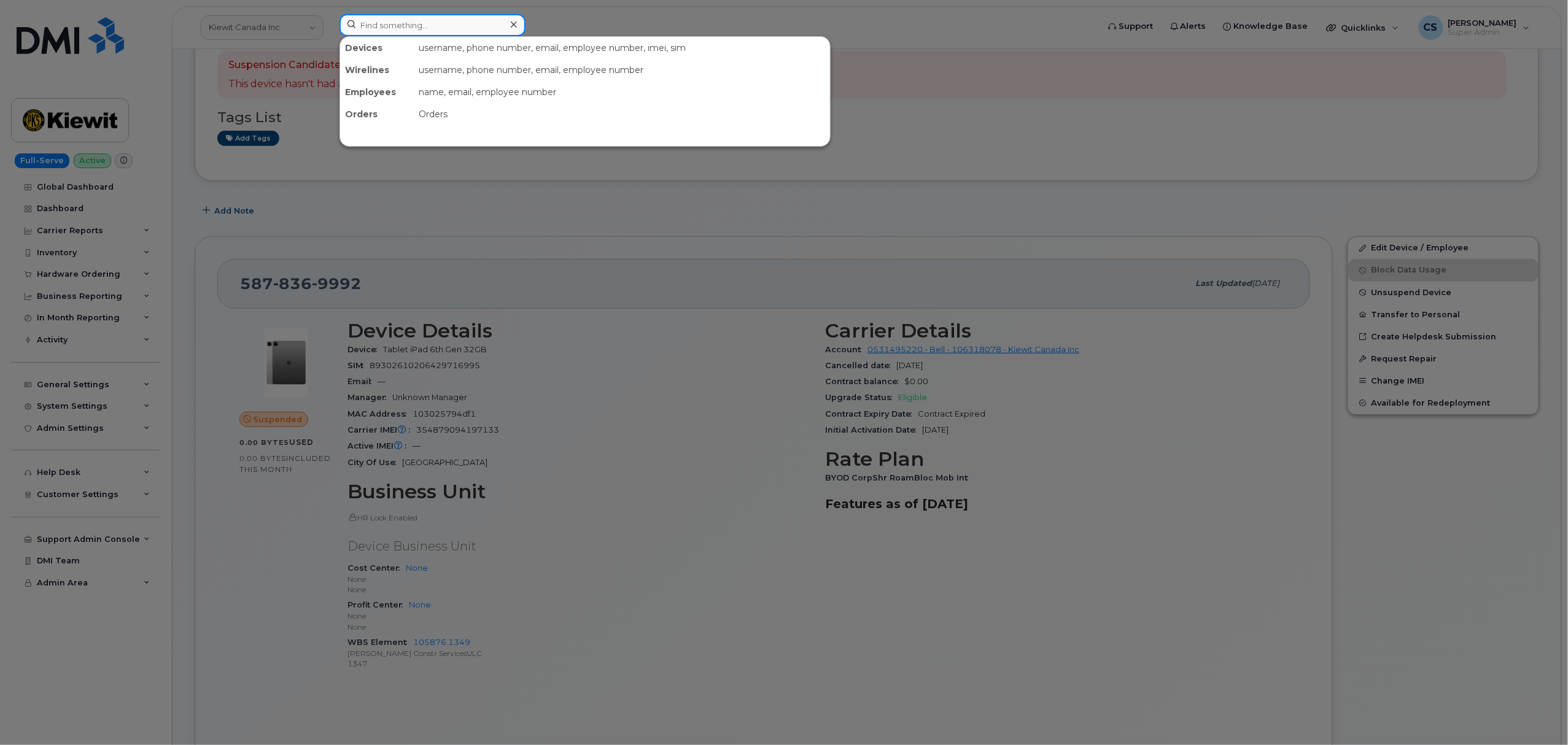
drag, startPoint x: 406, startPoint y: 30, endPoint x: 397, endPoint y: 30, distance: 9.0
click at [403, 30] on input at bounding box center [431, 25] width 186 height 22
paste input "301688"
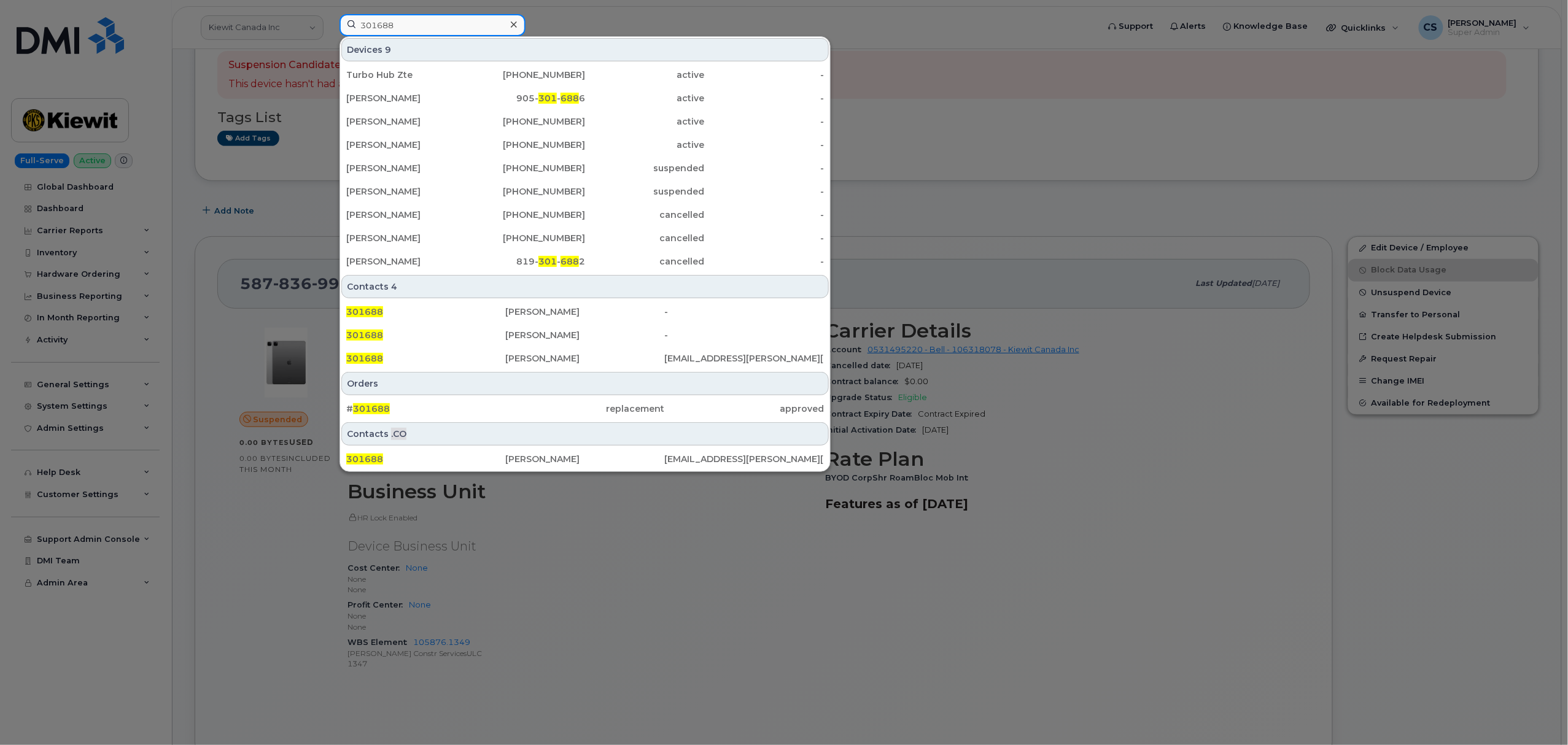
click at [407, 25] on input "301688" at bounding box center [431, 25] width 186 height 22
click at [408, 26] on input "301688" at bounding box center [431, 25] width 186 height 22
paste input "2186"
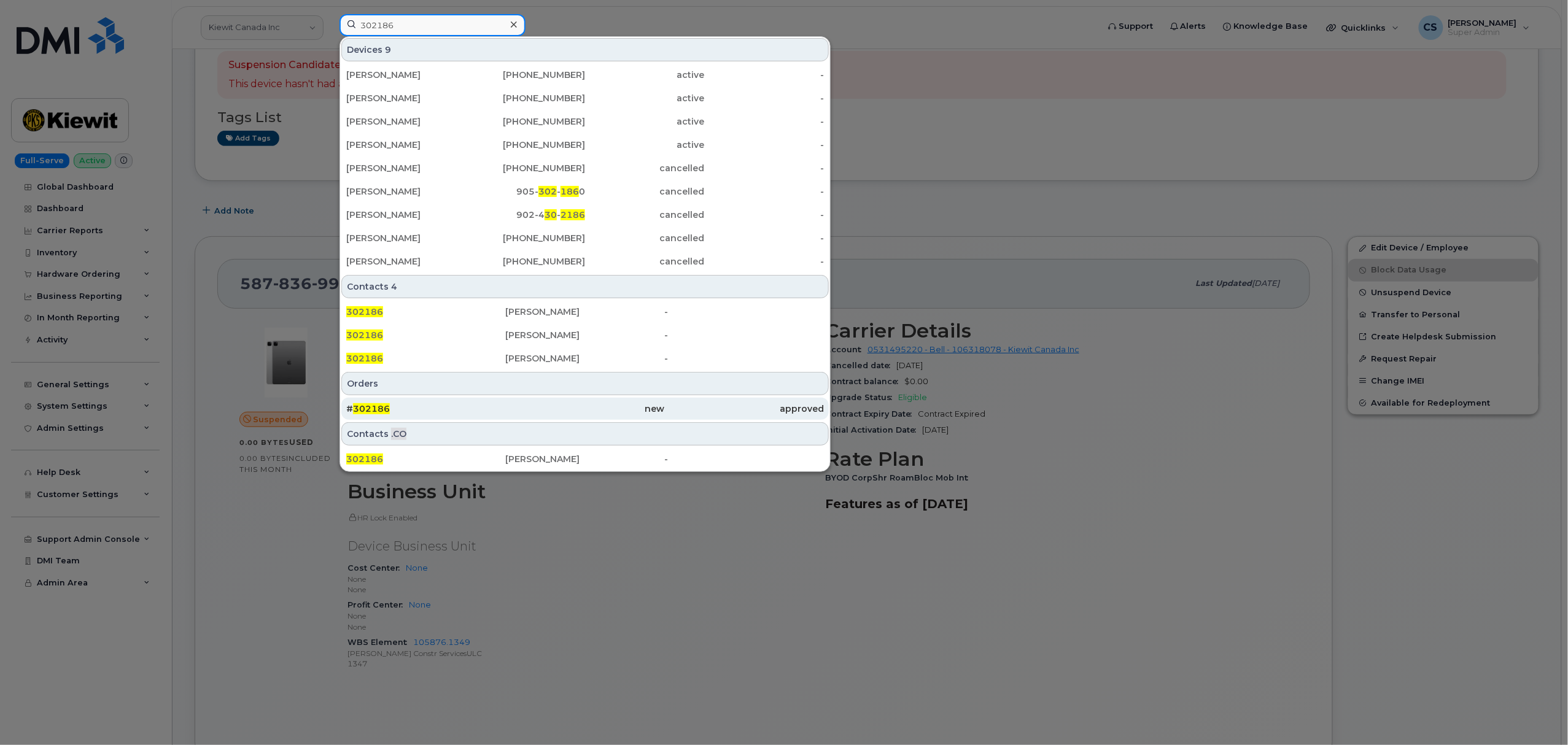
type input "302186"
click at [370, 407] on span "302186" at bounding box center [371, 409] width 36 height 11
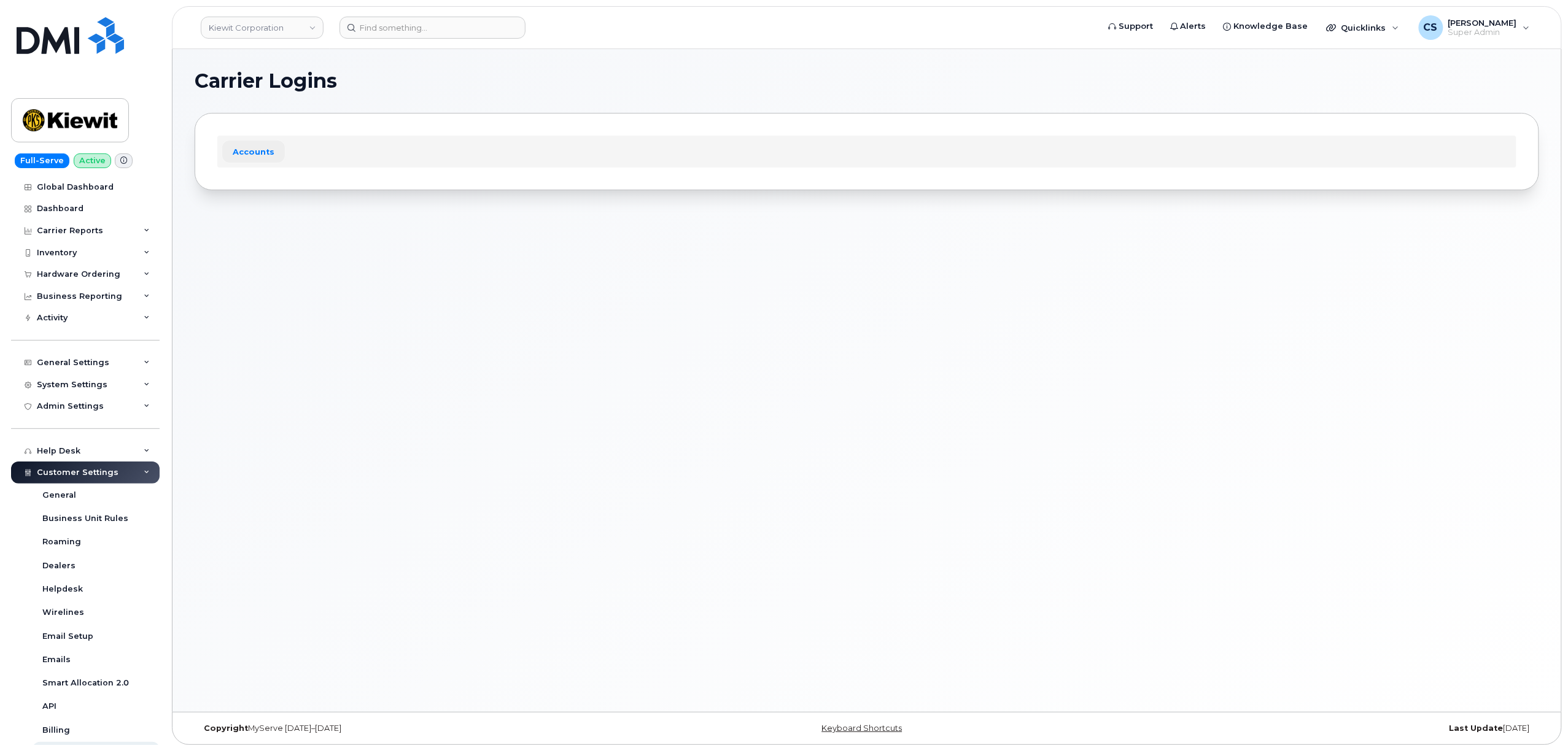
click at [257, 155] on link "Accounts" at bounding box center [253, 152] width 63 height 22
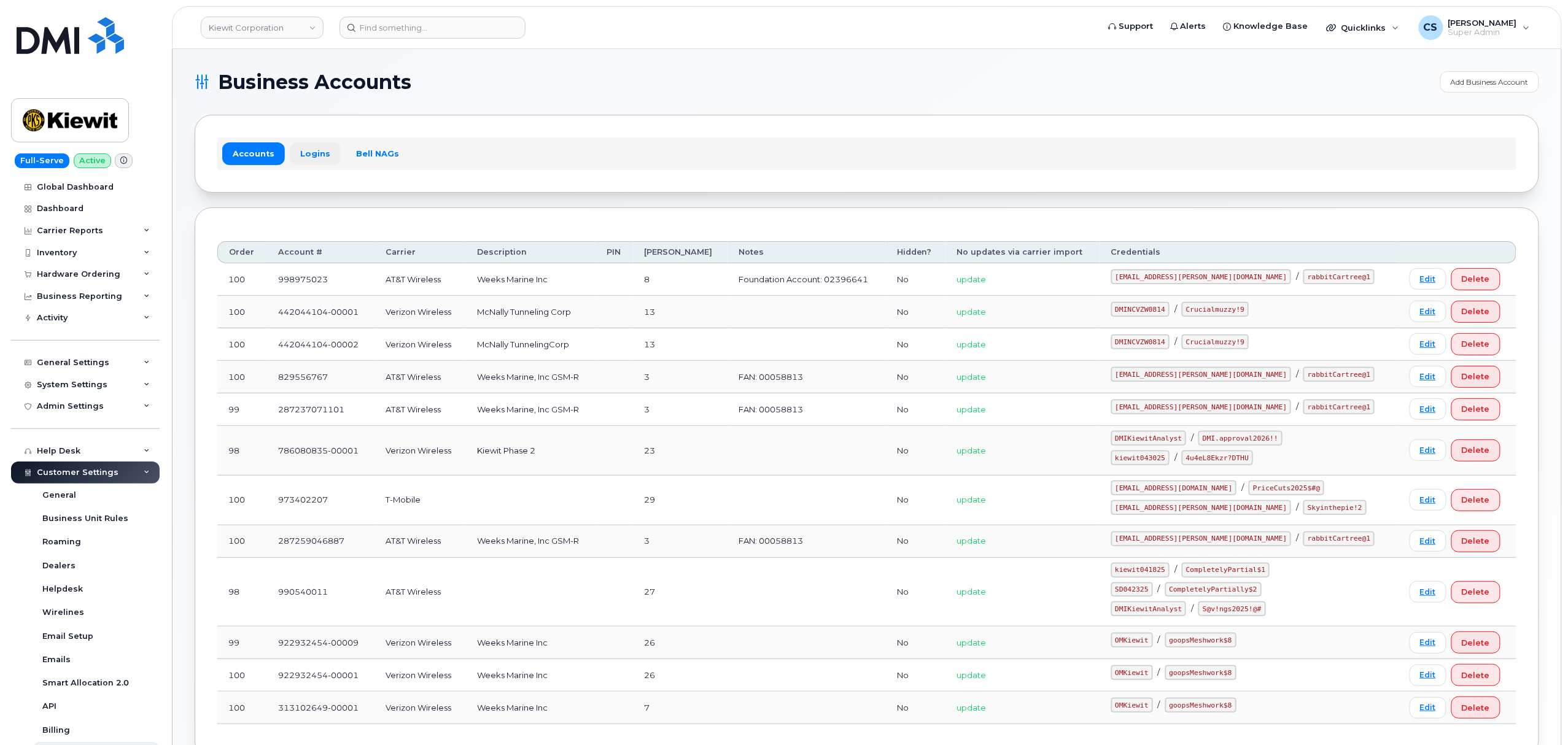
click at [316, 155] on link "Logins" at bounding box center [315, 153] width 51 height 22
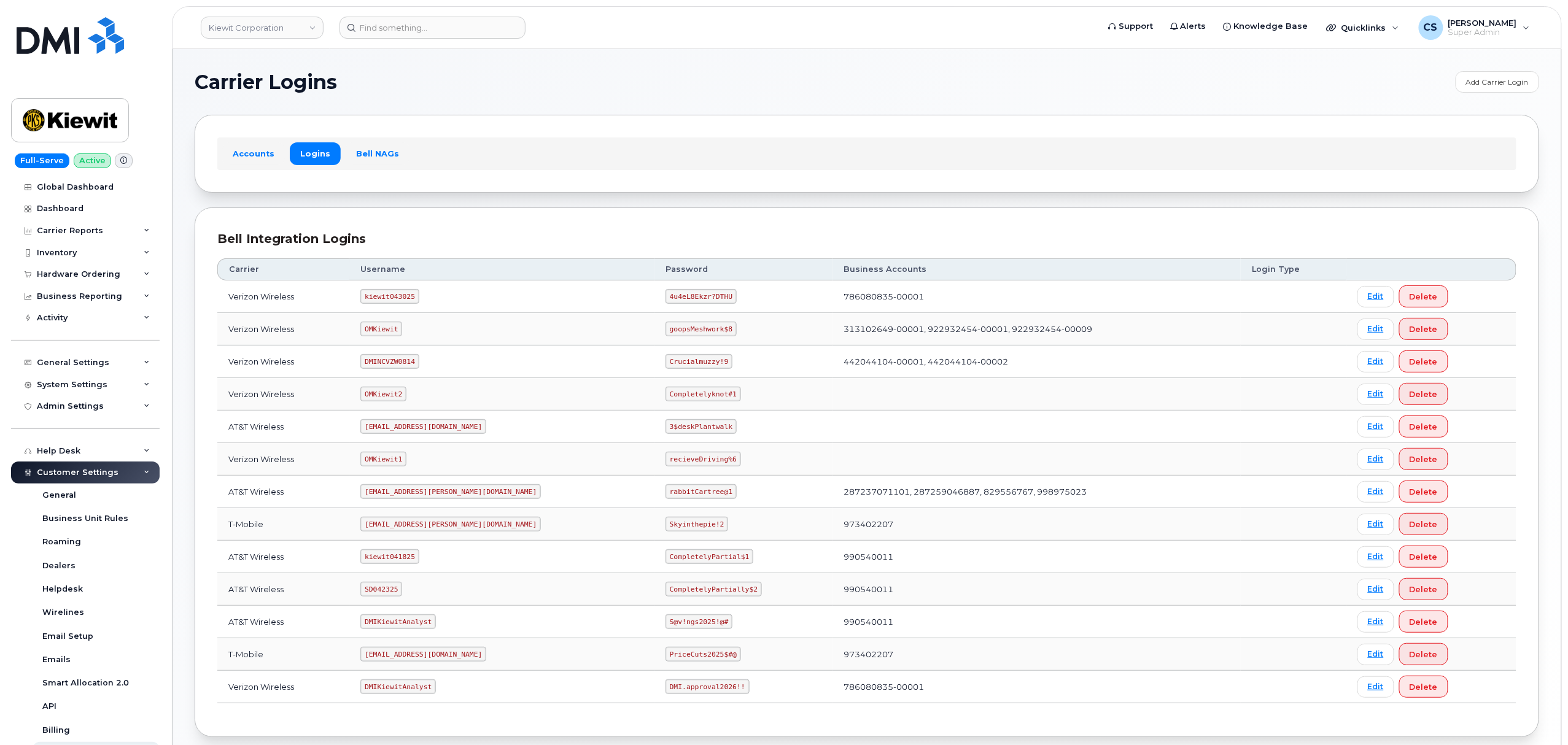
click at [386, 590] on code "SD042325" at bounding box center [381, 589] width 42 height 15
copy code "SD042325"
drag, startPoint x: 695, startPoint y: 588, endPoint x: 610, endPoint y: 586, distance: 85.0
click at [666, 586] on code "CompletelyPartially$2" at bounding box center [713, 589] width 96 height 15
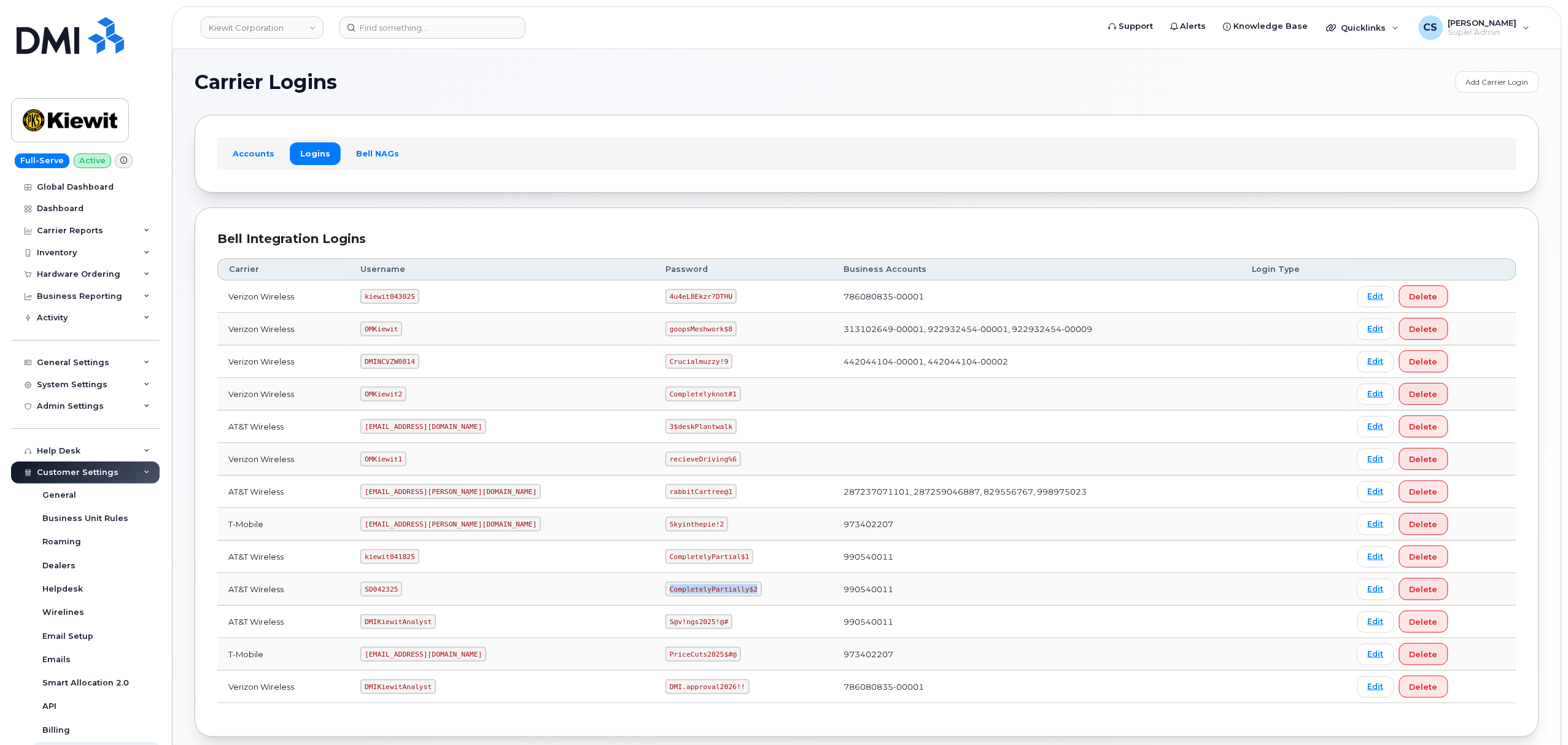
copy code "CompletelyPartially$2"
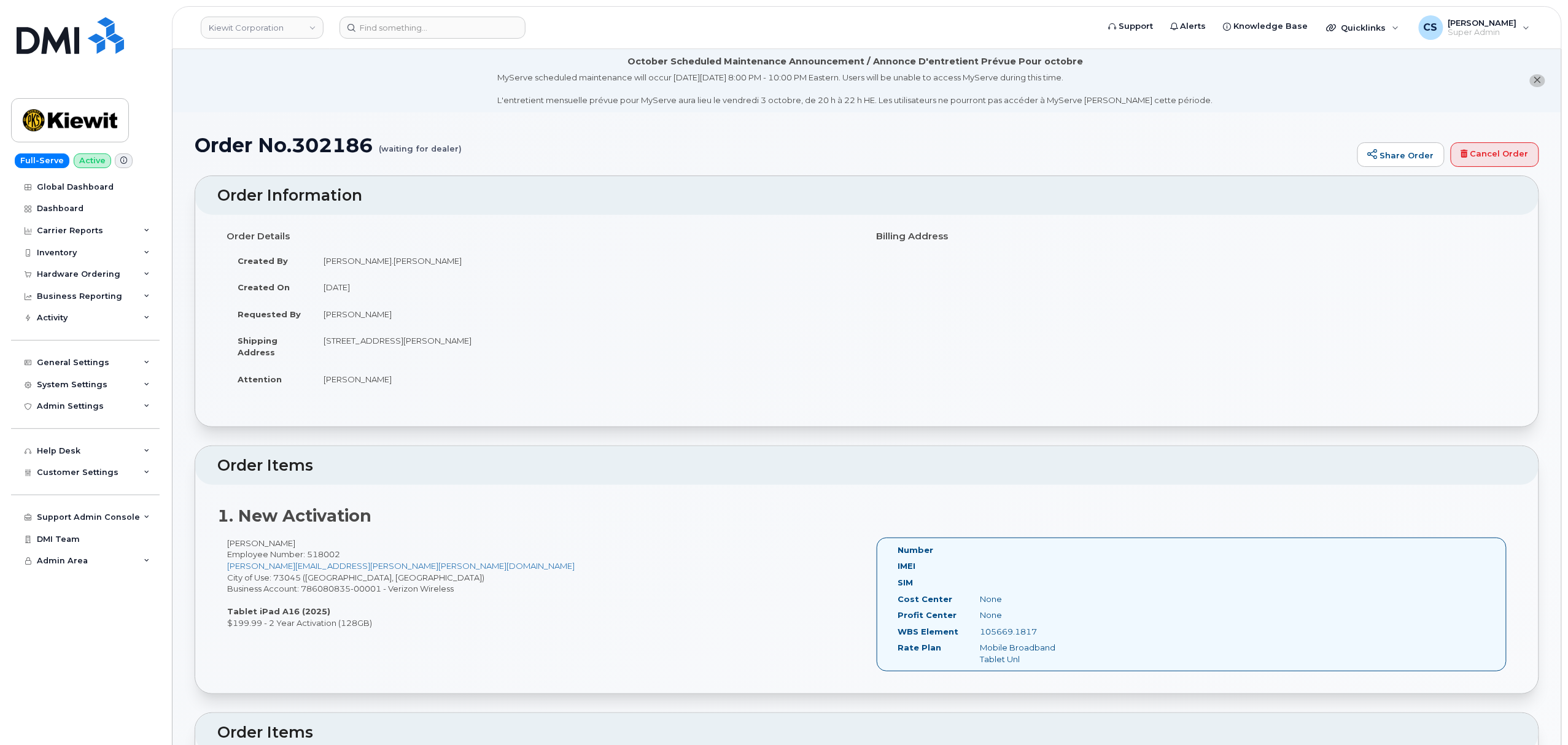
drag, startPoint x: 1045, startPoint y: 631, endPoint x: 978, endPoint y: 629, distance: 67.0
click at [978, 629] on div "105669.1817" at bounding box center [1028, 631] width 116 height 11
copy div "105669.1817"
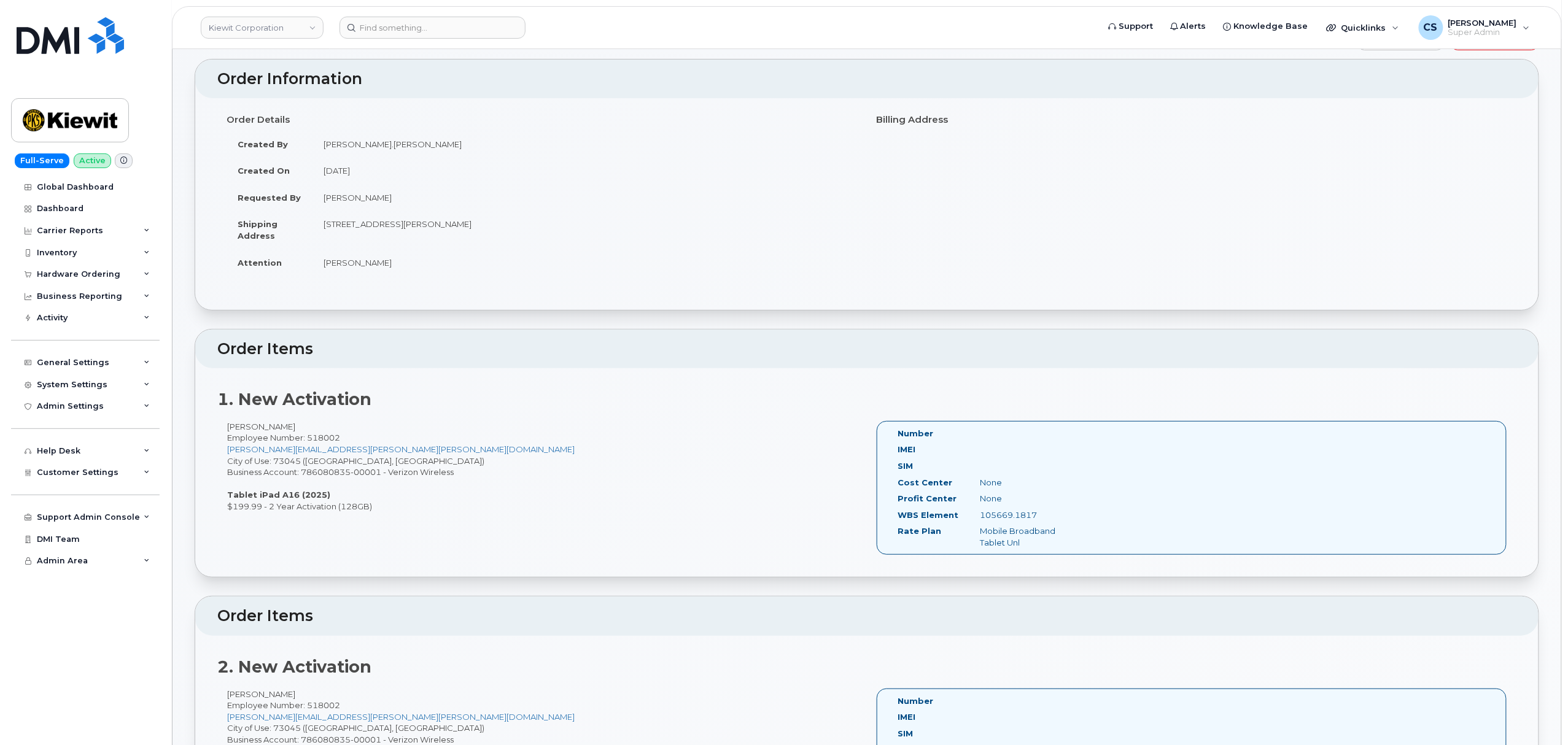
scroll to position [246, 0]
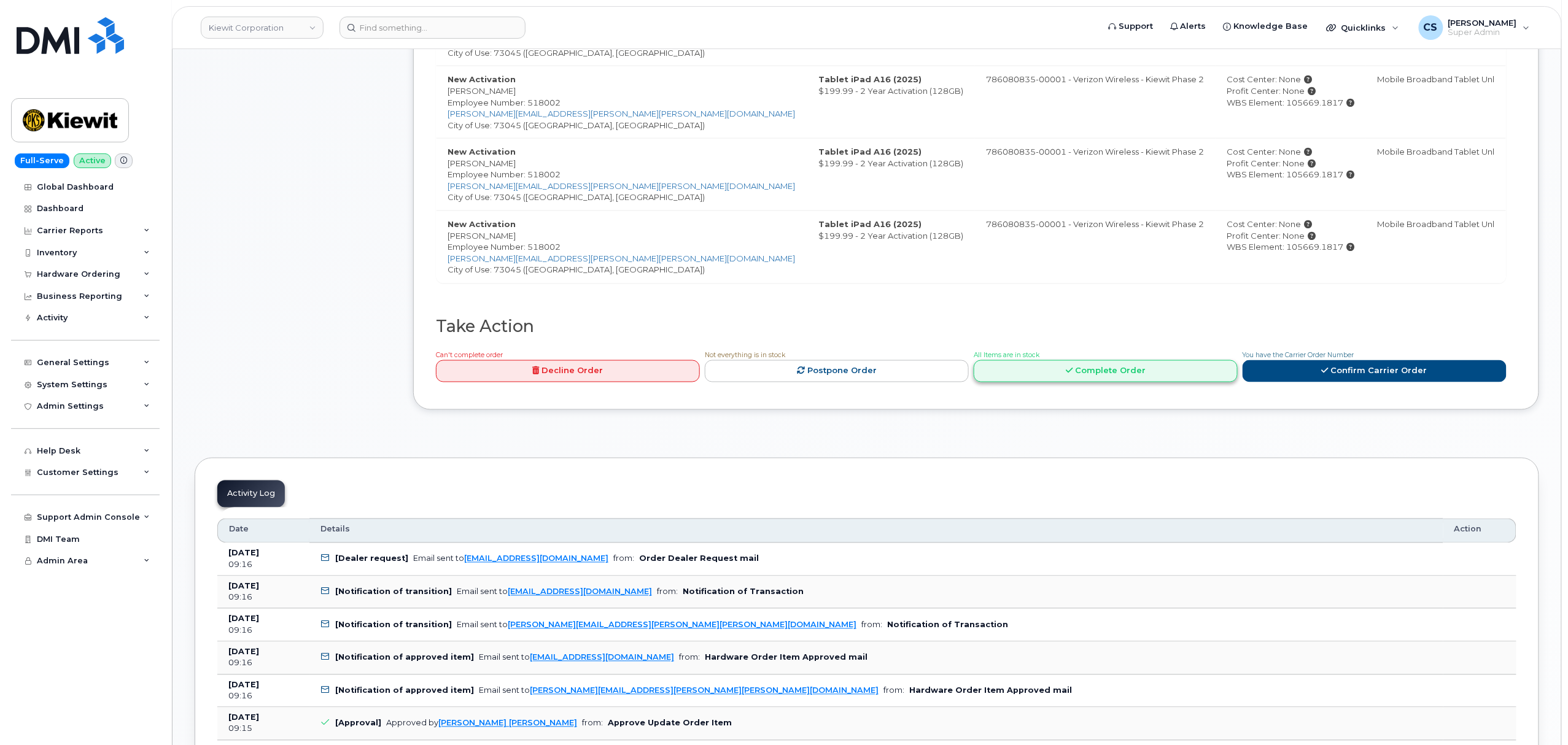
scroll to position [982, 0]
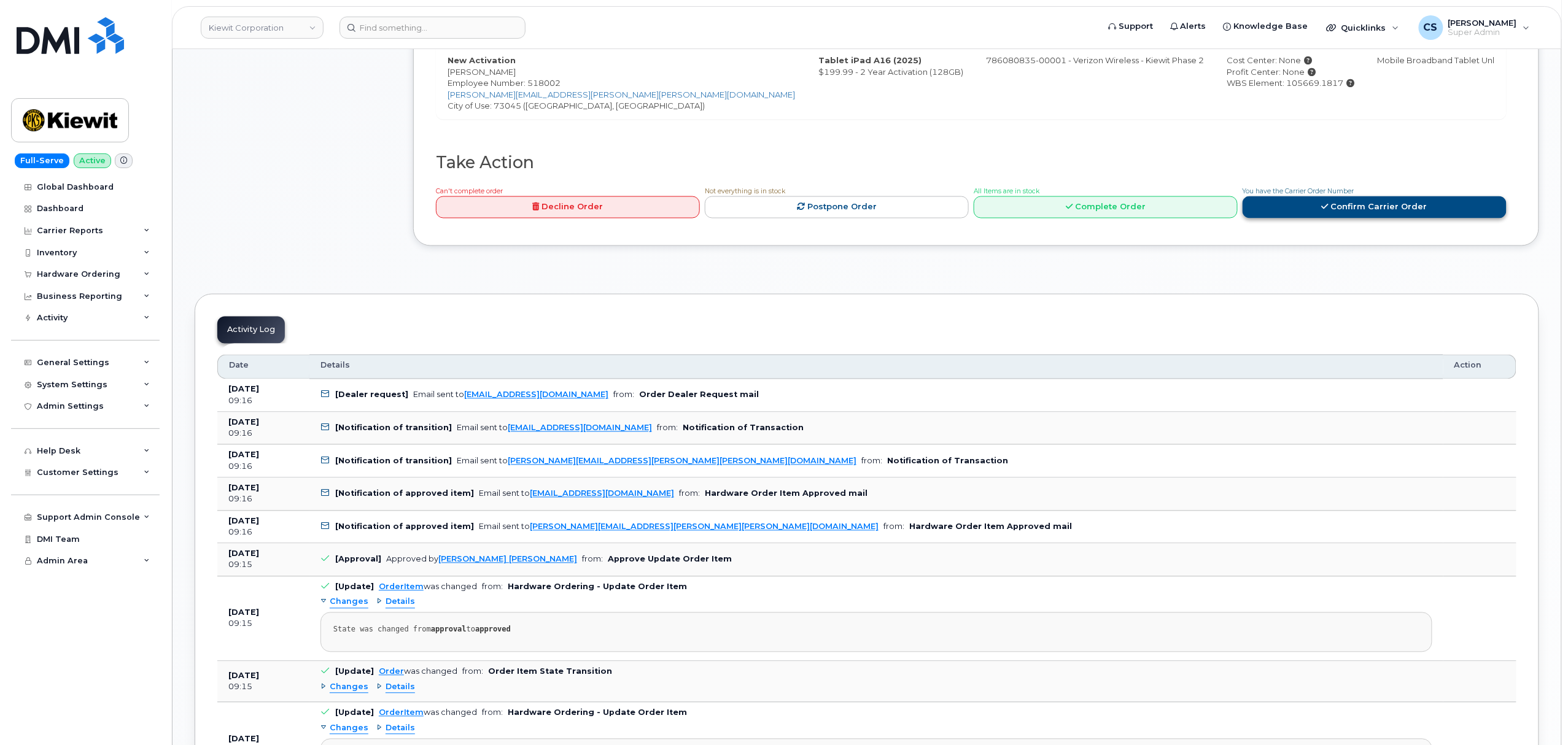
click at [1297, 212] on link "Confirm Carrier Order" at bounding box center [1374, 207] width 264 height 22
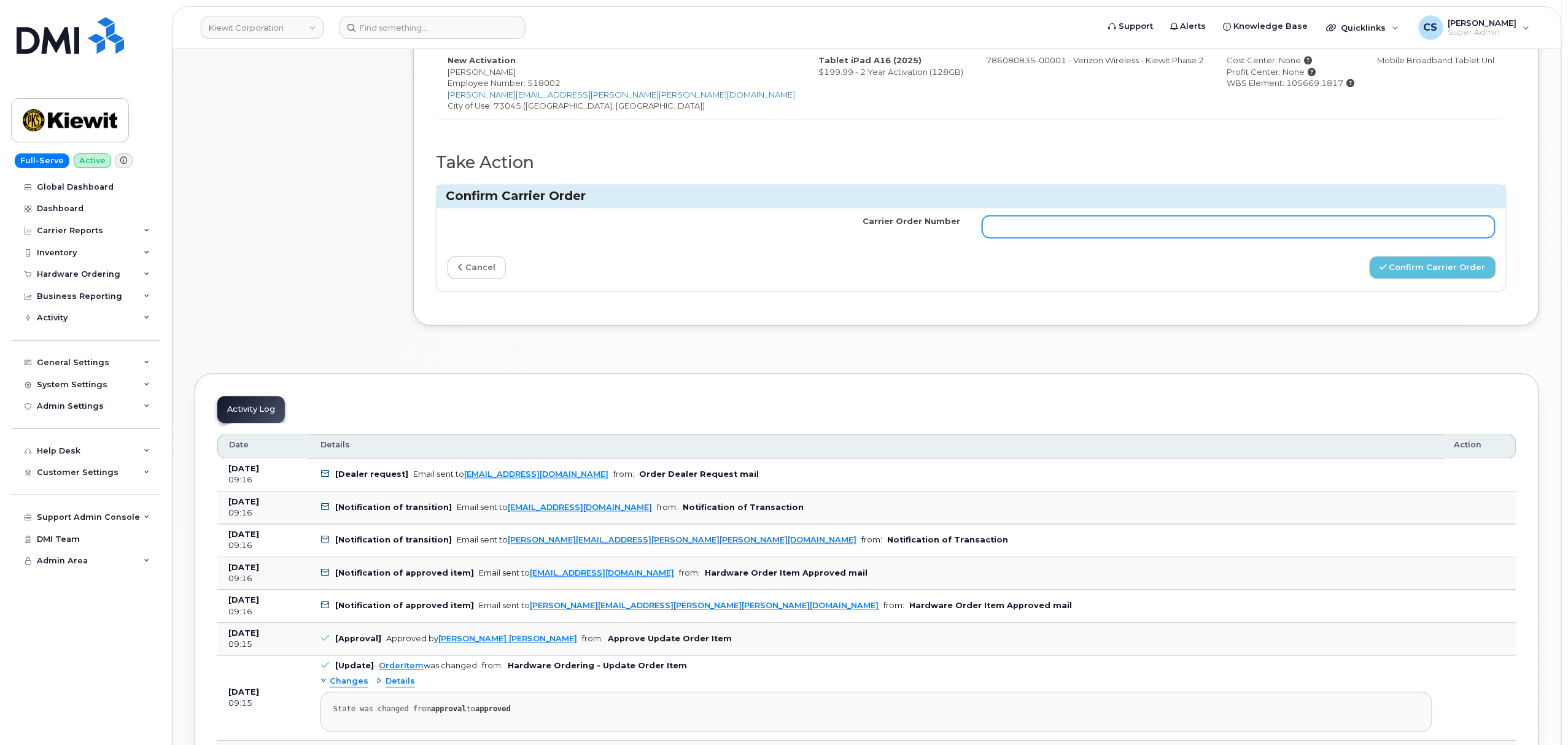
click at [1213, 233] on input "Carrier Order Number" at bounding box center [1238, 227] width 513 height 22
paste input "MB3000598188255"
type input "MB3000598188255"
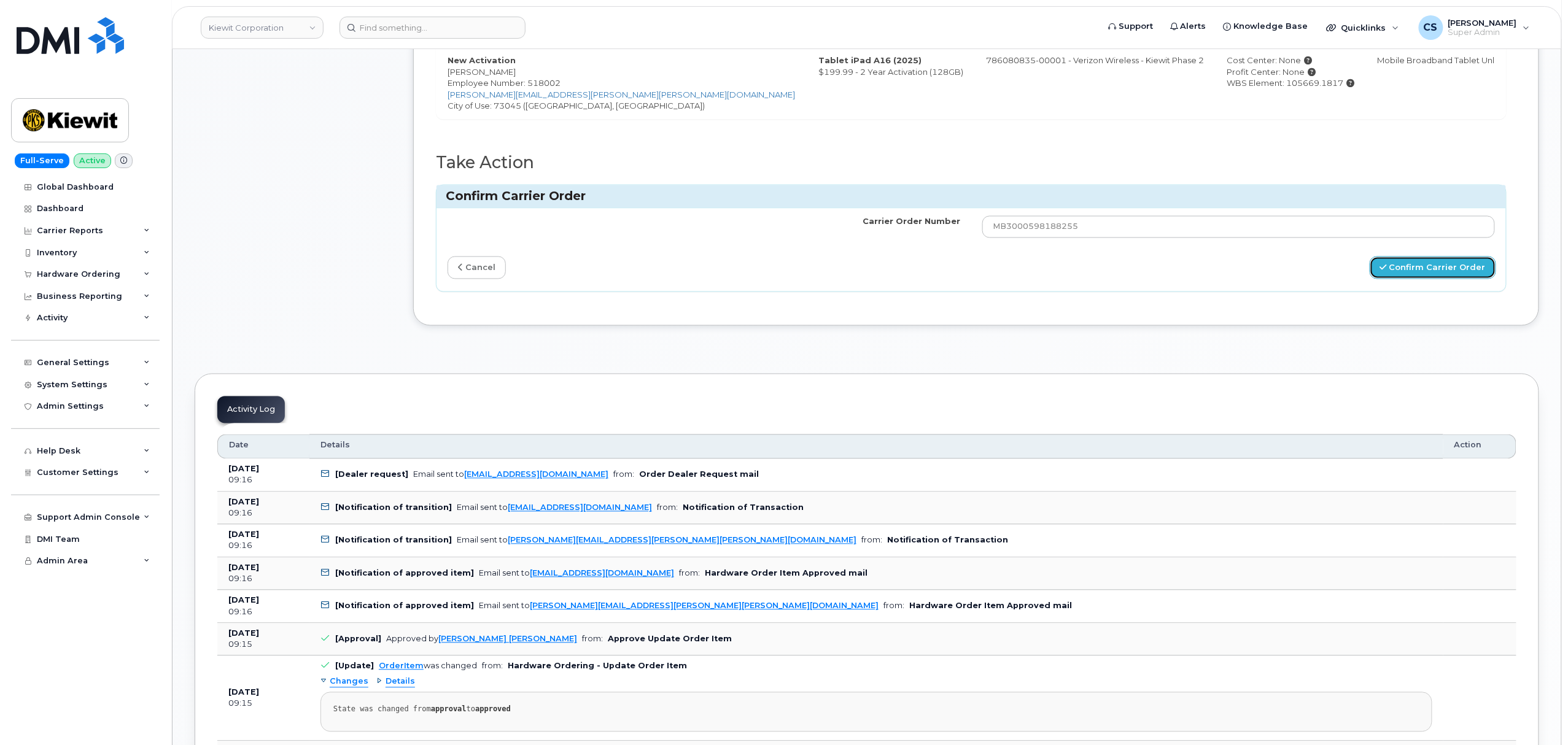
click at [1431, 272] on button "Confirm Carrier Order" at bounding box center [1432, 268] width 126 height 22
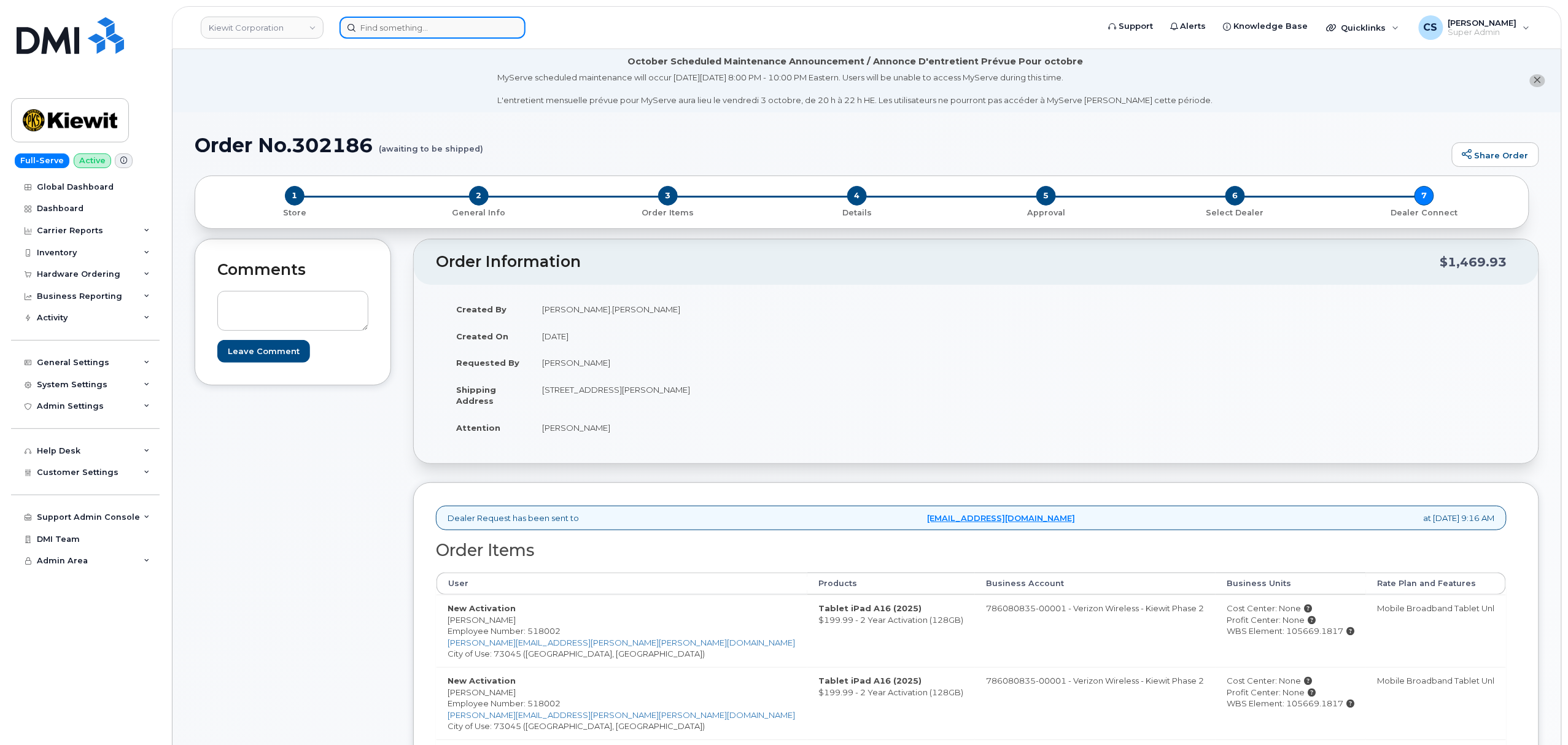
click at [401, 30] on input at bounding box center [431, 28] width 186 height 22
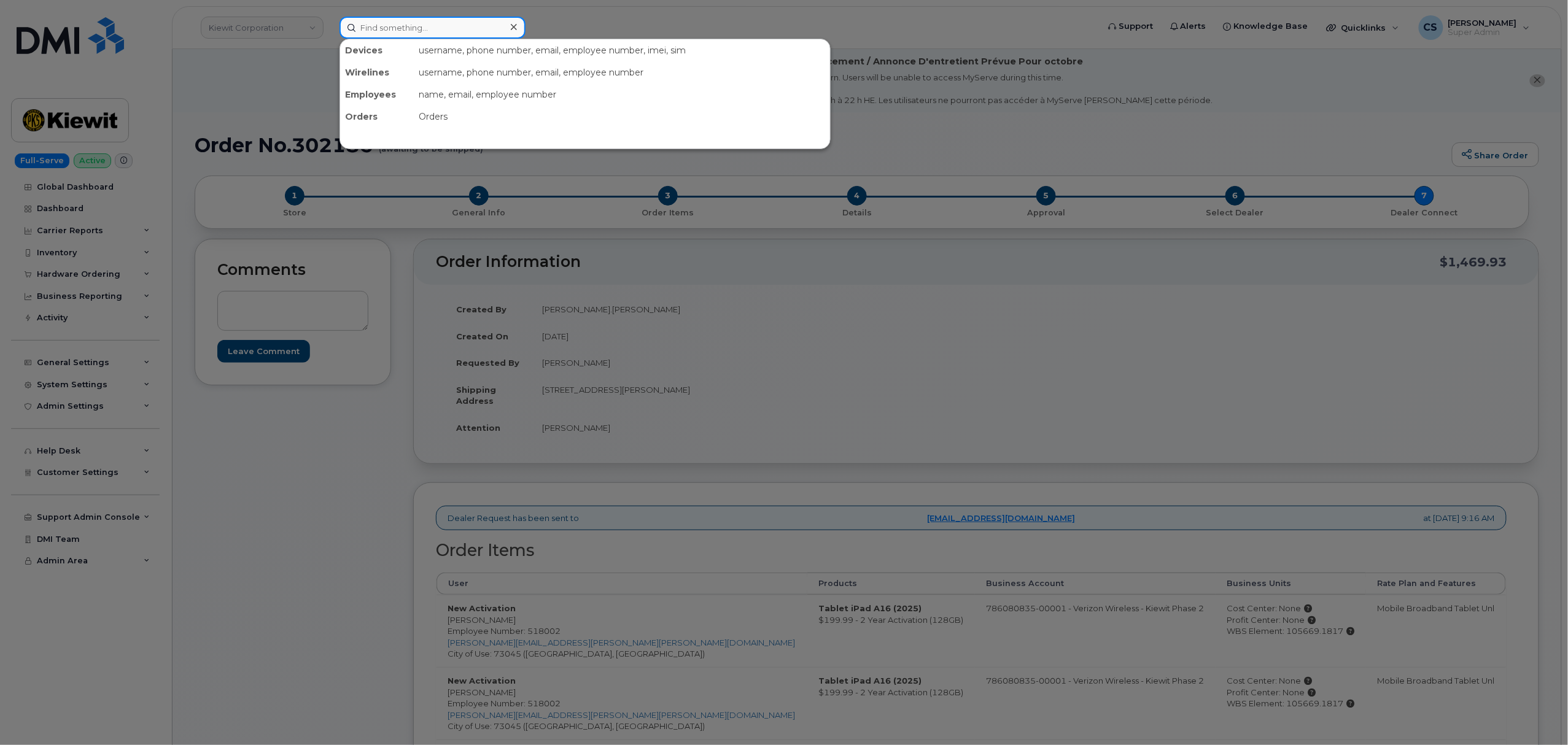
paste input "302137"
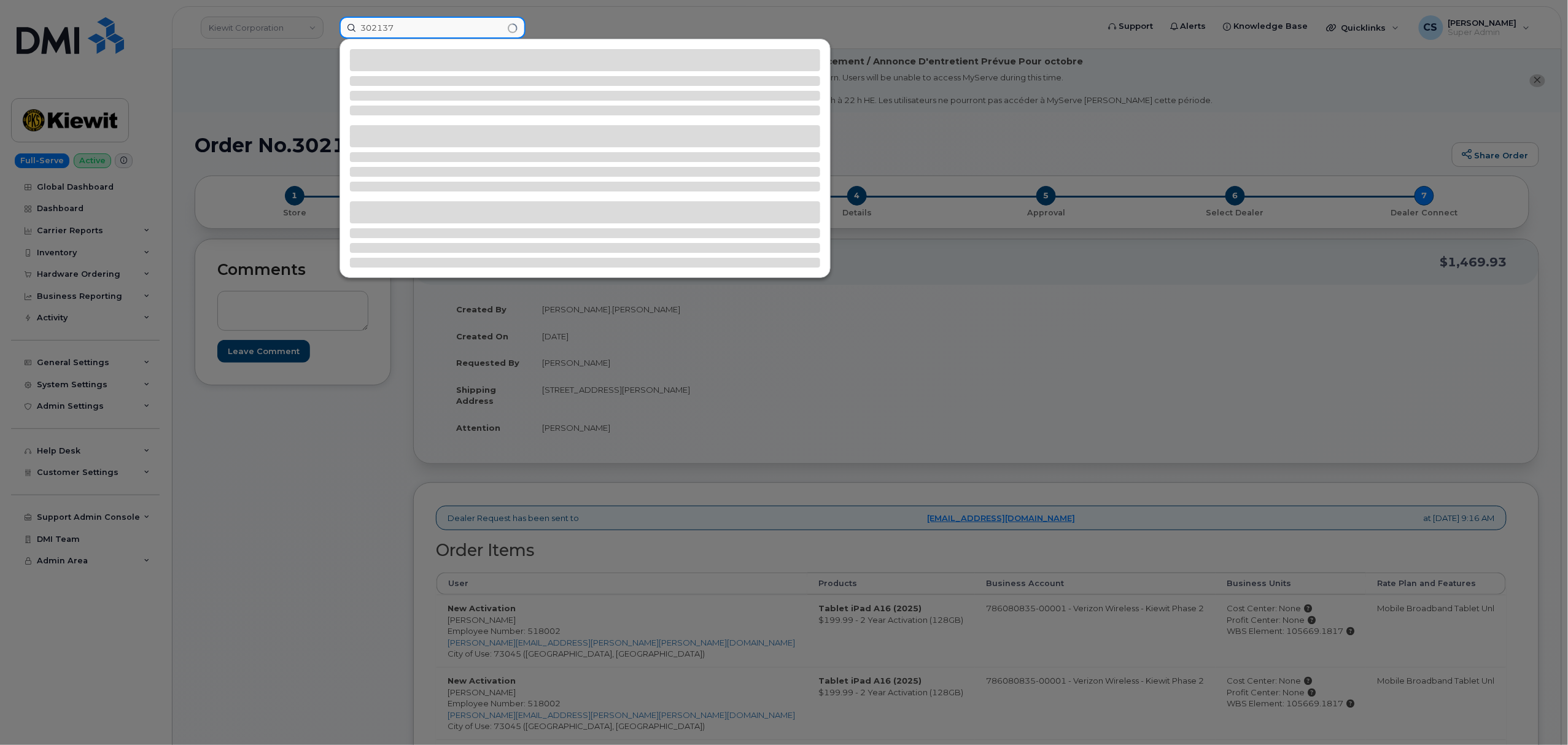
type input "302137"
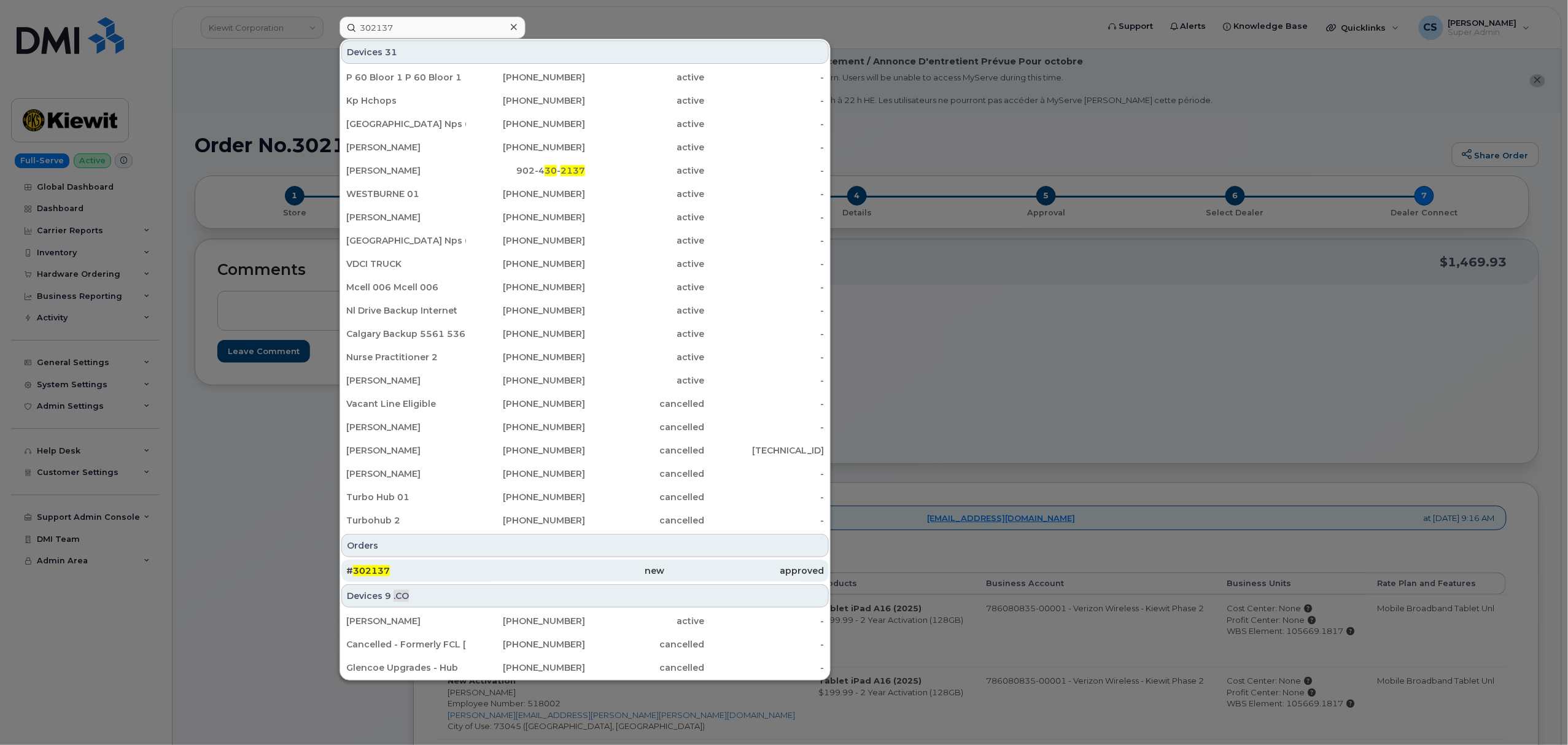
click at [367, 570] on span "302137" at bounding box center [371, 570] width 36 height 11
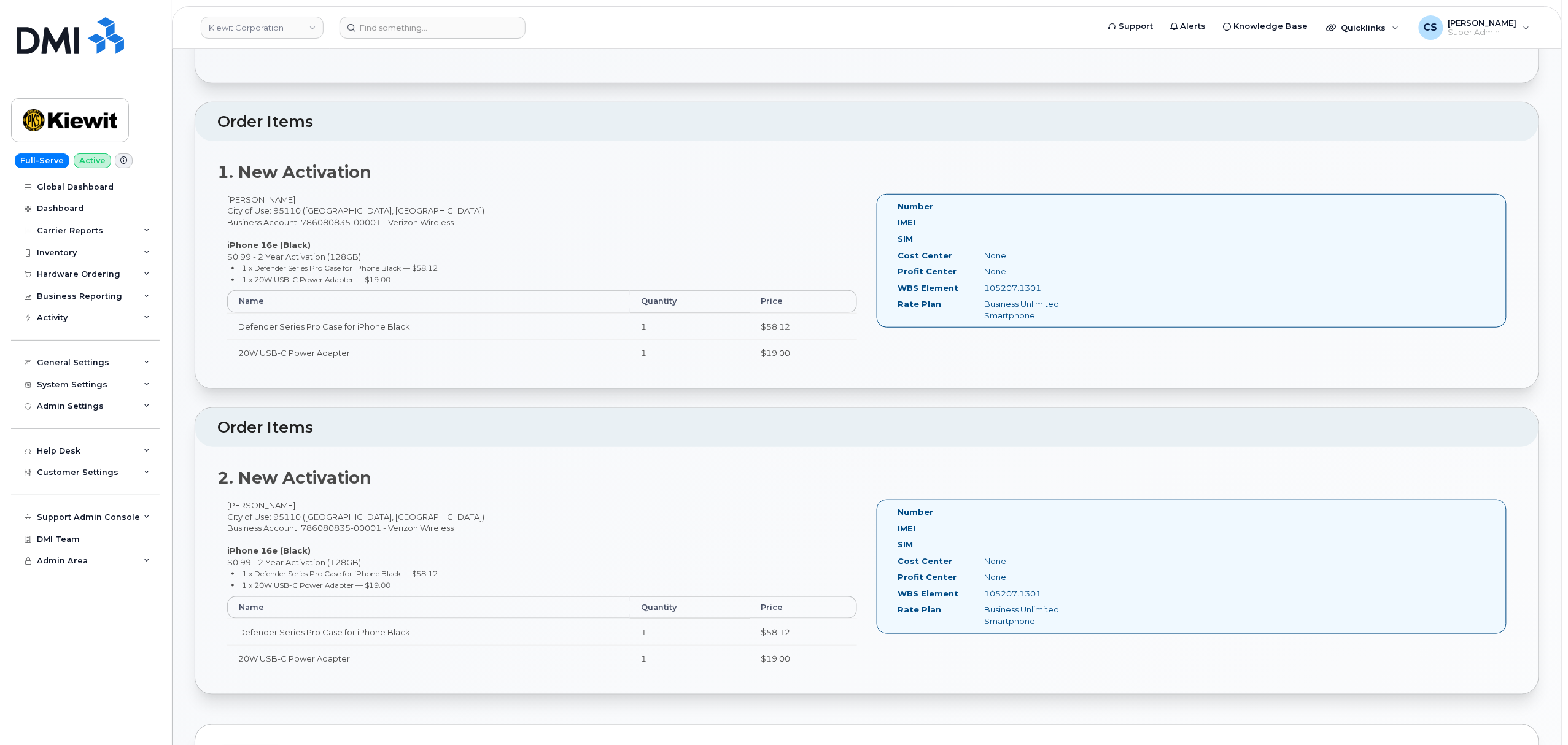
scroll to position [327, 0]
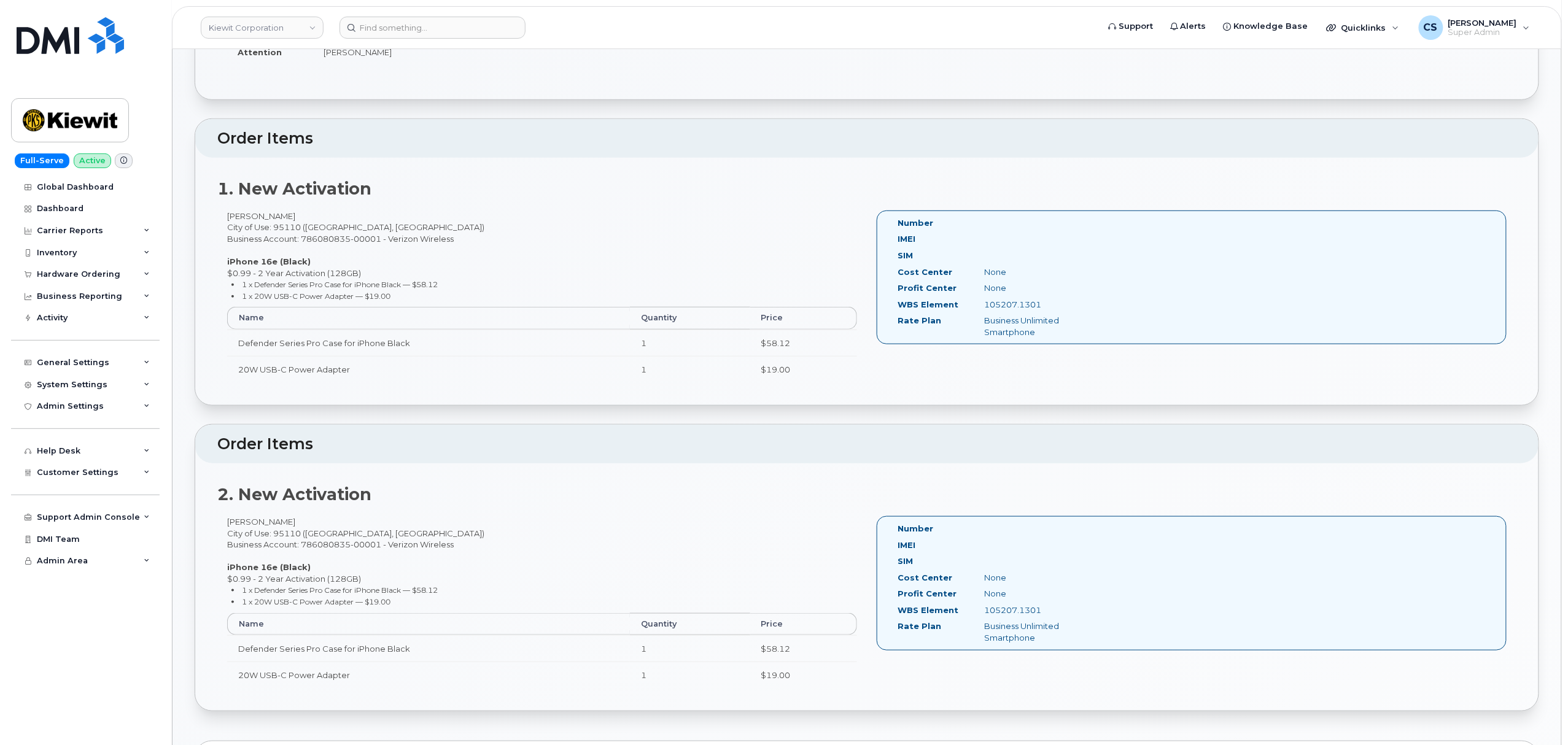
click at [239, 216] on div "[PERSON_NAME] City of Use: 95110 ([GEOGRAPHIC_DATA], [GEOGRAPHIC_DATA]) Busines…" at bounding box center [542, 302] width 649 height 184
click at [239, 216] on div "Daniel Escareno City of Use: 95110 (San Jose, CA) Business Account: 786080835-0…" at bounding box center [542, 302] width 649 height 184
copy div "Daniel"
click at [268, 219] on div "Daniel Escareno City of Use: 95110 (San Jose, CA) Business Account: 786080835-0…" at bounding box center [542, 302] width 649 height 184
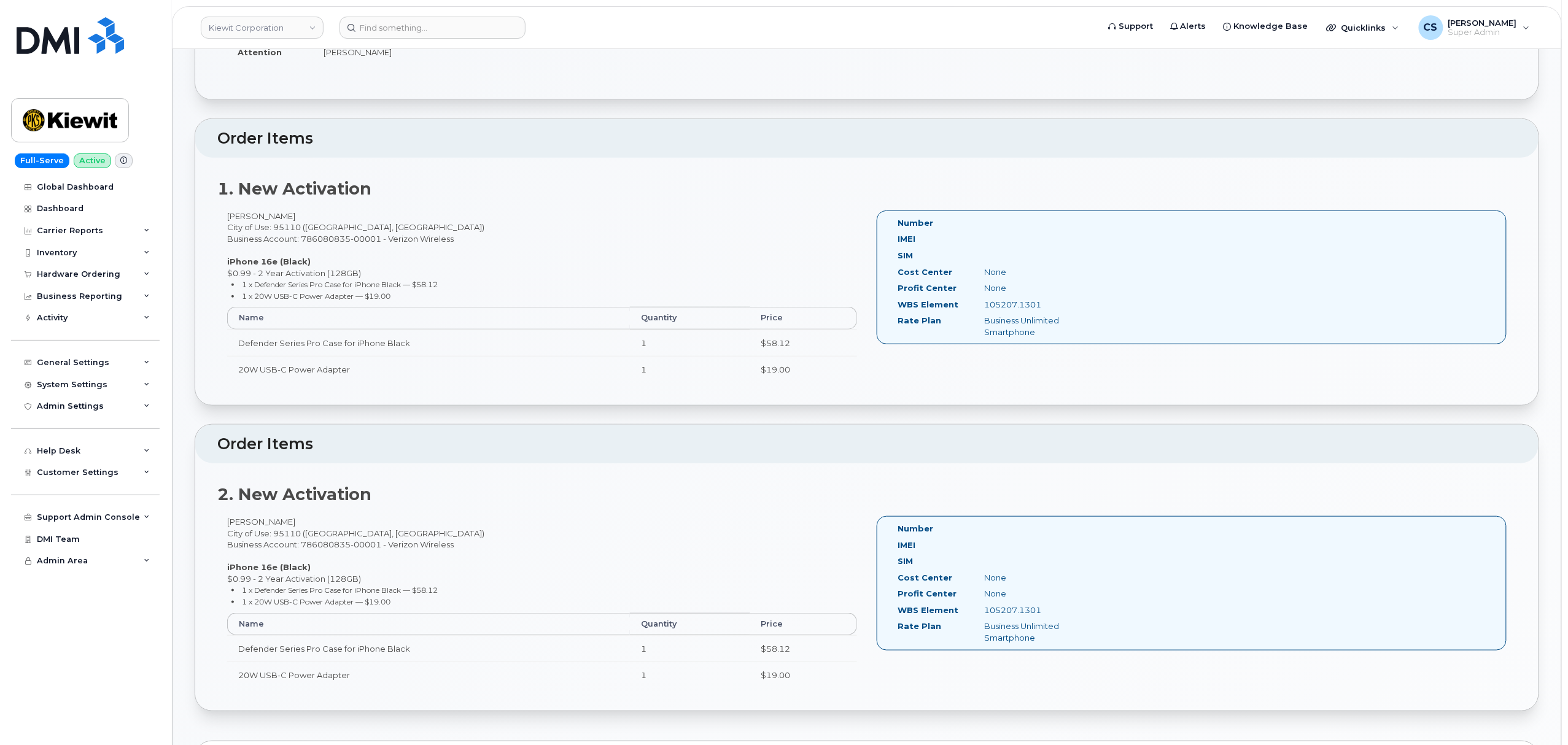
copy div "Escareno"
drag, startPoint x: 1044, startPoint y: 305, endPoint x: 984, endPoint y: 302, distance: 60.1
click at [984, 302] on div "105207.1301" at bounding box center [1036, 304] width 121 height 11
copy div "105207.1301"
click at [242, 526] on div "Anthony Case City of Use: 95110 (San Jose, CA) Business Account: 786080835-0000…" at bounding box center [542, 608] width 649 height 184
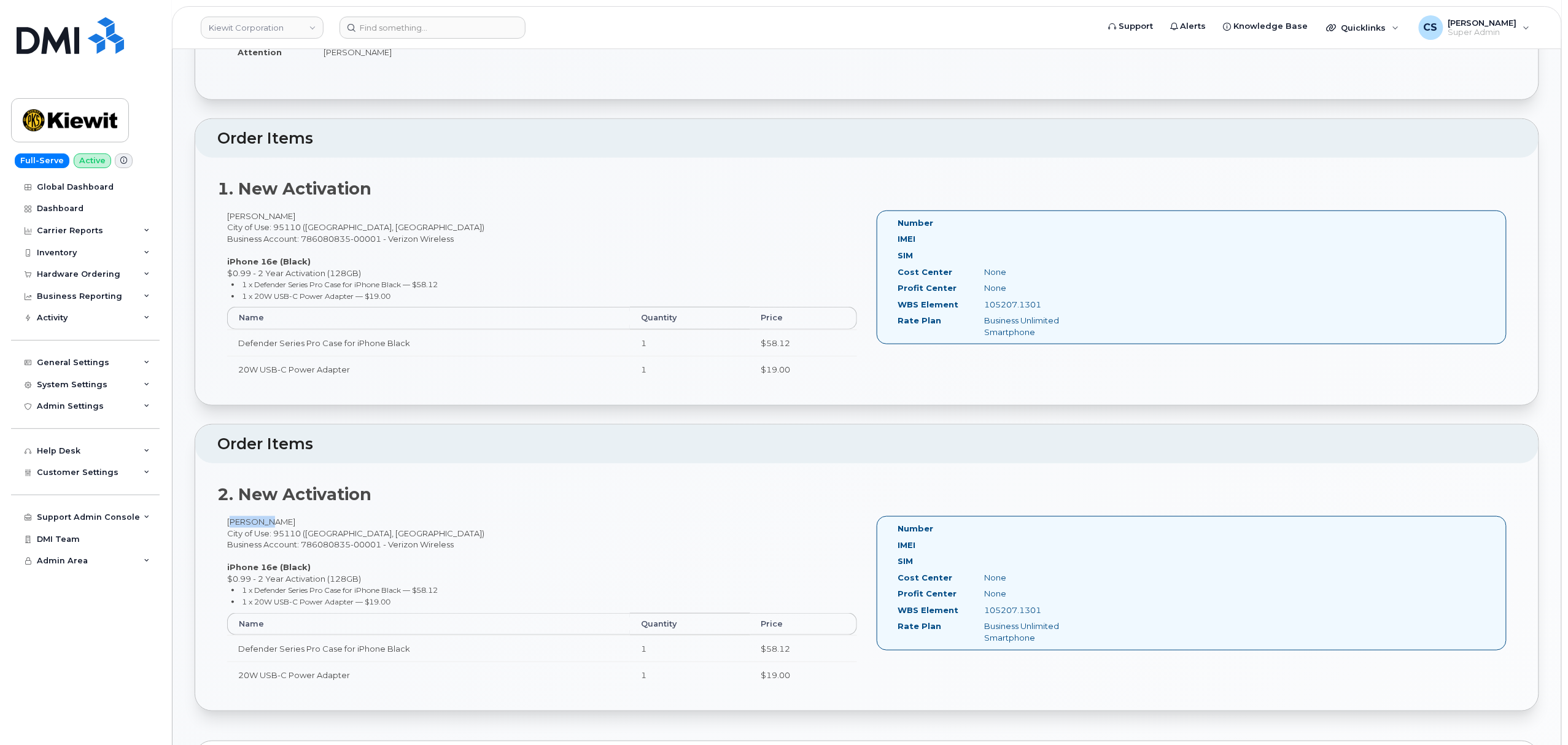
click at [242, 526] on div "Anthony Case City of Use: 95110 (San Jose, CA) Business Account: 786080835-0000…" at bounding box center [542, 608] width 649 height 184
copy div "Anthony"
click at [275, 520] on div "Anthony Case City of Use: 95110 (San Jose, CA) Business Account: 786080835-0000…" at bounding box center [542, 608] width 649 height 184
click at [275, 520] on div "Anthony Case City of Use: 95110 (San Jose, CA) Business Account: 786080835-0000…" at bounding box center [542, 608] width 649 height 184
copy div "Case"
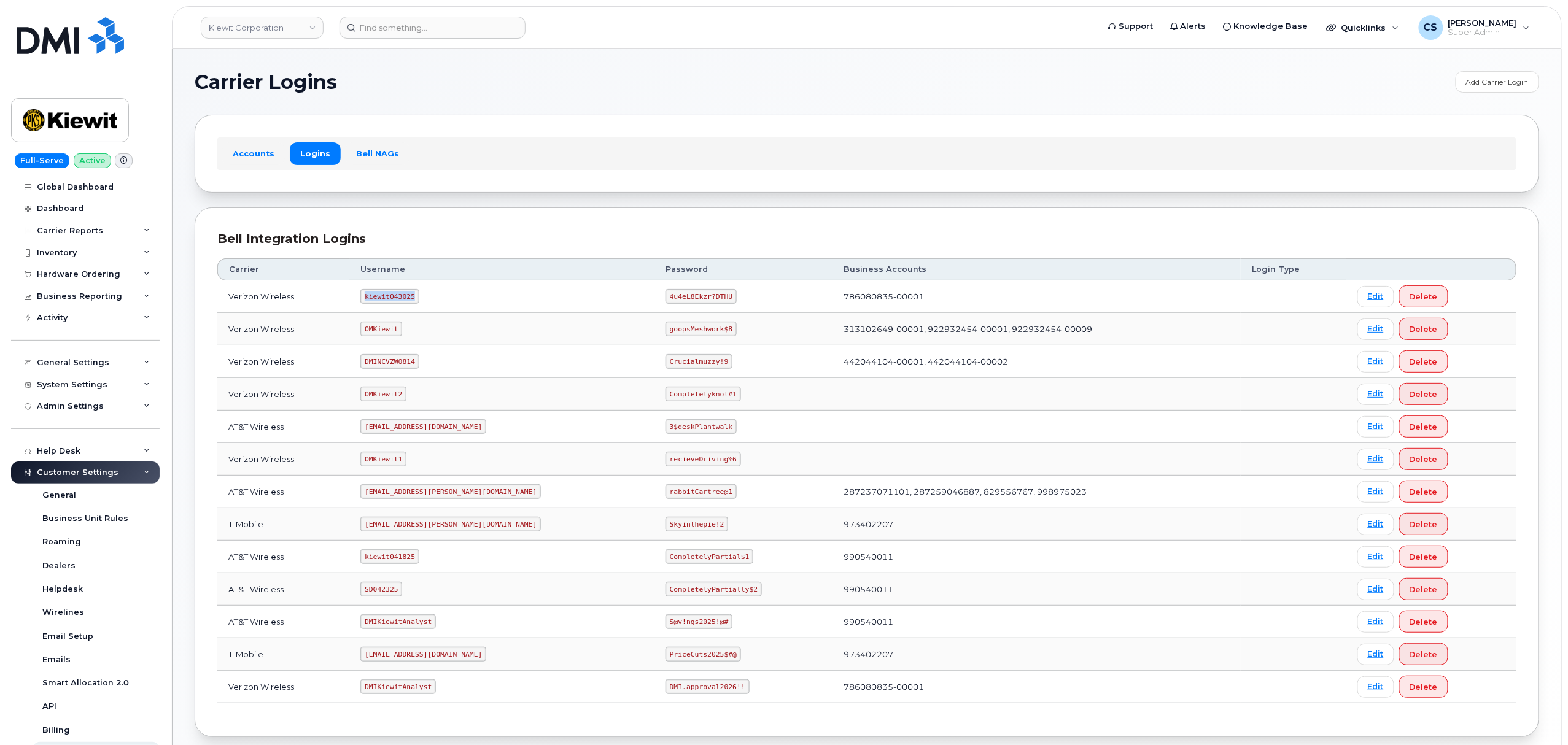
drag, startPoint x: 421, startPoint y: 302, endPoint x: 374, endPoint y: 301, distance: 47.0
click at [374, 301] on code "kiewit043025" at bounding box center [389, 297] width 58 height 15
copy code "kiewit043025"
drag, startPoint x: 614, startPoint y: 300, endPoint x: 680, endPoint y: 302, distance: 66.0
click at [680, 302] on td "4u4eL8Ekzr?DTHU" at bounding box center [743, 296] width 178 height 33
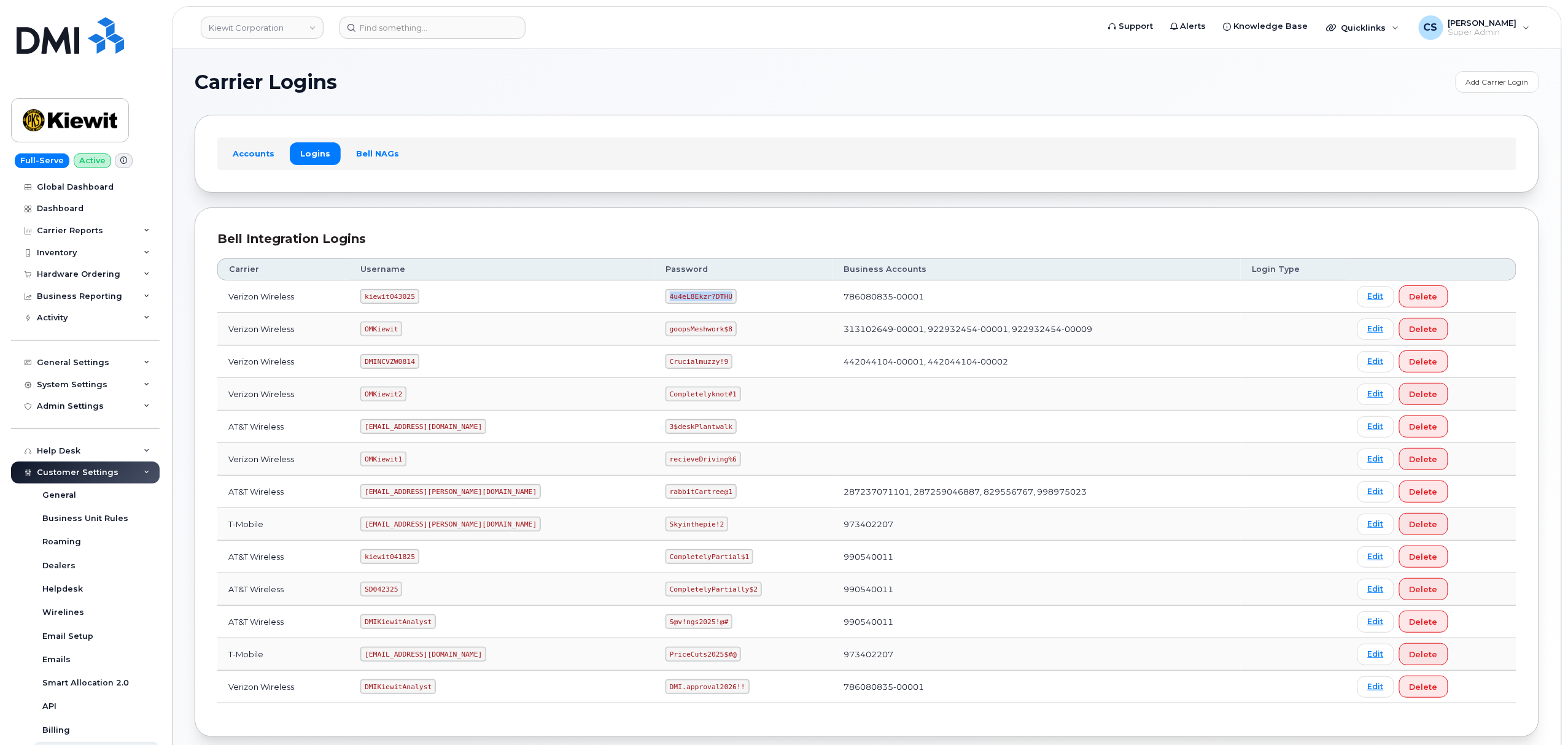
copy code "4u4eL8Ekzr?DTHU"
click at [405, 528] on code "ms-kiewit@dminc.com" at bounding box center [450, 524] width 180 height 15
click at [405, 527] on code "ms-kiewit@dminc.com" at bounding box center [450, 524] width 180 height 15
copy code "ms-kiewit@dminc.com"
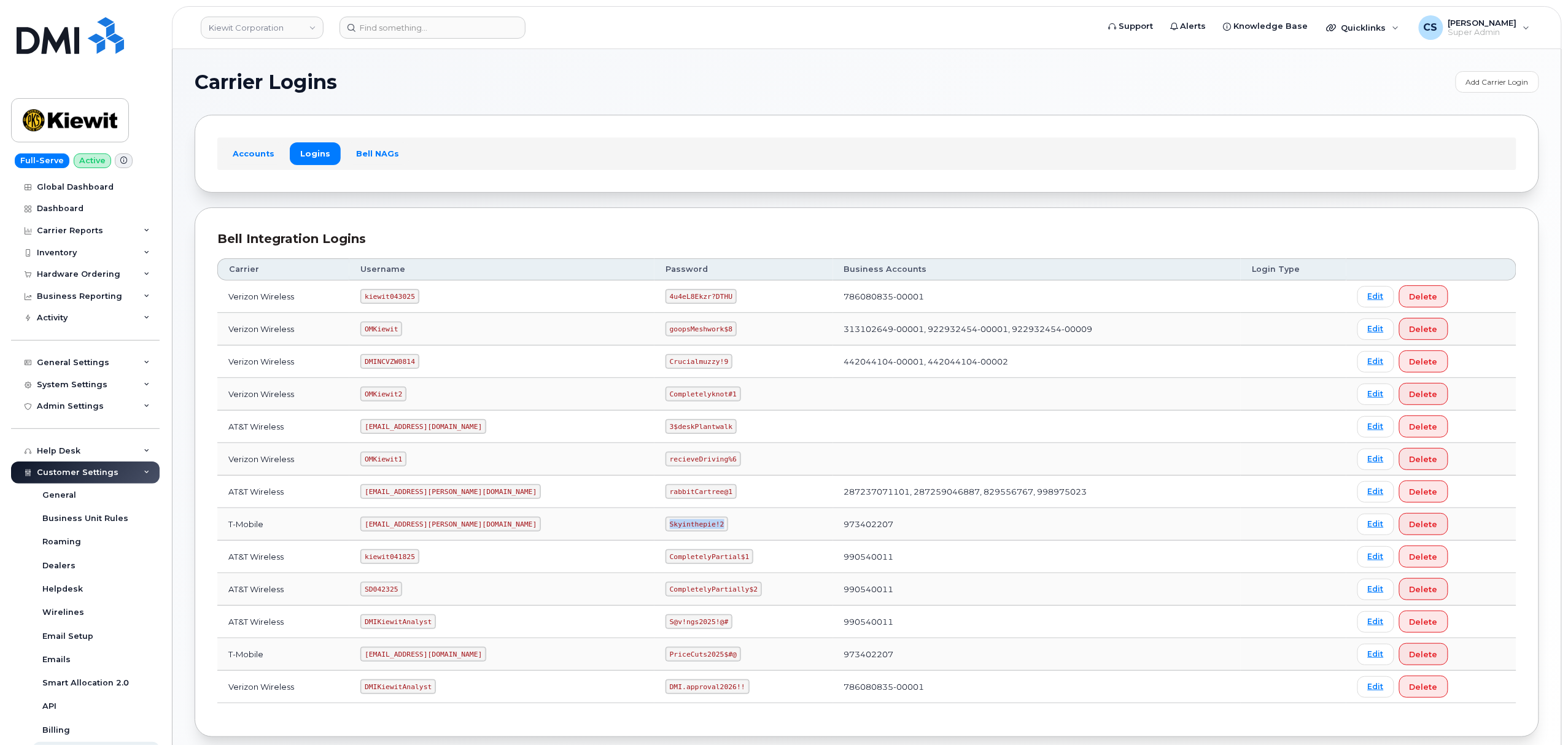
drag, startPoint x: 664, startPoint y: 528, endPoint x: 602, endPoint y: 527, distance: 62.0
click at [655, 527] on td "Skyinthepie!2" at bounding box center [743, 524] width 178 height 33
copy code "Skyinthepie!2"
click at [409, 529] on code "ms-kiewit@dminc.com" at bounding box center [450, 524] width 180 height 15
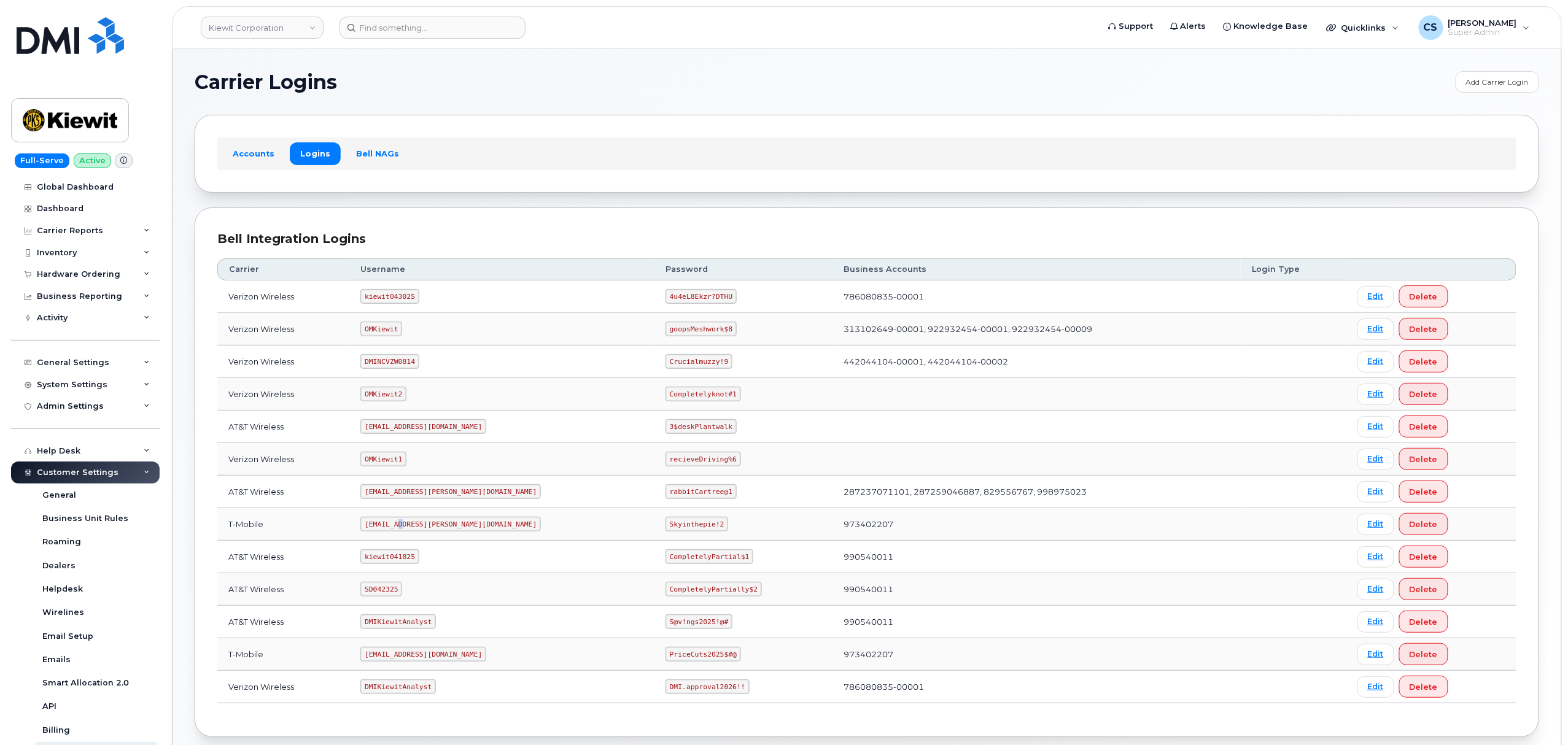
click at [410, 524] on code "ms-kiewit@dminc.com" at bounding box center [450, 524] width 180 height 15
click at [411, 518] on td "ms-kiewit@dminc.com" at bounding box center [501, 524] width 305 height 33
click at [399, 527] on code "ms-kiewit@dminc.com" at bounding box center [450, 524] width 180 height 15
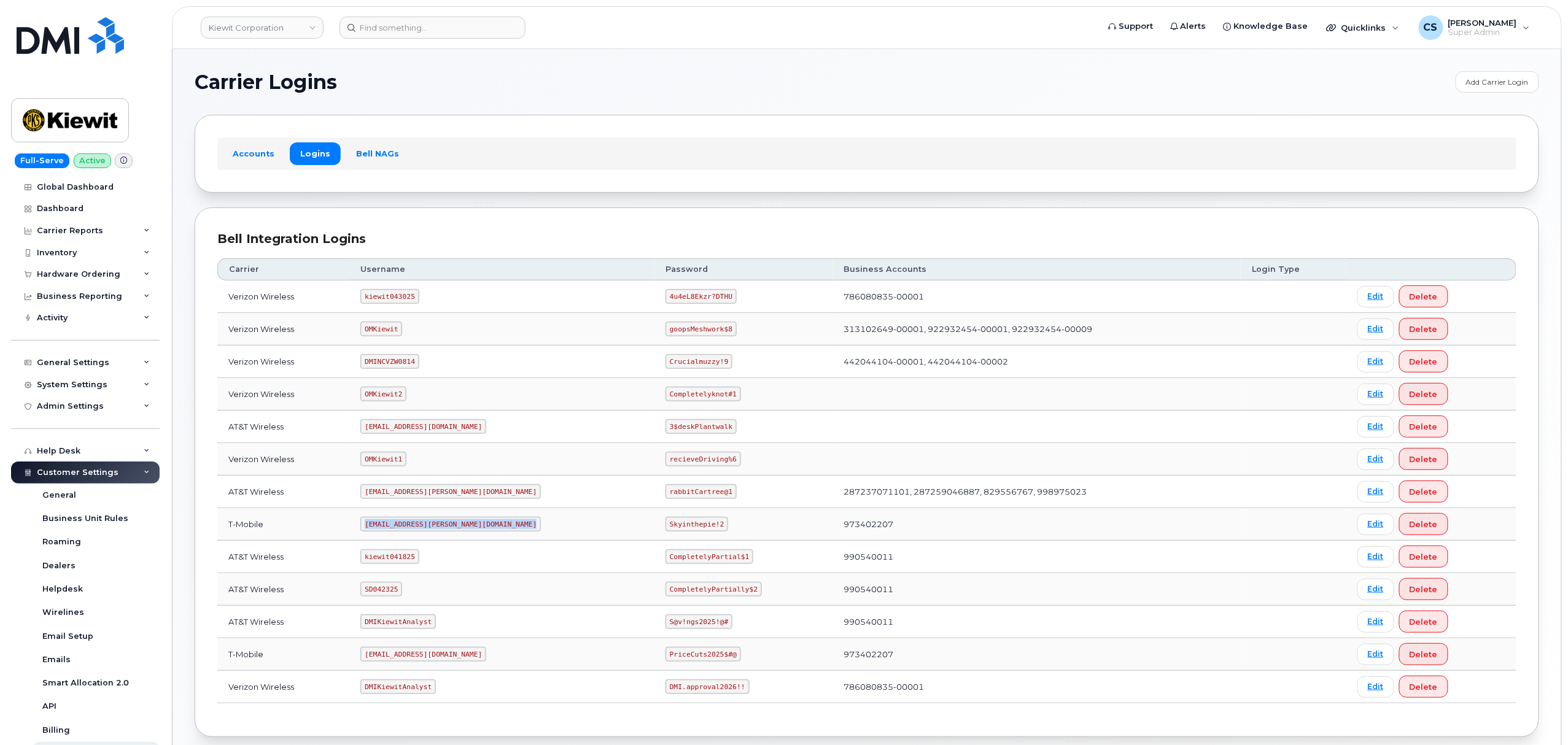
copy code "ms-kiewit@dminc.com"
click at [666, 526] on code "Skyinthepie!2" at bounding box center [697, 524] width 63 height 15
drag, startPoint x: 661, startPoint y: 527, endPoint x: 646, endPoint y: 526, distance: 15.0
click at [666, 526] on code "Skyinthepie!2" at bounding box center [697, 524] width 63 height 15
drag, startPoint x: 664, startPoint y: 528, endPoint x: 612, endPoint y: 524, distance: 52.2
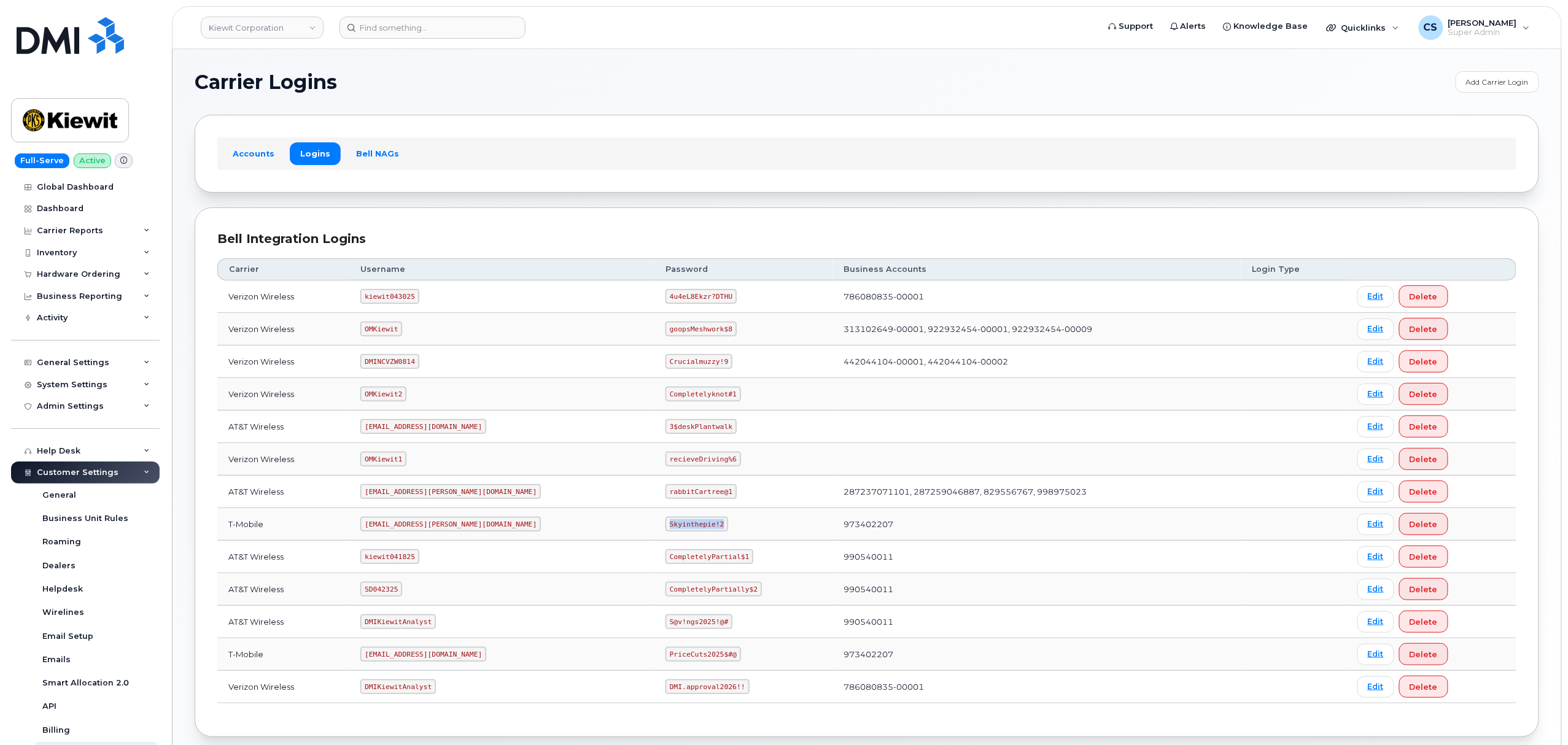
click at [666, 524] on code "Skyinthepie!2" at bounding box center [697, 524] width 63 height 15
copy code "Skyinthepie!2"
click at [401, 293] on code "kiewit043025" at bounding box center [389, 297] width 58 height 15
copy code "kiewit043025"
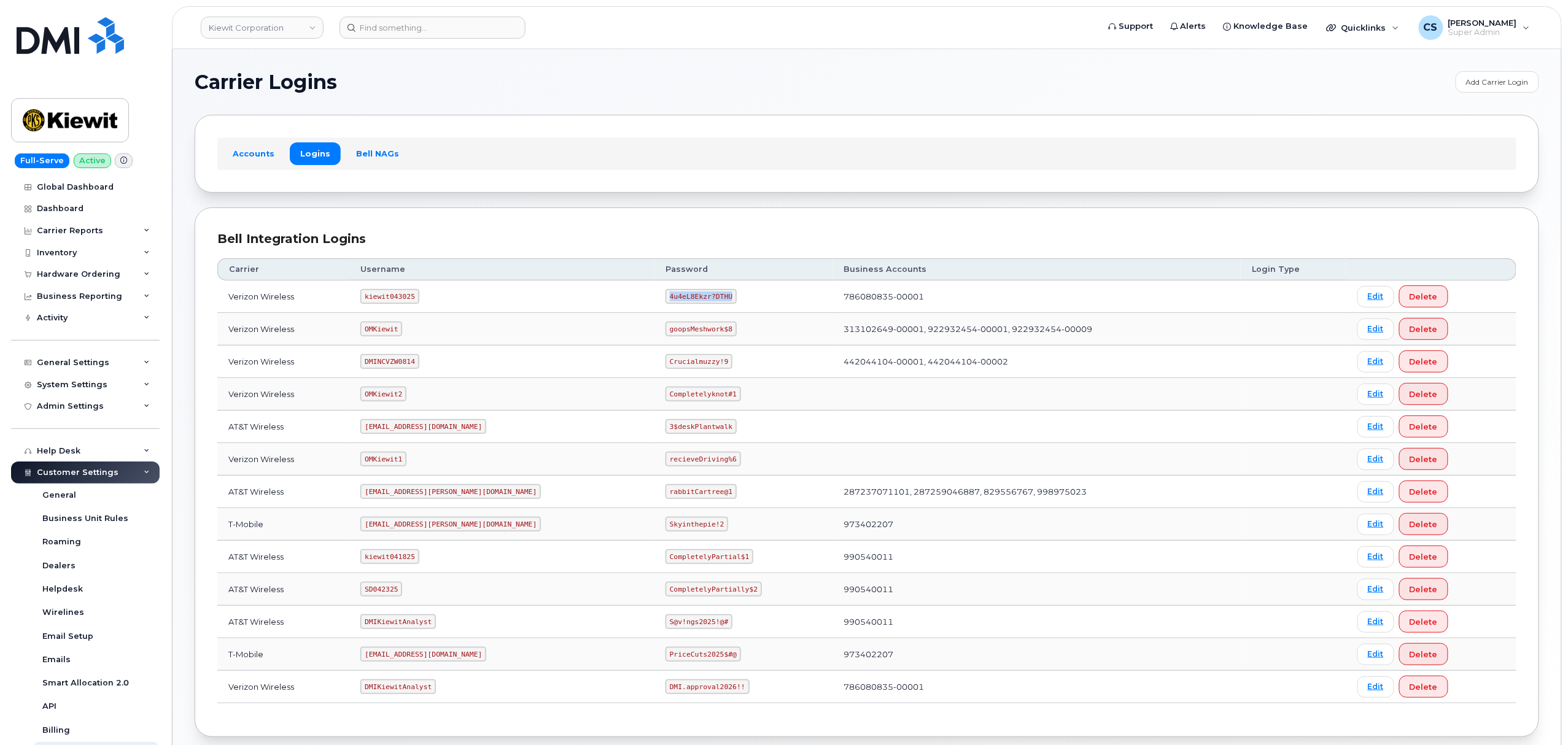
drag, startPoint x: 669, startPoint y: 296, endPoint x: 604, endPoint y: 298, distance: 65.0
click at [655, 298] on td "4u4eL8Ekzr?DTHU" at bounding box center [743, 296] width 178 height 33
copy code "4u4eL8Ekzr?DTHU"
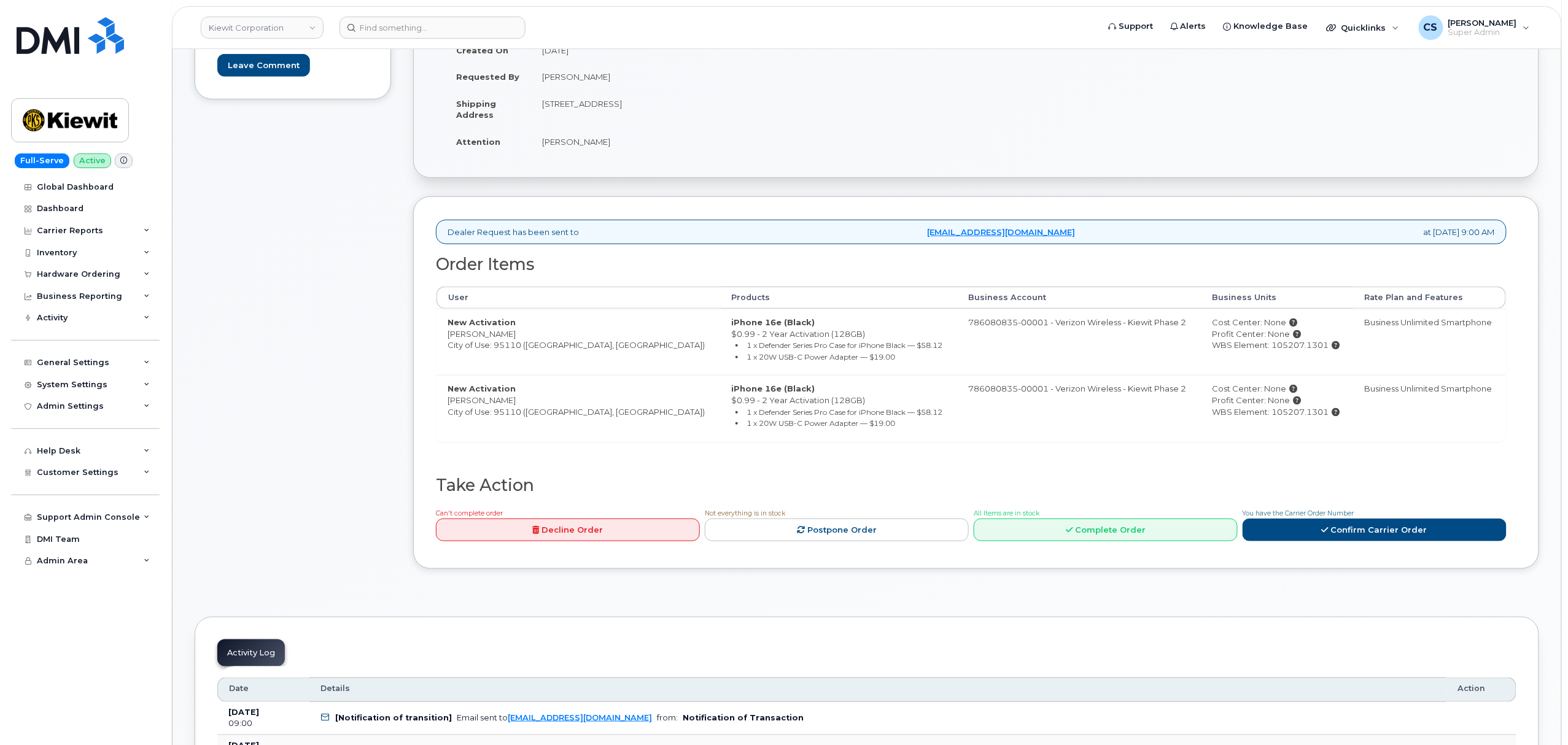
scroll to position [327, 0]
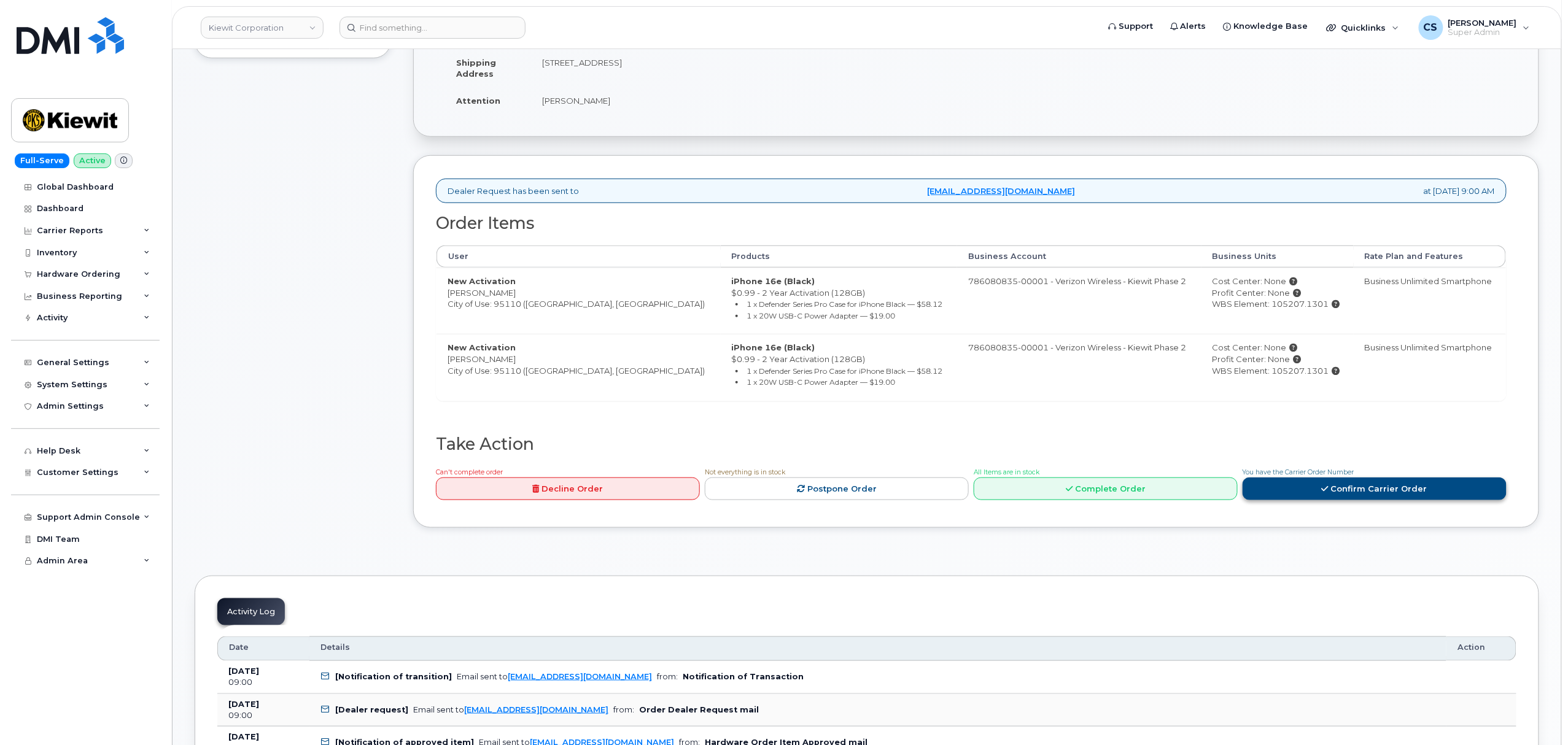
click at [1349, 499] on link "Confirm Carrier Order" at bounding box center [1374, 488] width 264 height 22
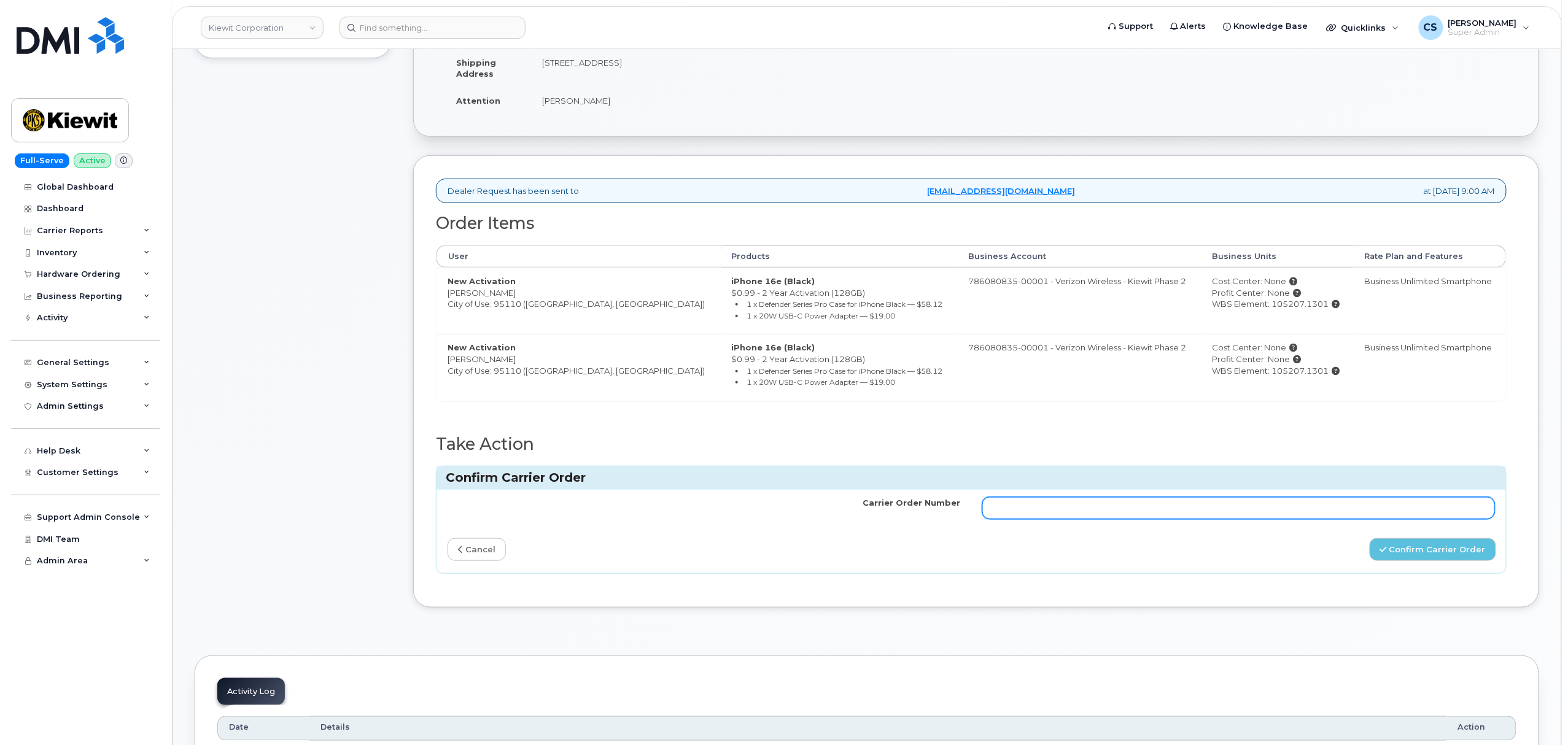
click at [1158, 512] on input "Carrier Order Number" at bounding box center [1238, 508] width 513 height 22
paste input "MB3000598213509"
type input "MB3000598213509"
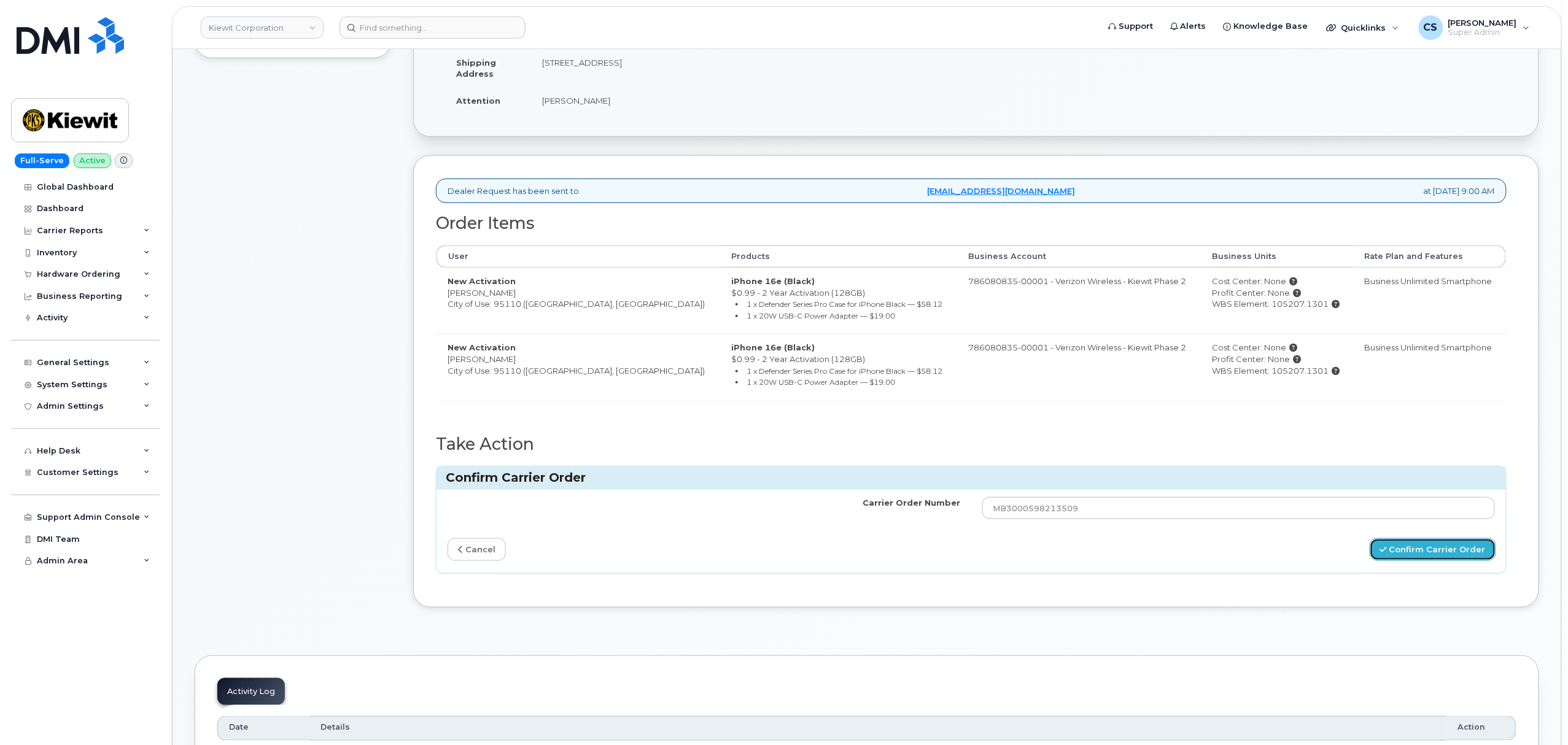
click at [1420, 550] on button "Confirm Carrier Order" at bounding box center [1432, 549] width 126 height 22
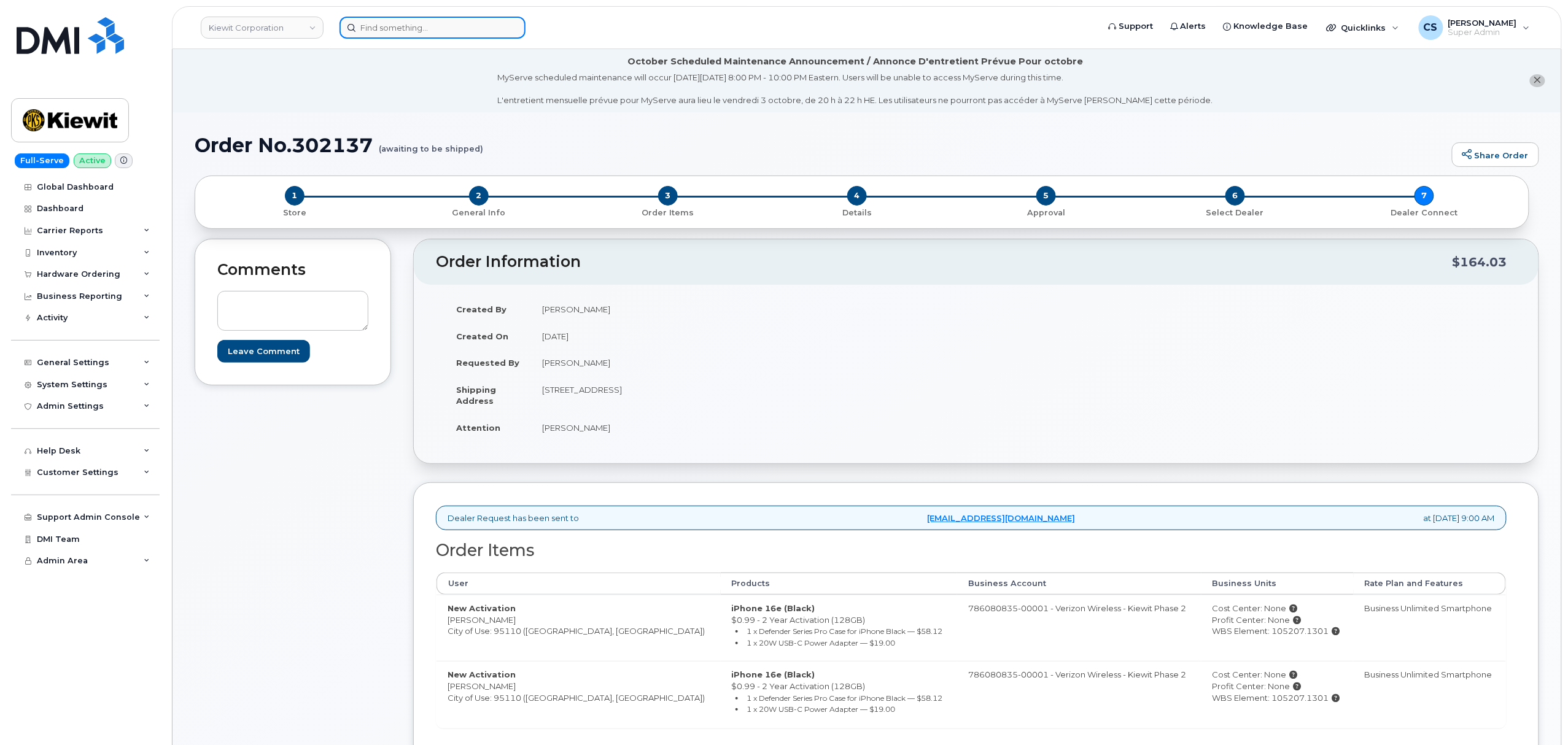
click at [458, 24] on input at bounding box center [431, 28] width 186 height 22
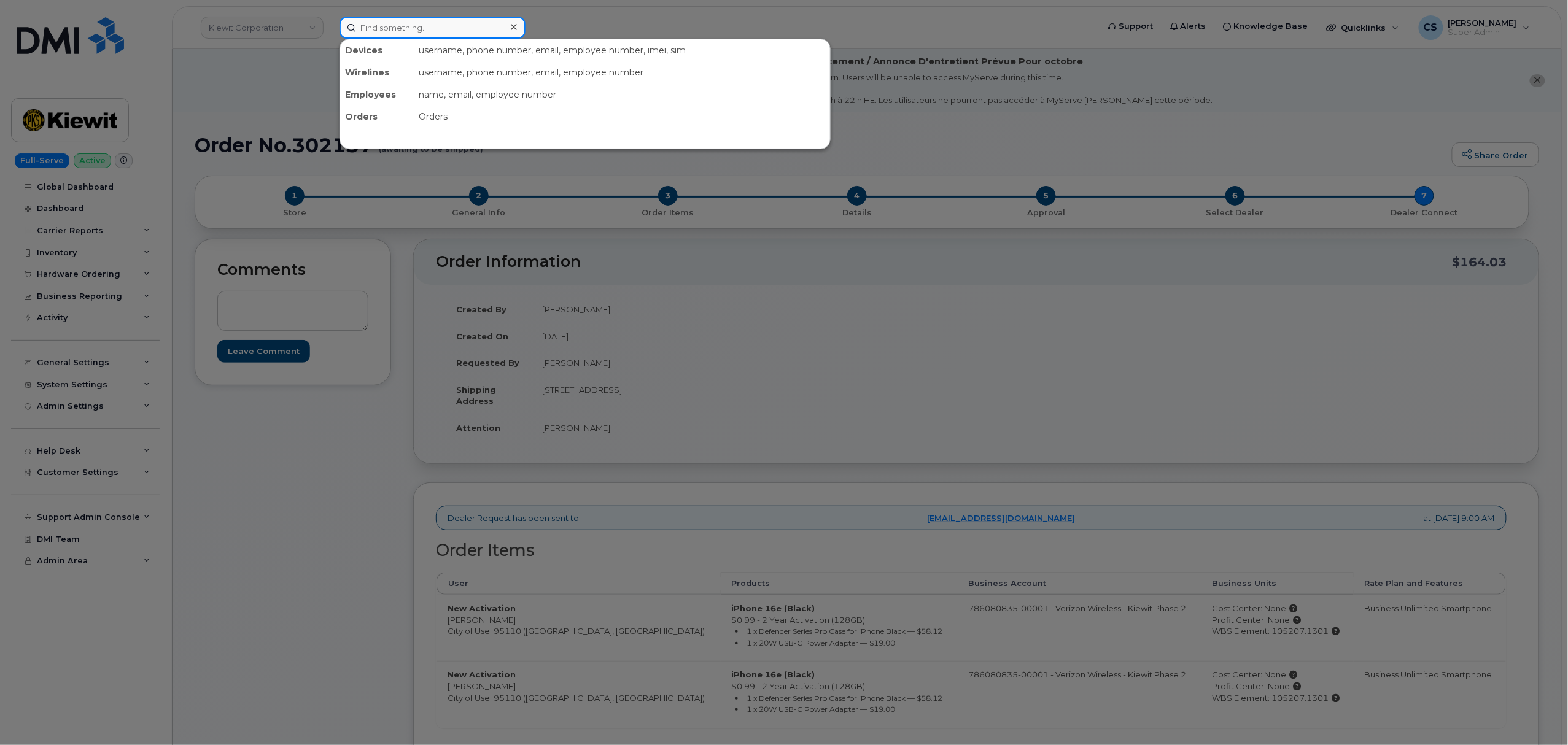
paste input "302229"
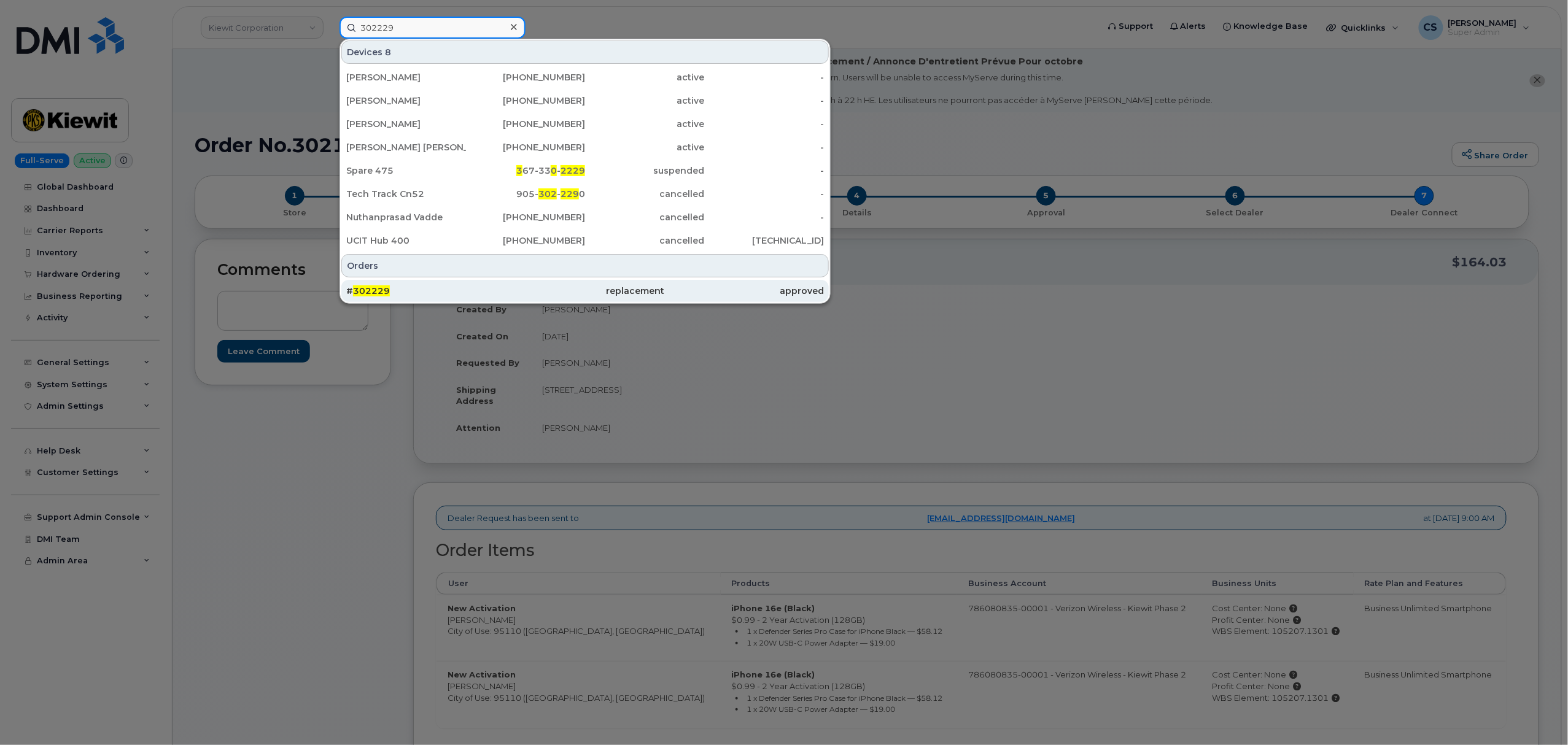
type input "302229"
click at [364, 288] on span "302229" at bounding box center [371, 291] width 36 height 11
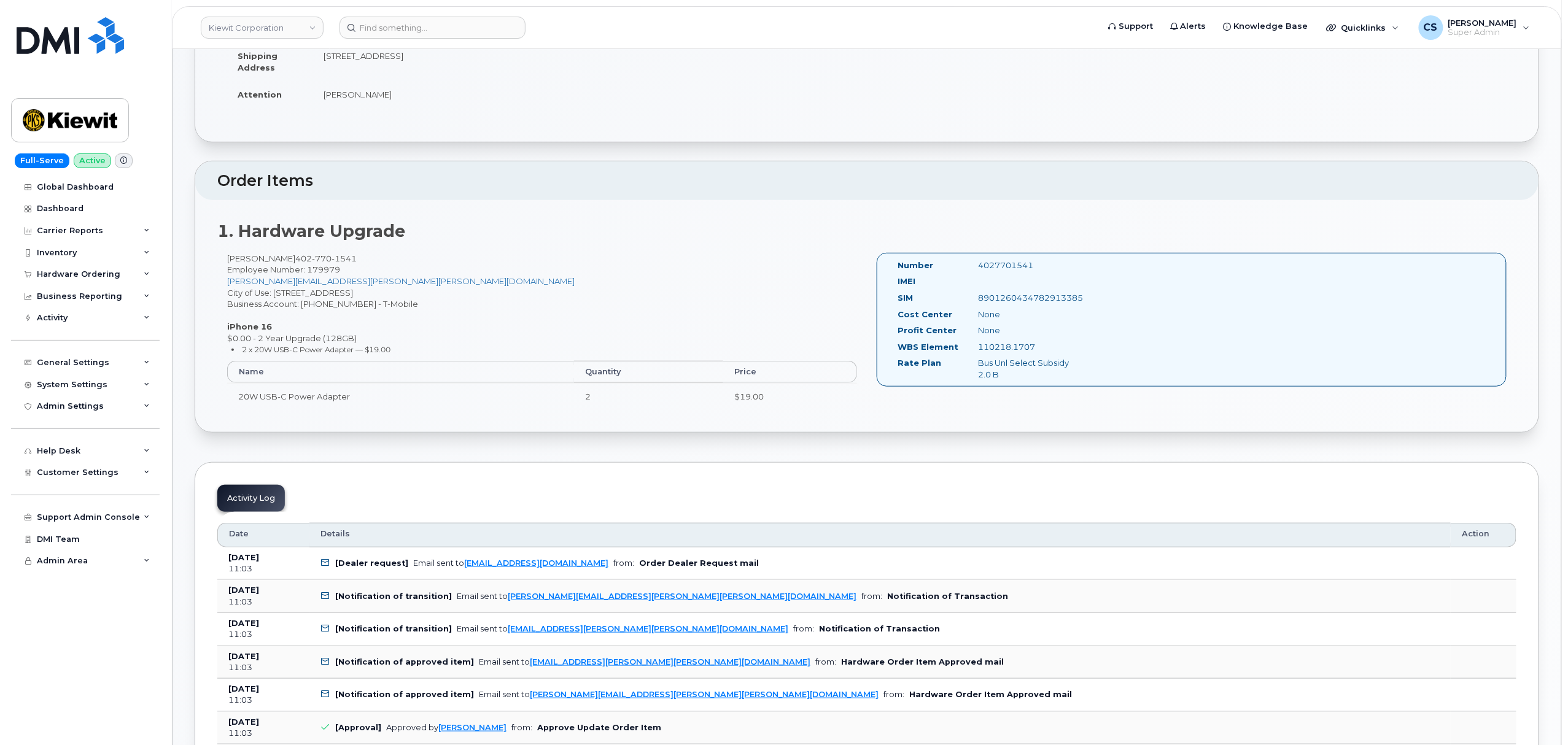
scroll to position [327, 0]
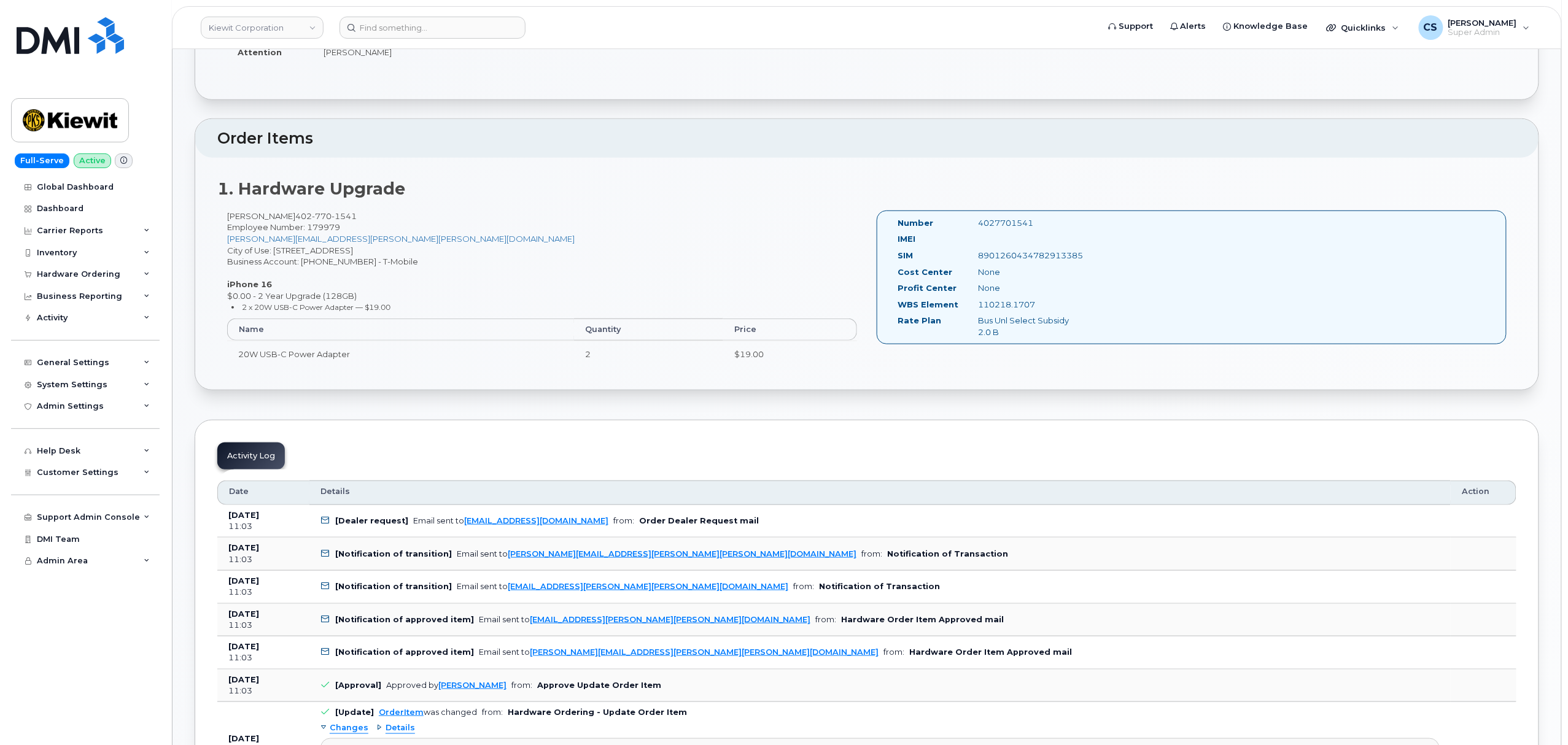
click at [990, 221] on div "4027701541" at bounding box center [1025, 223] width 113 height 11
copy div "4027701541"
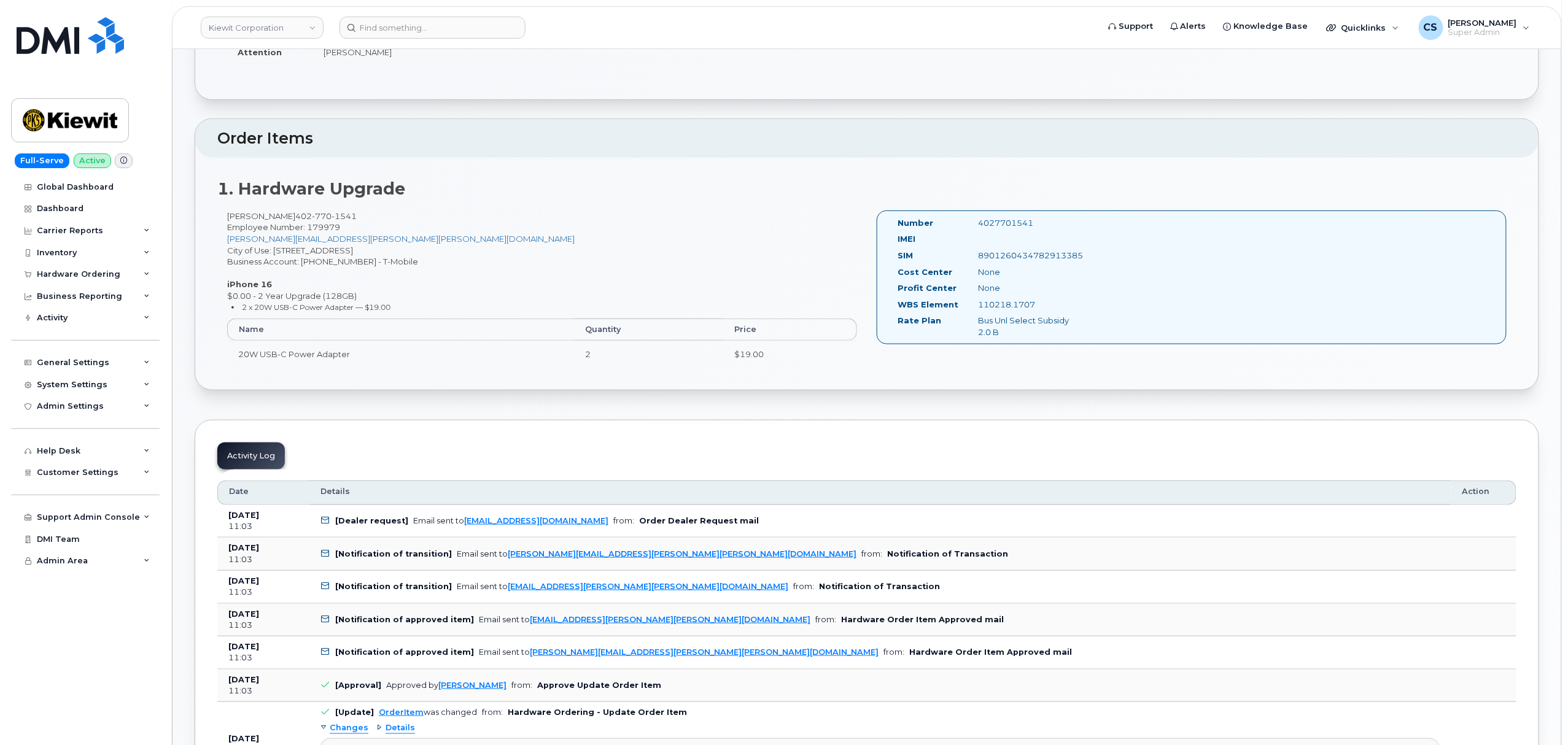
copy div "4027701541"
drag, startPoint x: 351, startPoint y: 264, endPoint x: 303, endPoint y: 260, distance: 48.2
click at [303, 260] on div "Paul Andrews 402 770 1541 Employee Number: 179979 paul.andrews@kiewit.com City …" at bounding box center [542, 294] width 649 height 168
copy div "973402207"
drag, startPoint x: 231, startPoint y: 214, endPoint x: 283, endPoint y: 221, distance: 52.5
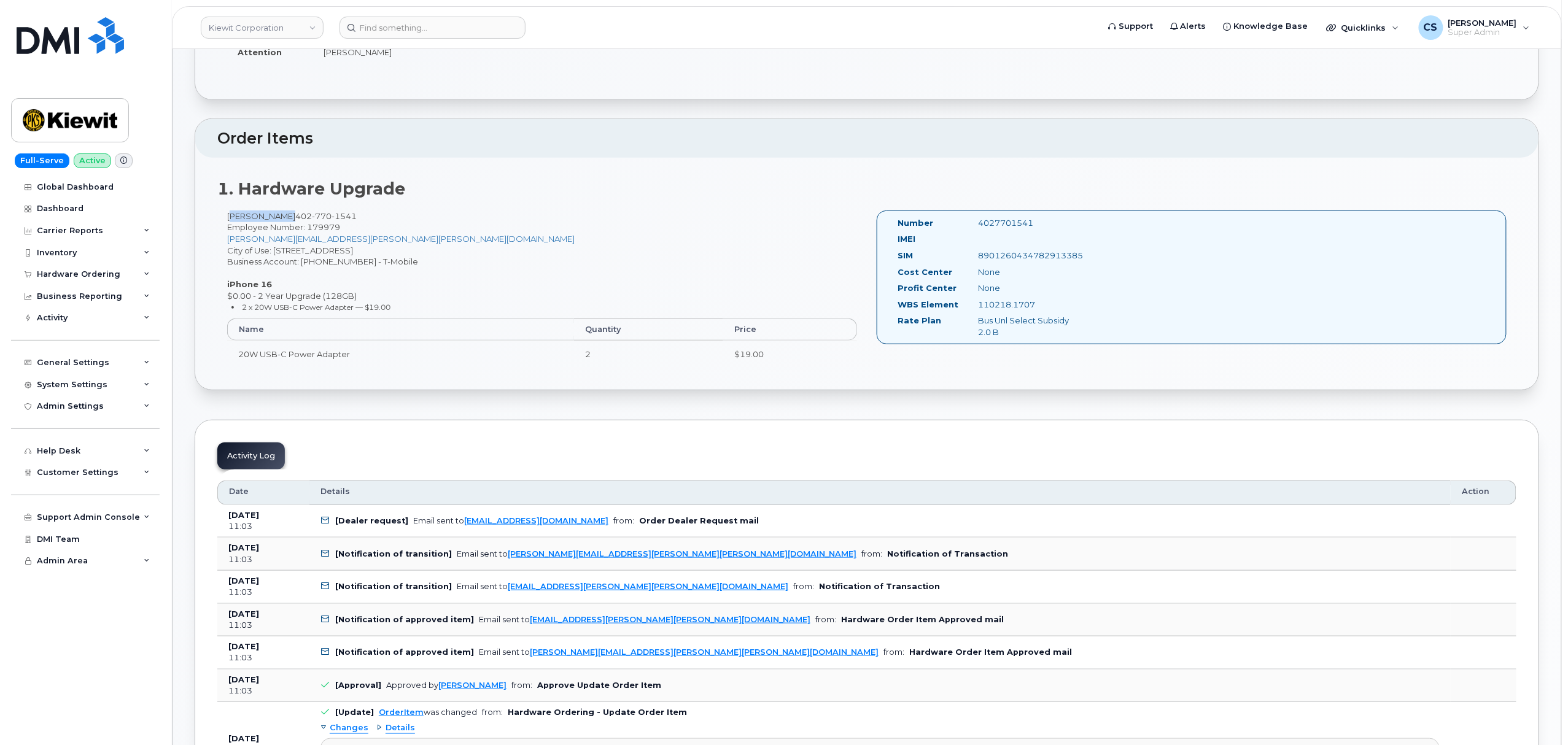
click at [283, 221] on div "Paul Andrews 402 770 1541 Employee Number: 179979 paul.andrews@kiewit.com City …" at bounding box center [542, 294] width 649 height 168
copy div "Paul Andrews"
drag, startPoint x: 258, startPoint y: 293, endPoint x: 358, endPoint y: 293, distance: 100.0
click at [358, 293] on div "Paul Andrews 402 770 1541 Employee Number: 179979 paul.andrews@kiewit.com City …" at bounding box center [542, 294] width 649 height 168
copy div "2 Year Upgrade (128GB)"
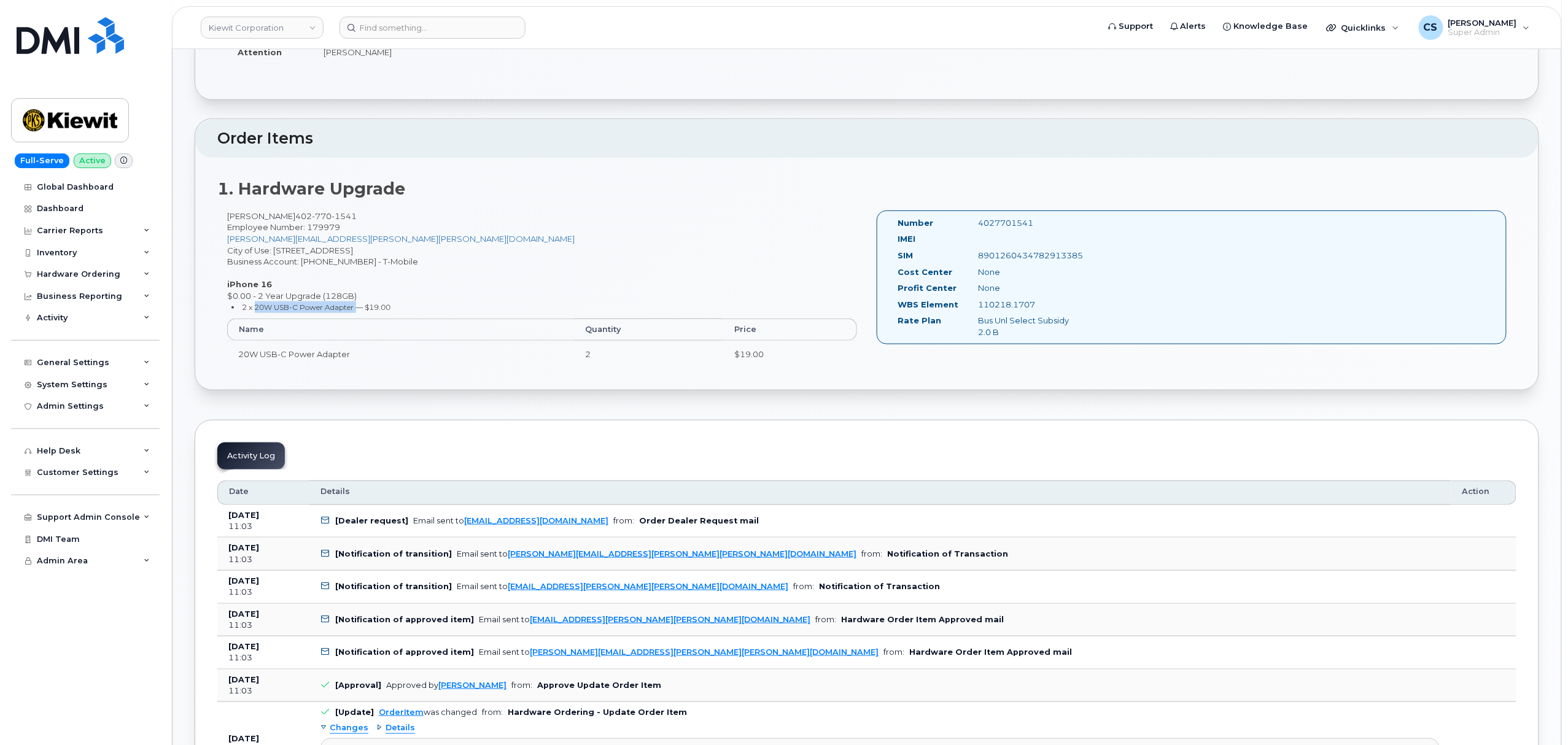
copy small "20W USB-C Power Adapter"
drag, startPoint x: 254, startPoint y: 307, endPoint x: 357, endPoint y: 307, distance: 103.0
click at [357, 307] on small "2 x 20W USB-C Power Adapter — $19.00" at bounding box center [317, 307] width 148 height 9
click at [426, 23] on input at bounding box center [431, 28] width 186 height 22
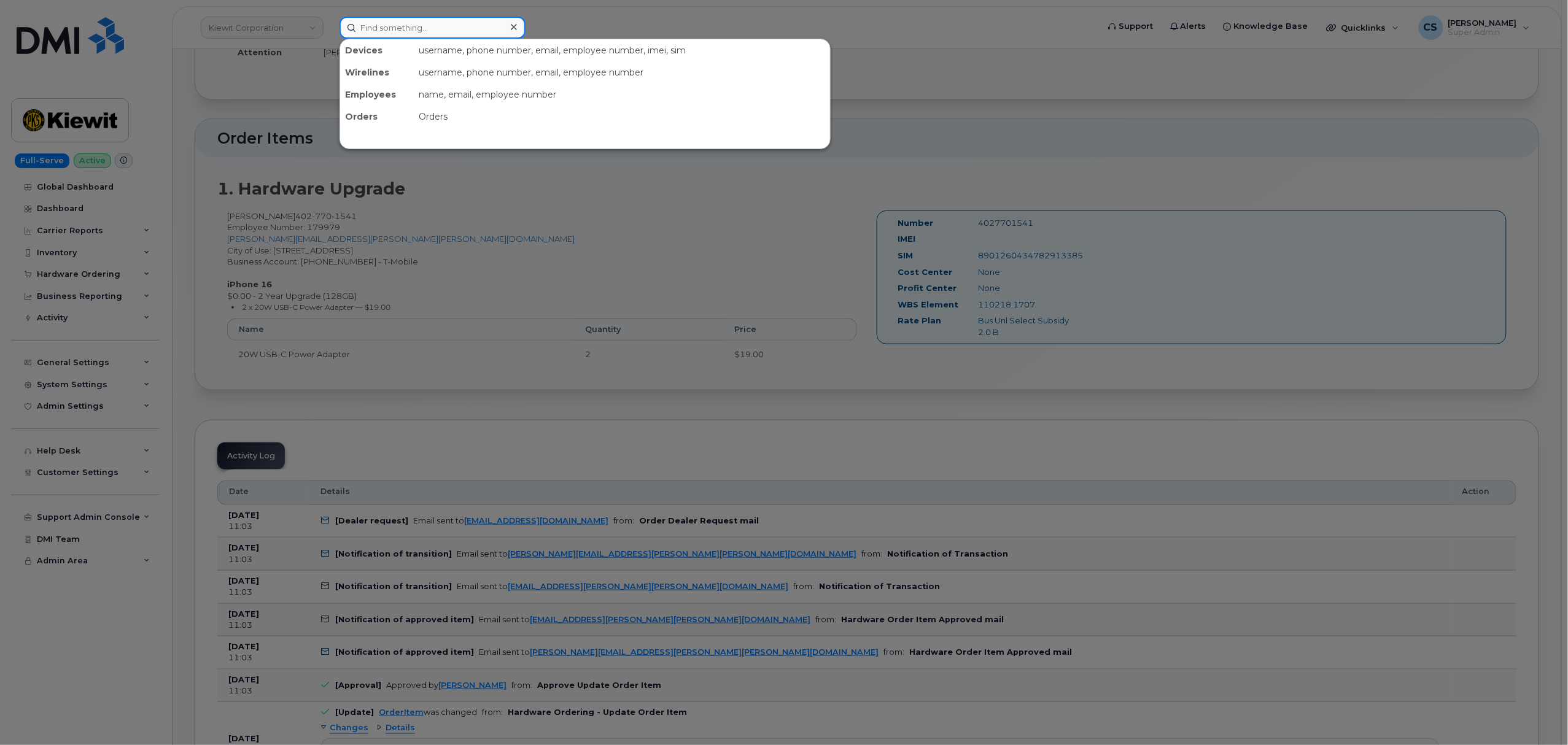
paste input "301609"
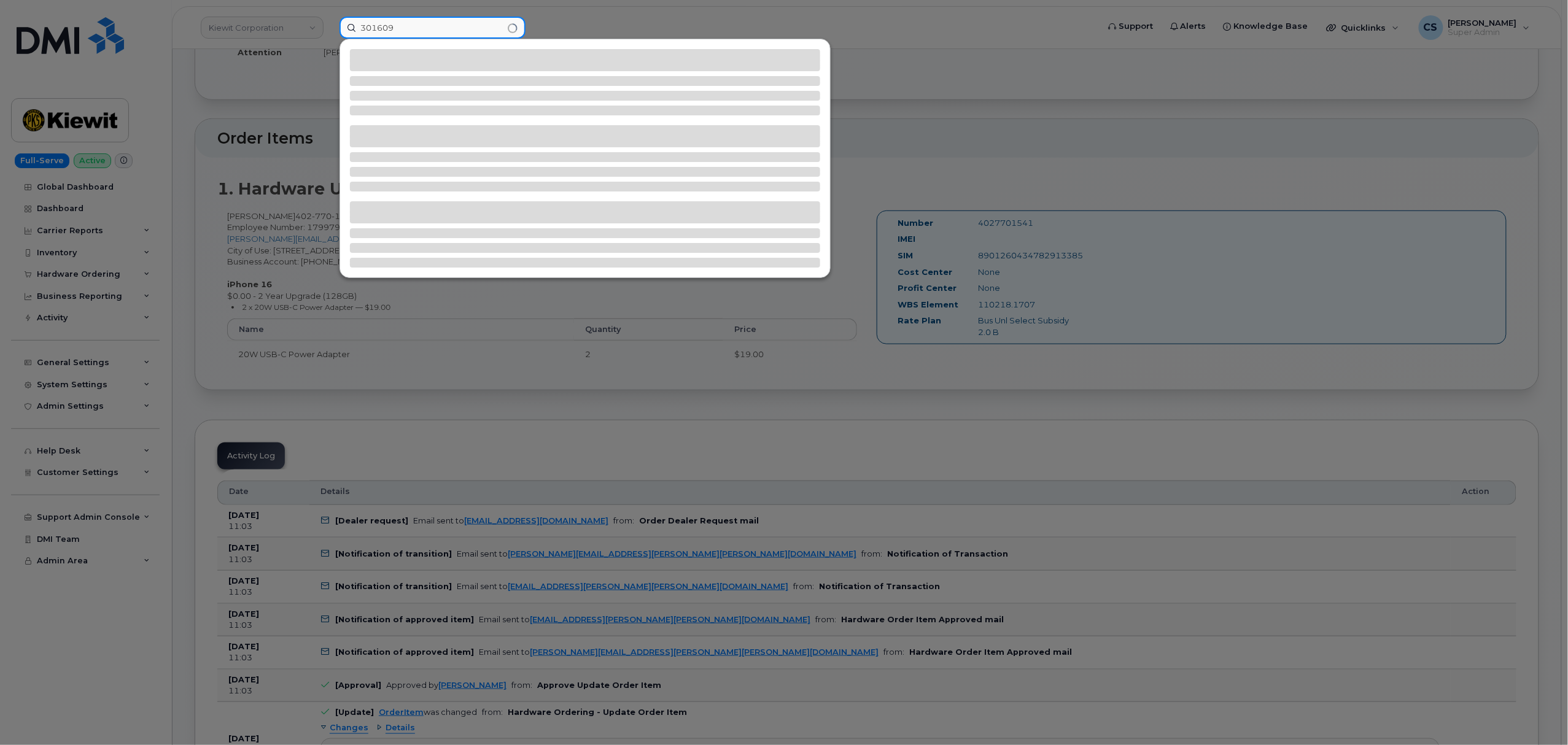
type input "301609"
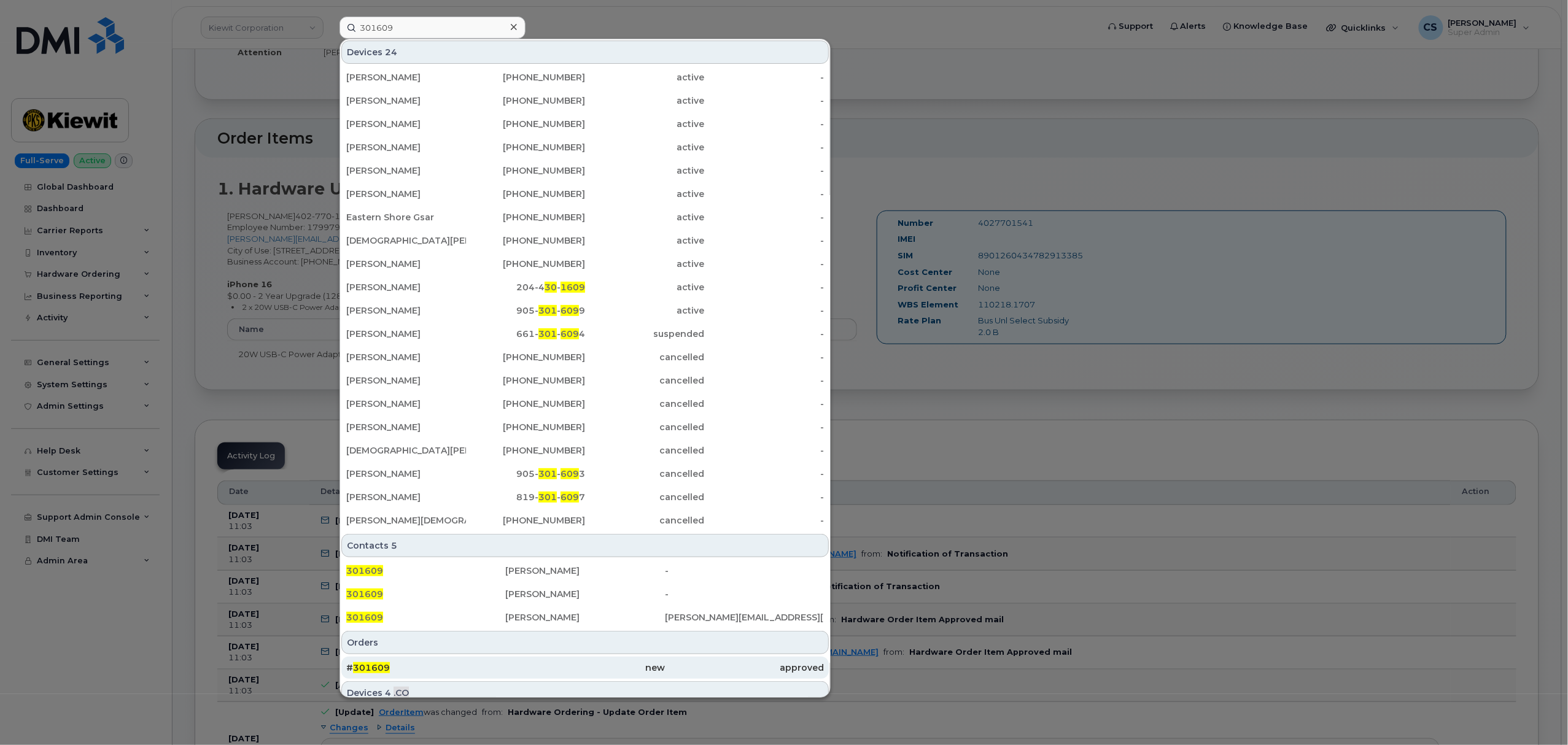
click at [374, 673] on span "301609" at bounding box center [371, 668] width 36 height 11
